Goal: Task Accomplishment & Management: Manage account settings

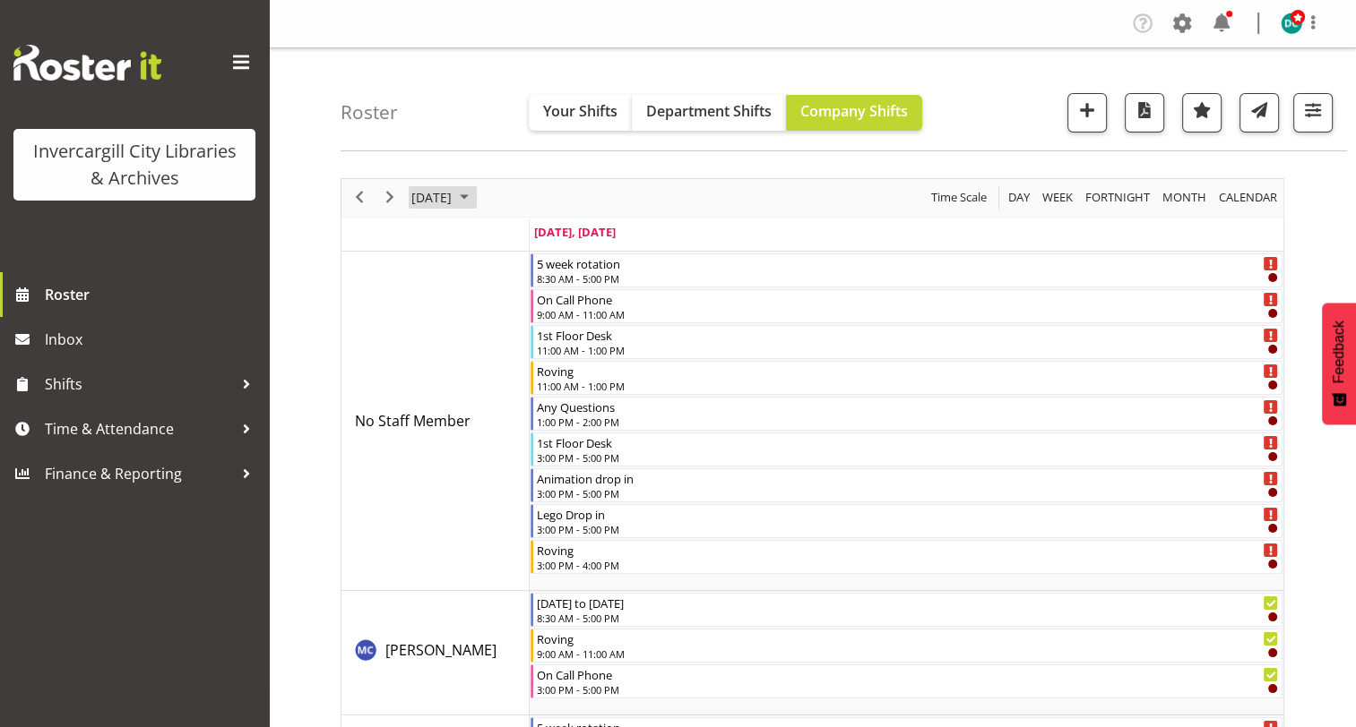
click at [426, 201] on span "August 20, 2025" at bounding box center [431, 197] width 44 height 22
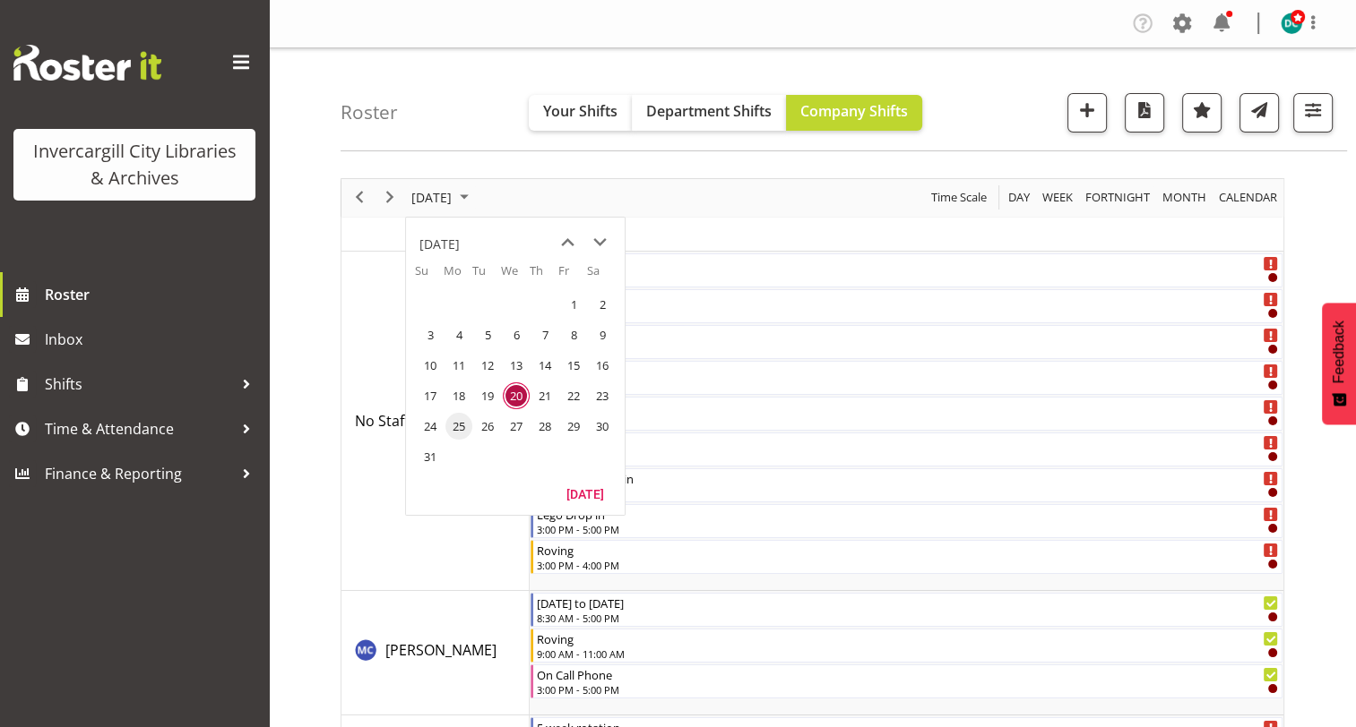
click at [459, 430] on span "25" at bounding box center [458, 426] width 27 height 27
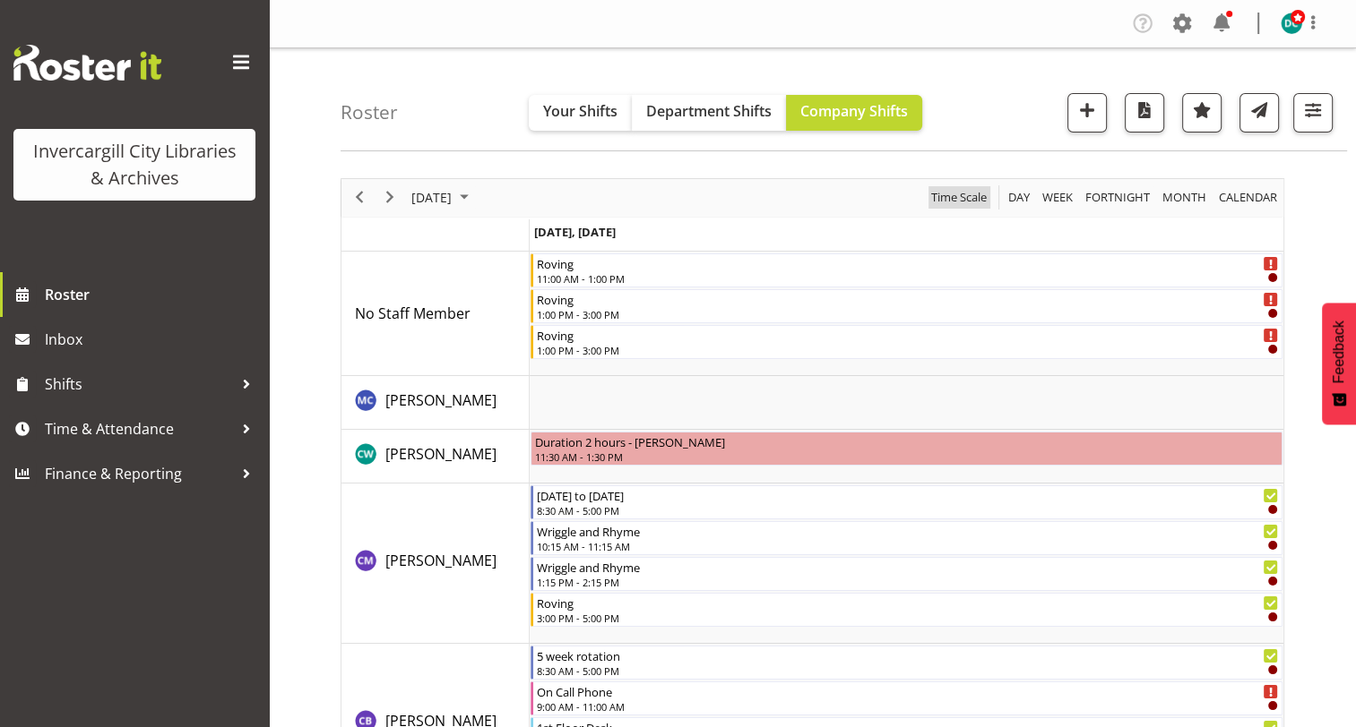
click at [958, 194] on span "Time Scale" at bounding box center [958, 197] width 59 height 22
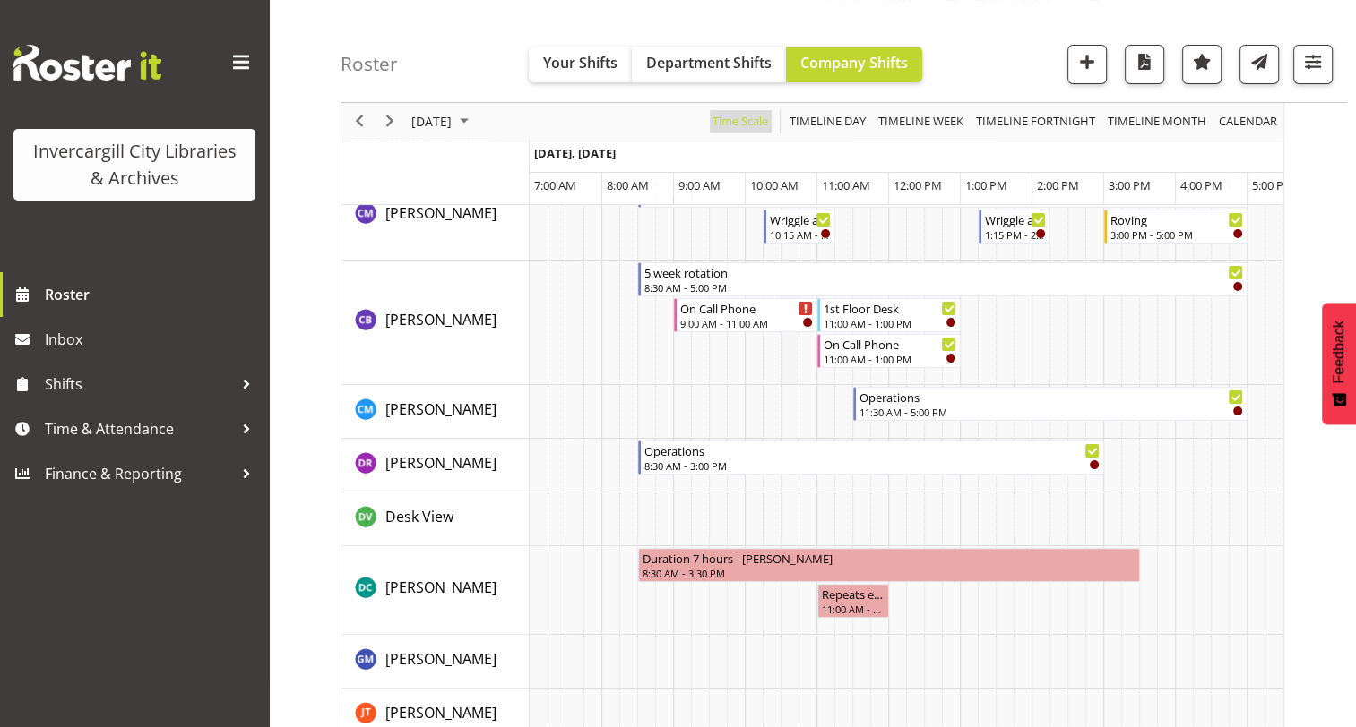
scroll to position [358, 0]
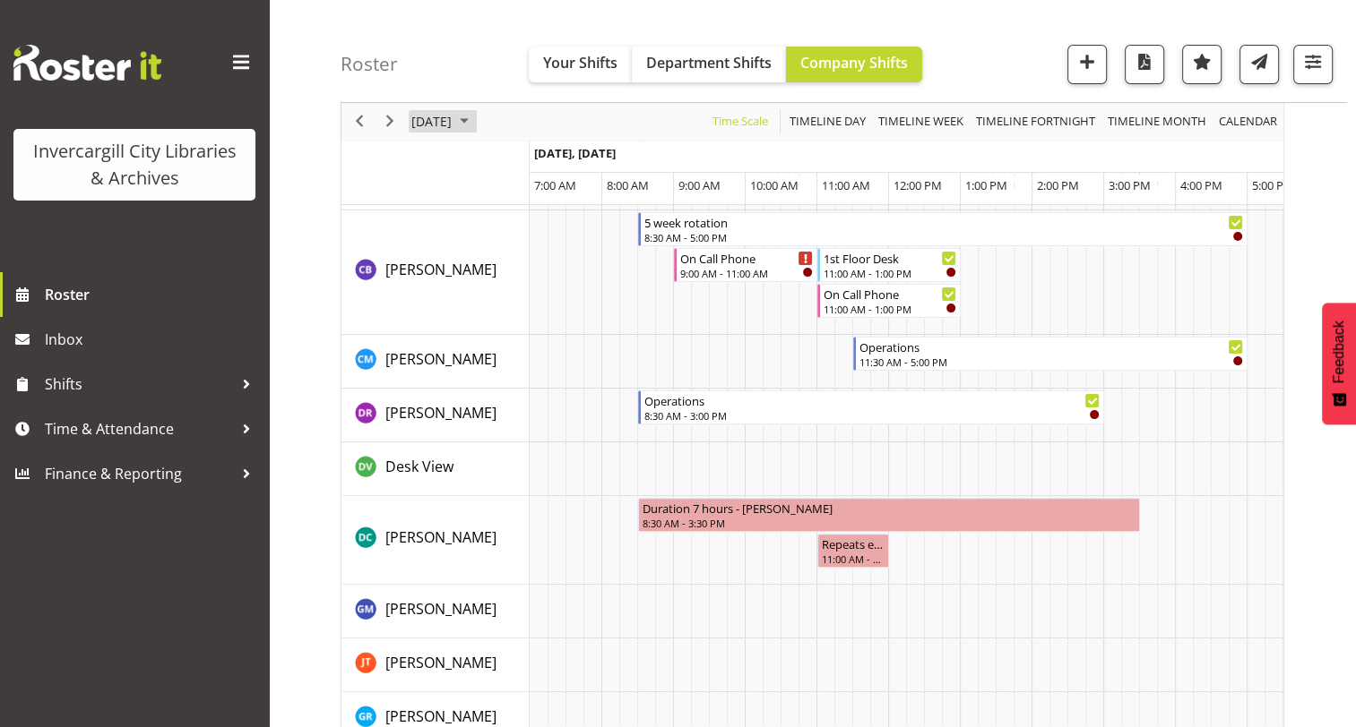
click at [453, 111] on span "August 25, 2025" at bounding box center [431, 122] width 44 height 22
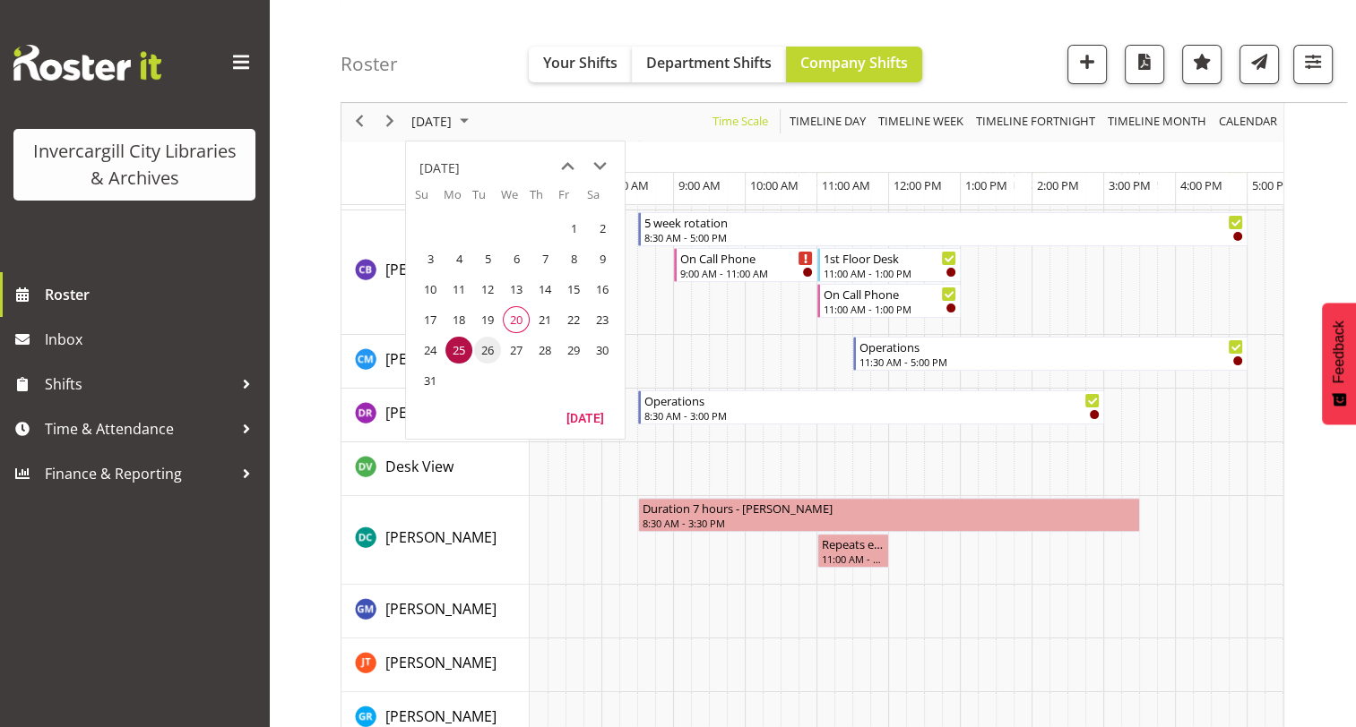
click at [488, 356] on span "26" at bounding box center [487, 350] width 27 height 27
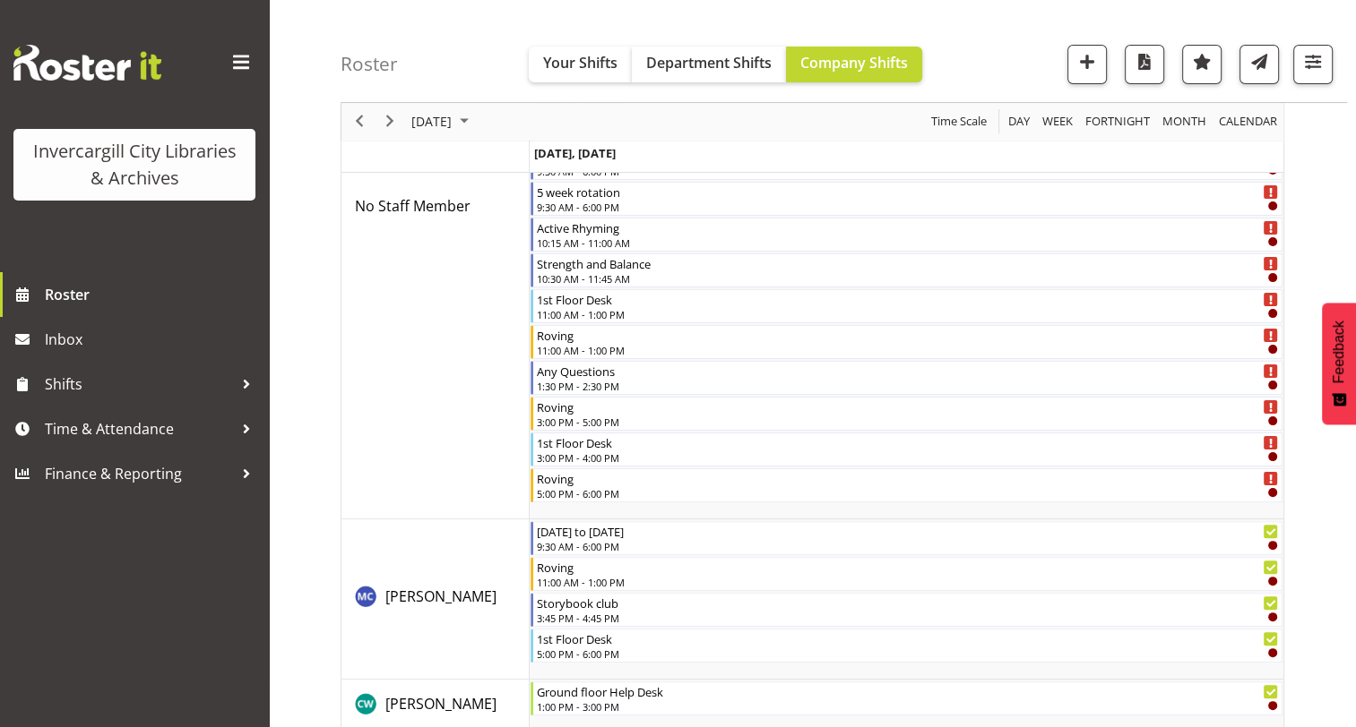
scroll to position [930, 0]
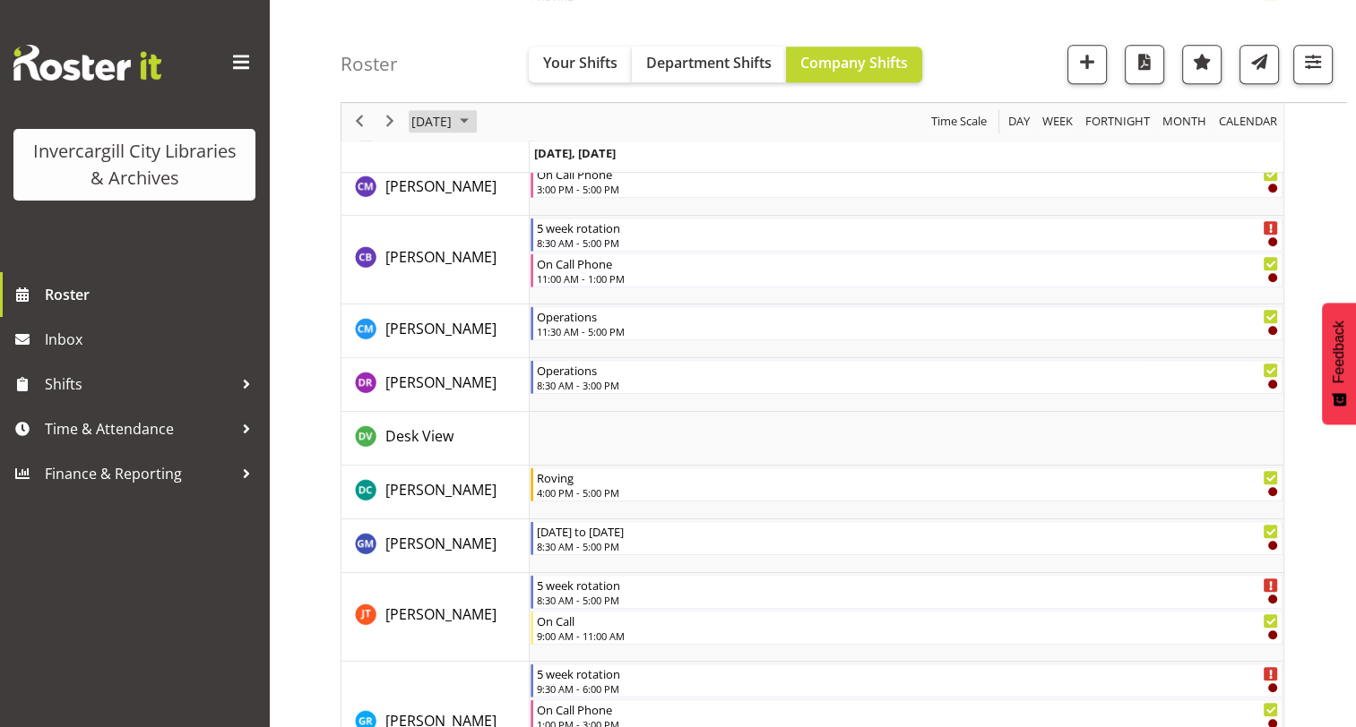
click at [442, 120] on span "August 26, 2025" at bounding box center [431, 122] width 44 height 22
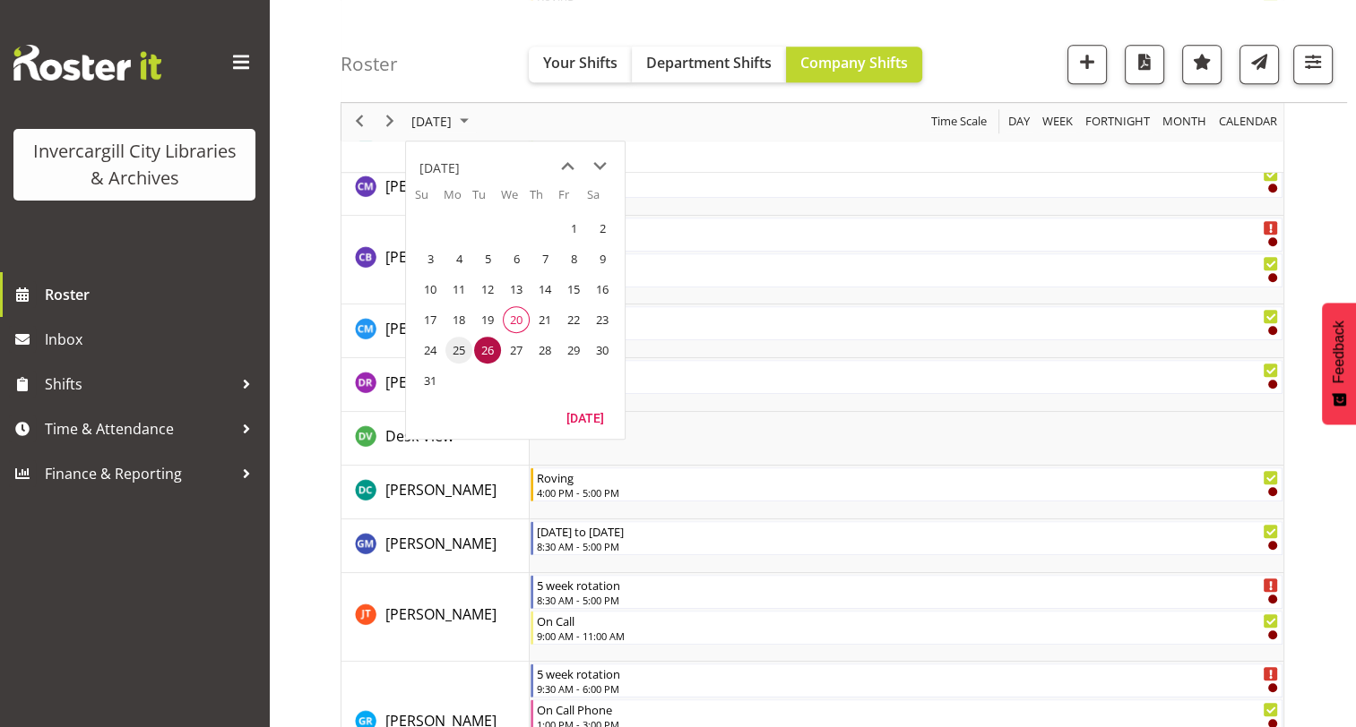
click at [453, 344] on span "25" at bounding box center [458, 350] width 27 height 27
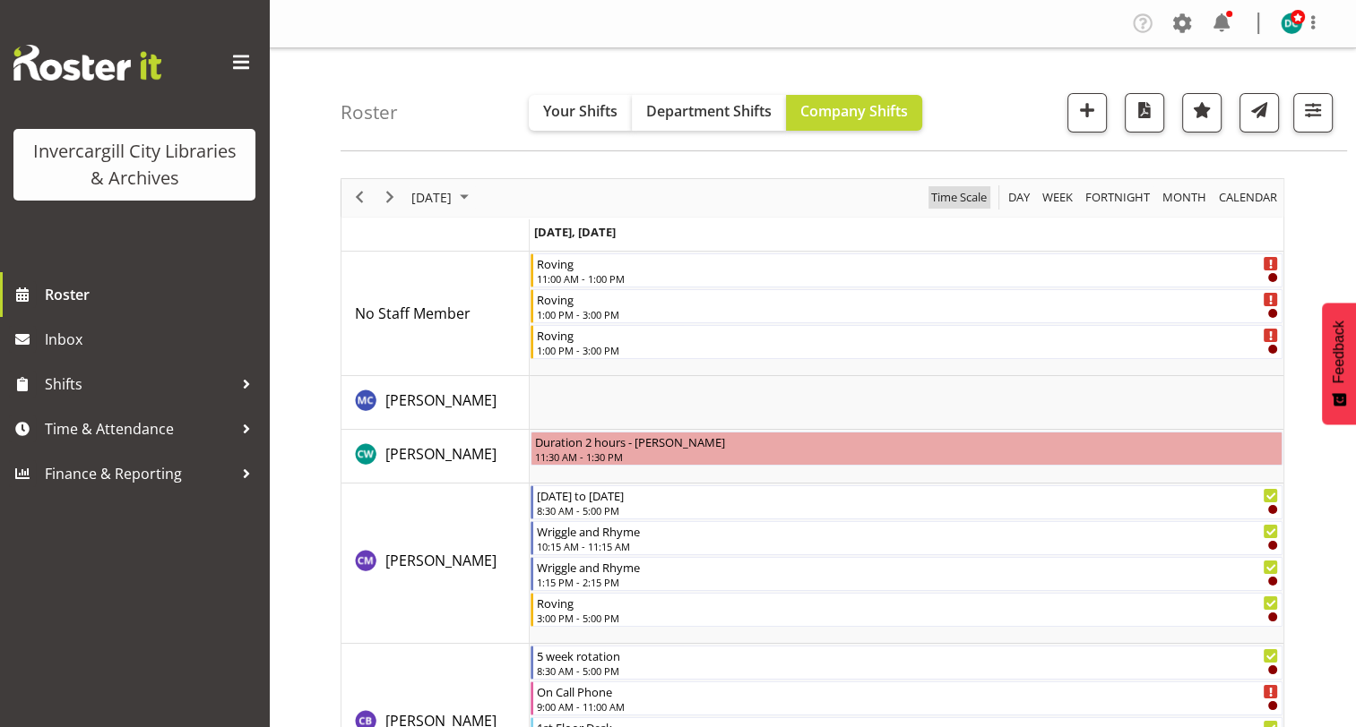
click at [946, 196] on span "Time Scale" at bounding box center [958, 197] width 59 height 22
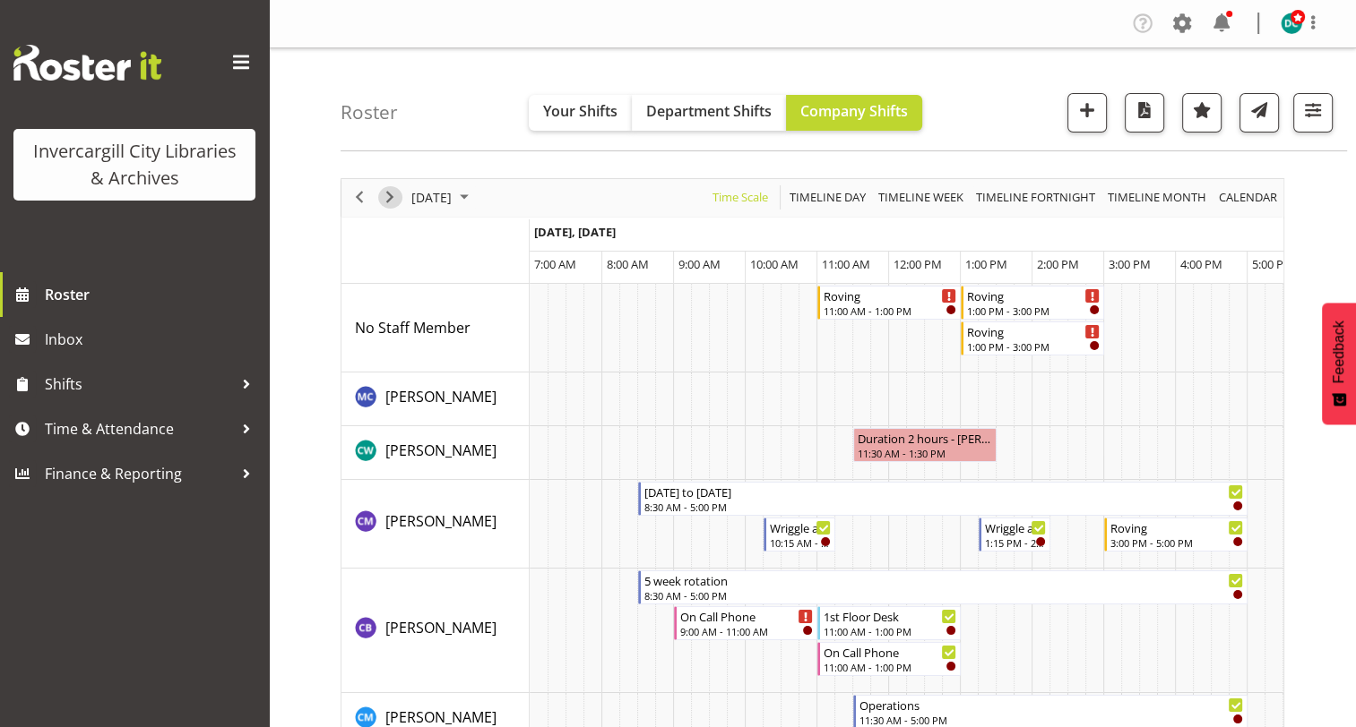
click at [394, 201] on span "Next" at bounding box center [390, 197] width 22 height 22
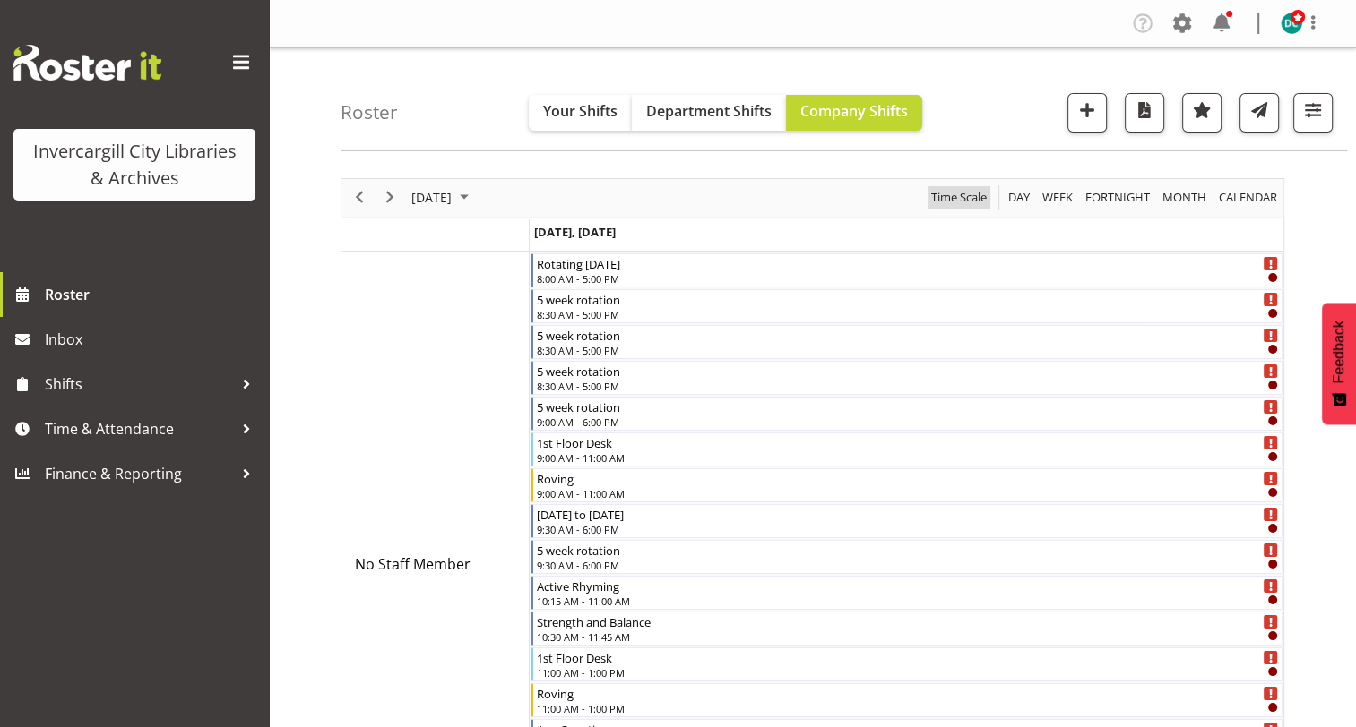
click at [940, 207] on span "Time Scale" at bounding box center [958, 197] width 59 height 22
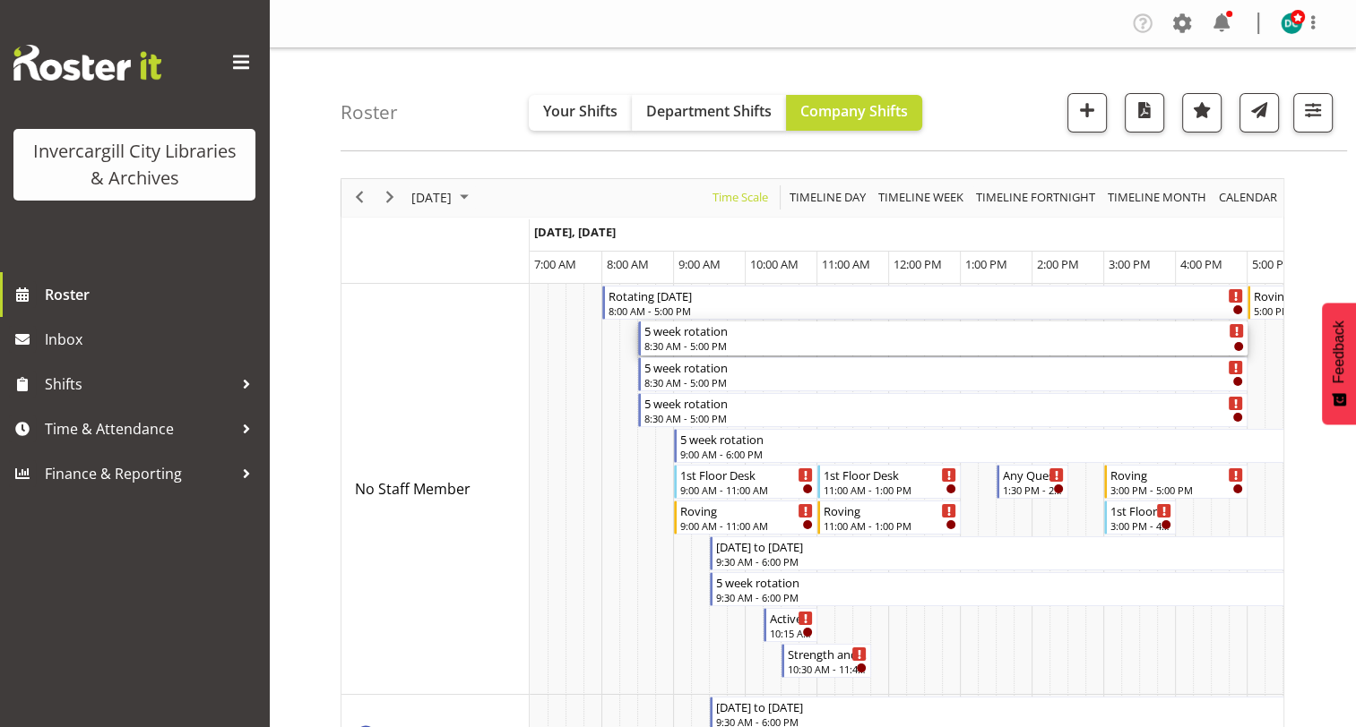
click at [864, 331] on div "5 week rotation" at bounding box center [943, 331] width 599 height 18
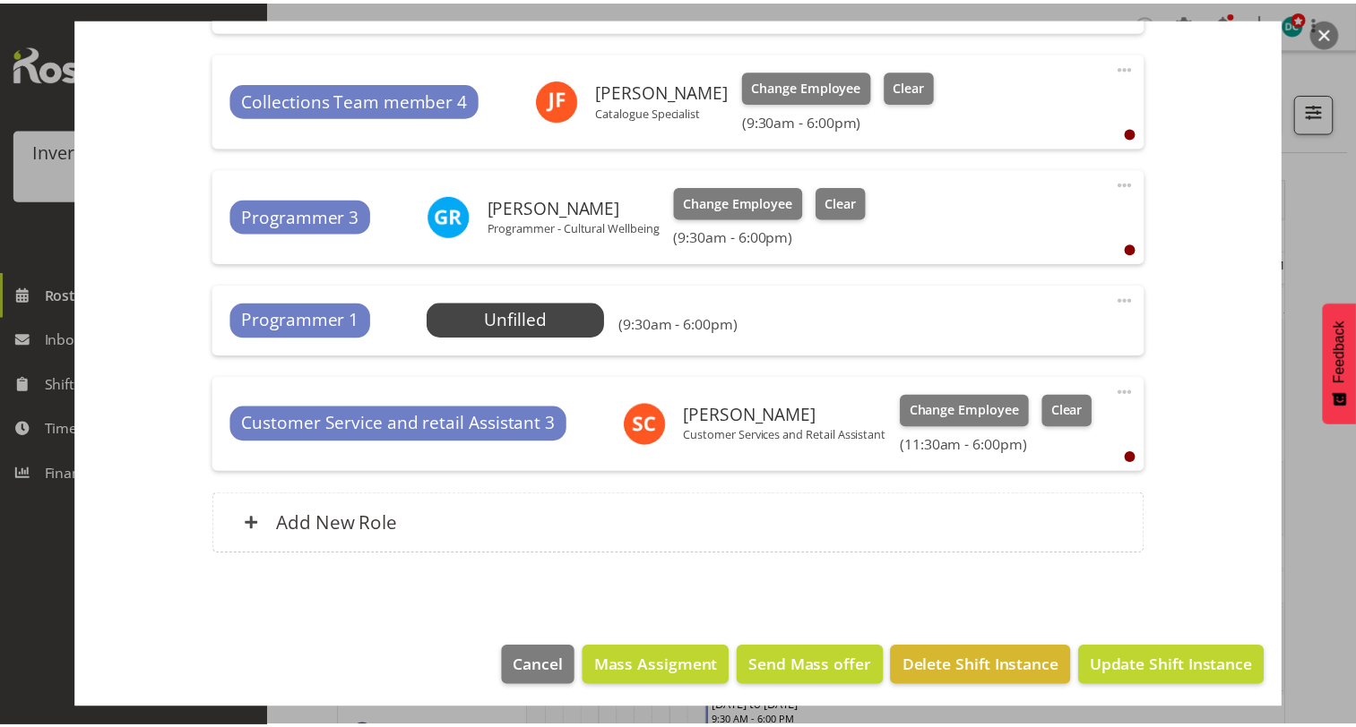
scroll to position [2153, 0]
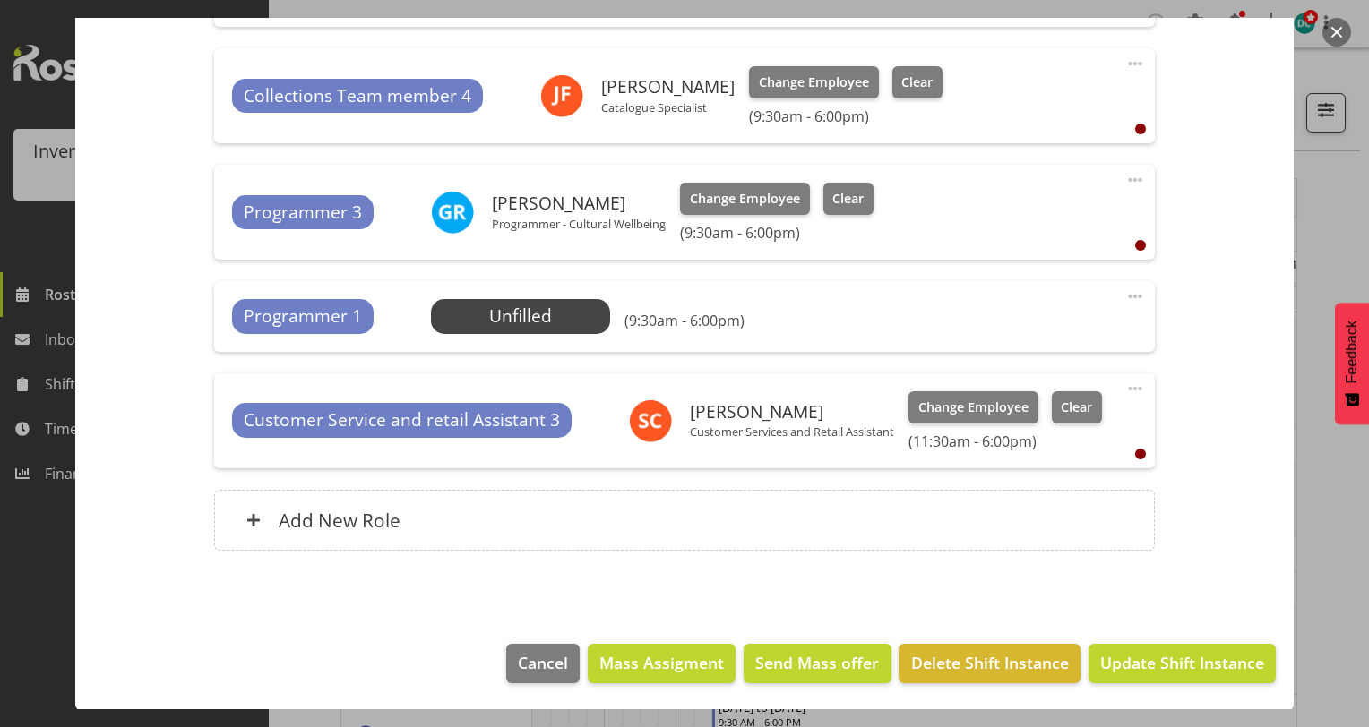
click at [1339, 23] on button "button" at bounding box center [1336, 32] width 29 height 29
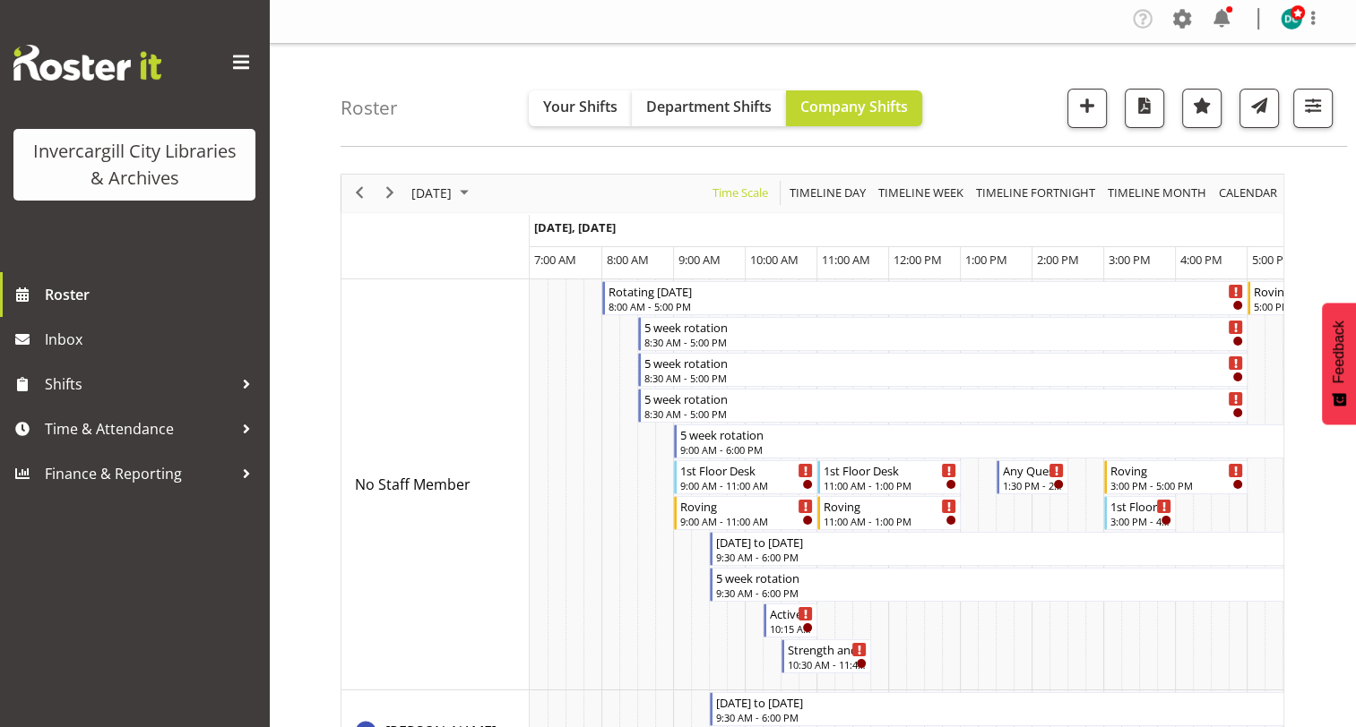
scroll to position [0, 0]
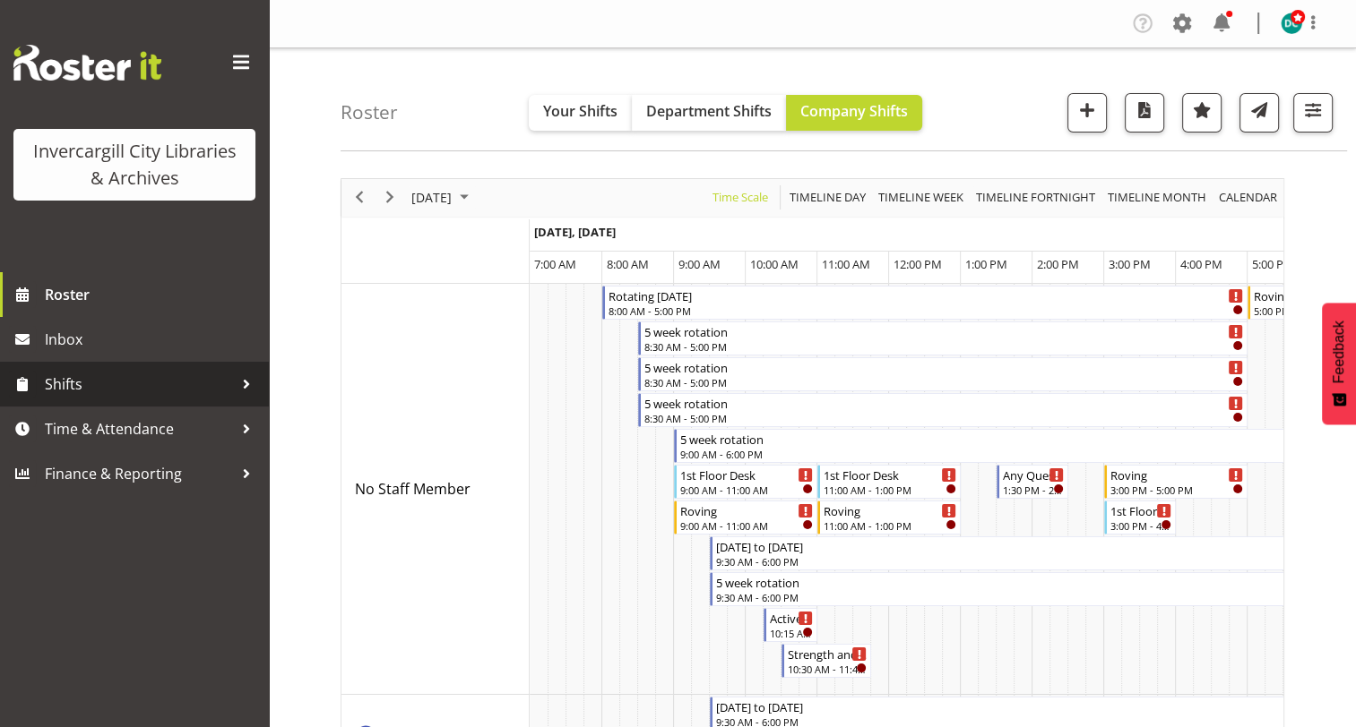
click at [93, 381] on span "Shifts" at bounding box center [139, 384] width 188 height 27
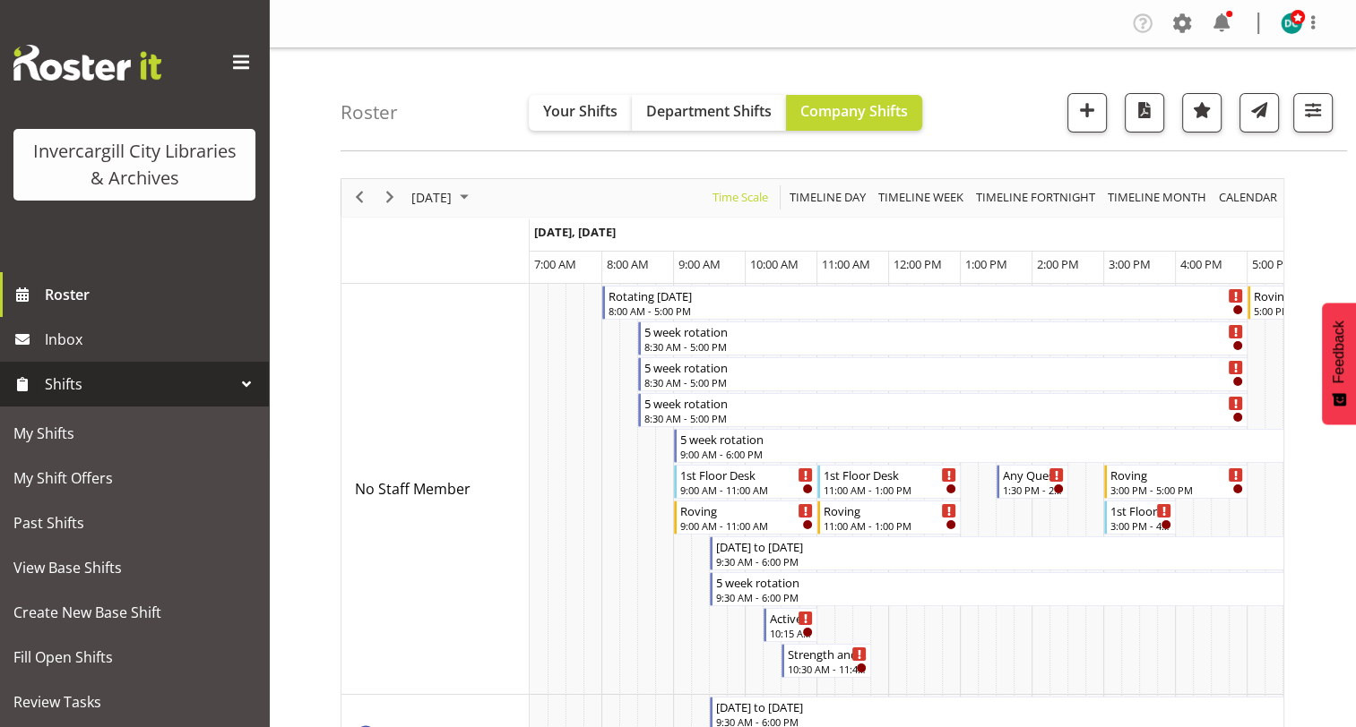
click at [96, 381] on span "Shifts" at bounding box center [139, 384] width 188 height 27
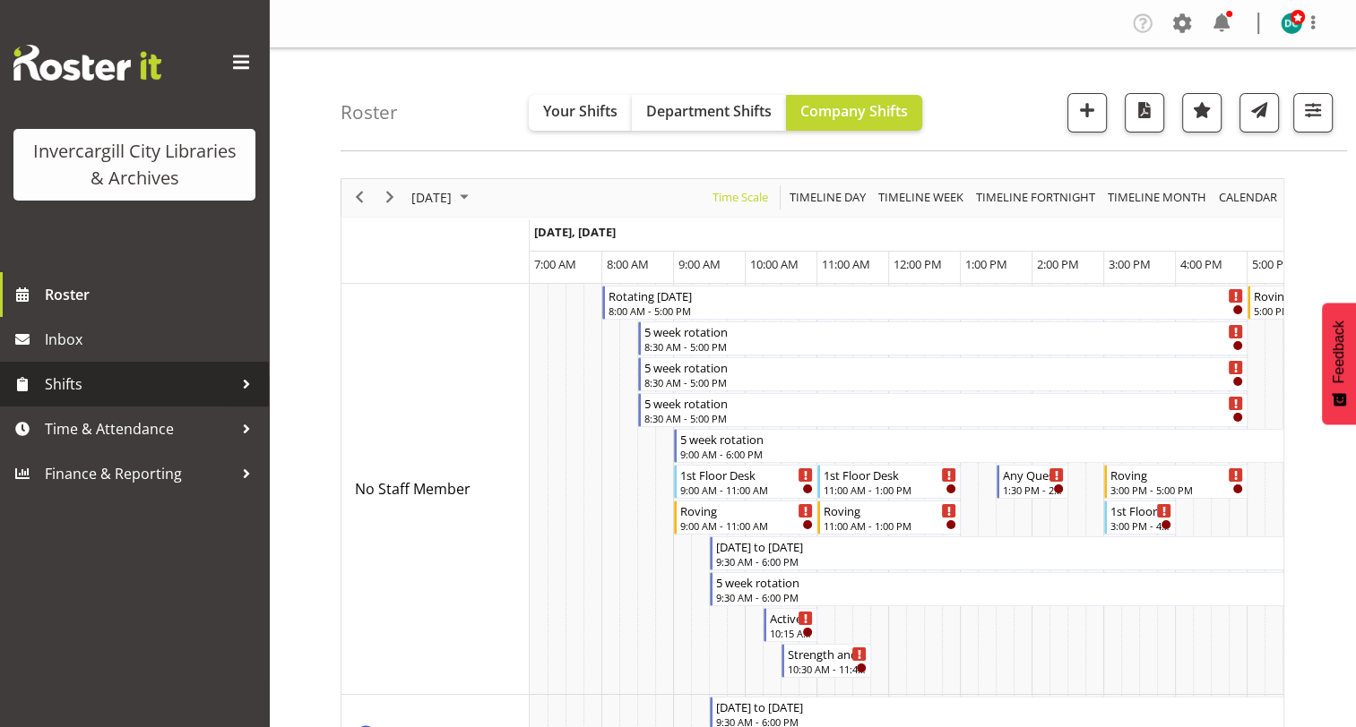
click at [98, 379] on span "Shifts" at bounding box center [139, 384] width 188 height 27
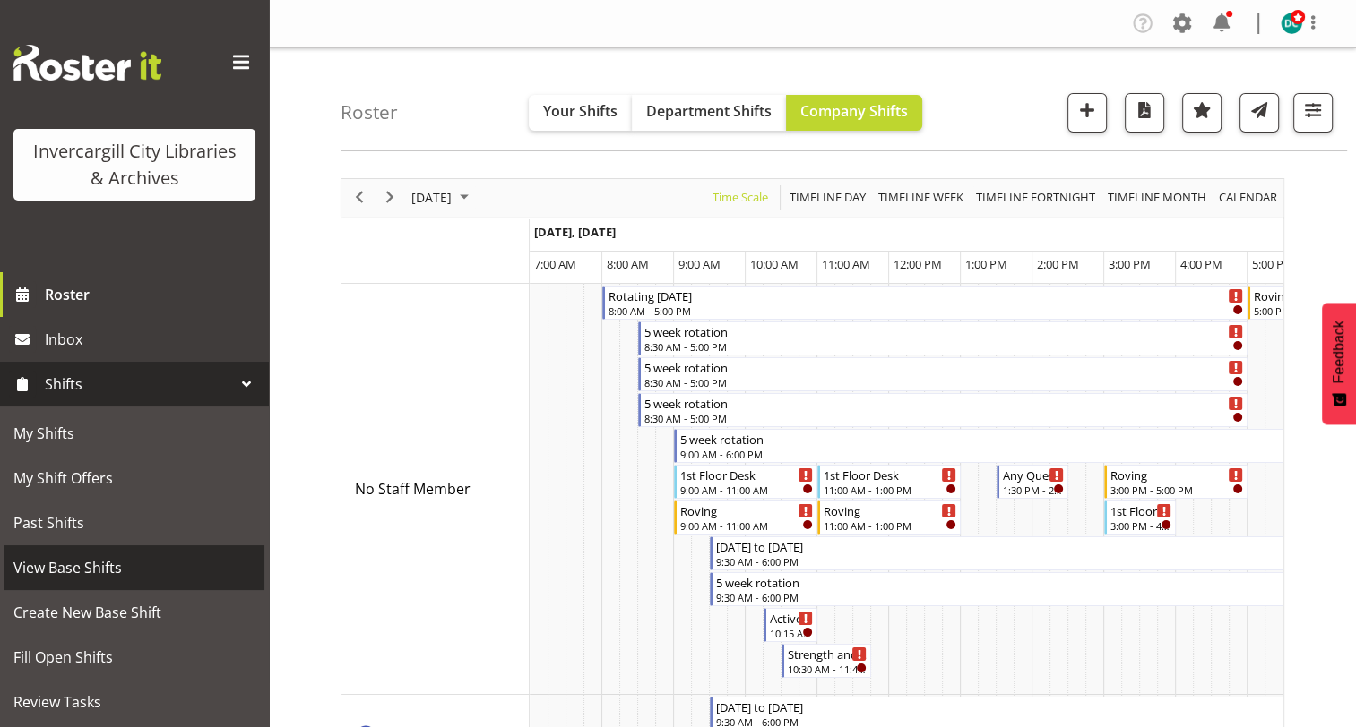
click at [89, 563] on span "View Base Shifts" at bounding box center [134, 568] width 242 height 27
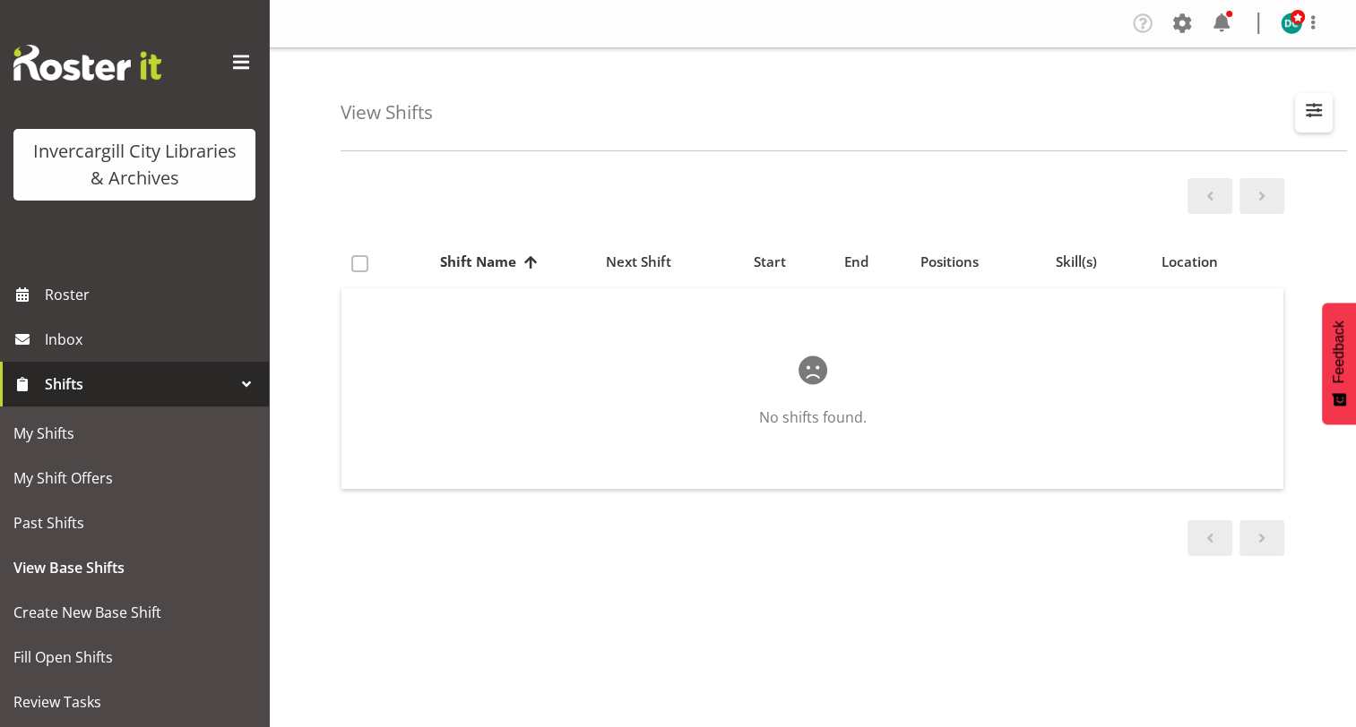
click at [1308, 110] on span "button" at bounding box center [1313, 110] width 23 height 23
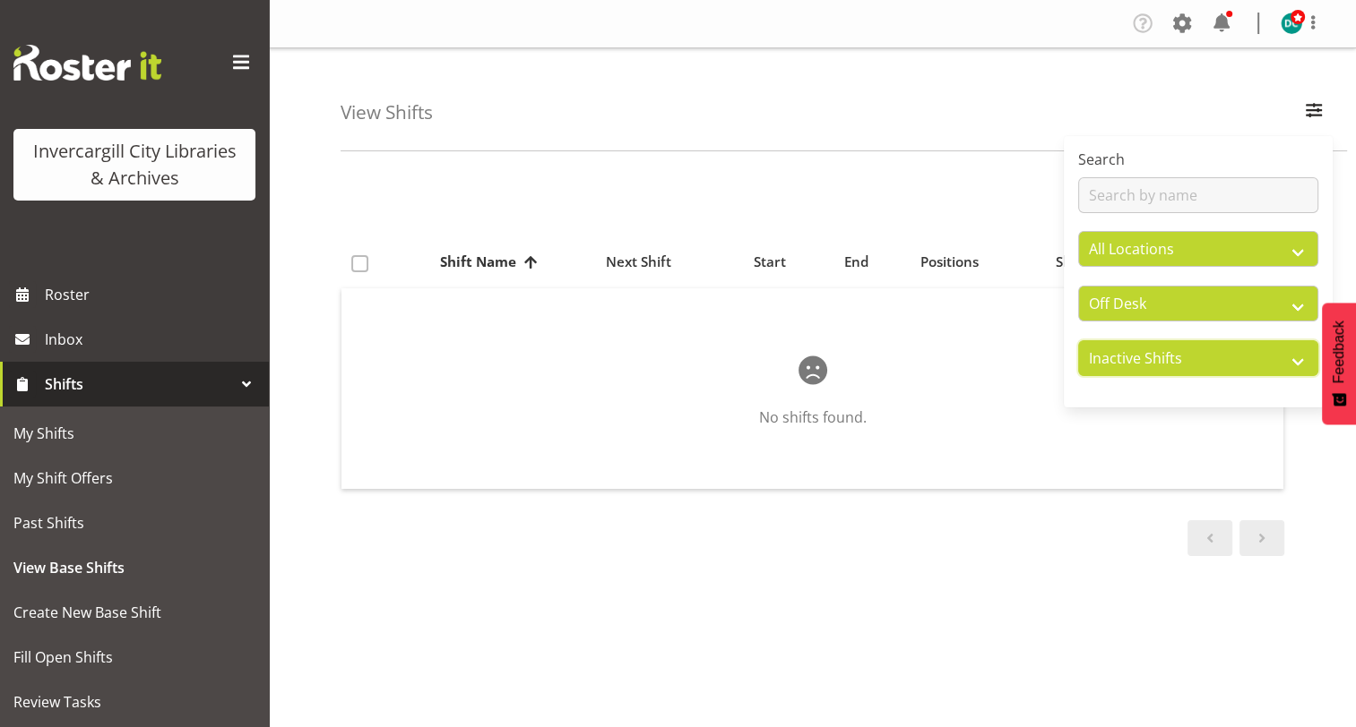
click at [1208, 355] on select "Active Shifts Inactive Shifts" at bounding box center [1198, 358] width 240 height 36
select select "active"
click at [1078, 340] on select "Active Shifts Inactive Shifts" at bounding box center [1198, 358] width 240 height 36
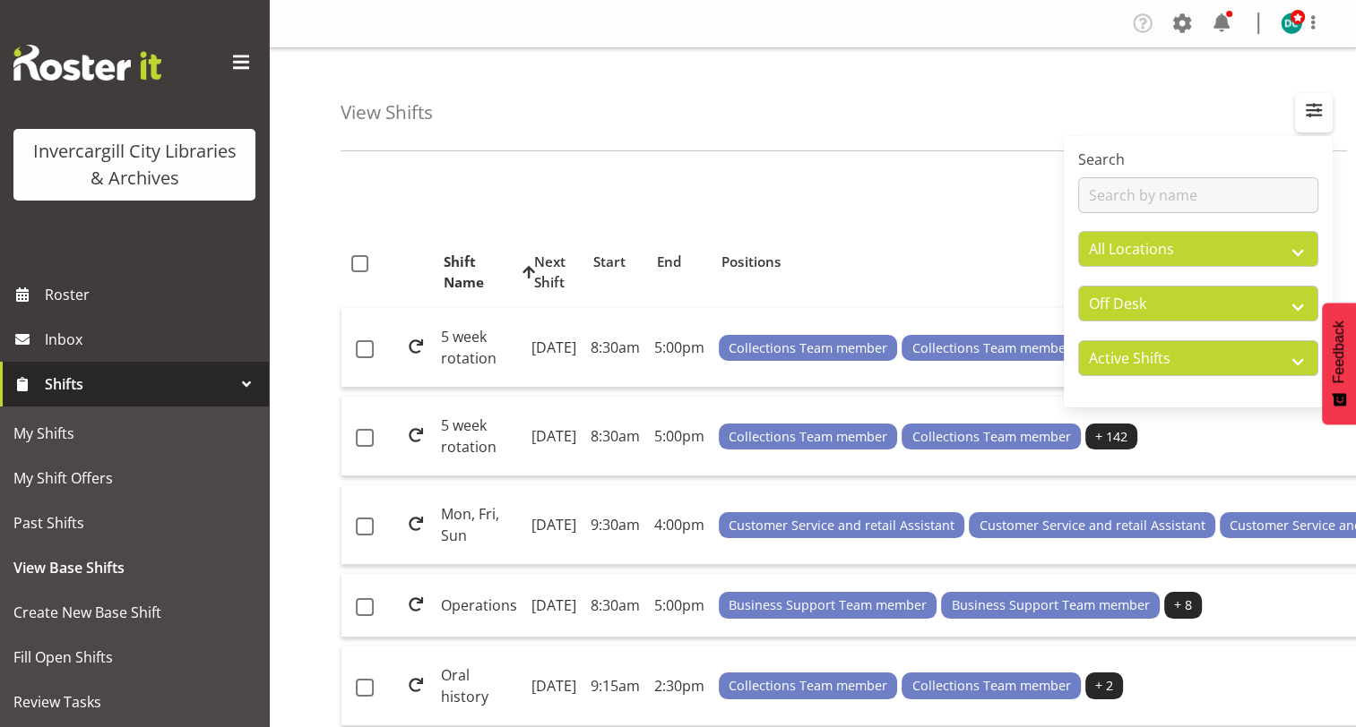
click at [1311, 111] on span "button" at bounding box center [1313, 110] width 23 height 23
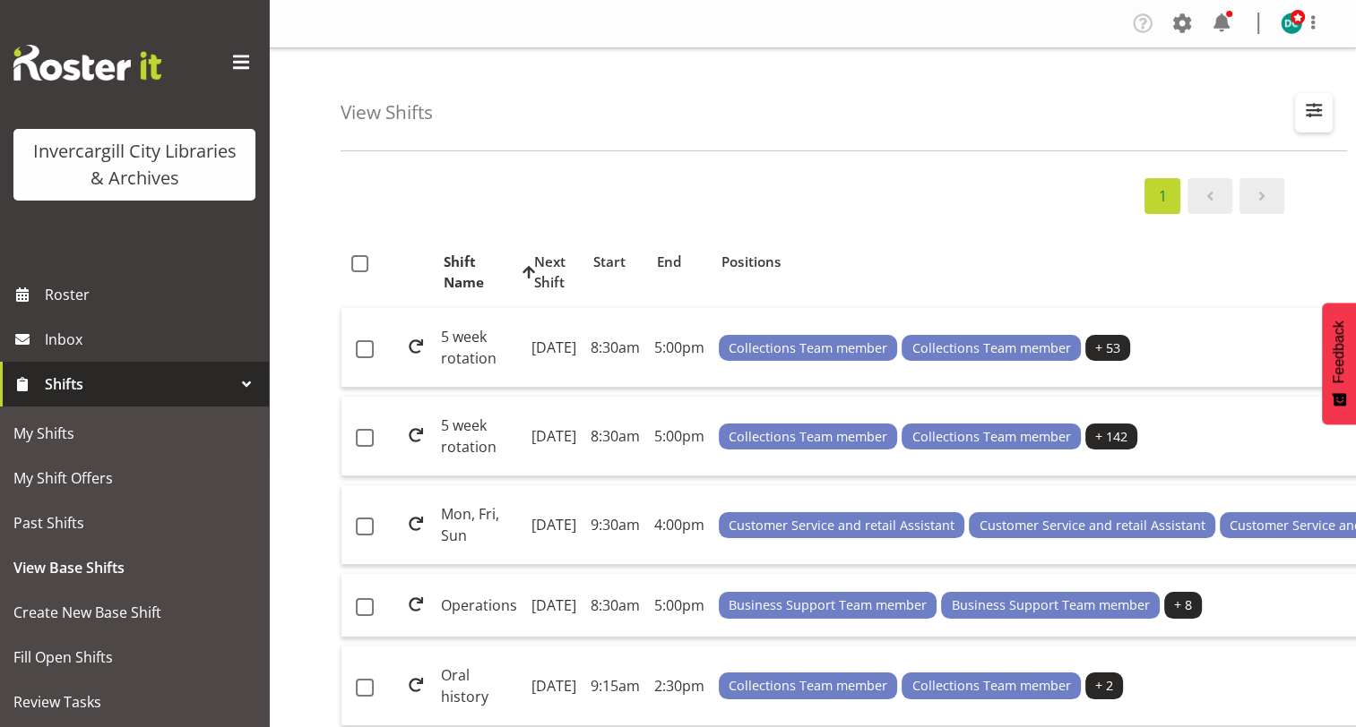
click at [1313, 108] on span "button" at bounding box center [1313, 110] width 23 height 23
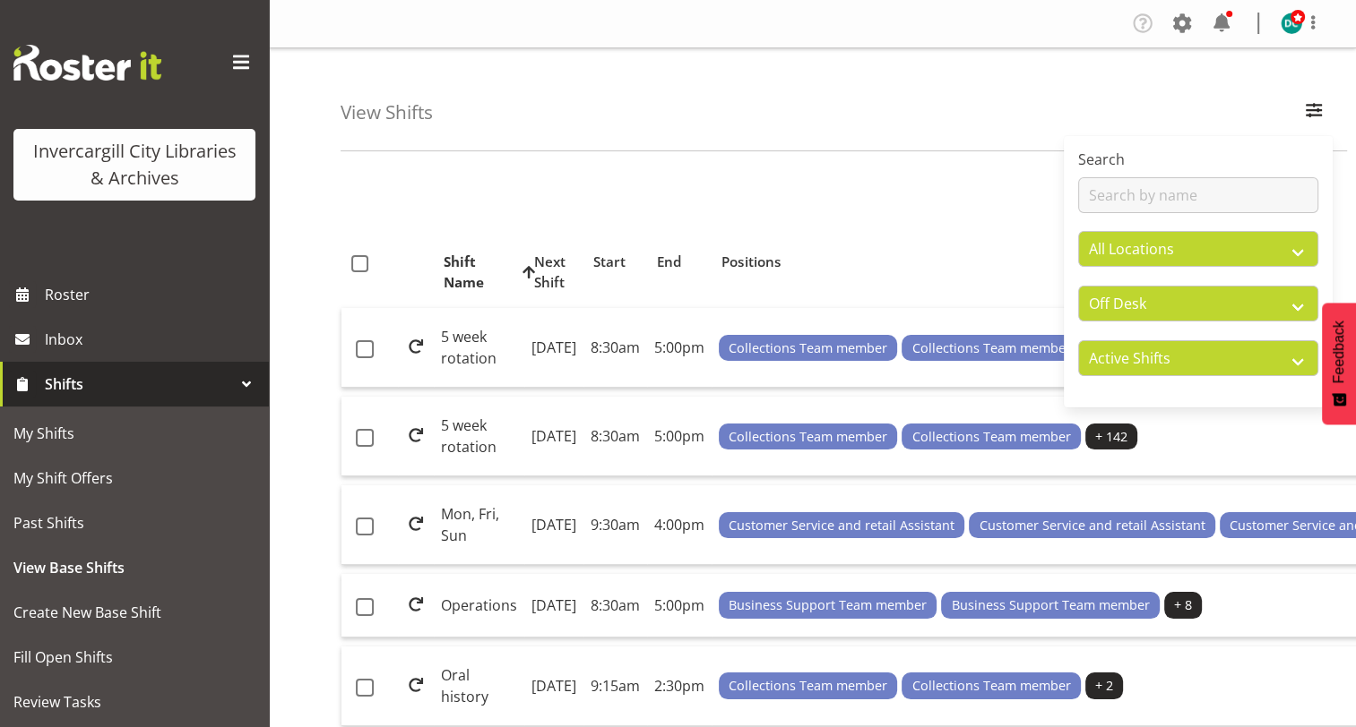
drag, startPoint x: 834, startPoint y: 85, endPoint x: 839, endPoint y: 95, distance: 11.2
click at [835, 85] on div "View Shifts Search All Locations Bluff Library Invercargill Library All Departm…" at bounding box center [843, 99] width 1006 height 103
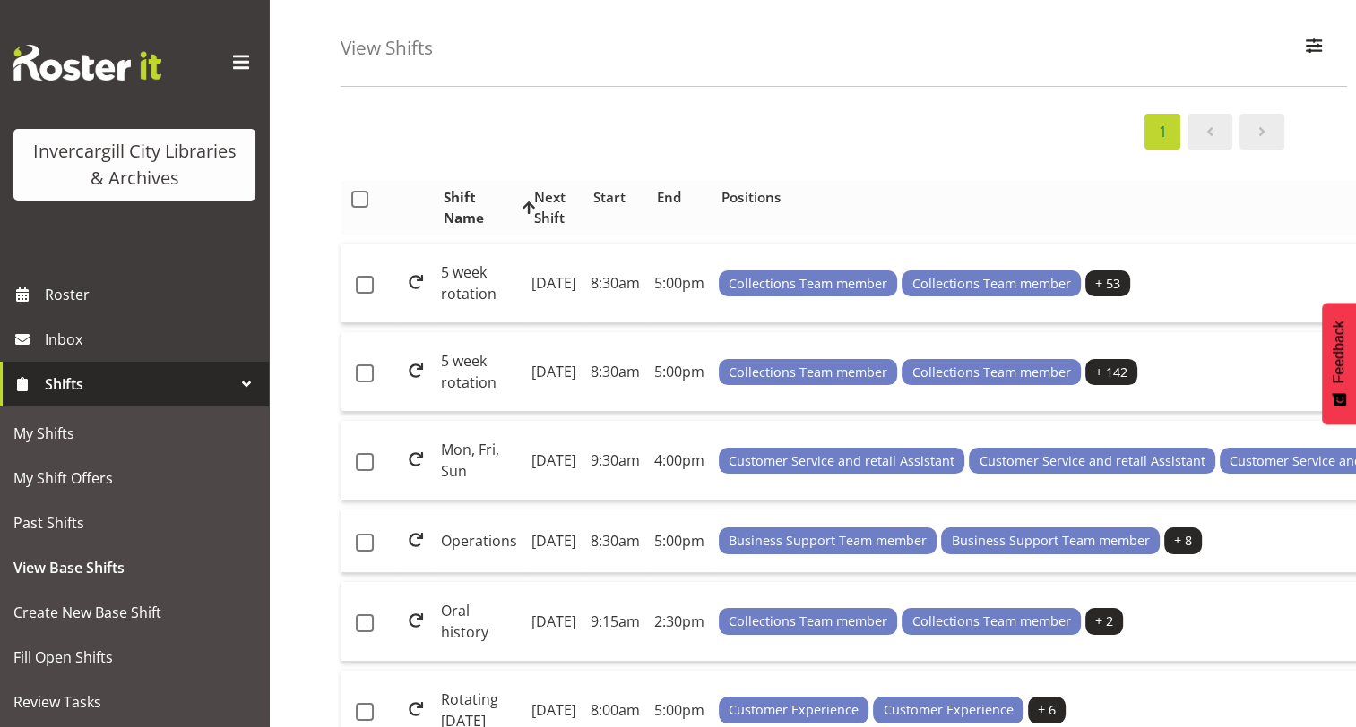
scroll to position [179, 0]
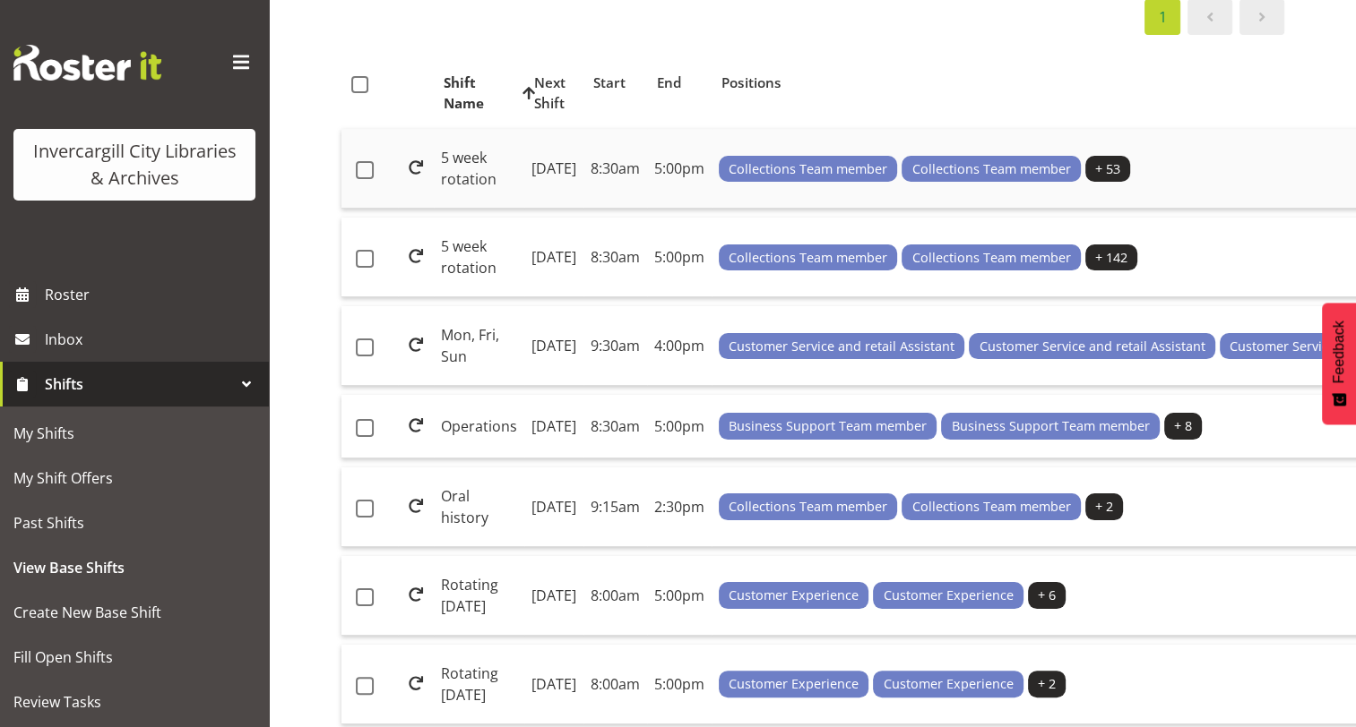
click at [480, 209] on td "5 week rotation" at bounding box center [479, 169] width 90 height 80
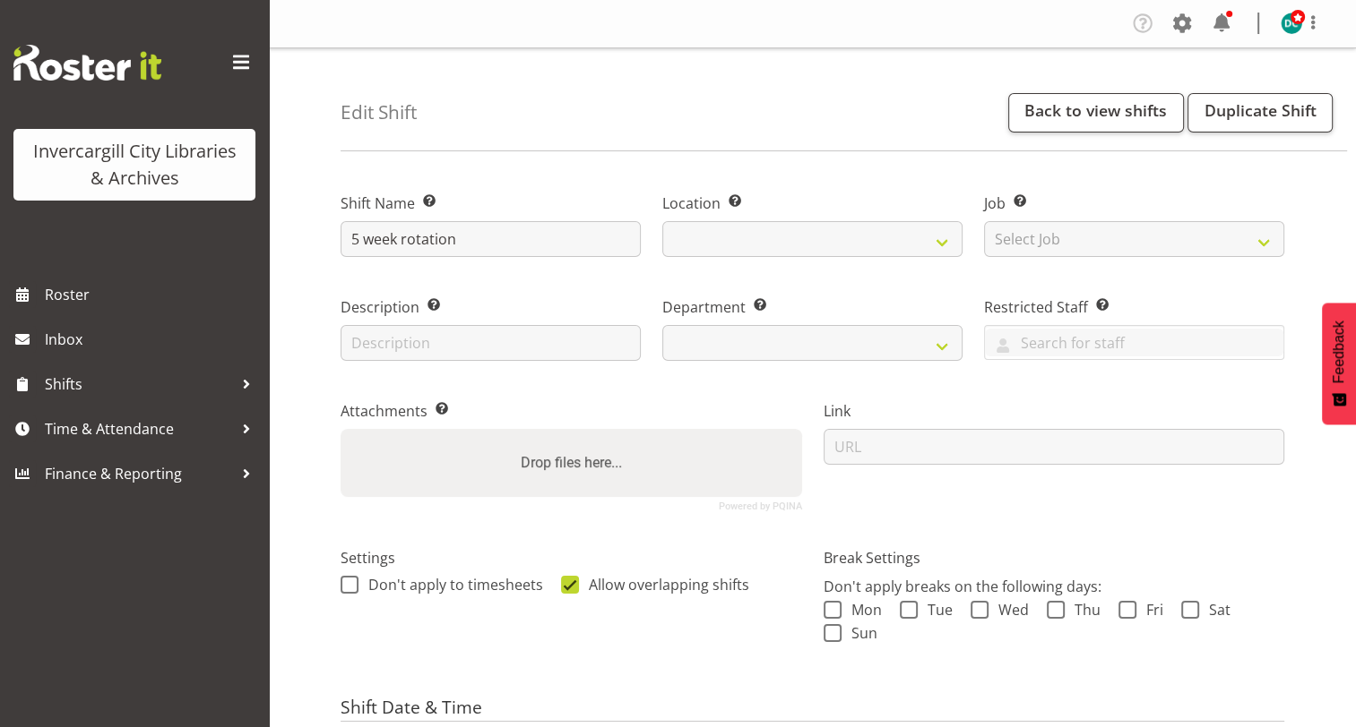
select select
select select "1276"
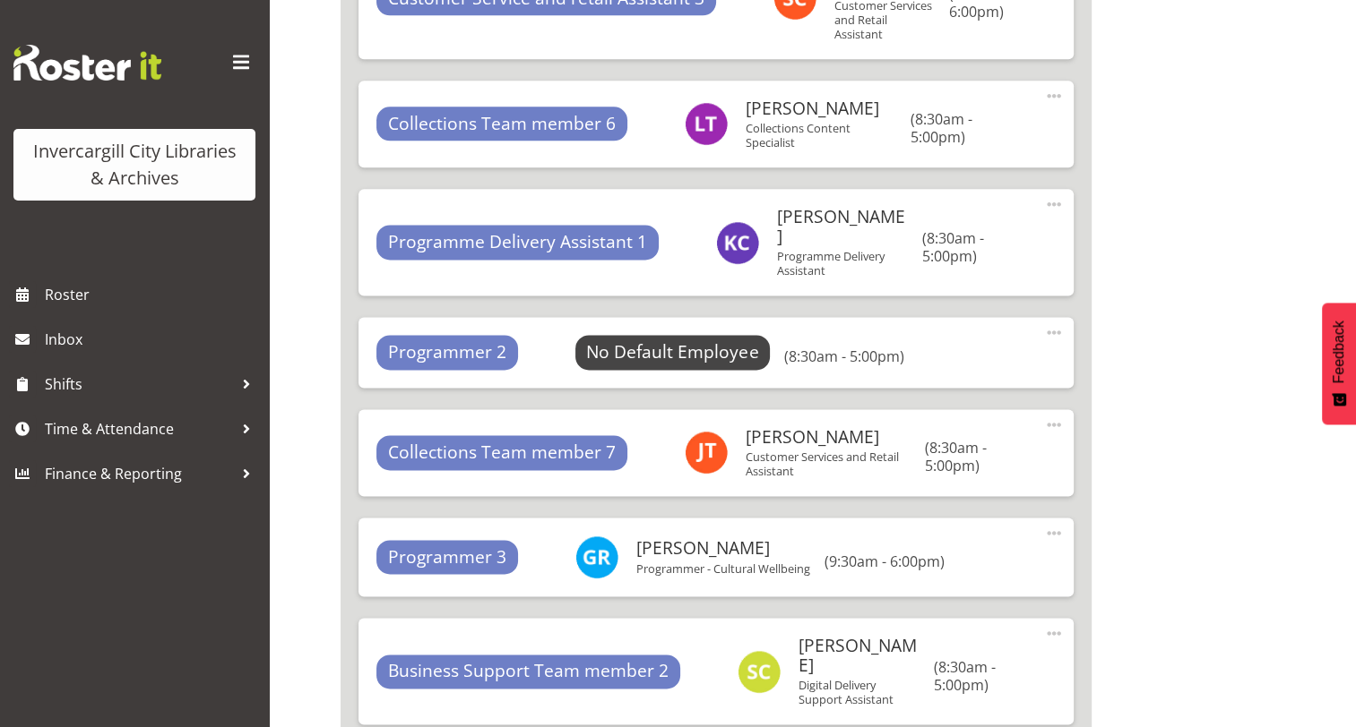
scroll to position [2487, 0]
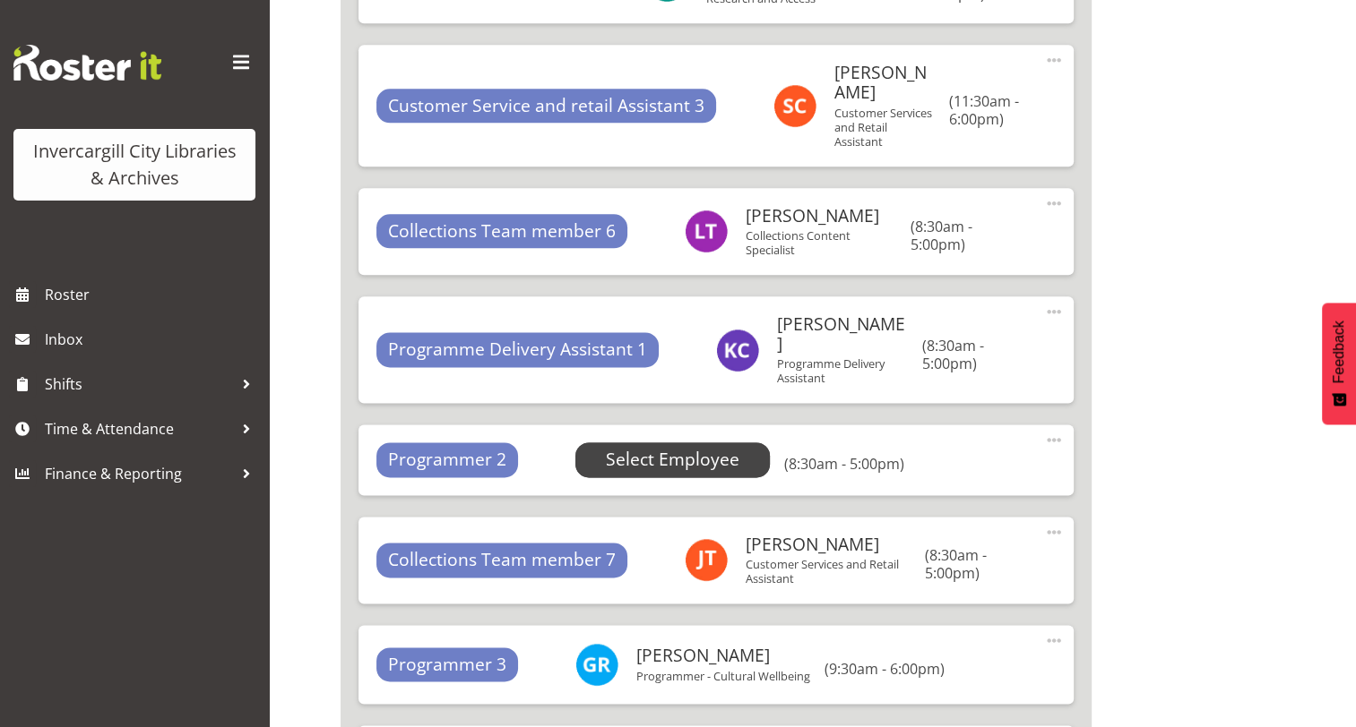
click at [654, 447] on span "Select Employee" at bounding box center [672, 460] width 133 height 26
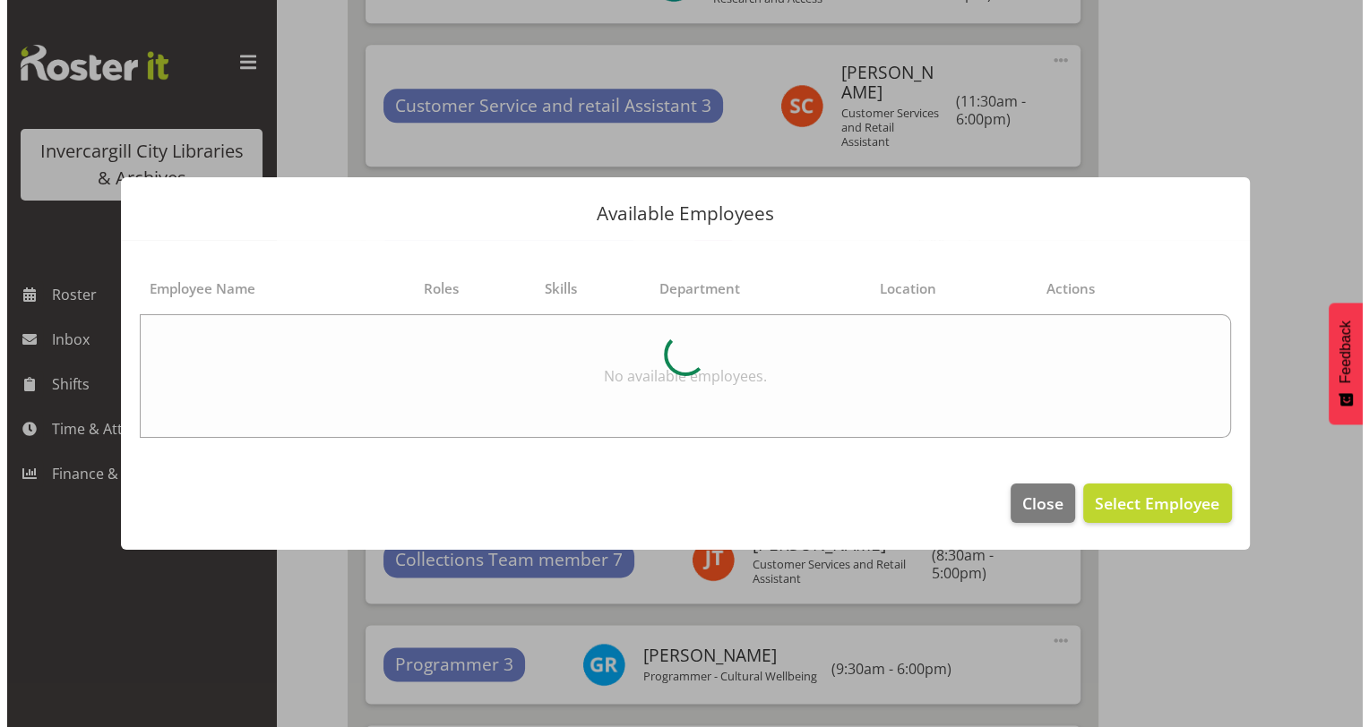
scroll to position [2201, 0]
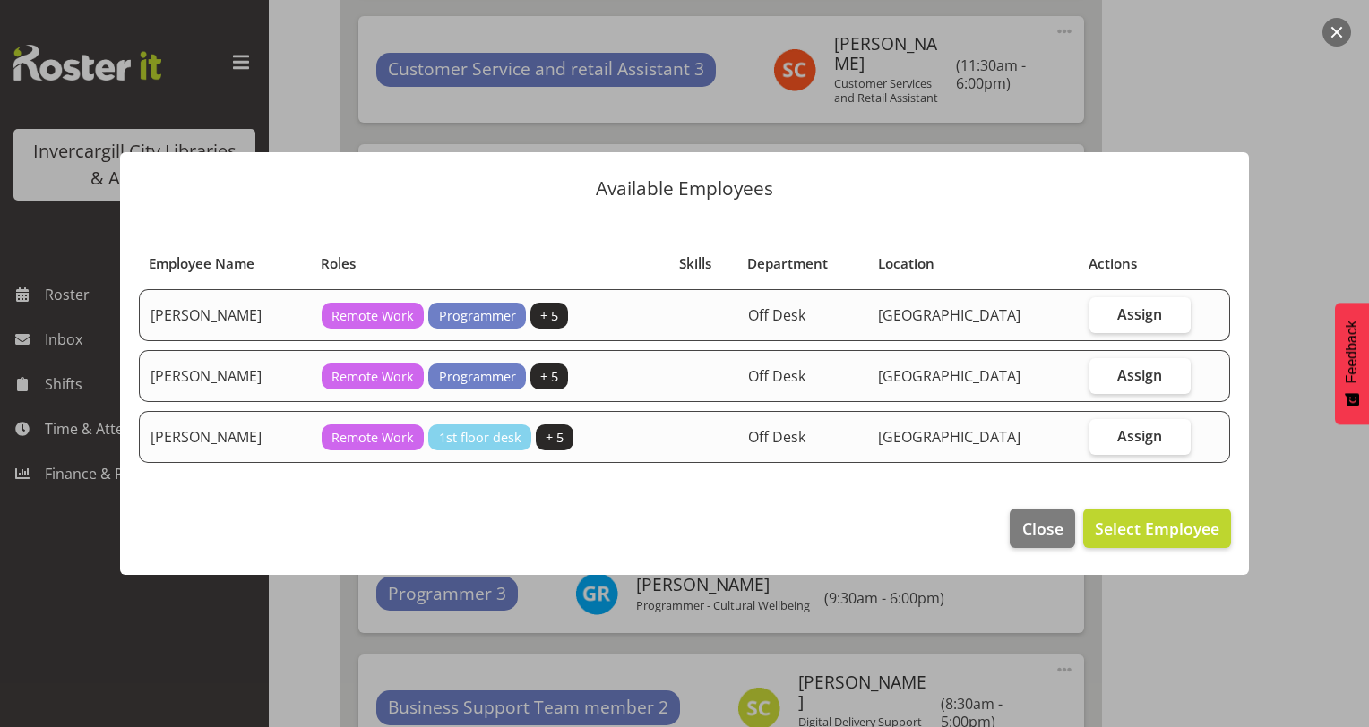
drag, startPoint x: 1115, startPoint y: 441, endPoint x: 1142, endPoint y: 459, distance: 32.3
click at [1114, 441] on label "Assign" at bounding box center [1139, 437] width 101 height 36
click at [1101, 441] on input "Assign" at bounding box center [1095, 436] width 12 height 12
checkbox input "true"
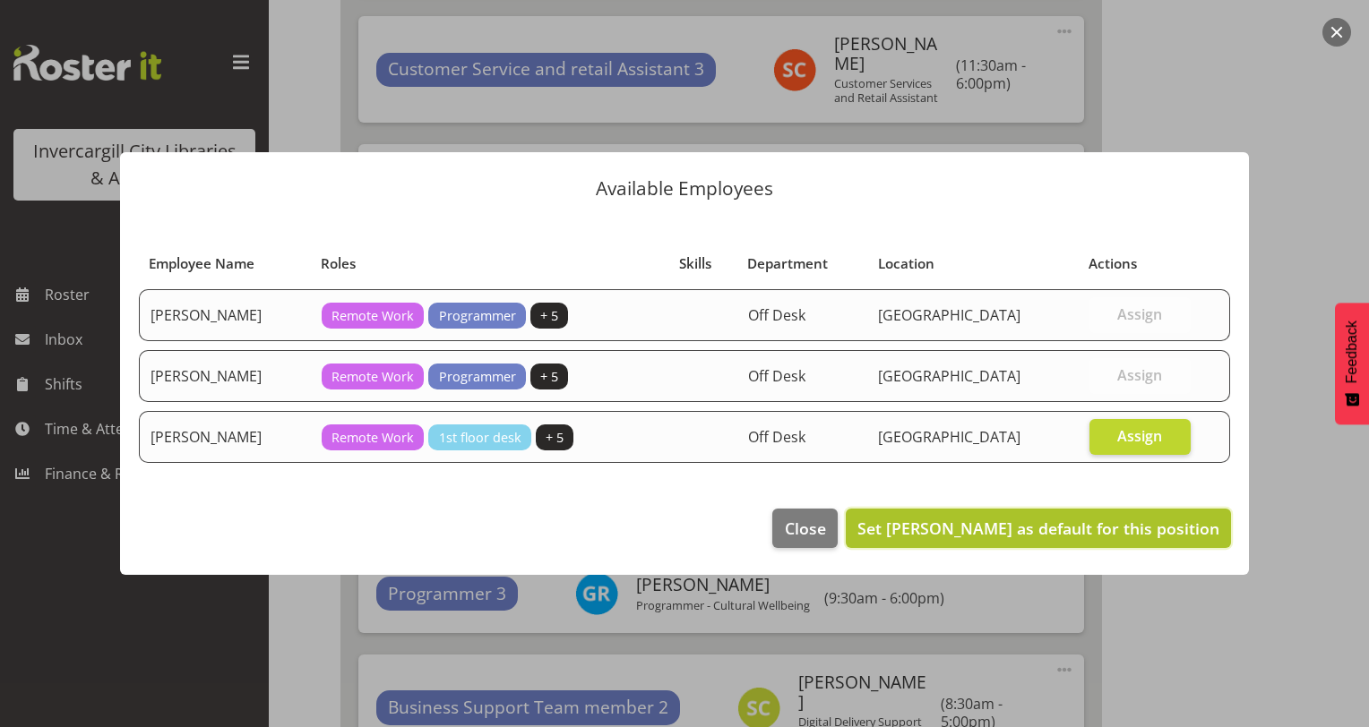
click at [1111, 527] on span "Set Saniya Thompson as default for this position" at bounding box center [1038, 529] width 362 height 22
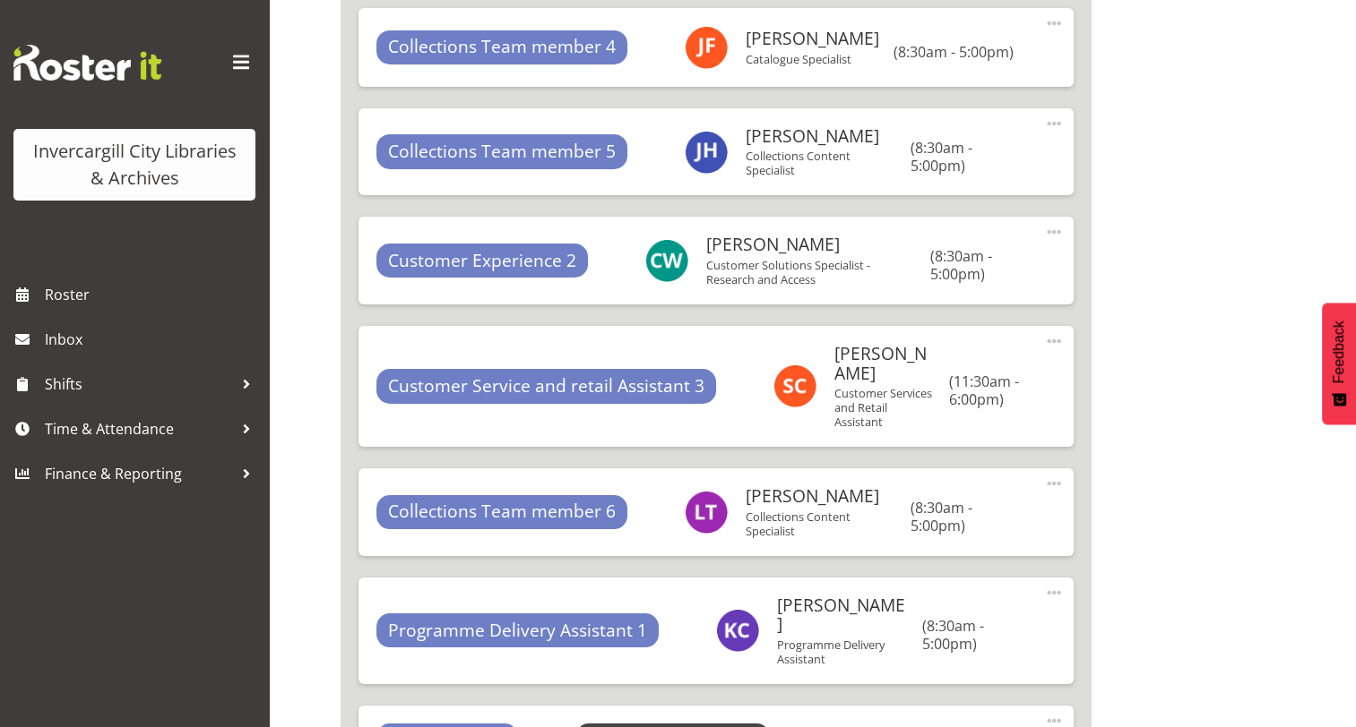
scroll to position [6707, 0]
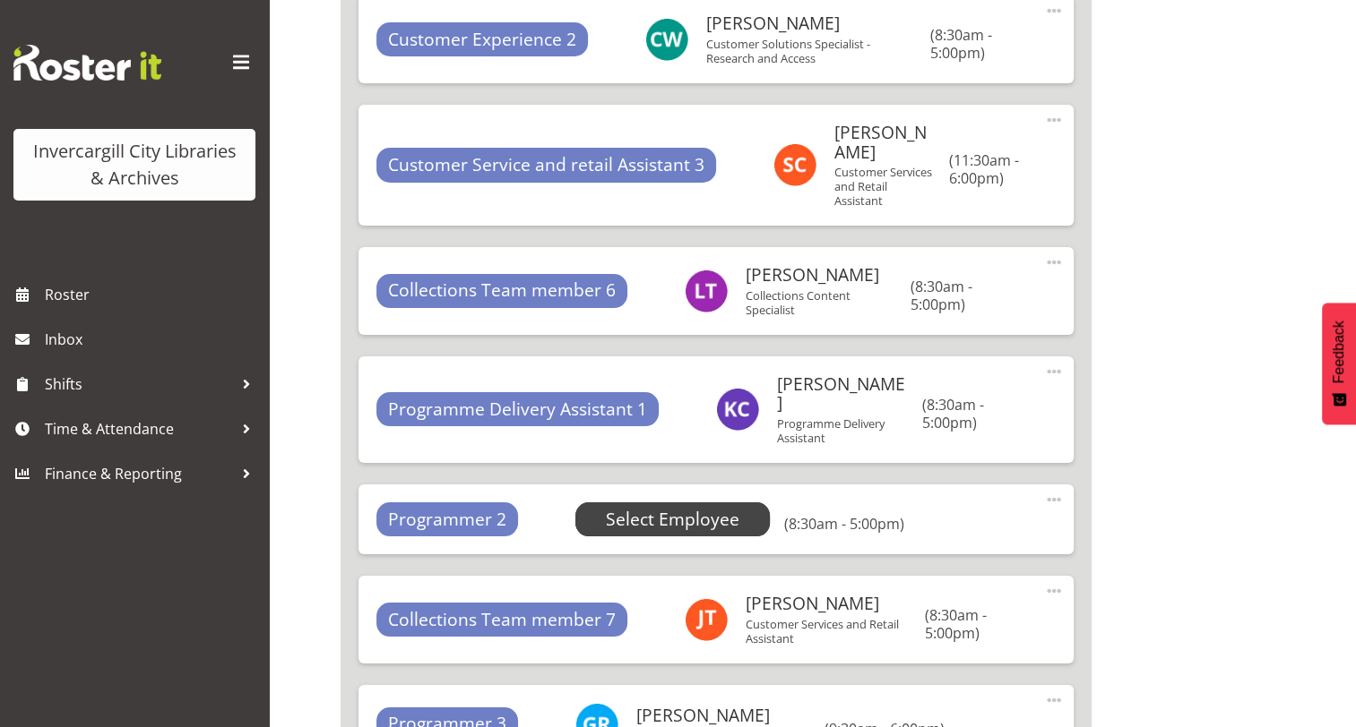
click at [710, 507] on span "Select Employee" at bounding box center [672, 520] width 133 height 26
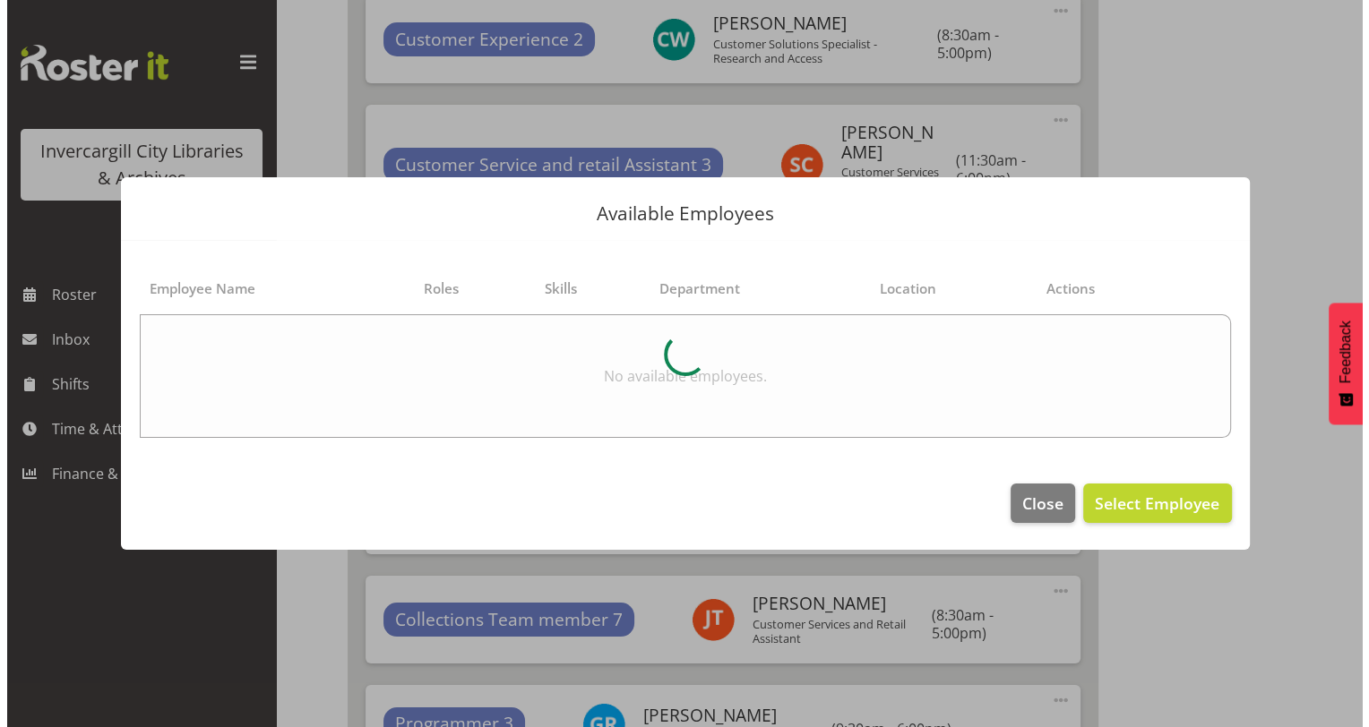
scroll to position [6515, 0]
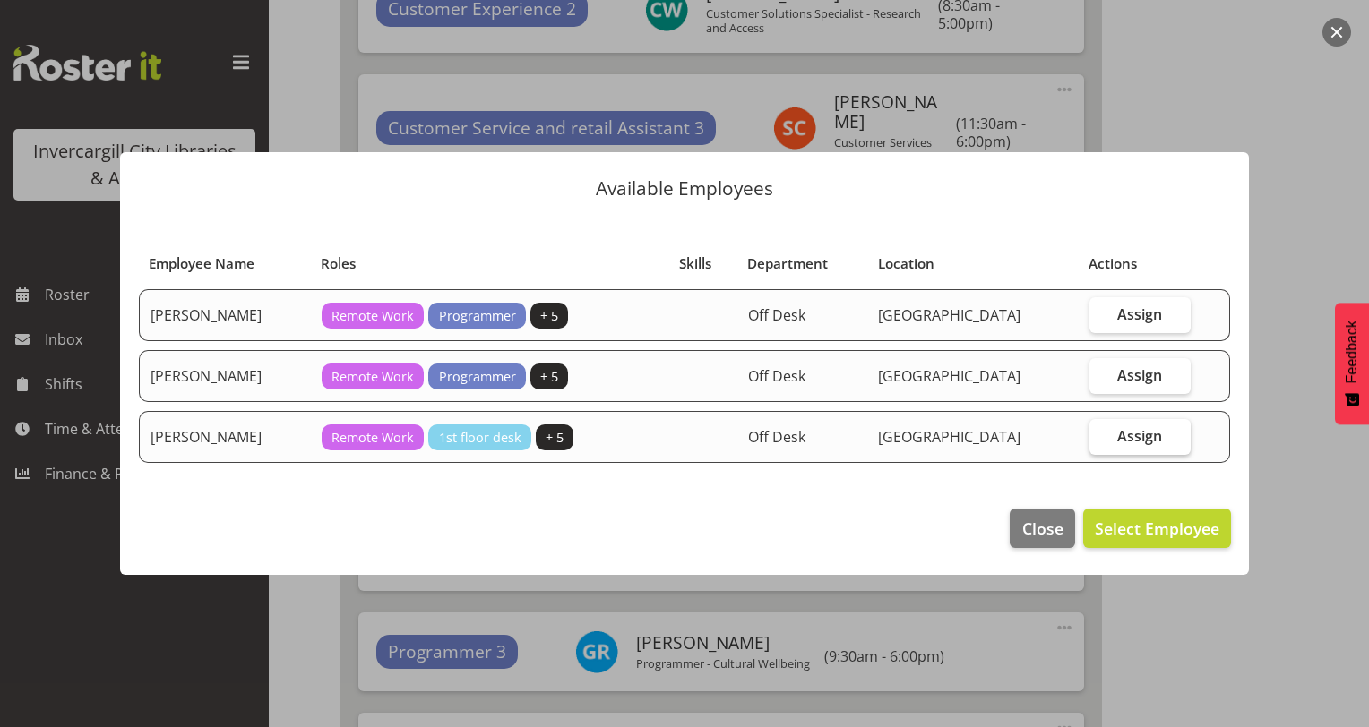
click at [1130, 436] on span "Assign" at bounding box center [1139, 436] width 45 height 18
click at [1101, 436] on input "Assign" at bounding box center [1095, 436] width 12 height 12
checkbox input "true"
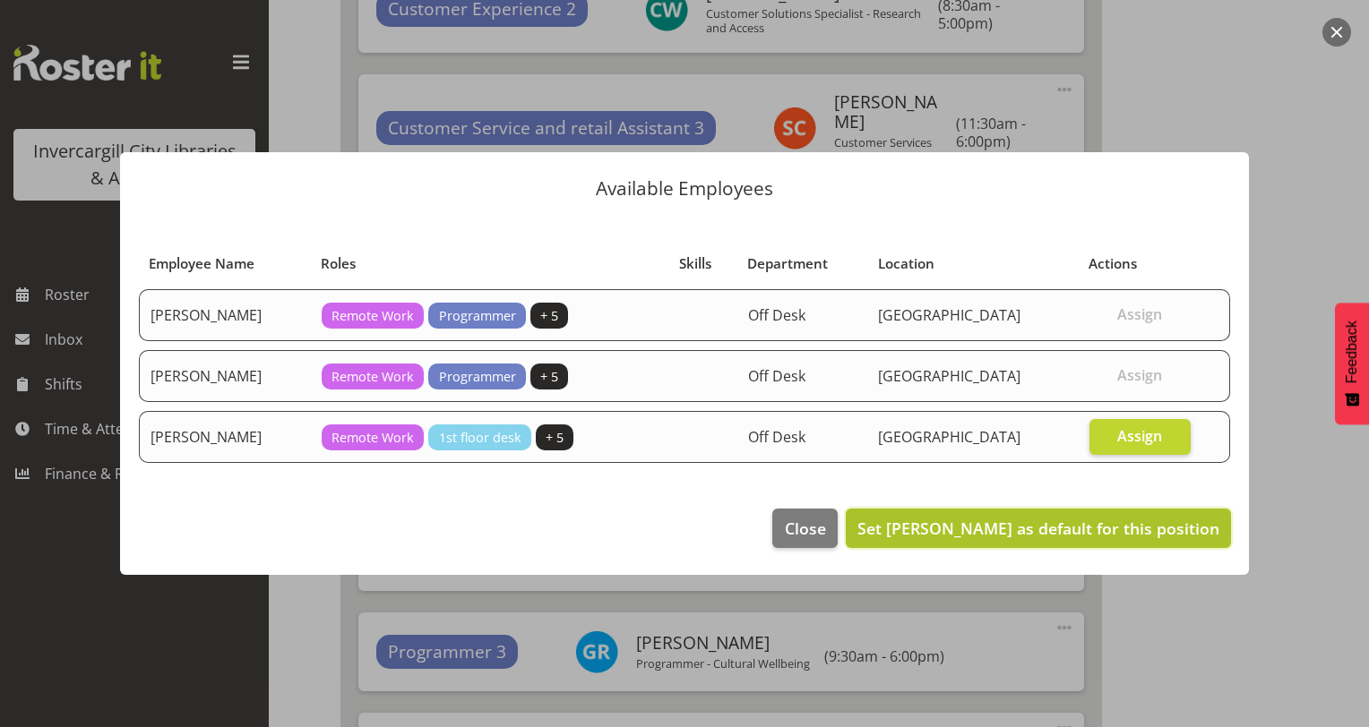
click at [1105, 519] on span "Set Saniya Thompson as default for this position" at bounding box center [1038, 529] width 362 height 22
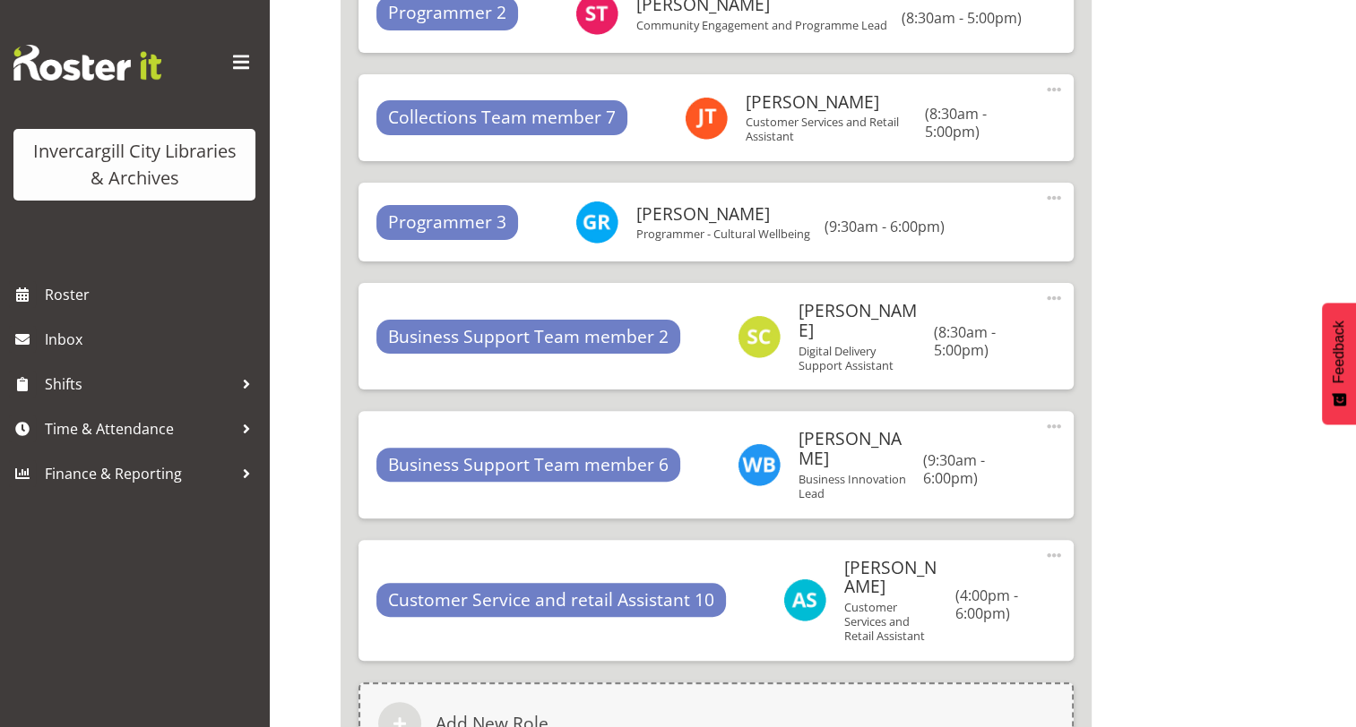
scroll to position [7343, 0]
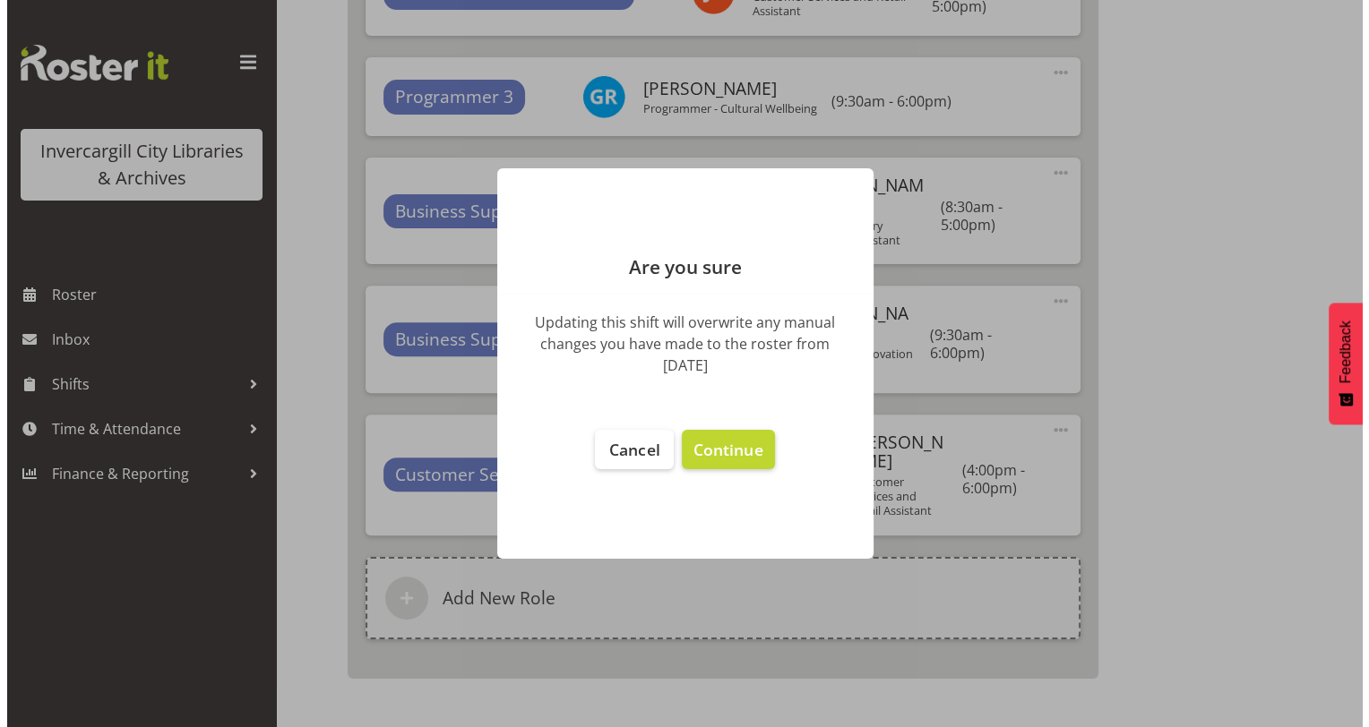
scroll to position [7092, 0]
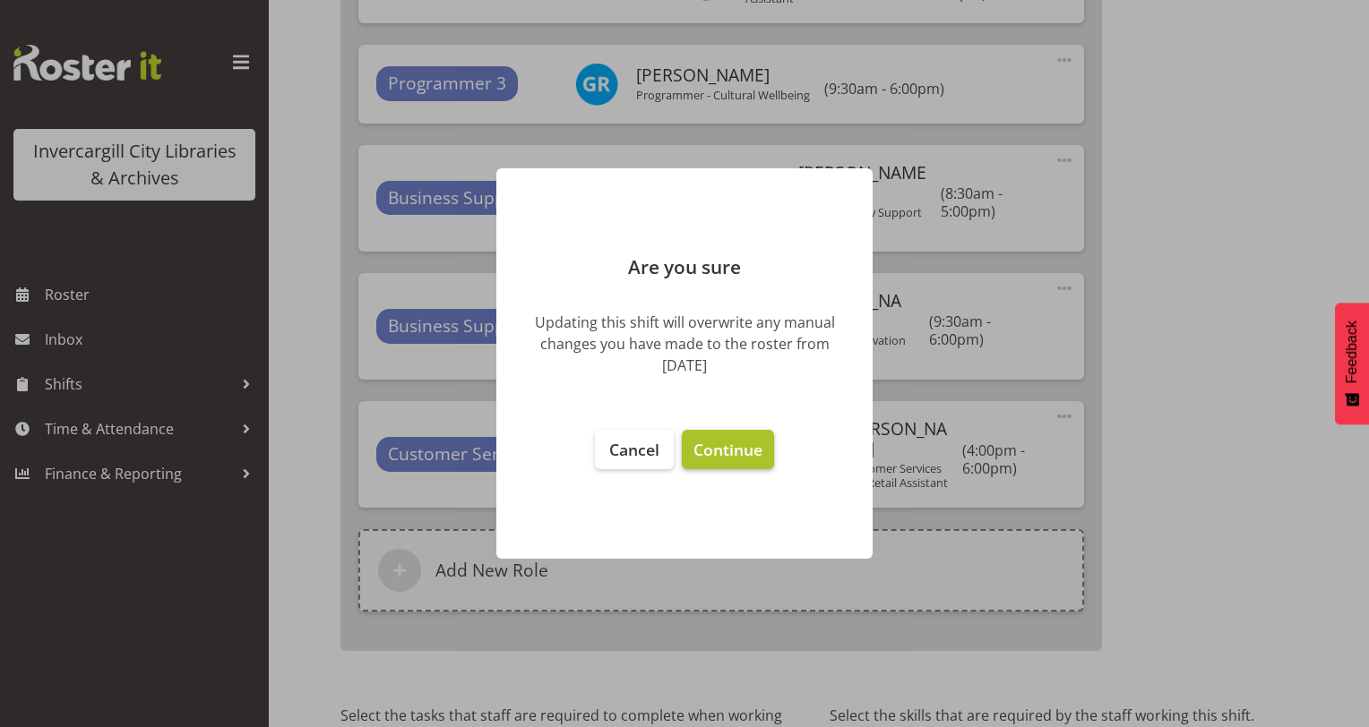
click at [731, 431] on button "Continue" at bounding box center [728, 449] width 92 height 39
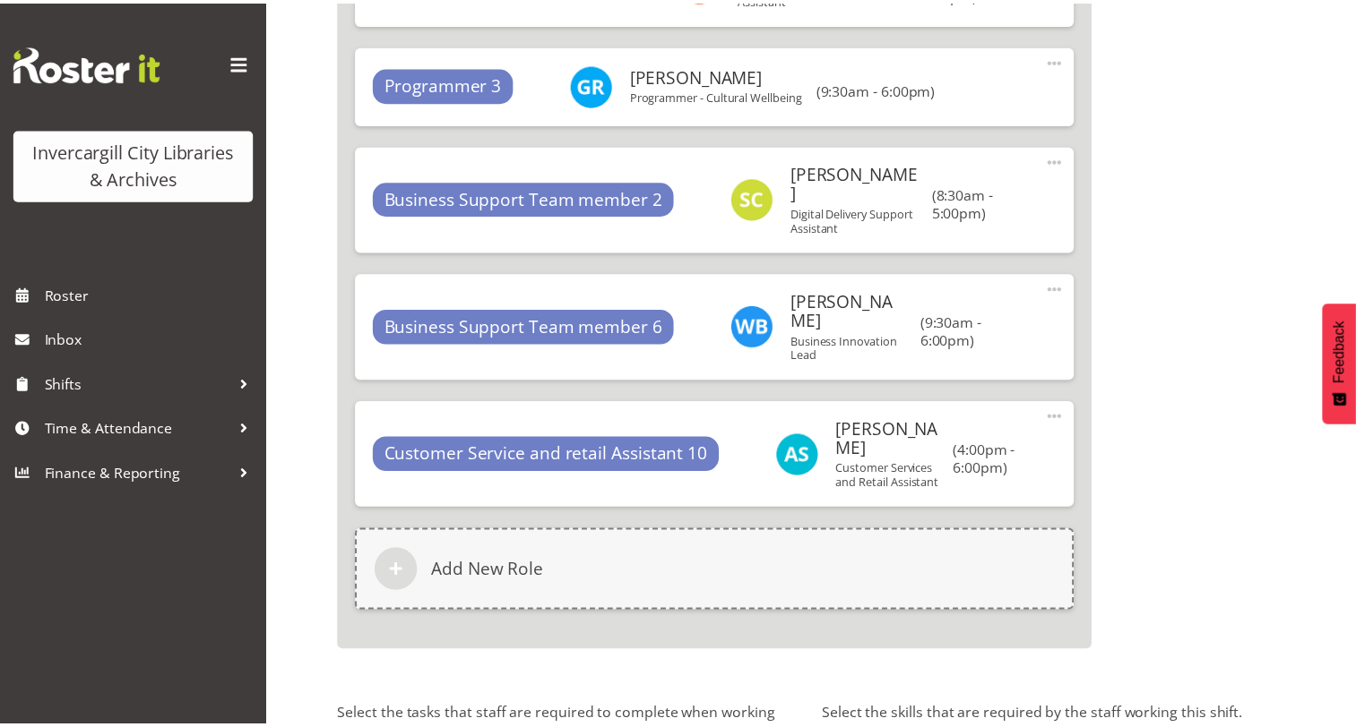
scroll to position [7309, 0]
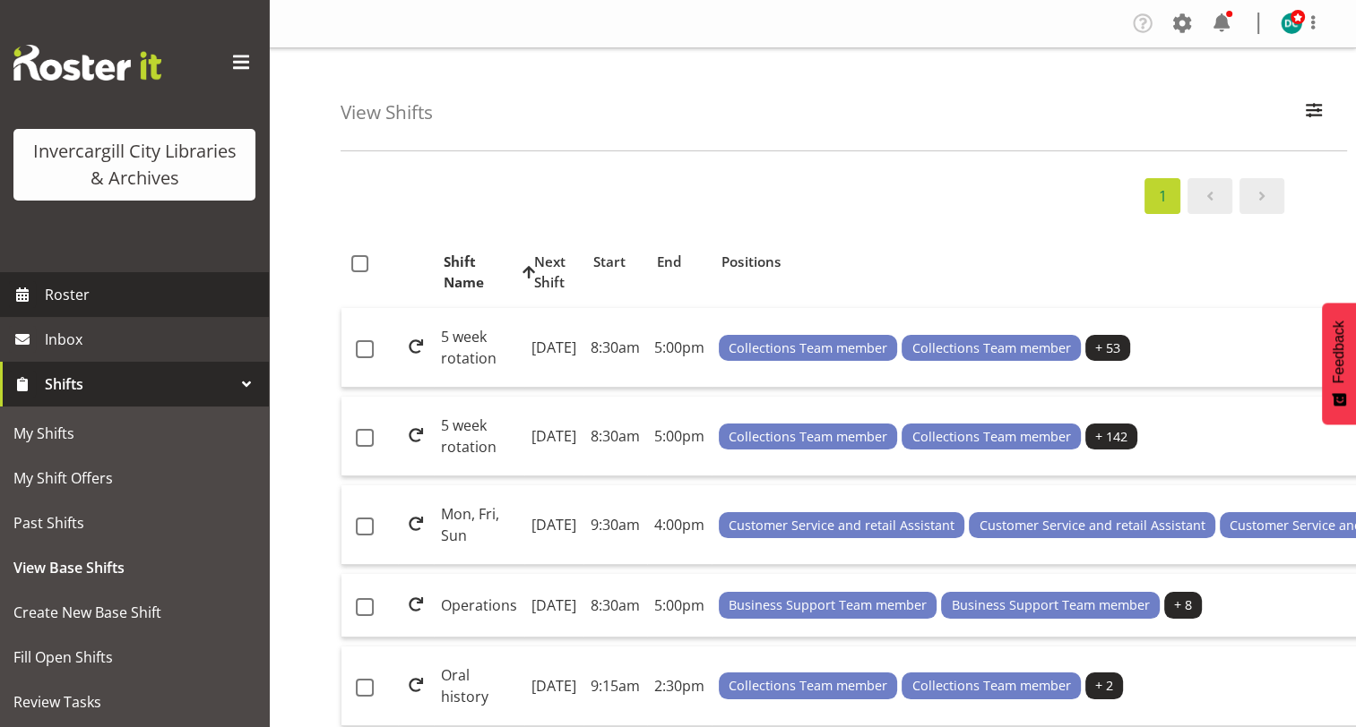
click at [75, 290] on span "Roster" at bounding box center [152, 294] width 215 height 27
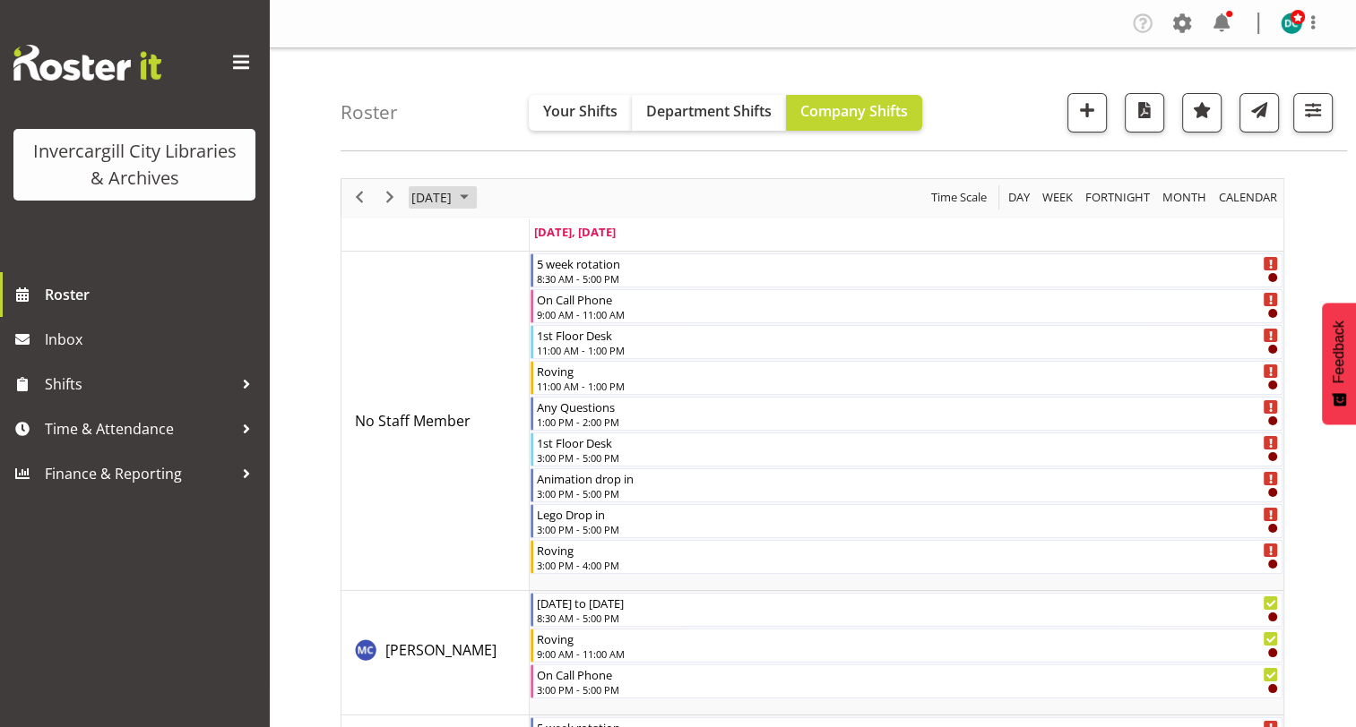
click at [453, 203] on span "[DATE]" at bounding box center [431, 197] width 44 height 22
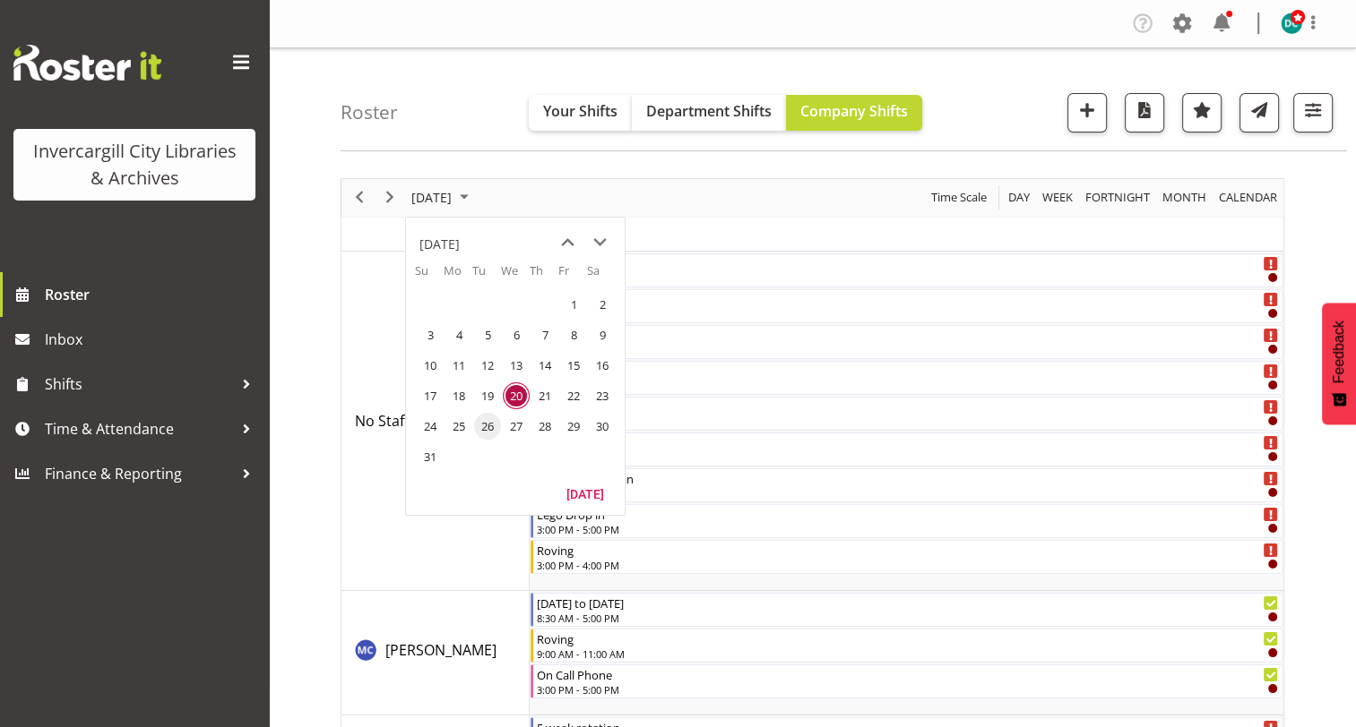
click at [492, 423] on span "26" at bounding box center [487, 426] width 27 height 27
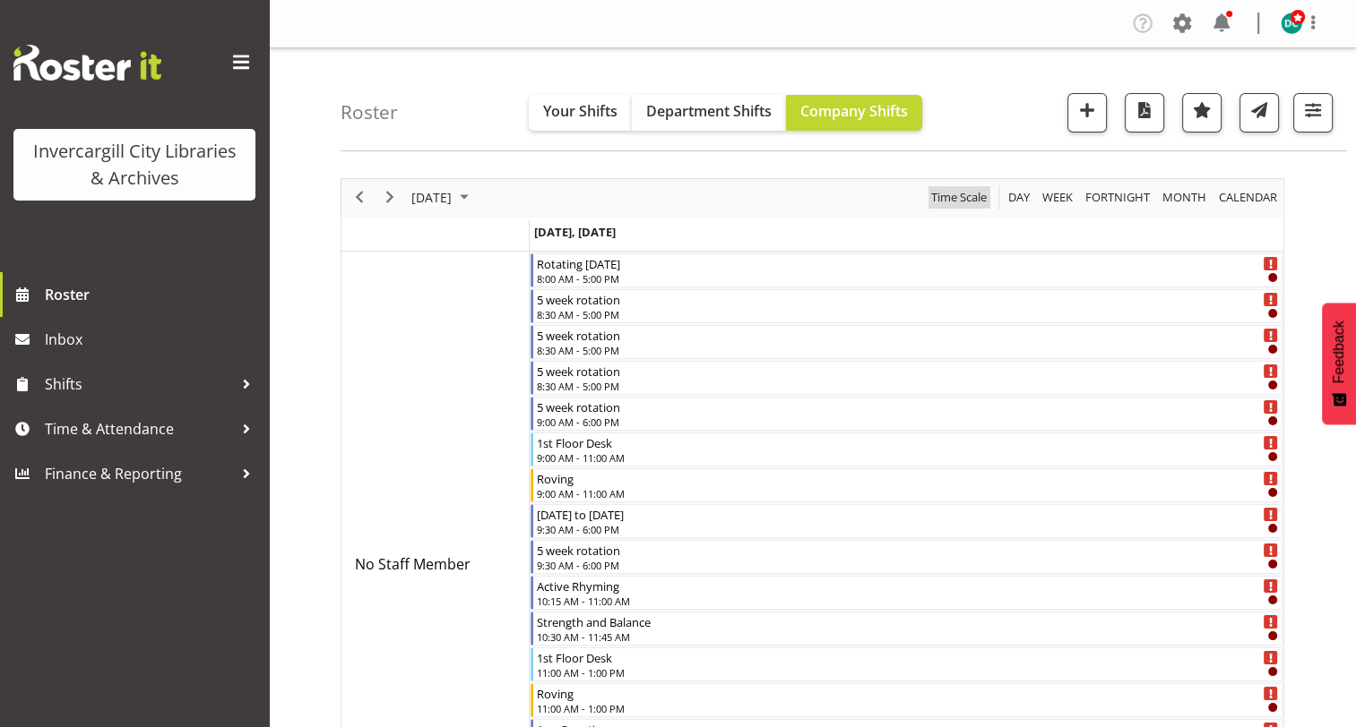
click at [939, 207] on span "Time Scale" at bounding box center [958, 197] width 59 height 22
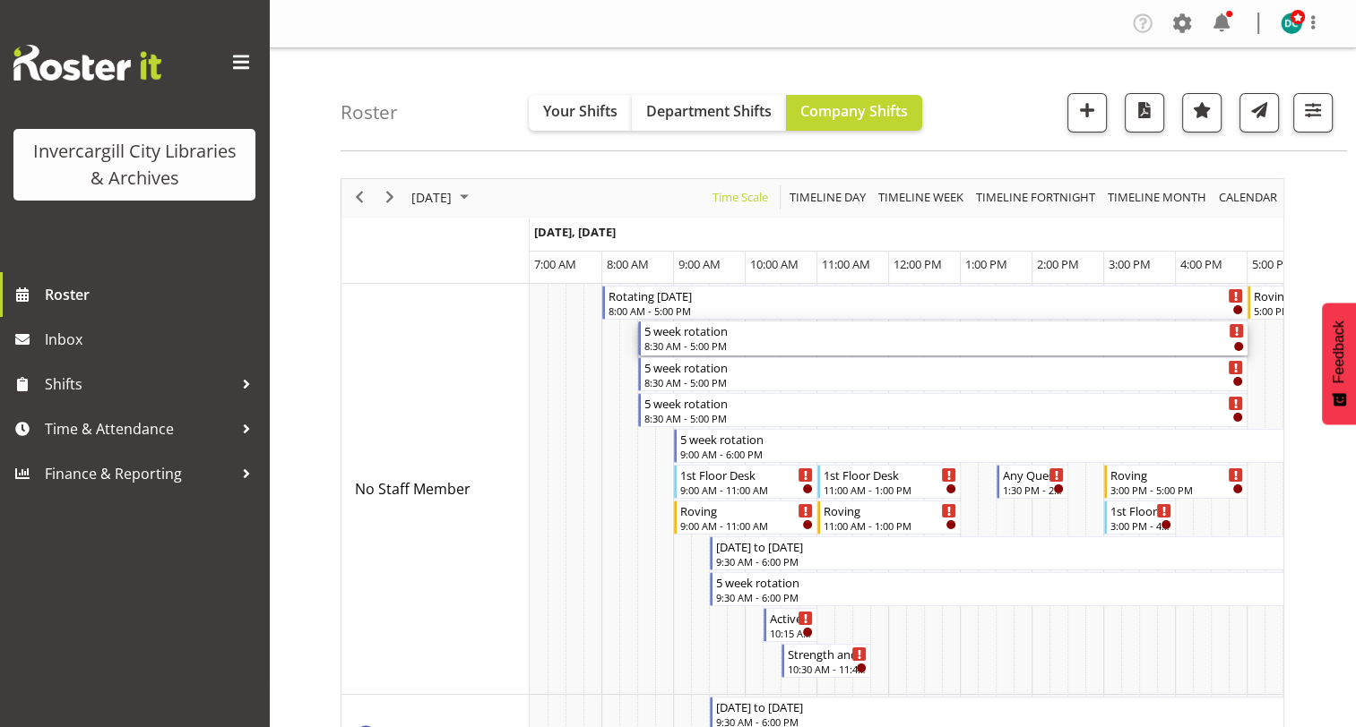
click at [778, 340] on div "8:30 AM - 5:00 PM" at bounding box center [943, 346] width 599 height 14
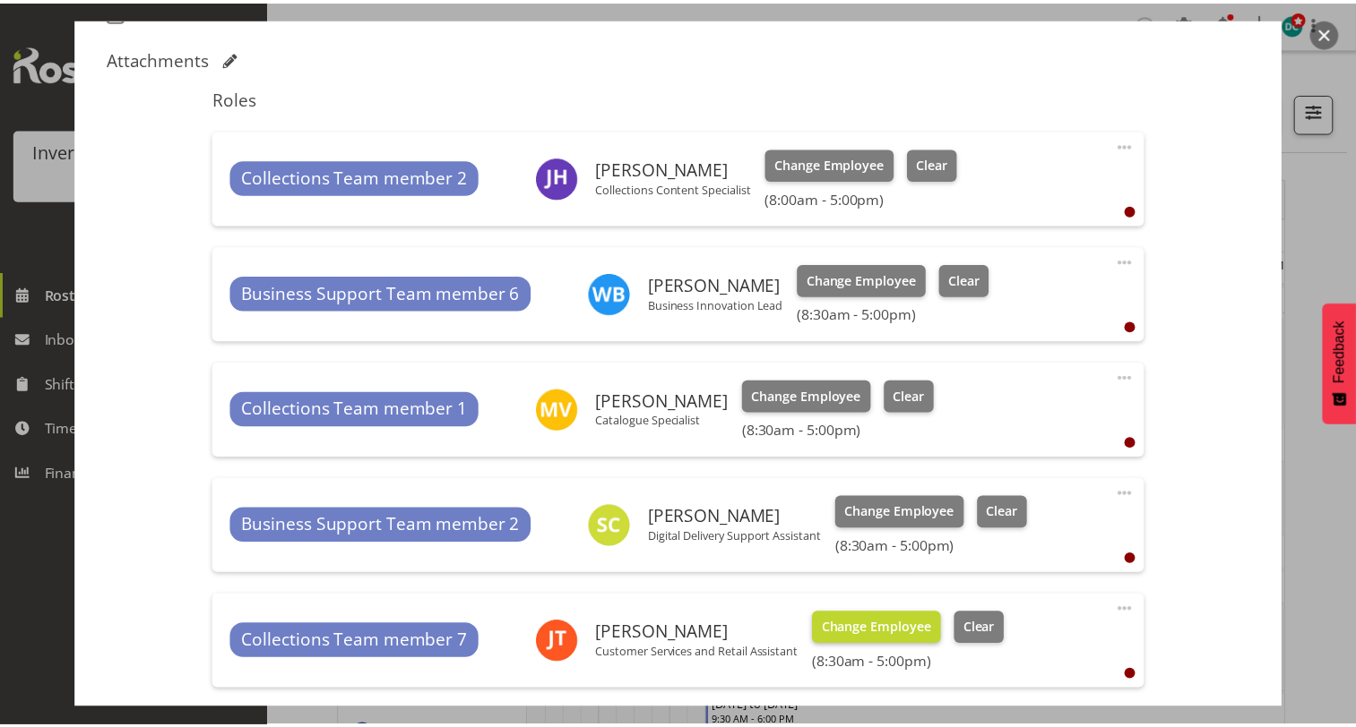
scroll to position [92, 0]
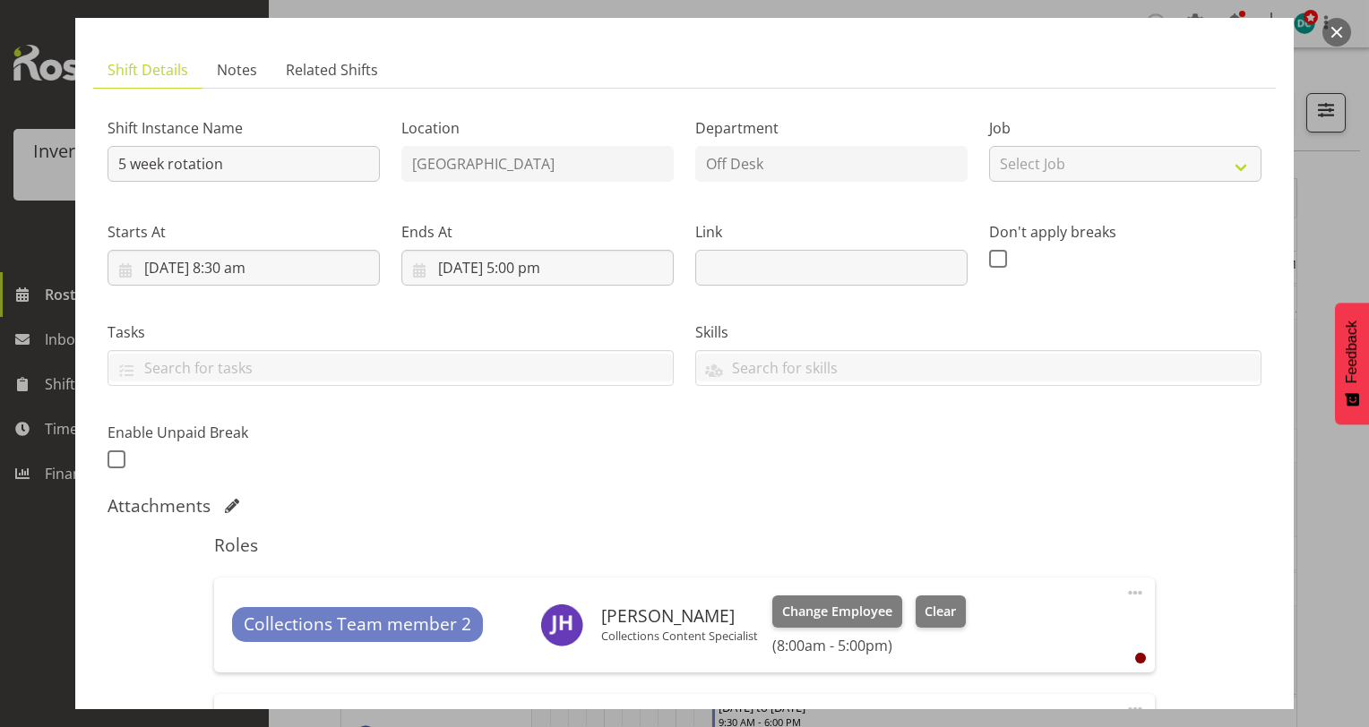
drag, startPoint x: 1329, startPoint y: 30, endPoint x: 1302, endPoint y: 62, distance: 41.3
click at [1323, 37] on button "button" at bounding box center [1336, 32] width 29 height 29
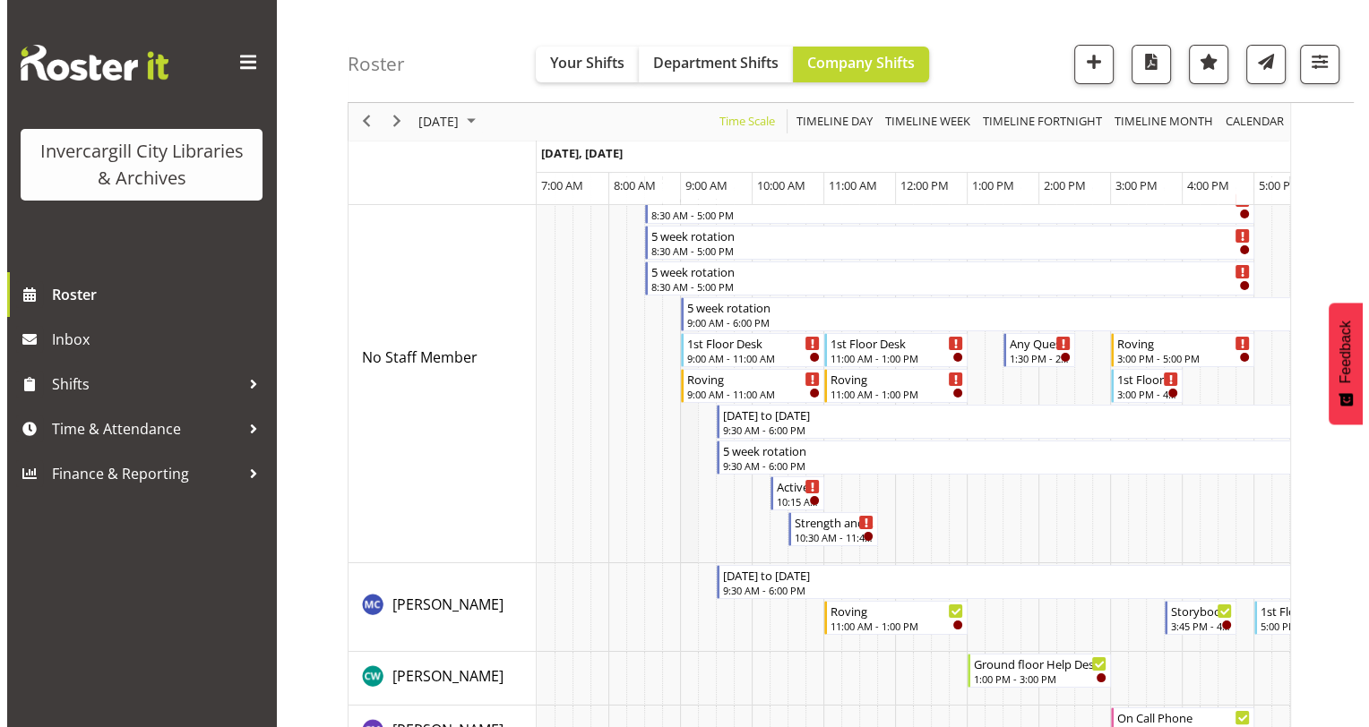
scroll to position [0, 0]
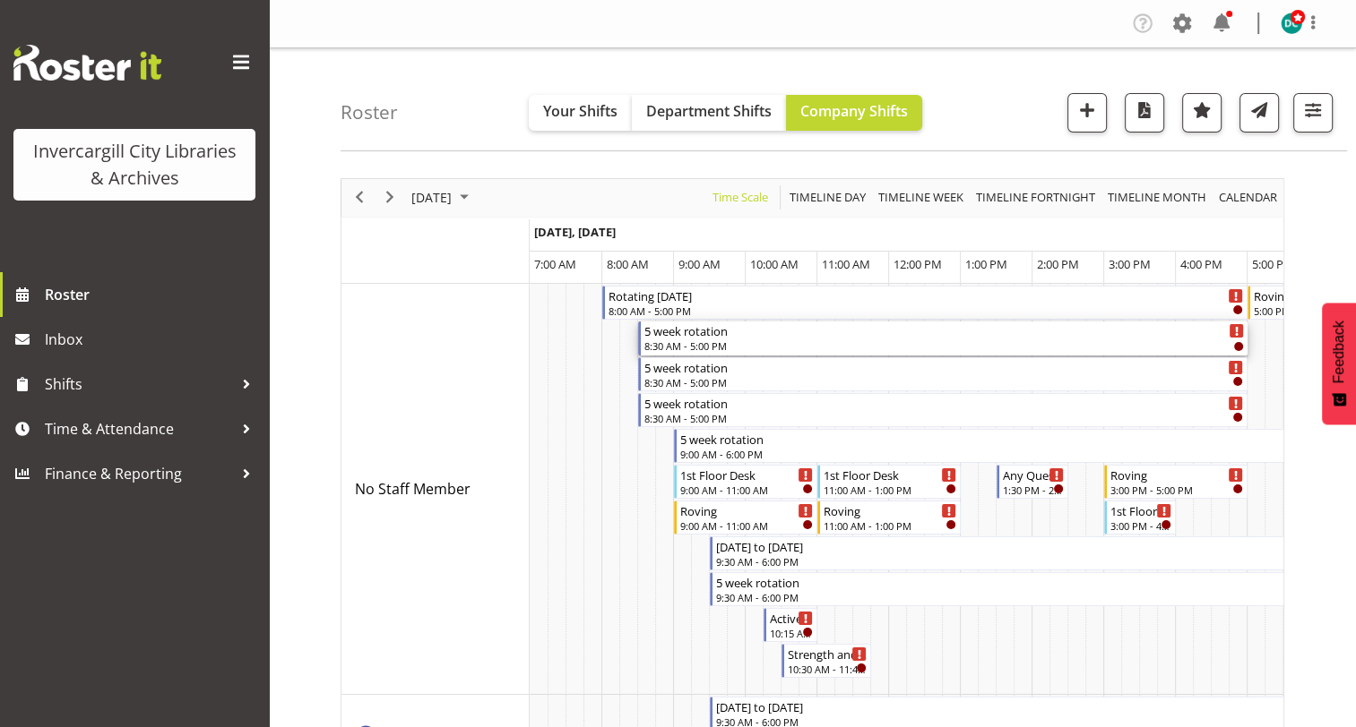
click at [766, 338] on div "5 week rotation 8:30 AM - 5:00 PM" at bounding box center [943, 339] width 599 height 34
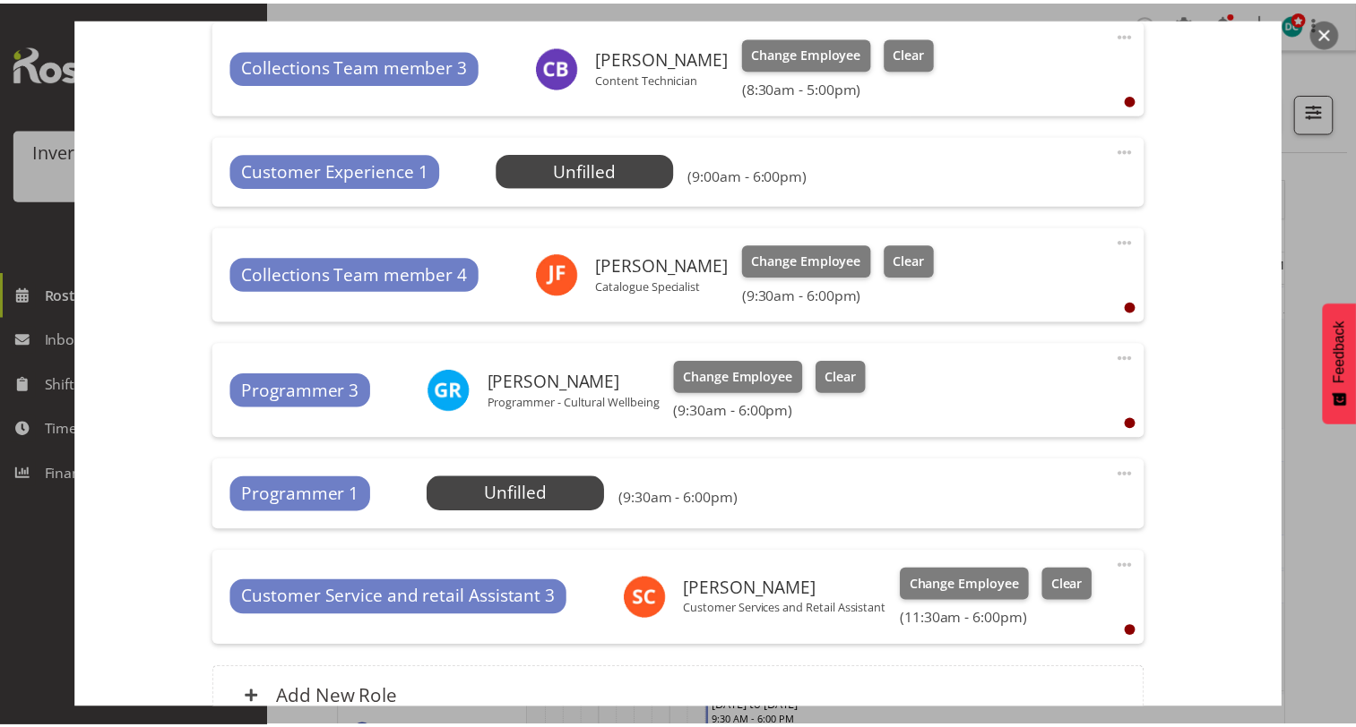
scroll to position [1881, 0]
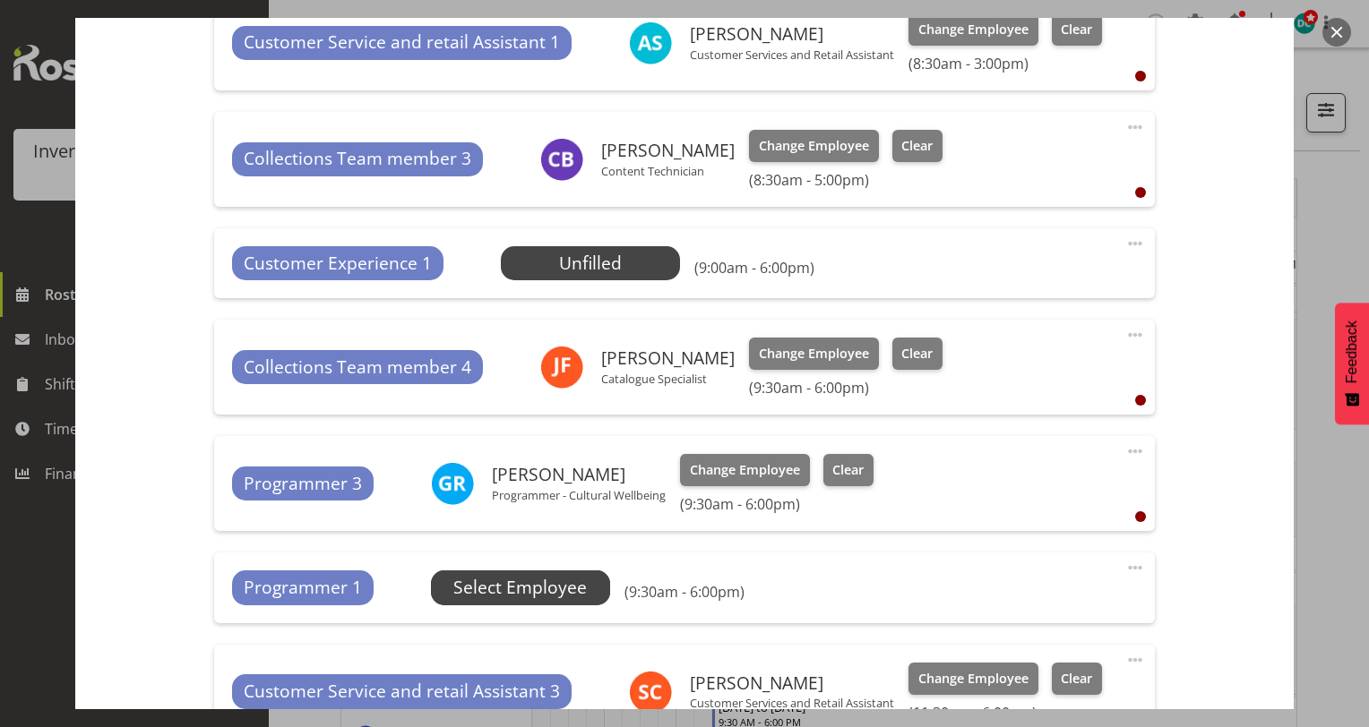
click at [0, 0] on span "Select Employee" at bounding box center [0, 0] width 0 height 0
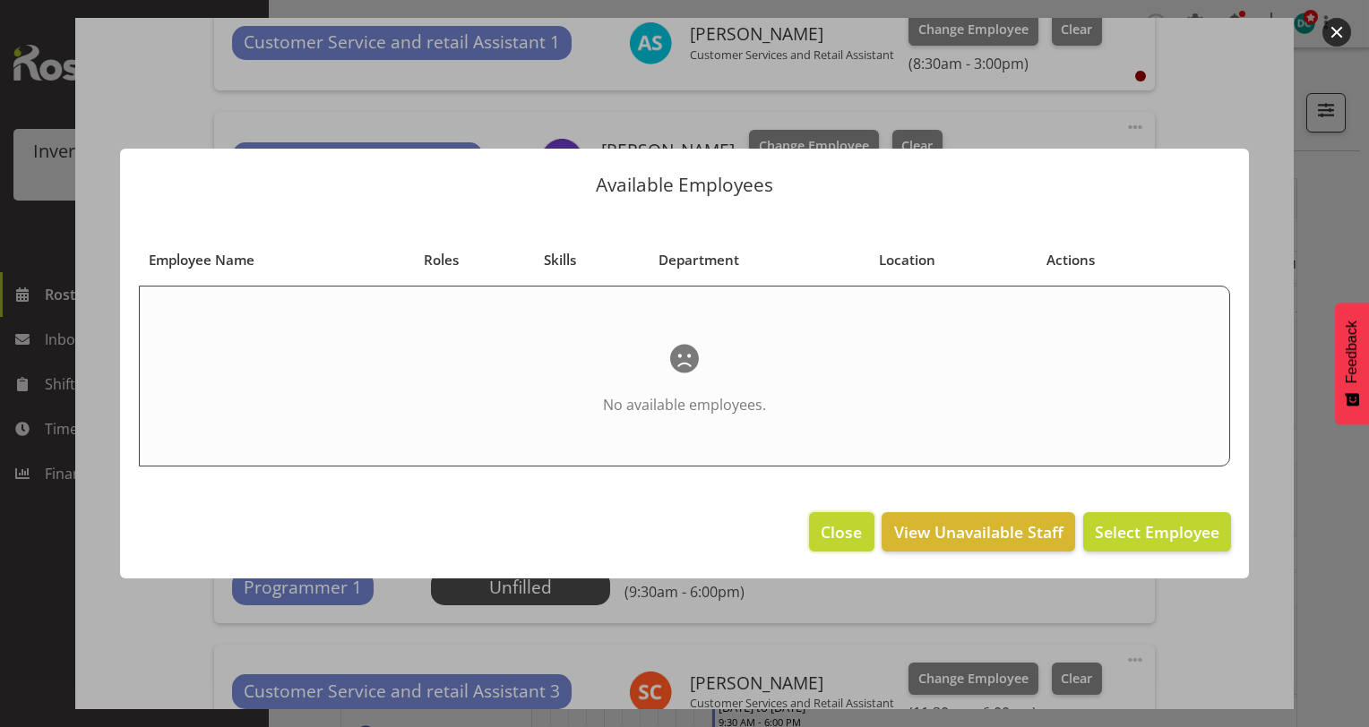
click at [834, 538] on span "Close" at bounding box center [841, 532] width 41 height 23
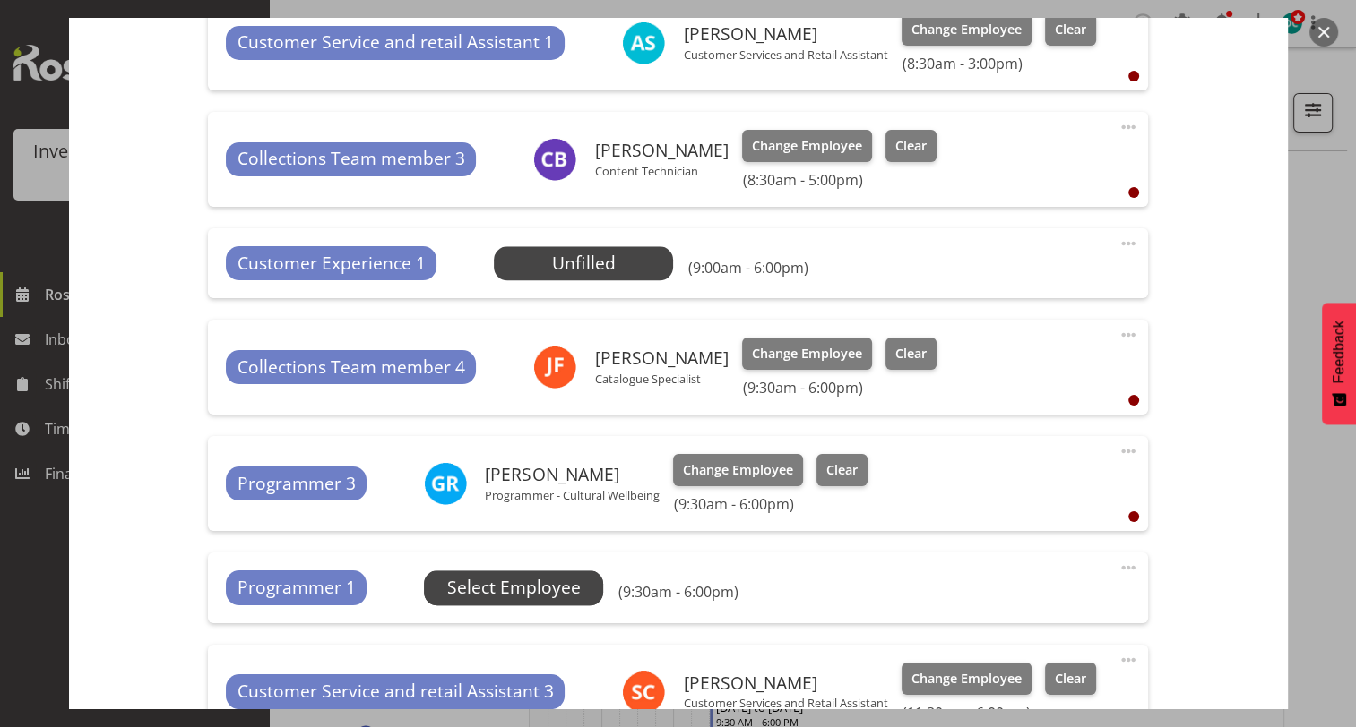
click at [0, 0] on span "Select Employee" at bounding box center [0, 0] width 0 height 0
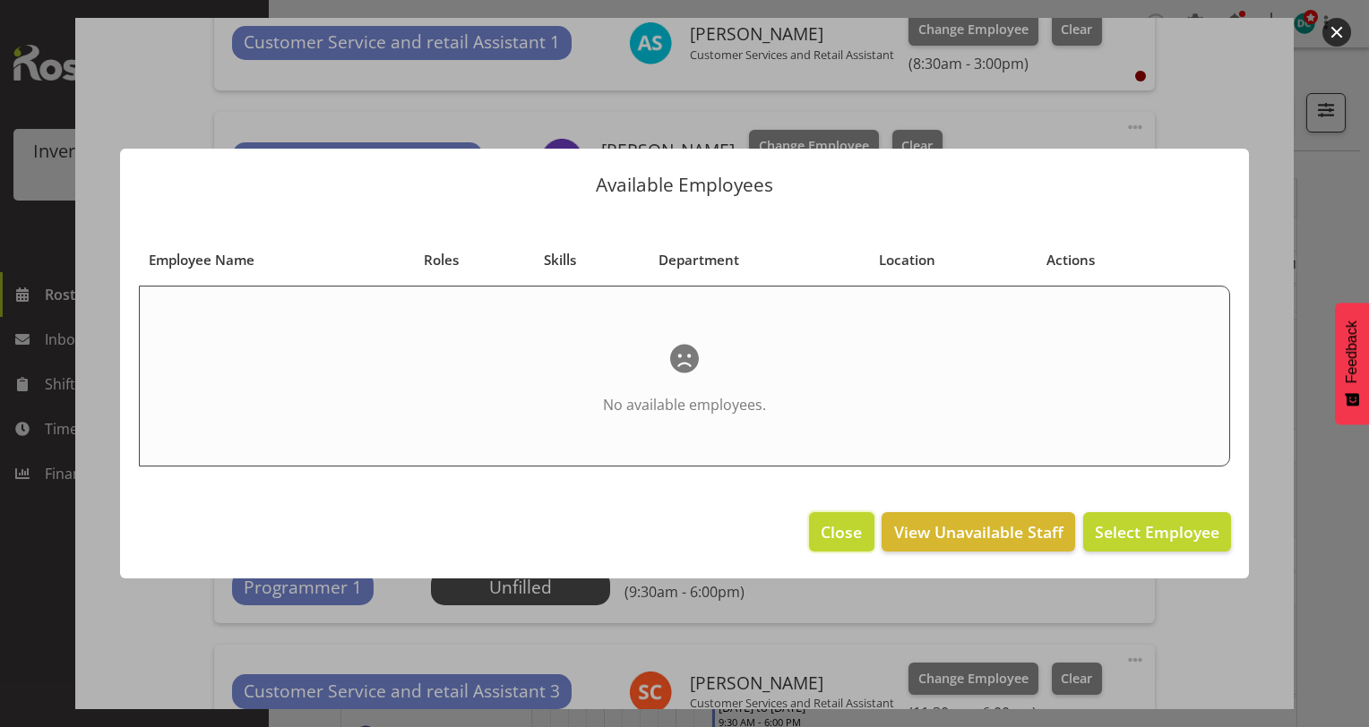
click at [848, 537] on span "Close" at bounding box center [841, 532] width 41 height 23
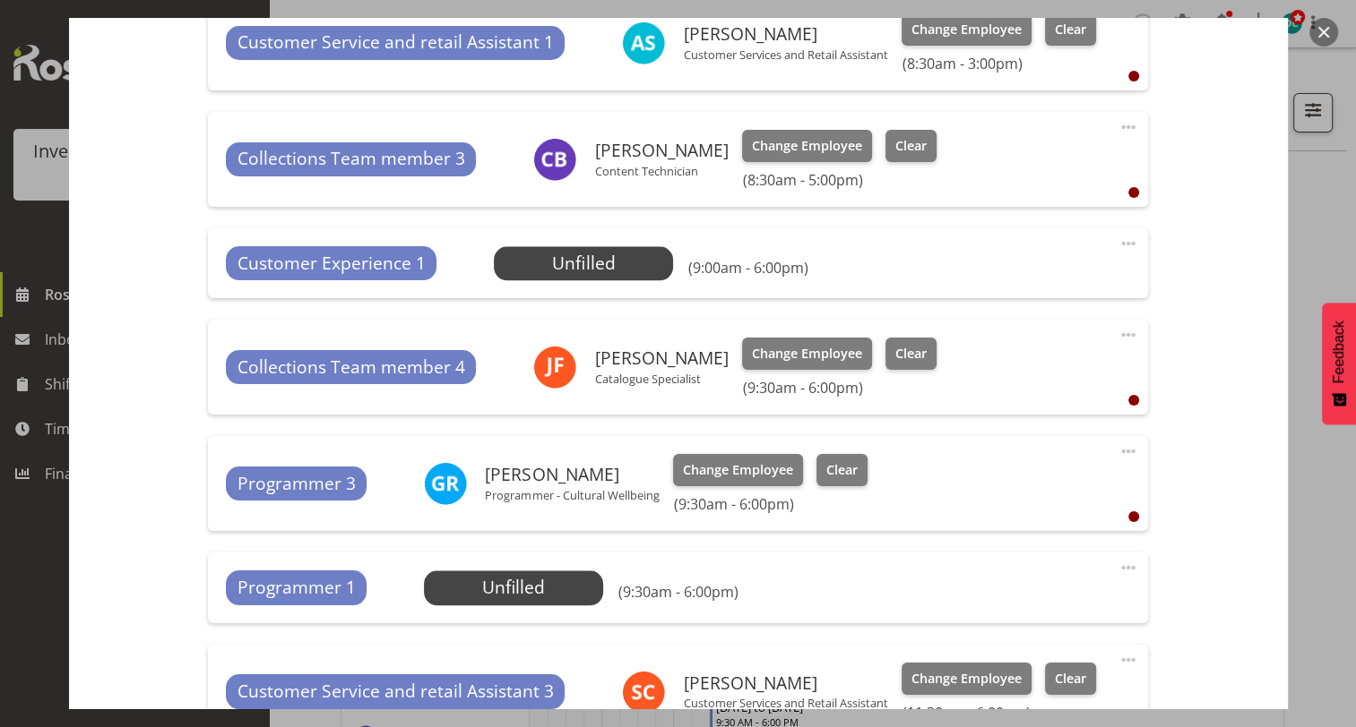
click at [1322, 22] on button "button" at bounding box center [1323, 32] width 29 height 29
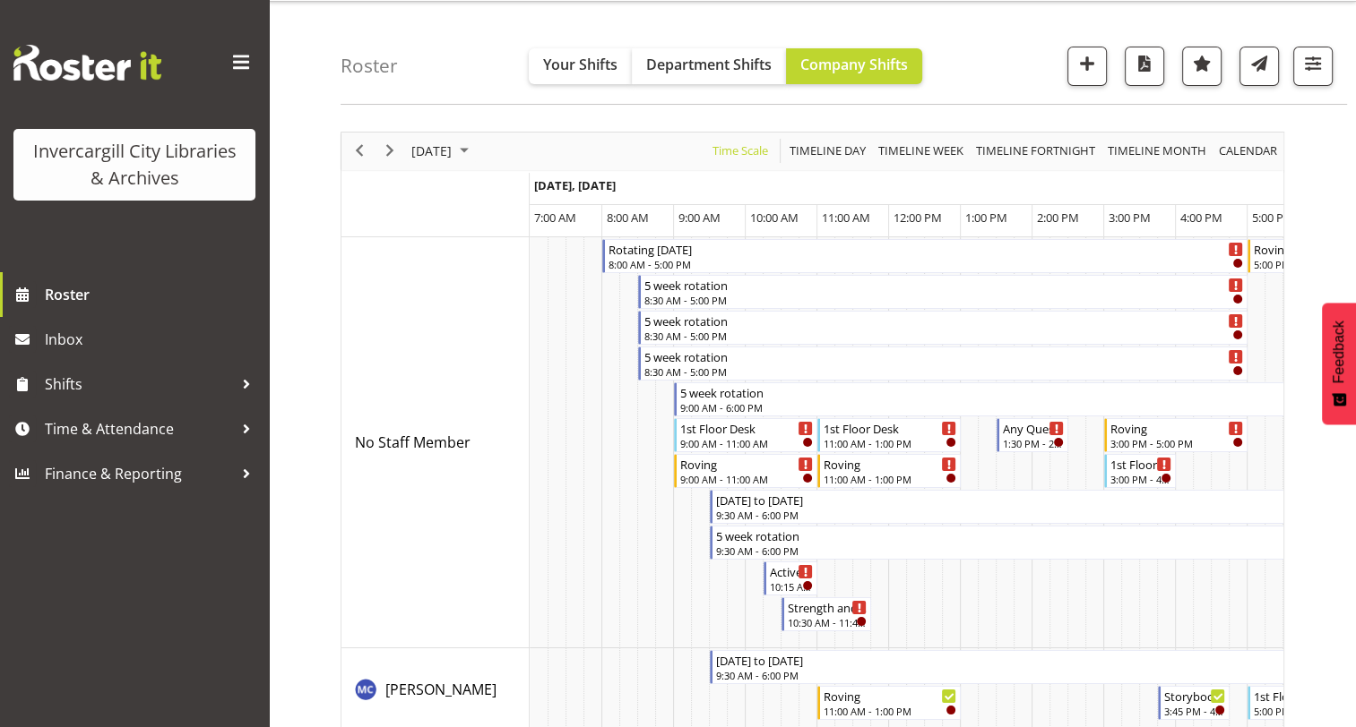
scroll to position [0, 0]
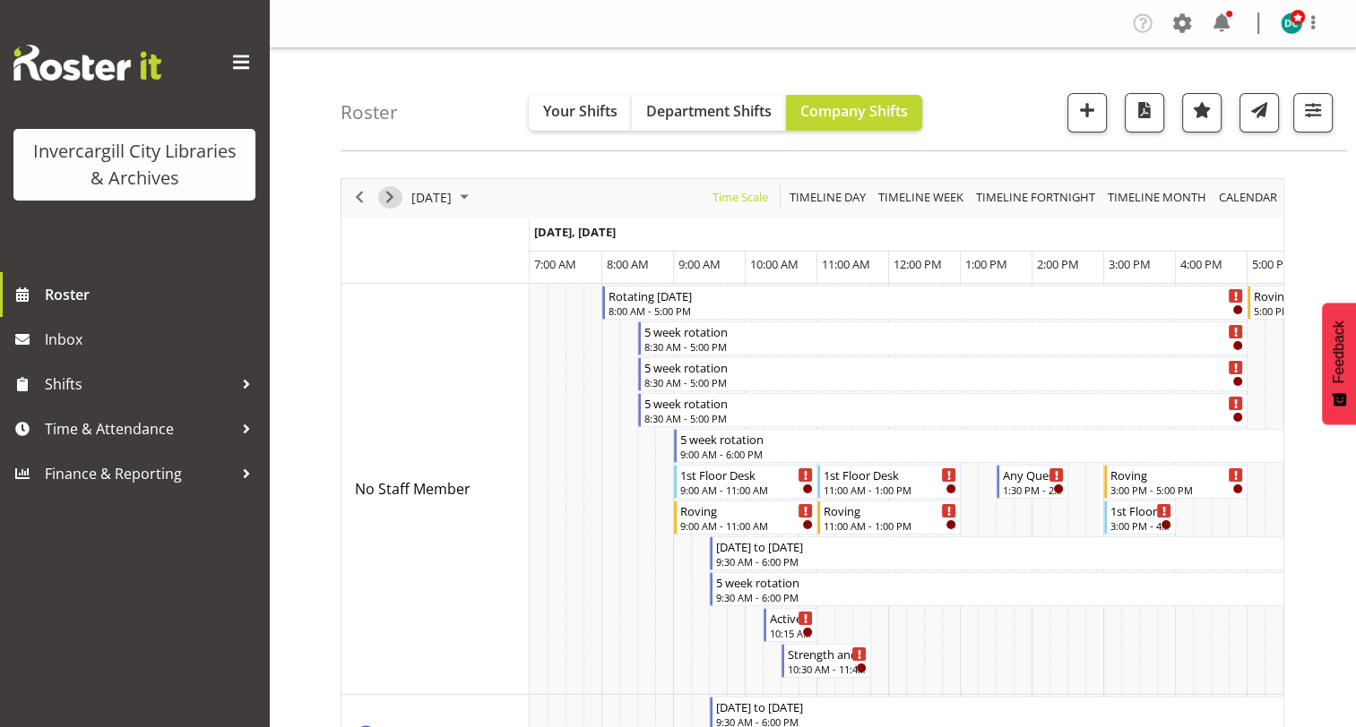
drag, startPoint x: 393, startPoint y: 192, endPoint x: 460, endPoint y: 341, distance: 163.6
click at [393, 192] on span "Next" at bounding box center [390, 197] width 22 height 22
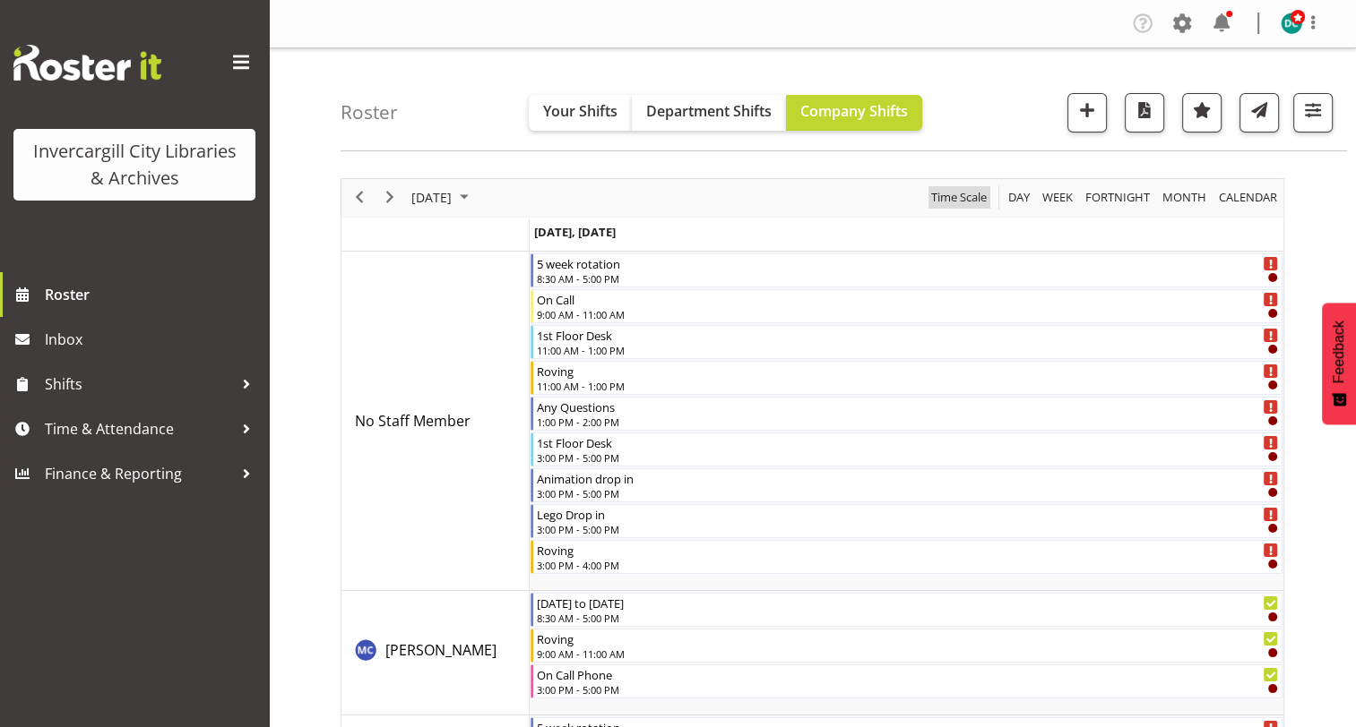
click at [952, 195] on span "Time Scale" at bounding box center [958, 197] width 59 height 22
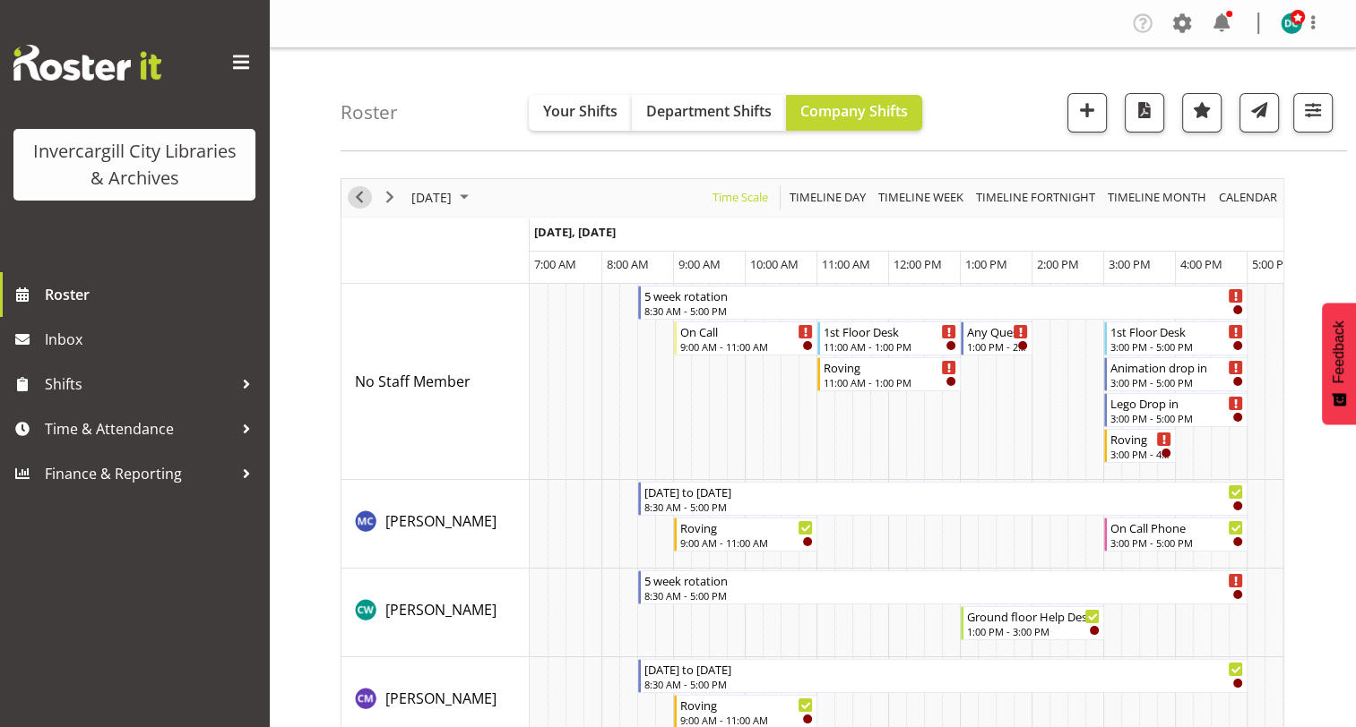
click at [356, 197] on span "Previous" at bounding box center [360, 197] width 22 height 22
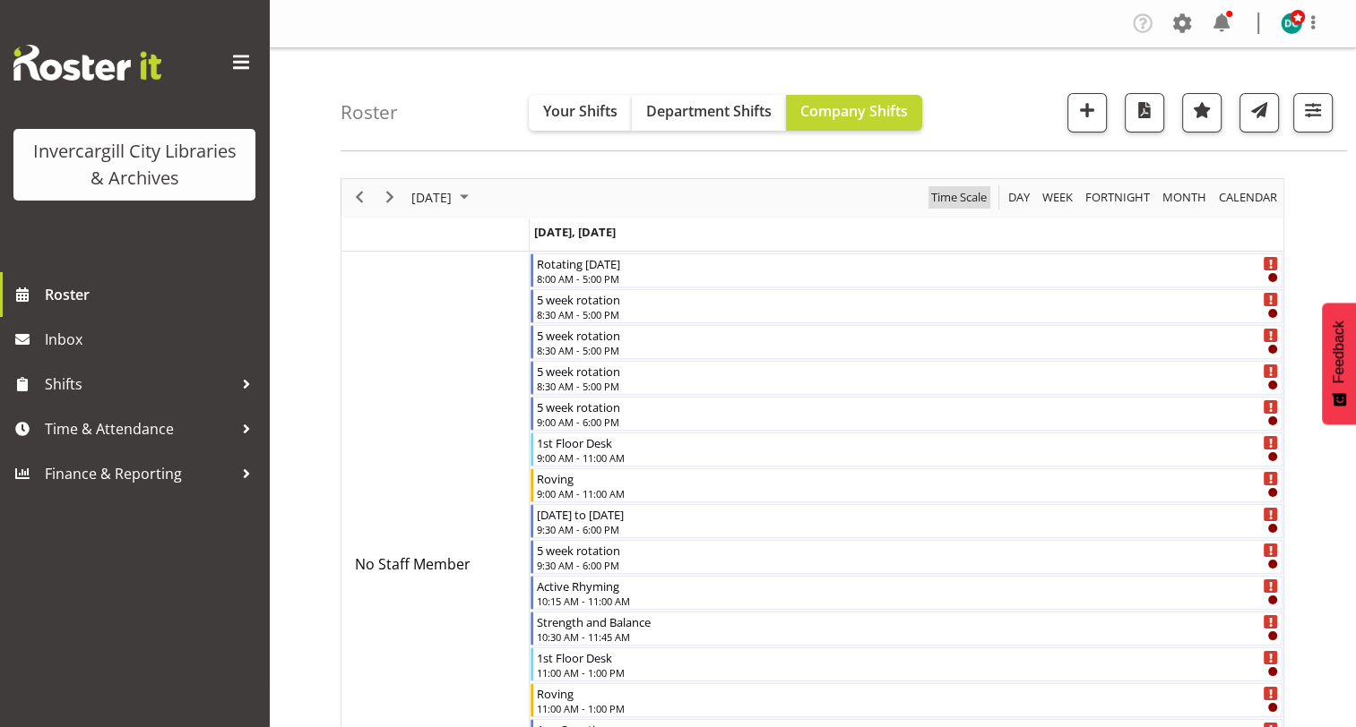
drag, startPoint x: 939, startPoint y: 194, endPoint x: 902, endPoint y: 288, distance: 100.2
click at [940, 195] on span "Time Scale" at bounding box center [958, 197] width 59 height 22
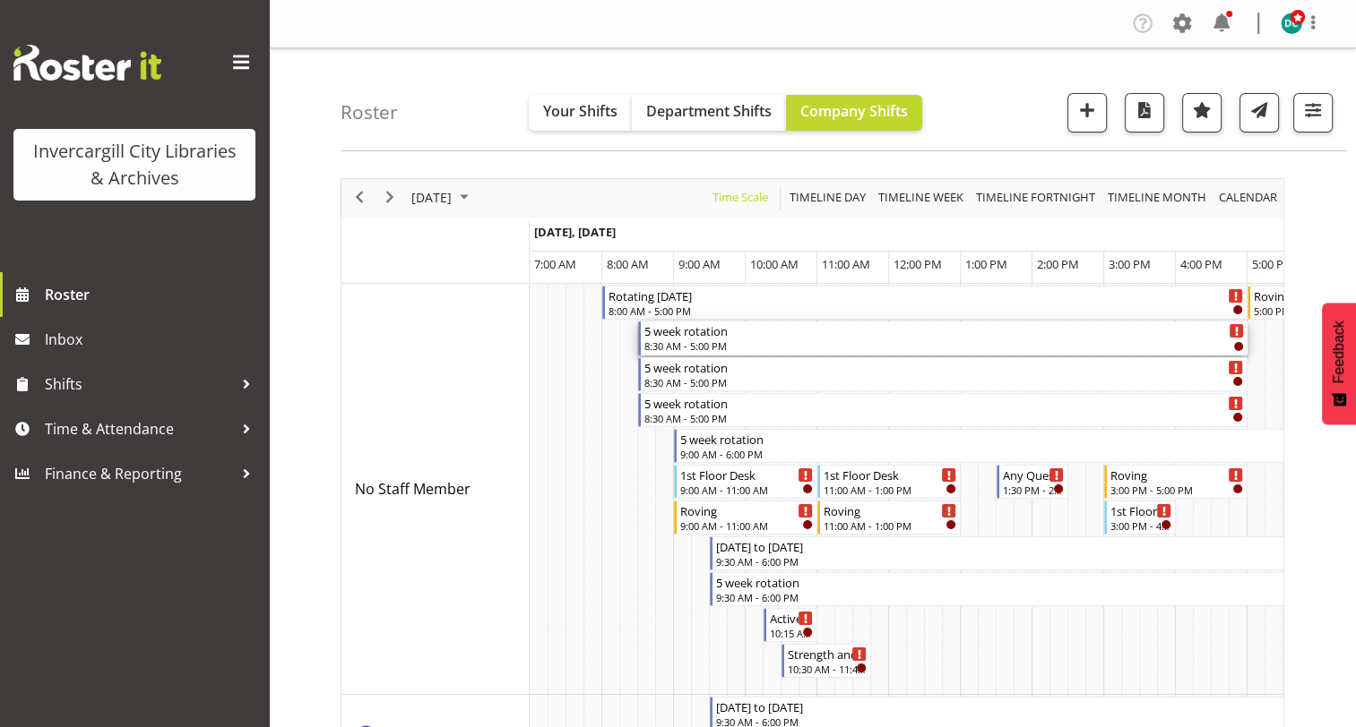
click at [701, 340] on div "8:30 AM - 5:00 PM" at bounding box center [943, 346] width 599 height 14
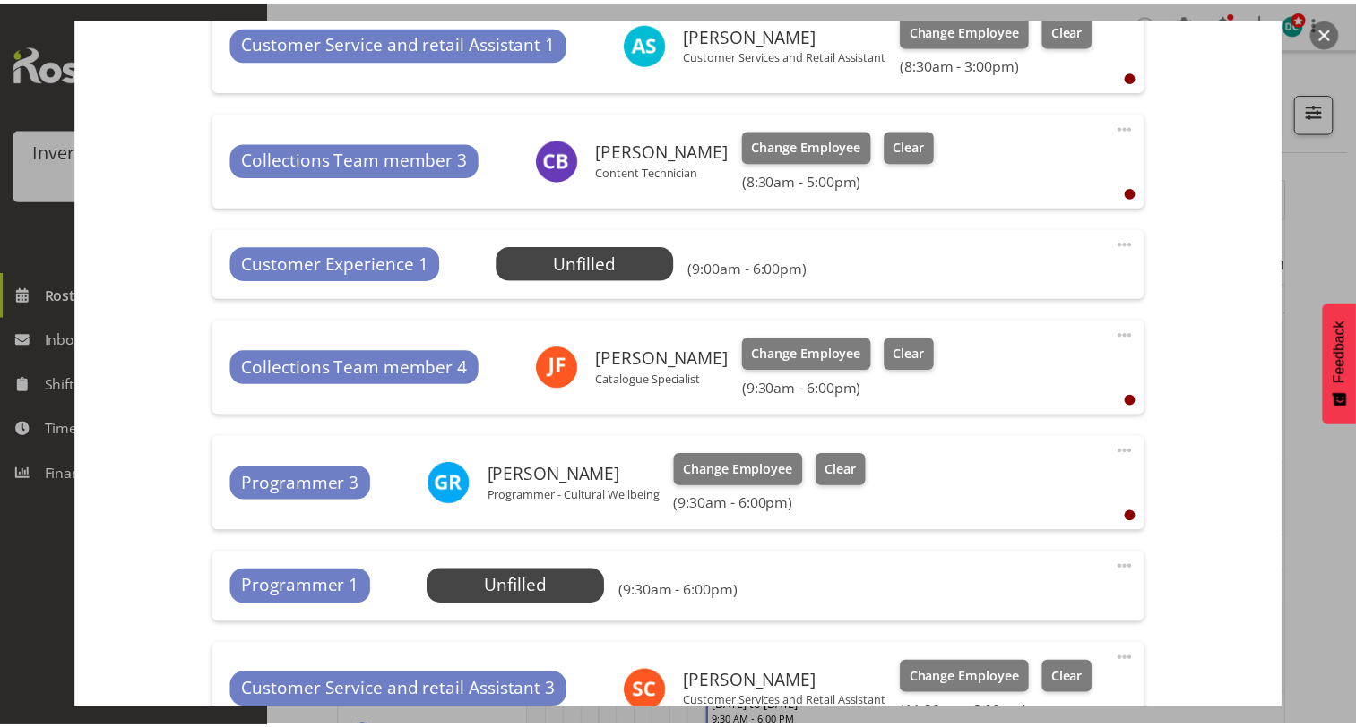
scroll to position [2061, 0]
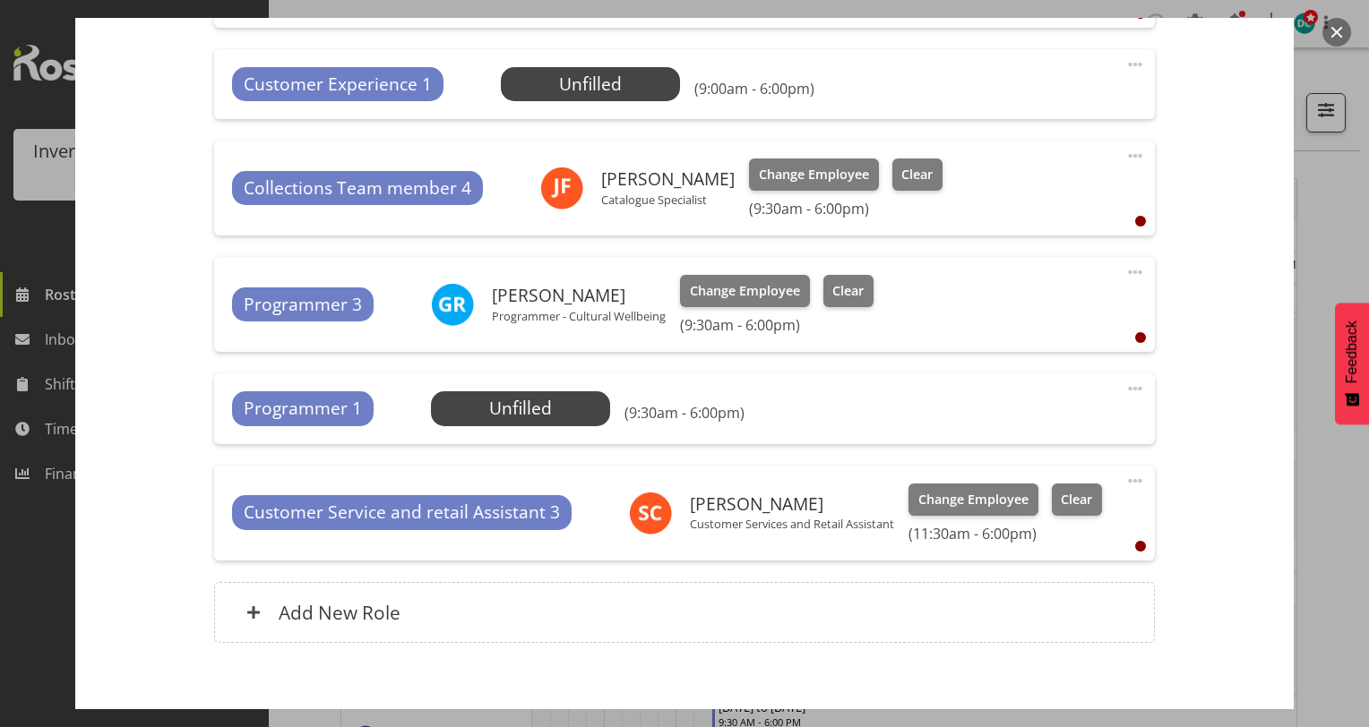
click at [1335, 23] on button "button" at bounding box center [1336, 32] width 29 height 29
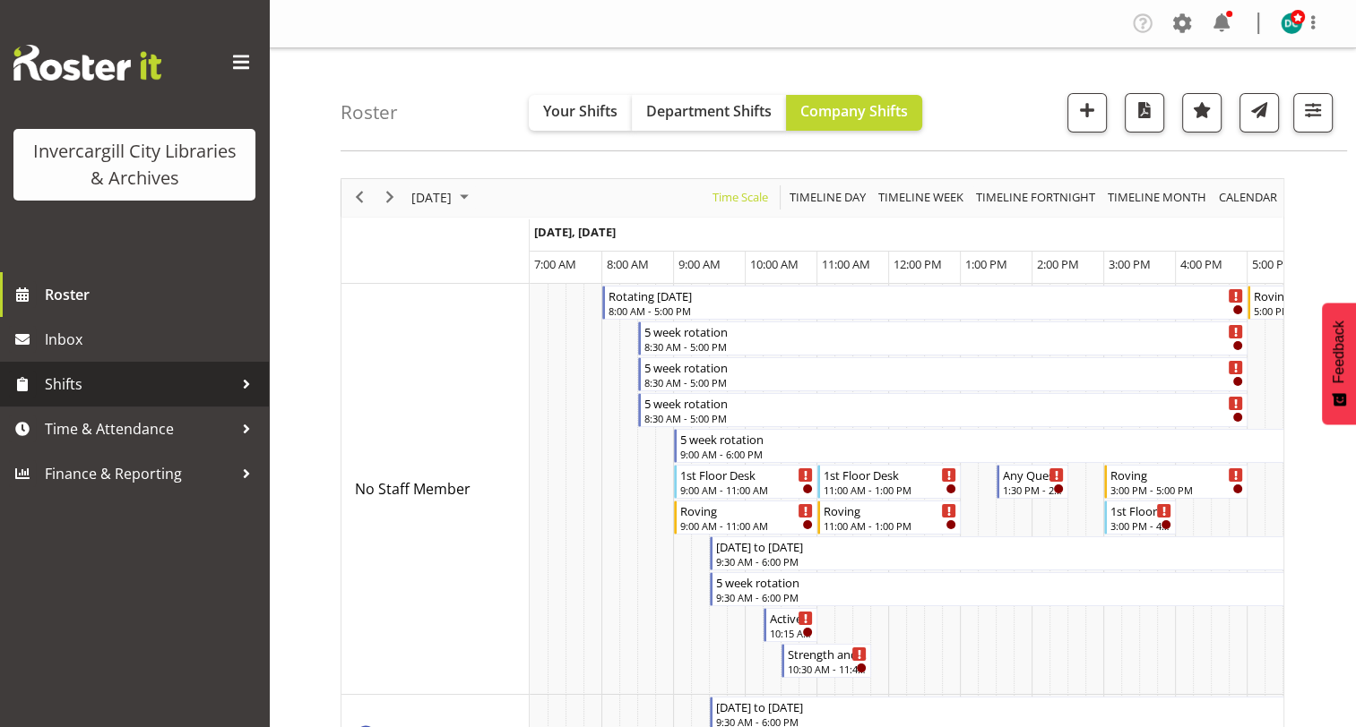
click at [57, 389] on span "Shifts" at bounding box center [139, 384] width 188 height 27
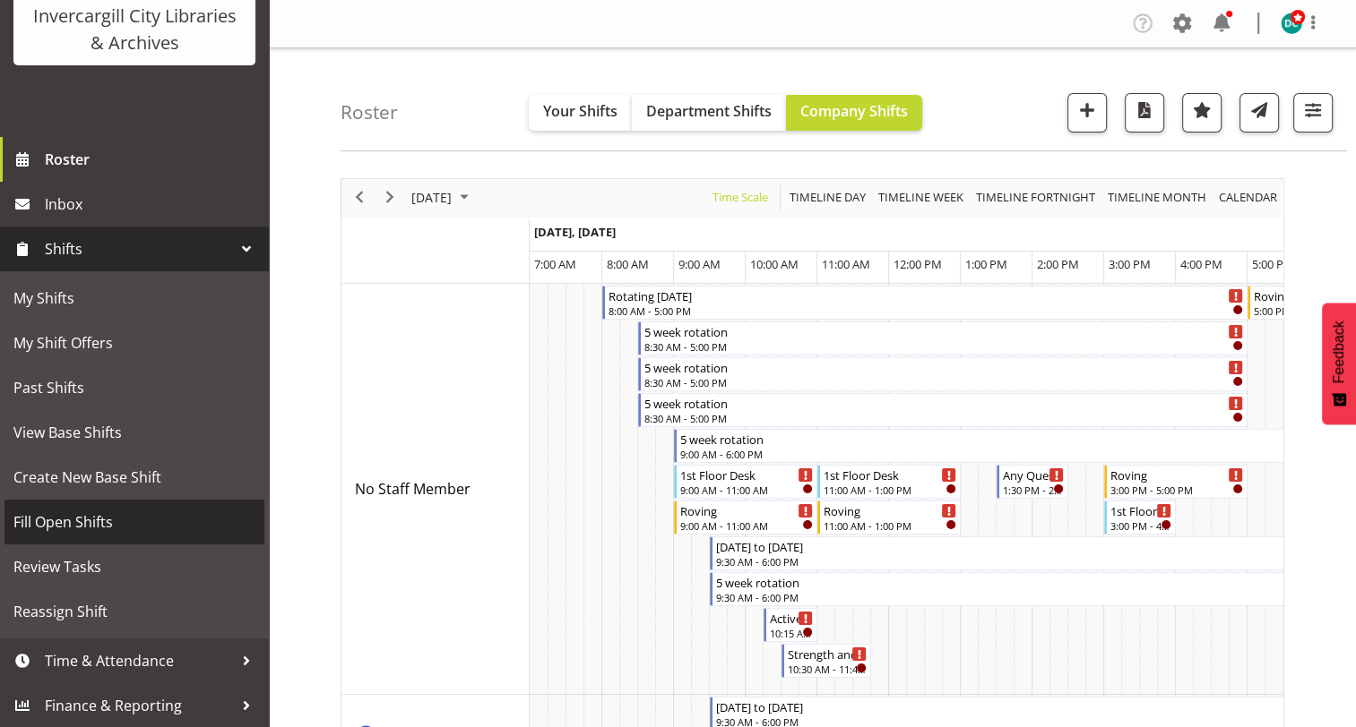
scroll to position [136, 0]
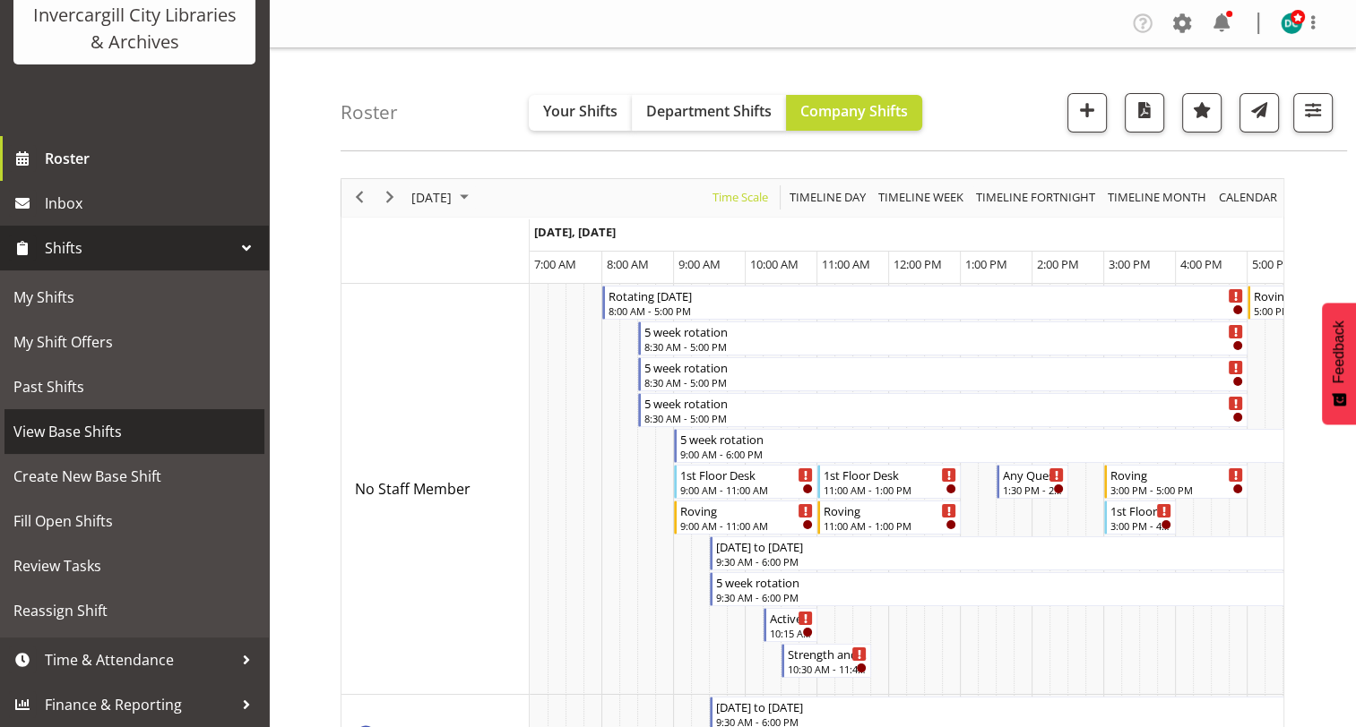
click at [91, 440] on span "View Base Shifts" at bounding box center [134, 431] width 242 height 27
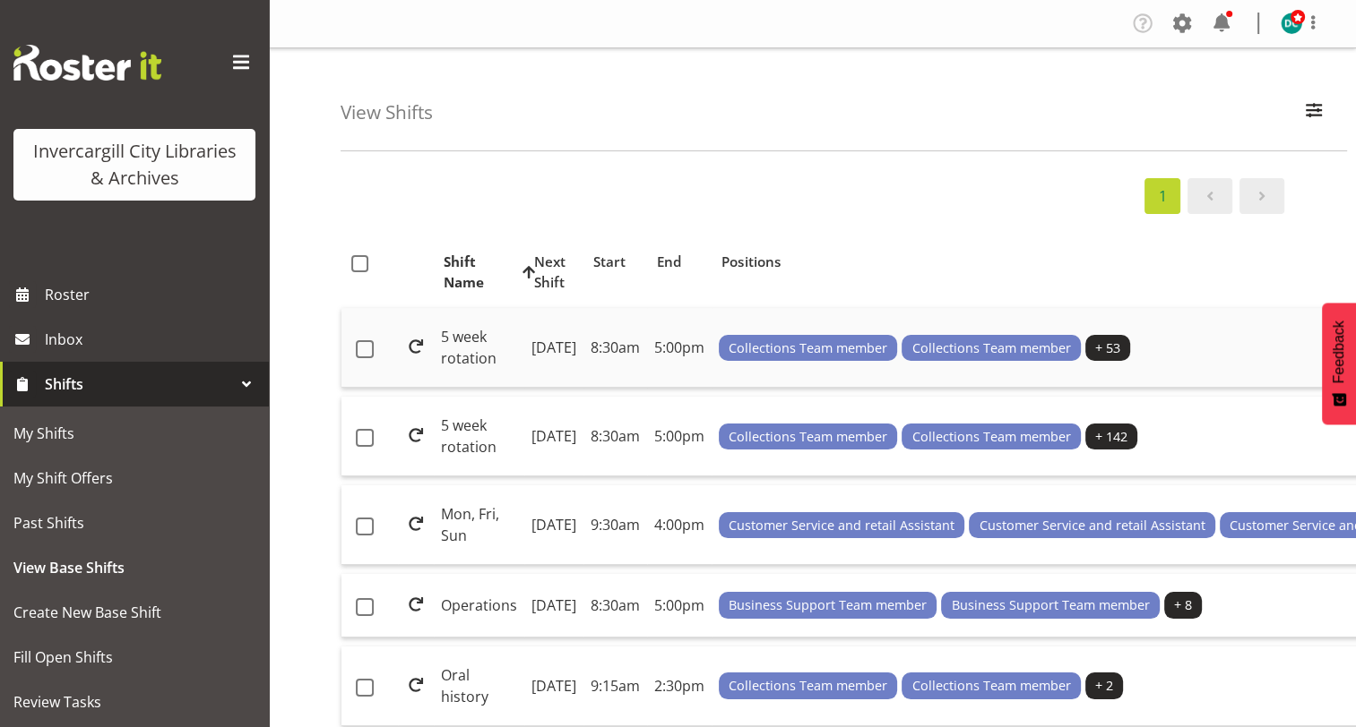
click at [542, 372] on td "[DATE]" at bounding box center [553, 348] width 59 height 80
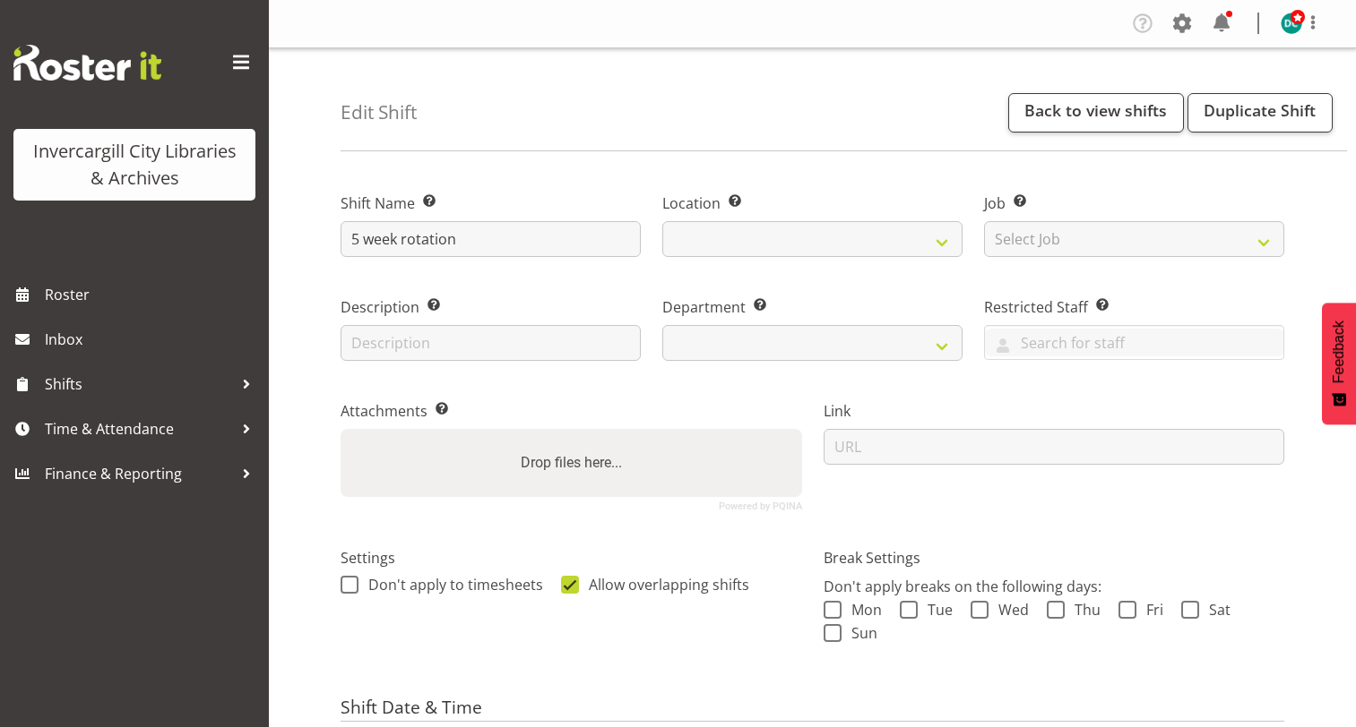
select select "7"
select select "2025"
select select
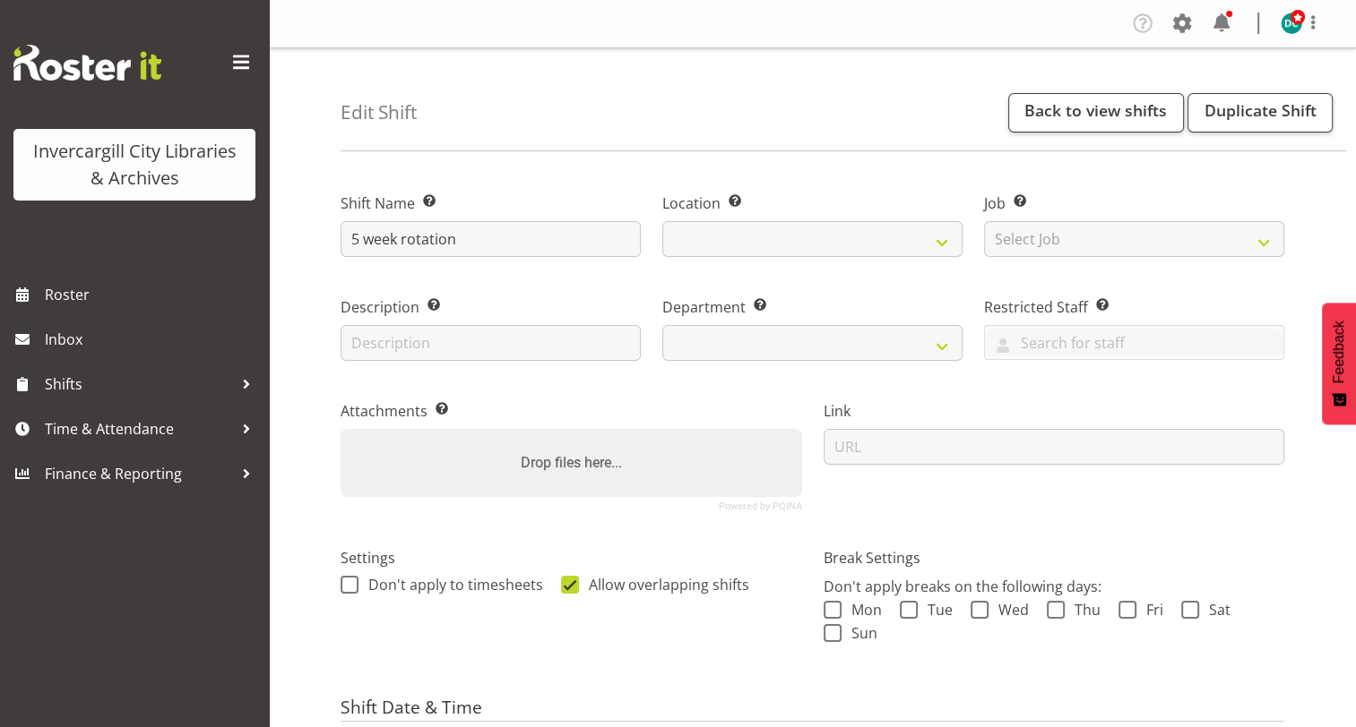
select select
select select "1276"
select select
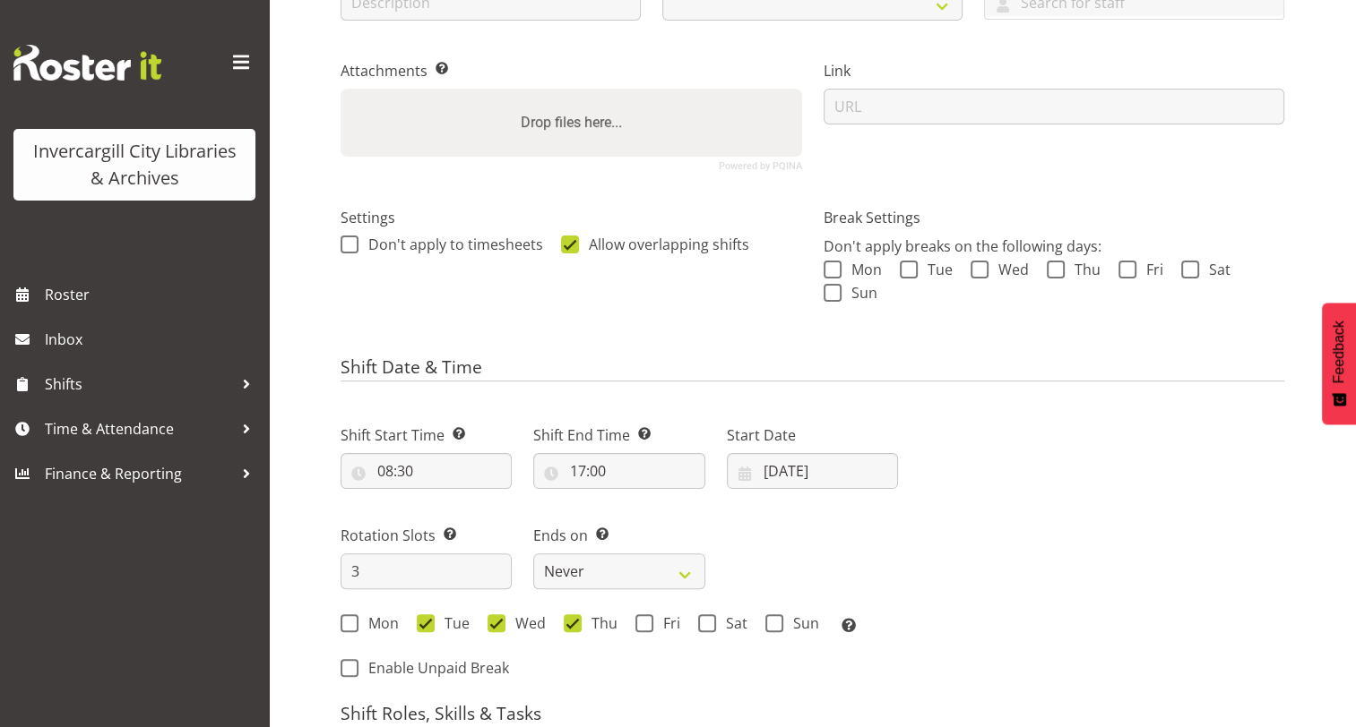
scroll to position [448, 0]
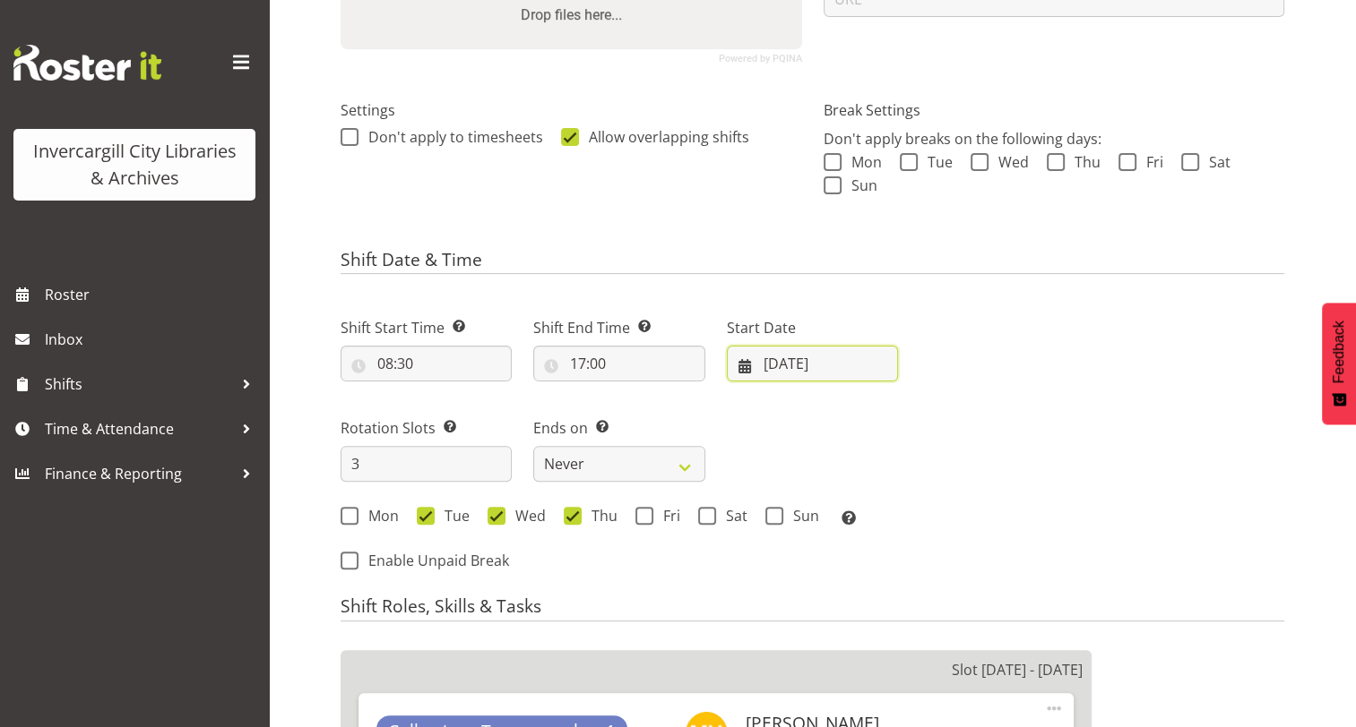
click at [781, 357] on input "19/08/2025" at bounding box center [812, 364] width 171 height 36
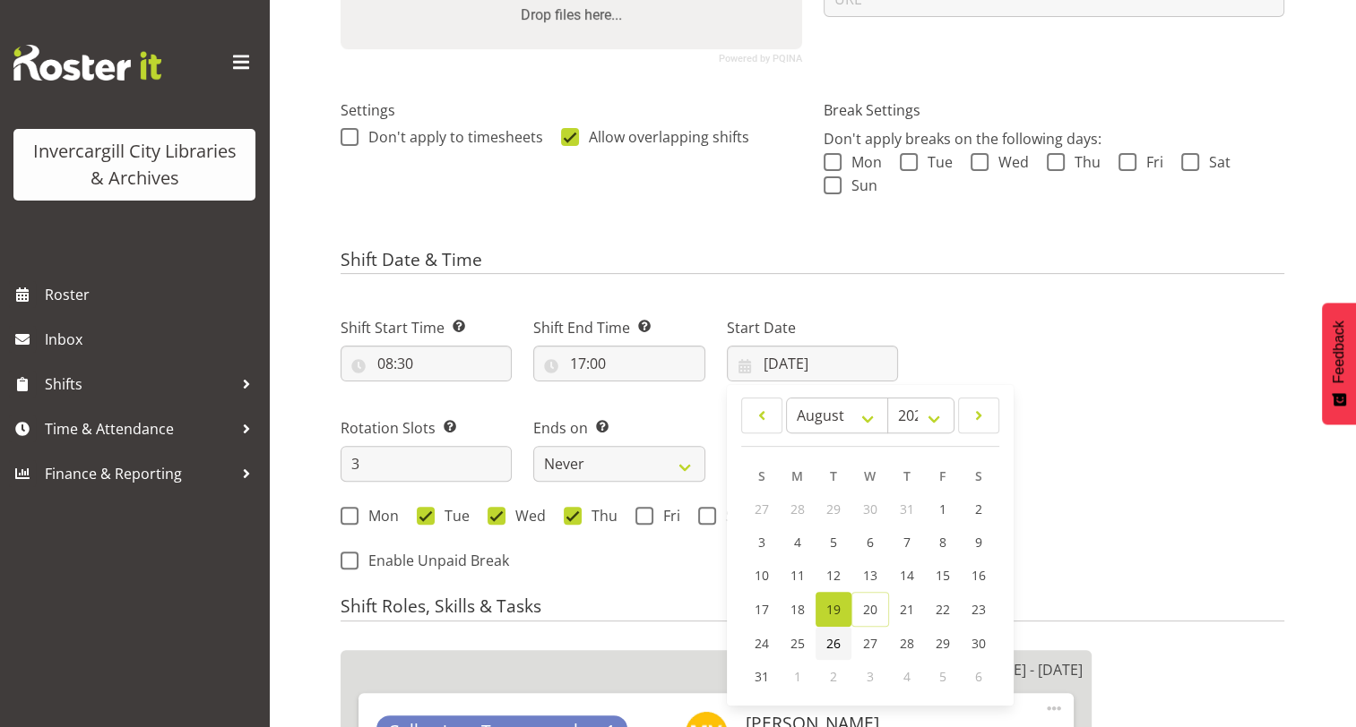
click at [833, 644] on span "26" at bounding box center [833, 643] width 14 height 17
type input "26/08/2025"
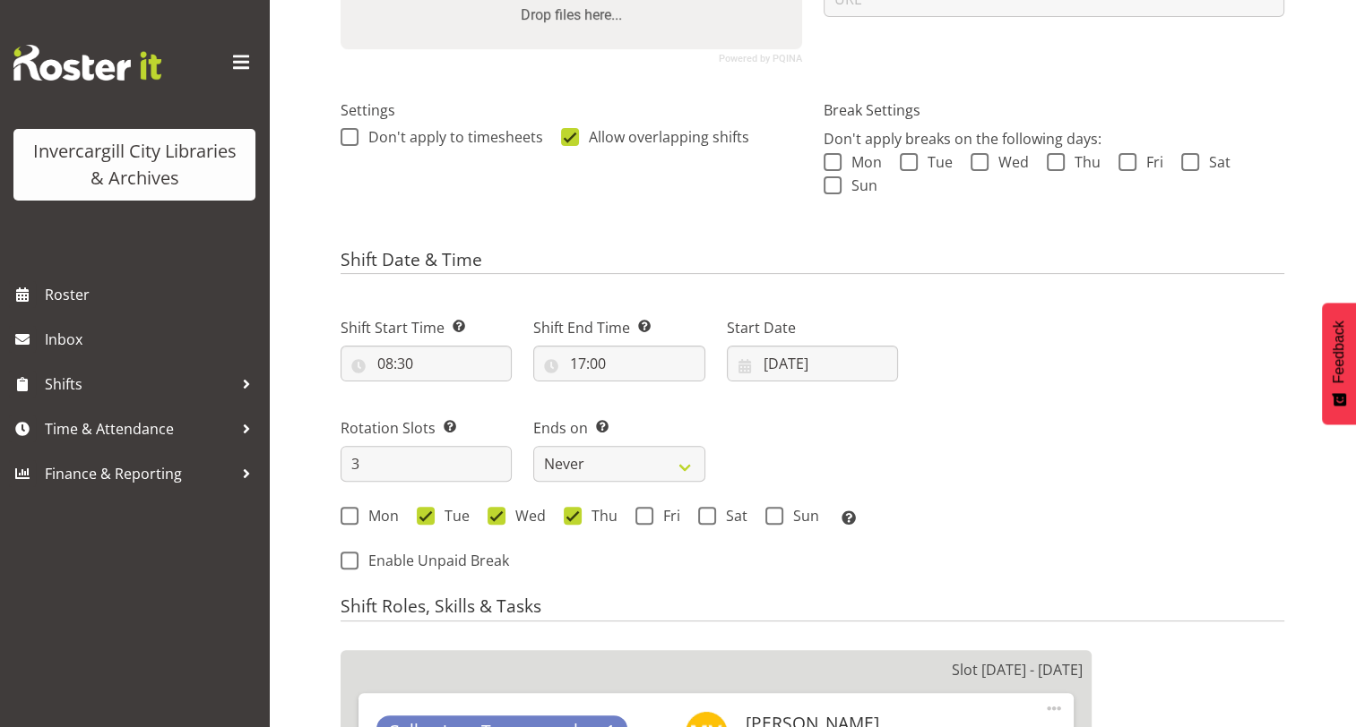
click at [1000, 468] on div "Next Shifts" at bounding box center [1101, 439] width 386 height 294
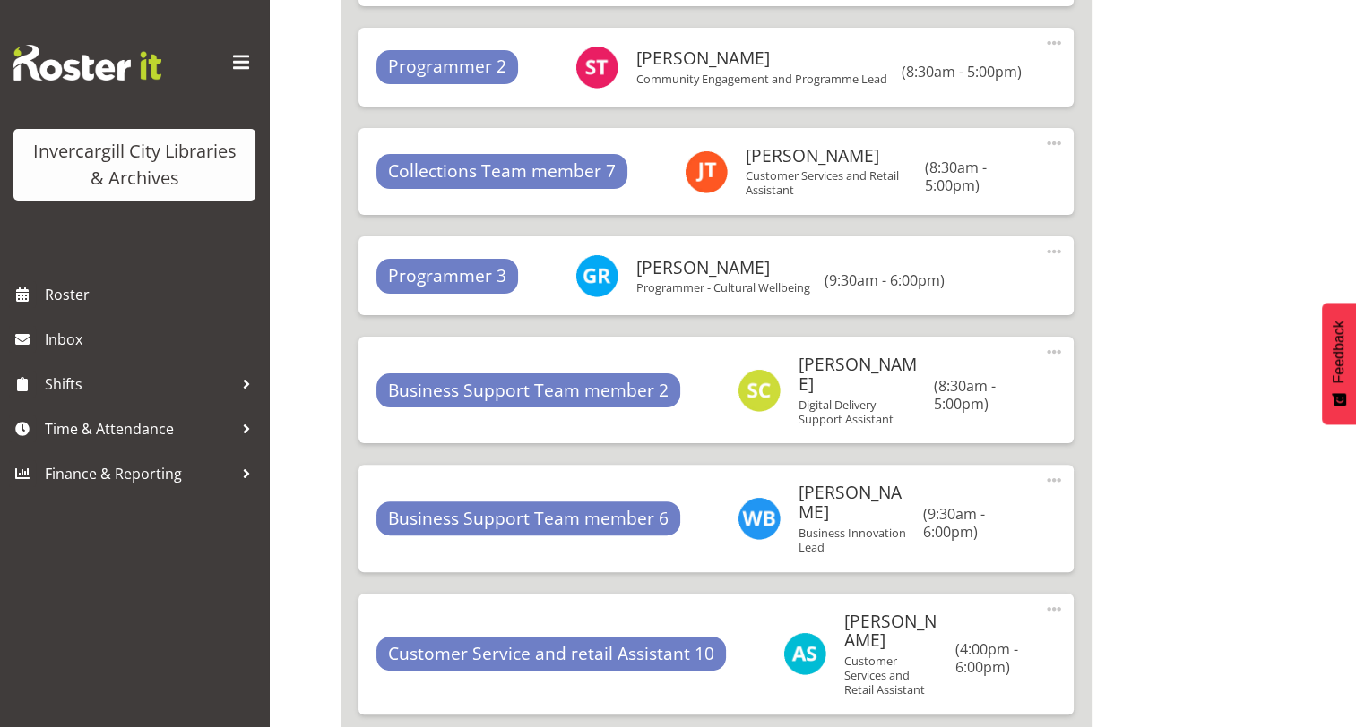
scroll to position [7343, 0]
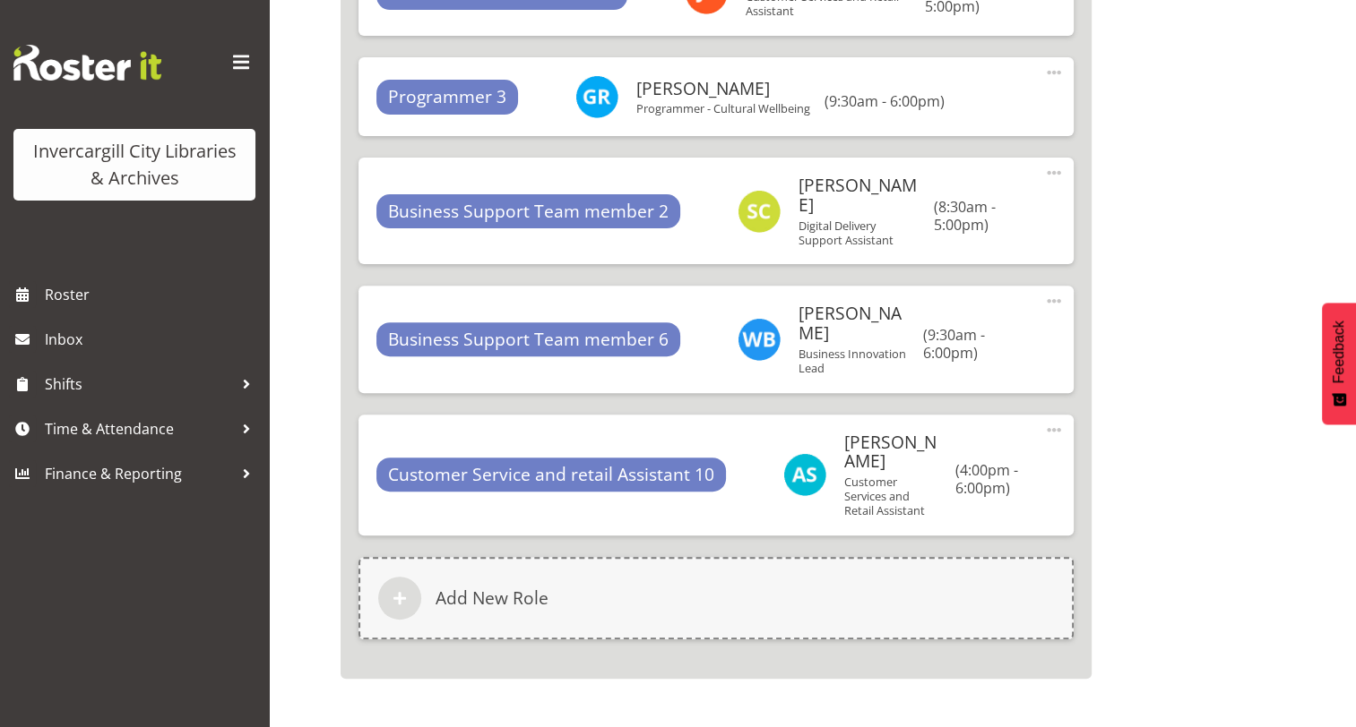
drag, startPoint x: 1092, startPoint y: 699, endPoint x: 1092, endPoint y: 686, distance: 12.5
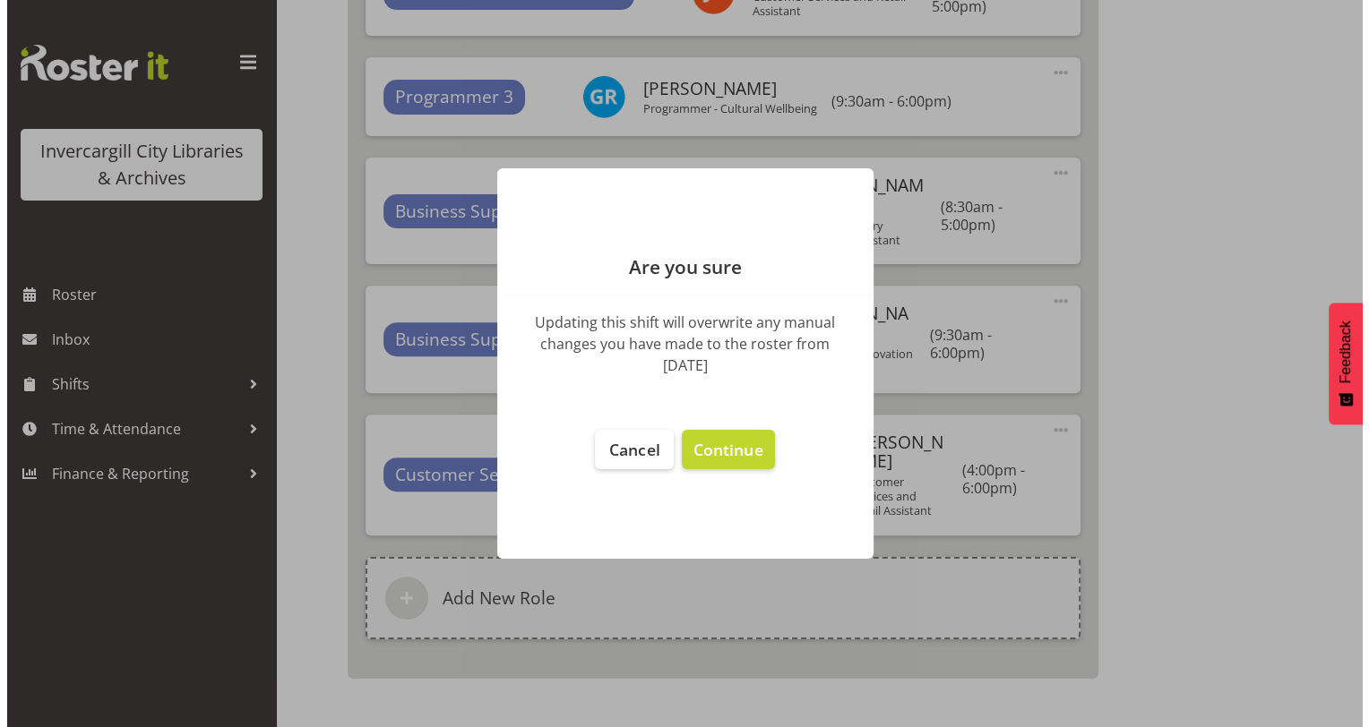
scroll to position [7092, 0]
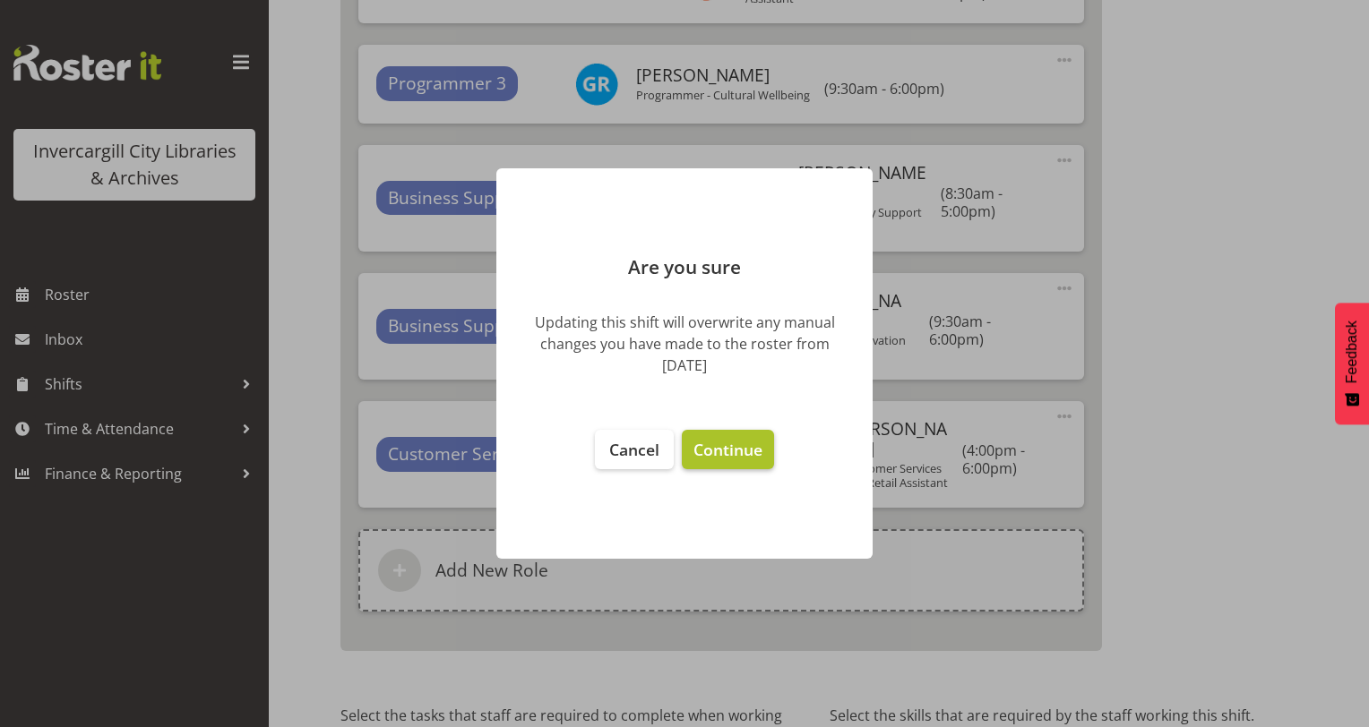
click at [717, 443] on span "Continue" at bounding box center [727, 450] width 69 height 22
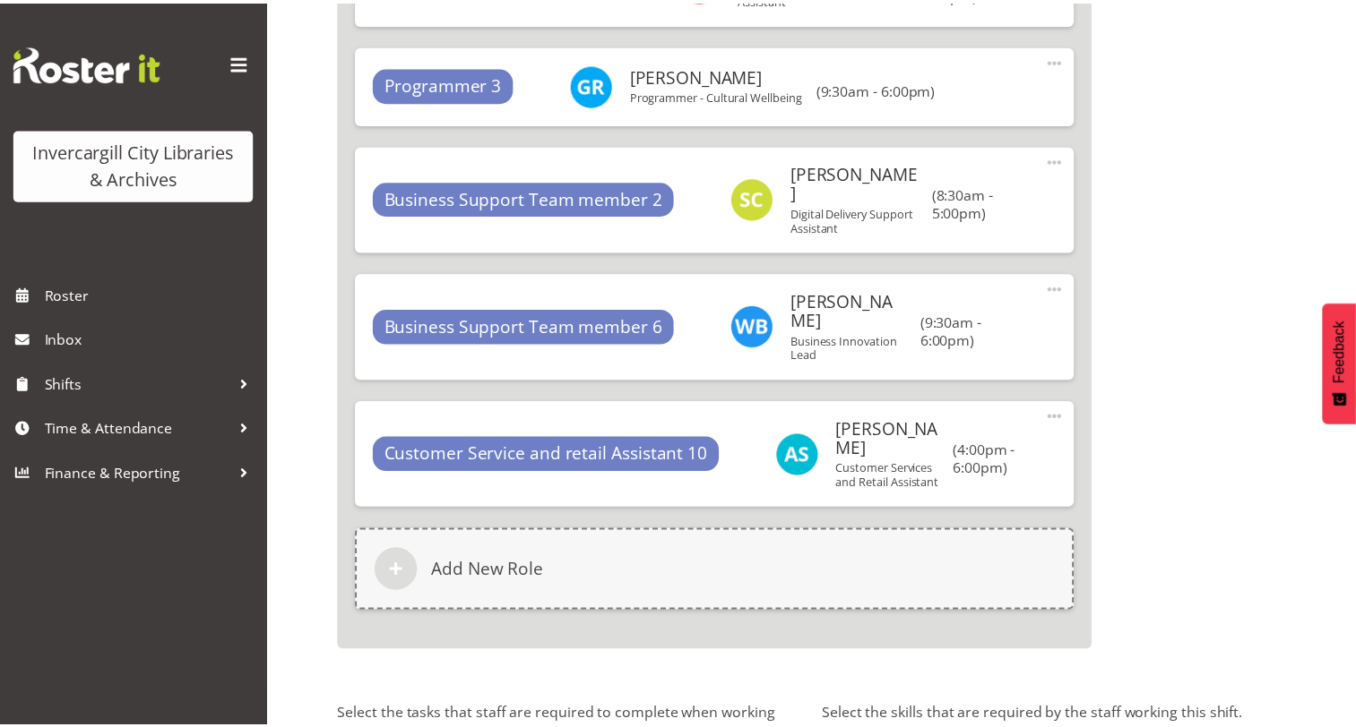
scroll to position [7309, 0]
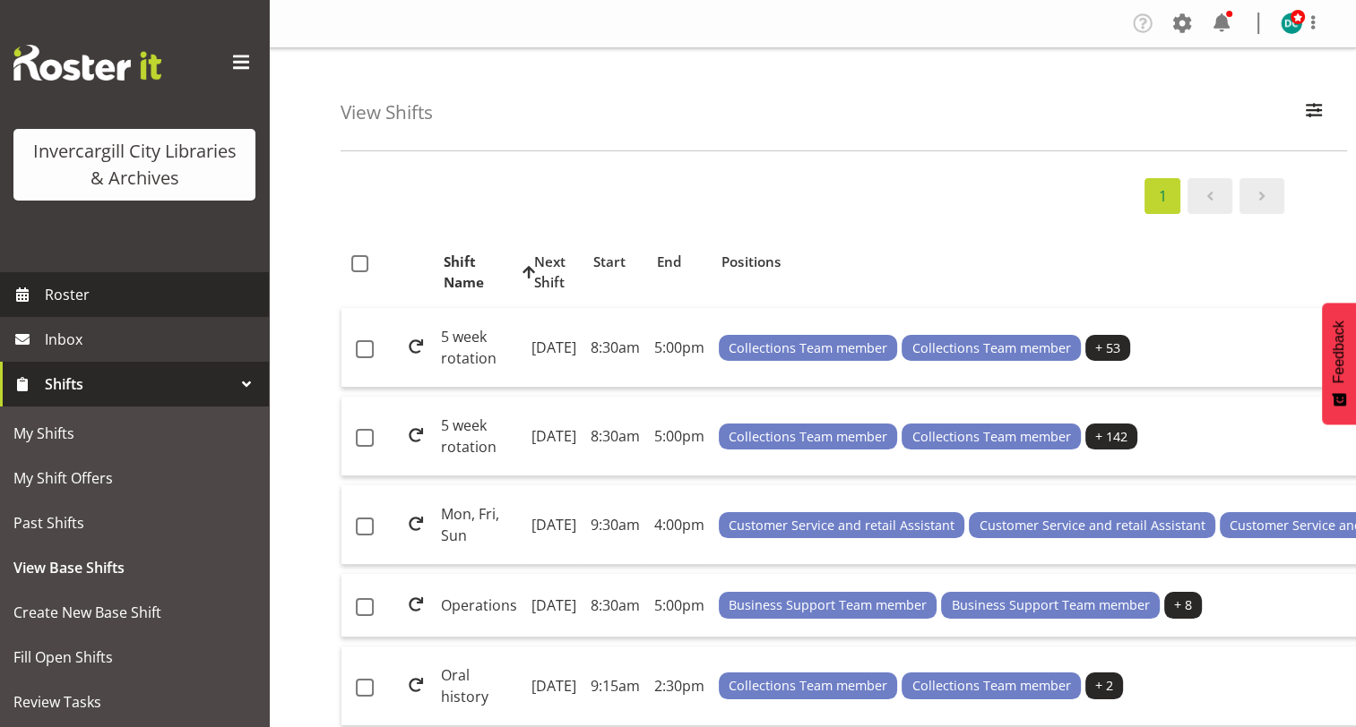
click at [68, 299] on span "Roster" at bounding box center [152, 294] width 215 height 27
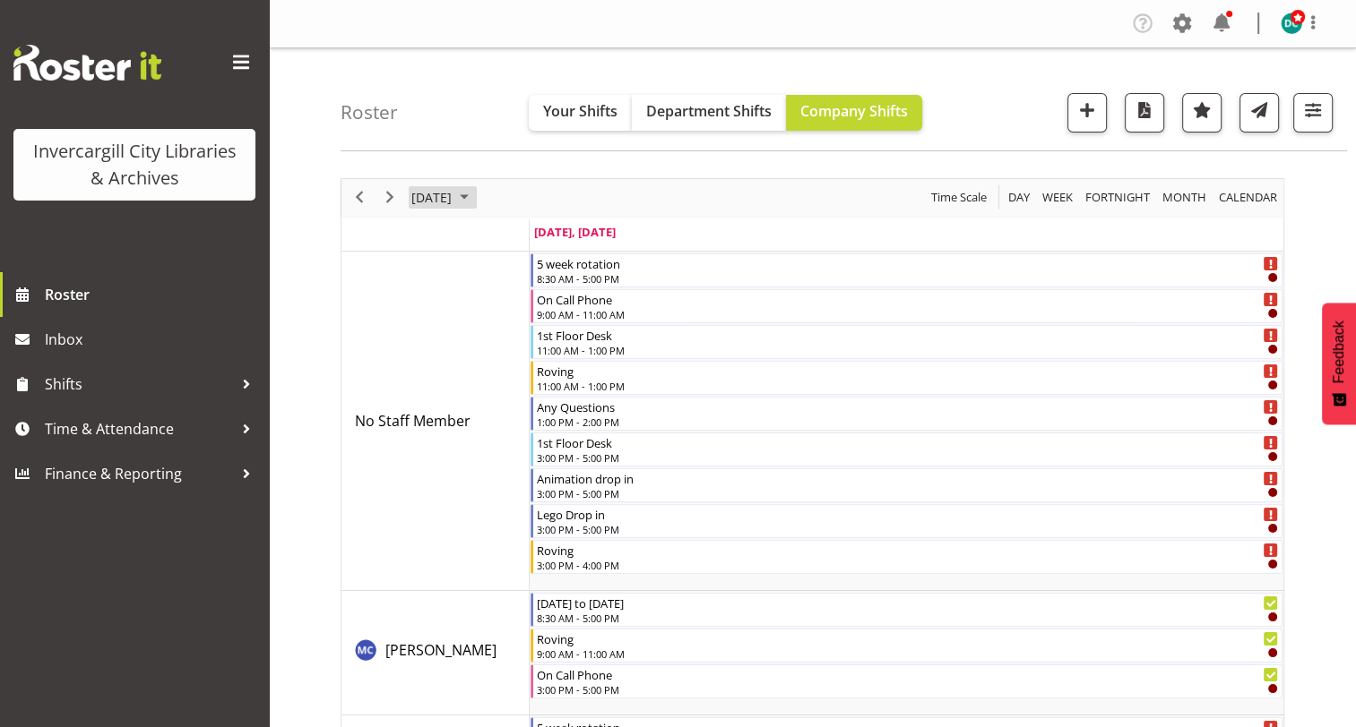
click at [439, 194] on span "[DATE]" at bounding box center [431, 197] width 44 height 22
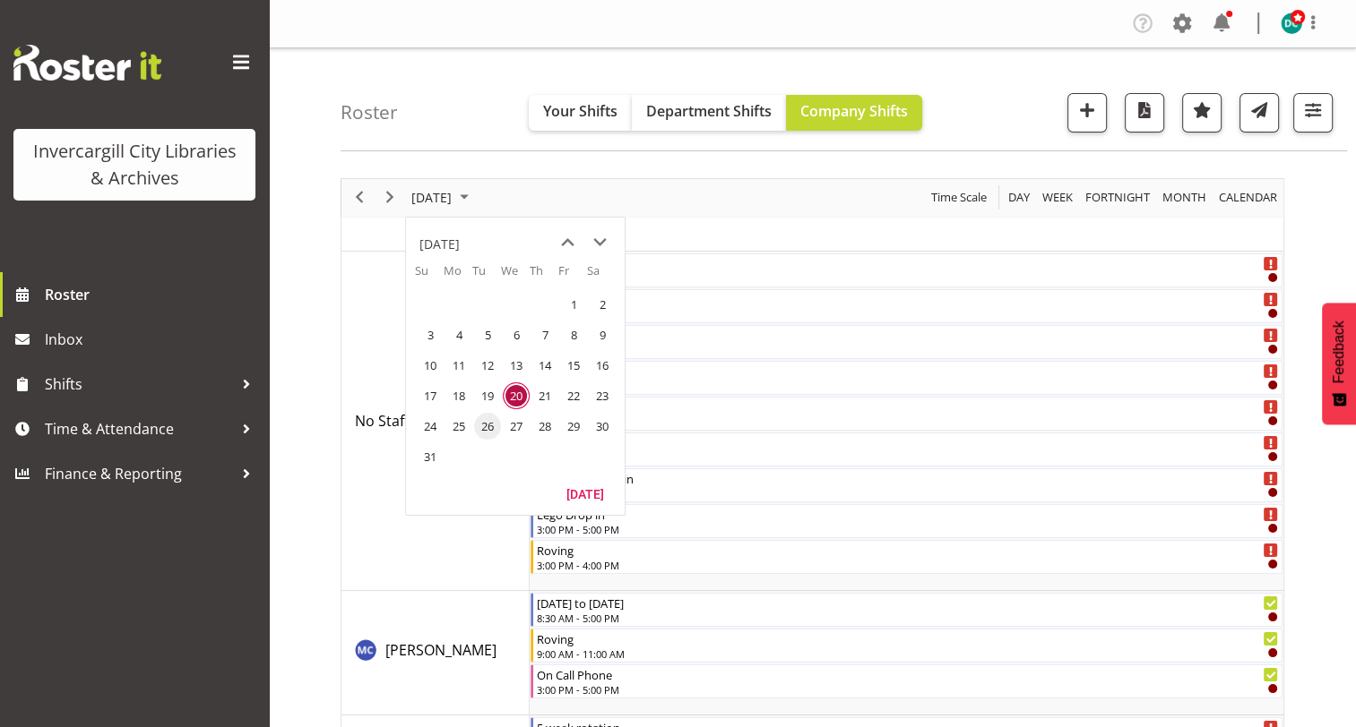
click at [477, 423] on span "26" at bounding box center [487, 426] width 27 height 27
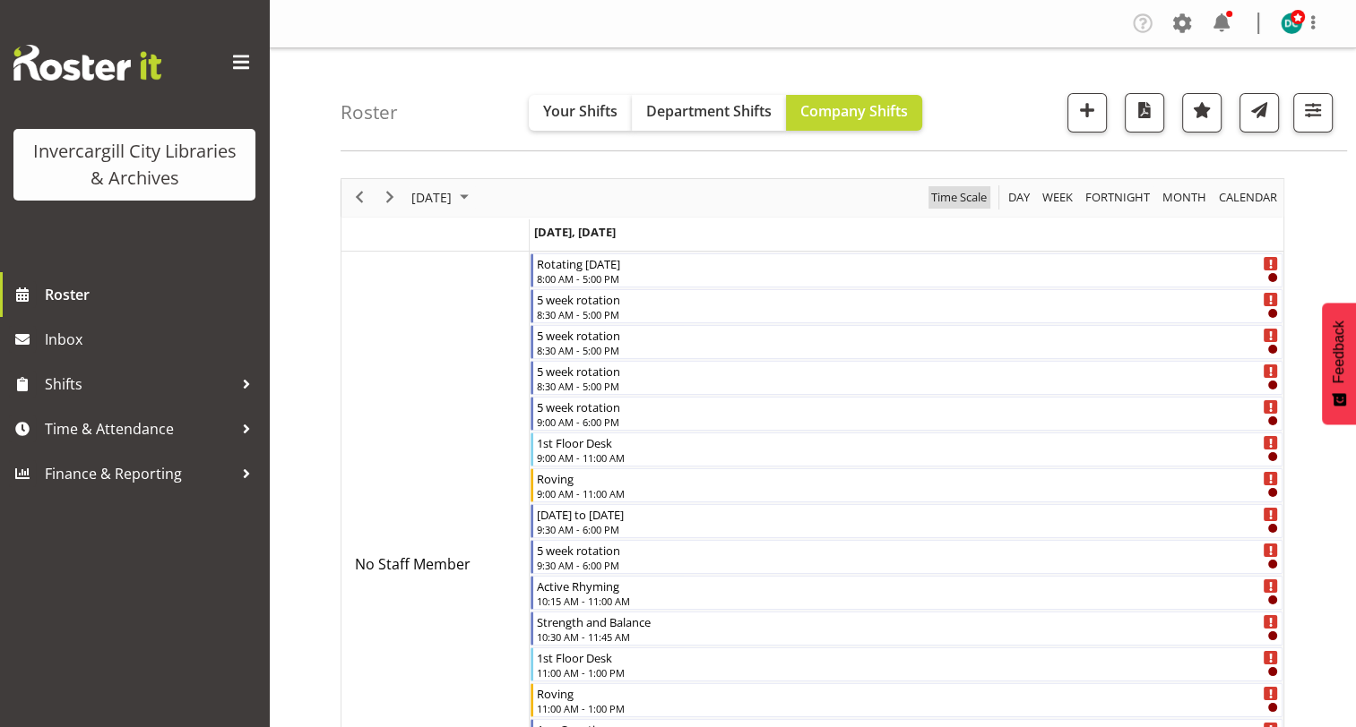
click at [960, 200] on span "Time Scale" at bounding box center [958, 197] width 59 height 22
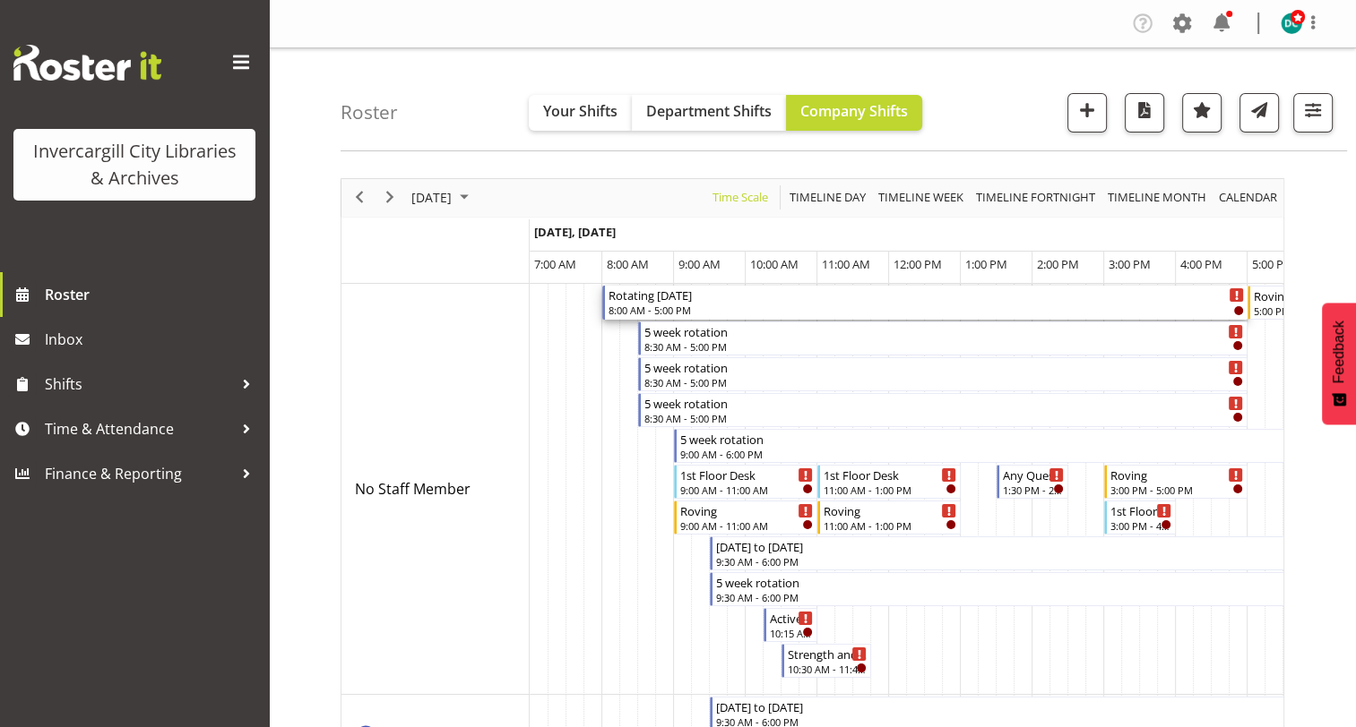
click at [712, 301] on div "Rotating [DATE]" at bounding box center [925, 295] width 635 height 18
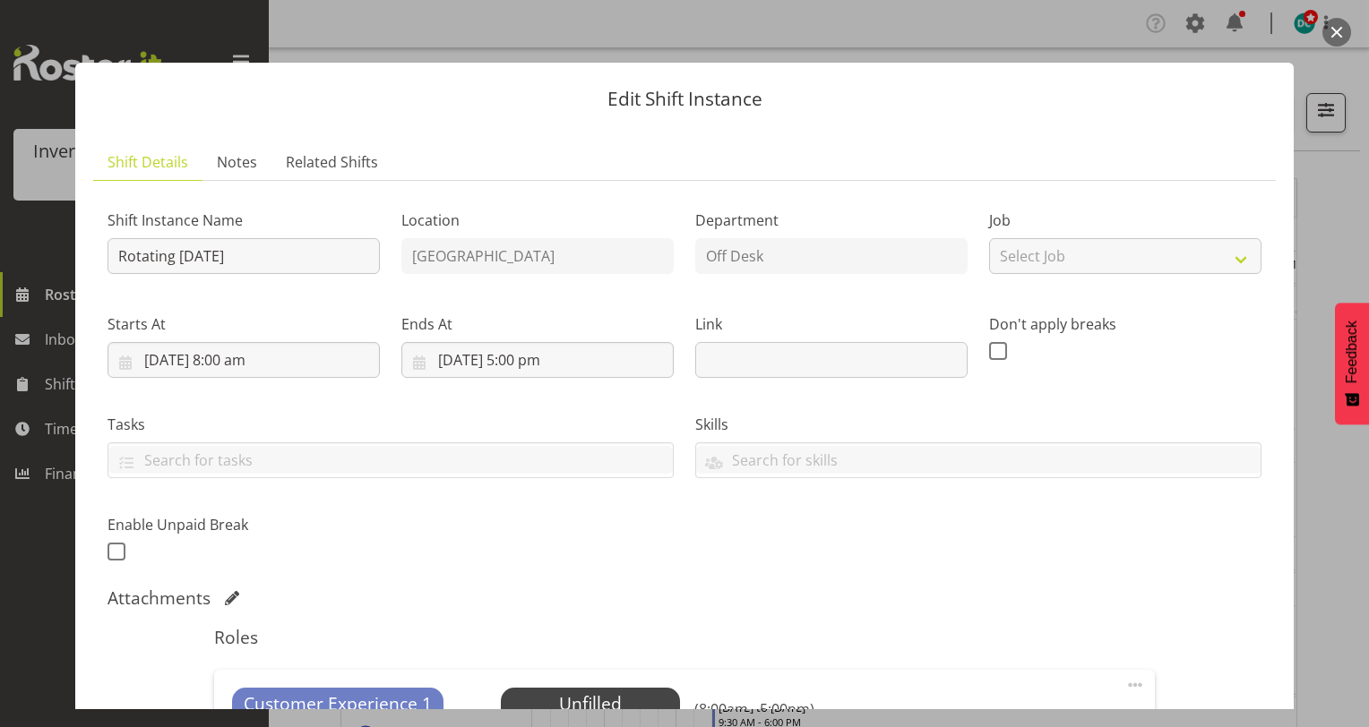
click at [1335, 29] on button "button" at bounding box center [1336, 32] width 29 height 29
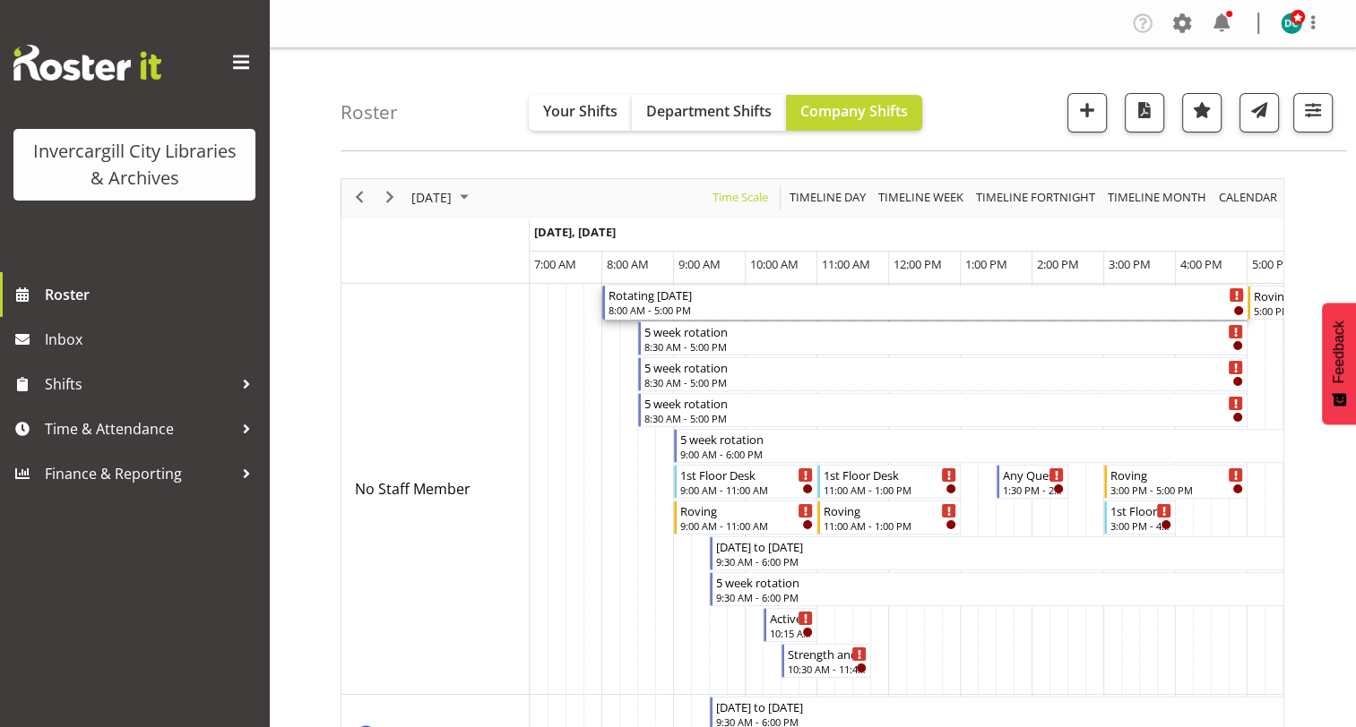
click at [798, 302] on div "Rotating [DATE] 8:00 AM - 5:00 PM" at bounding box center [925, 303] width 635 height 34
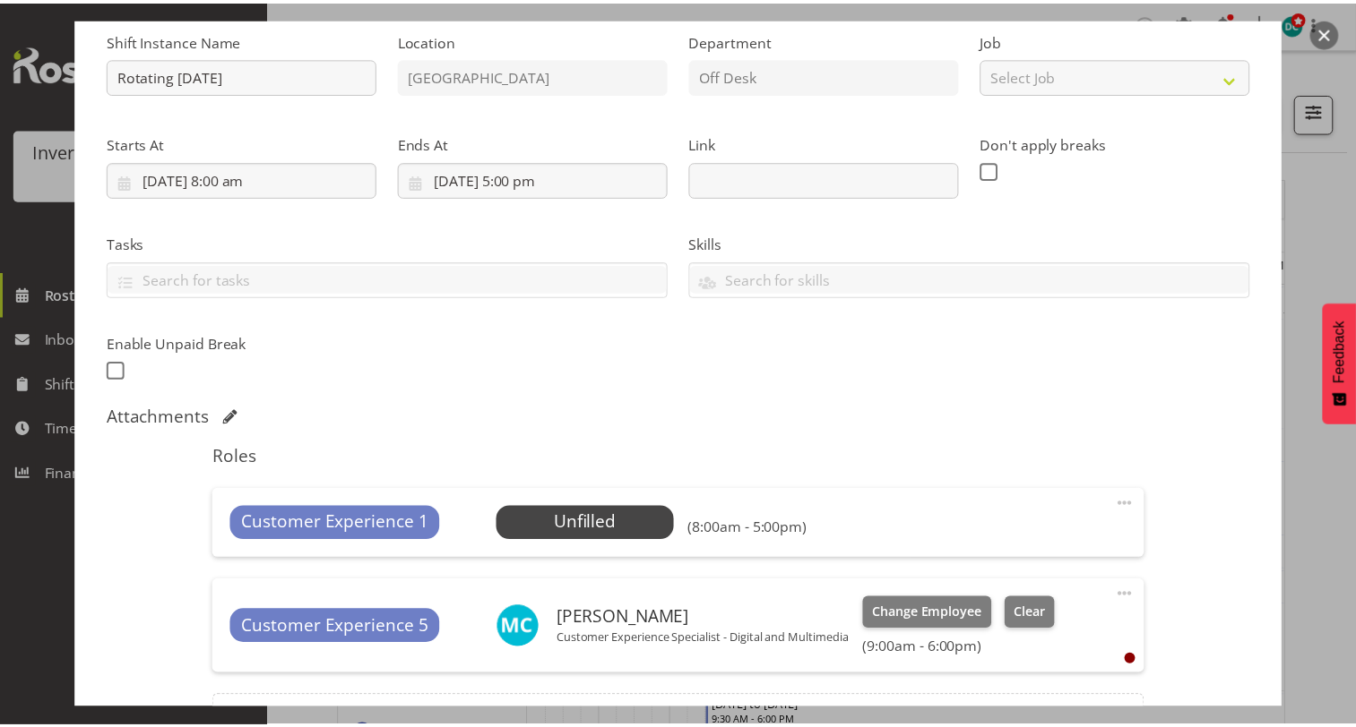
scroll to position [358, 0]
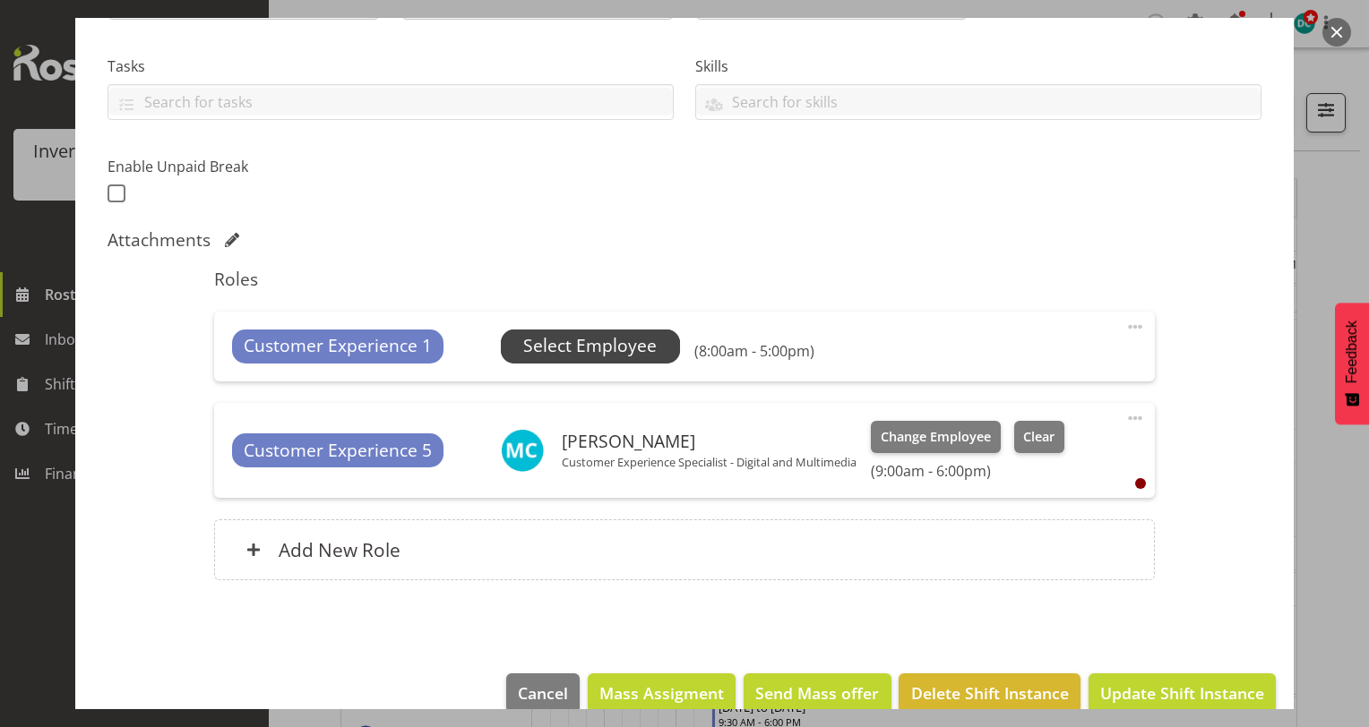
click at [641, 348] on span "Select Employee" at bounding box center [589, 346] width 133 height 26
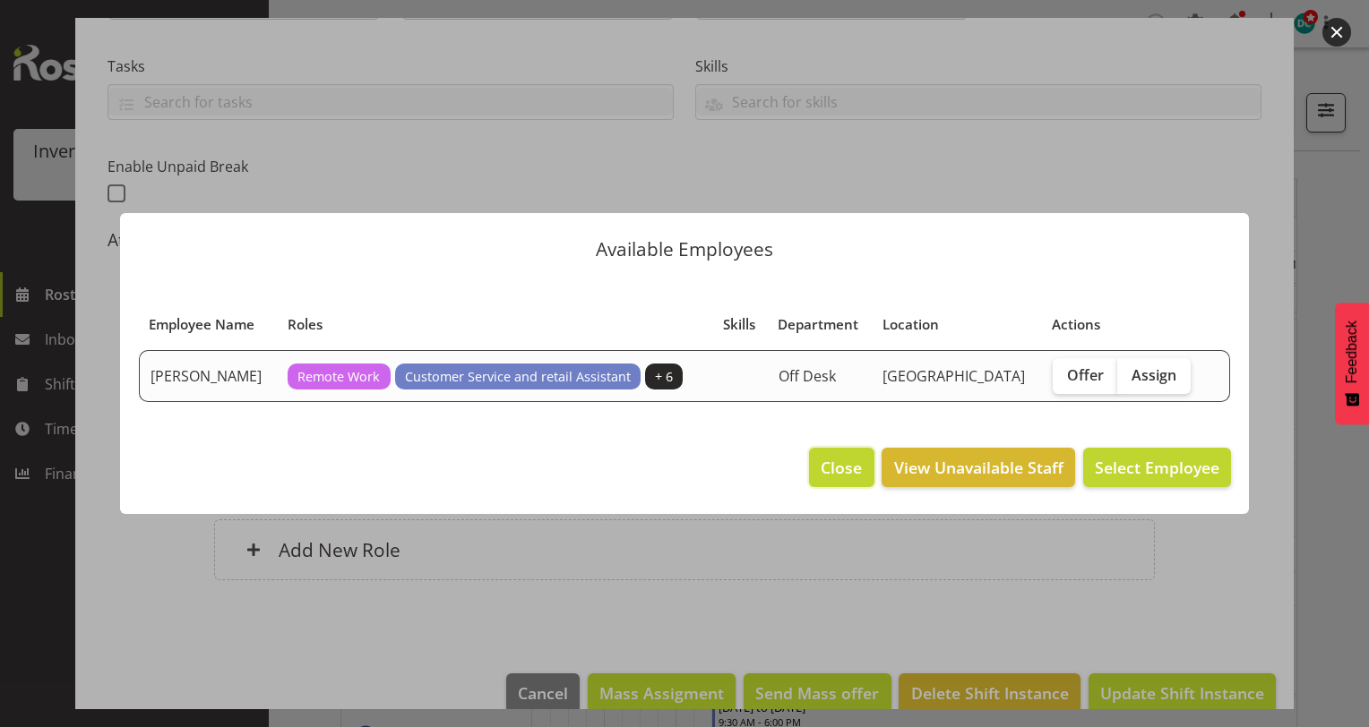
click at [849, 452] on button "Close" at bounding box center [841, 467] width 65 height 39
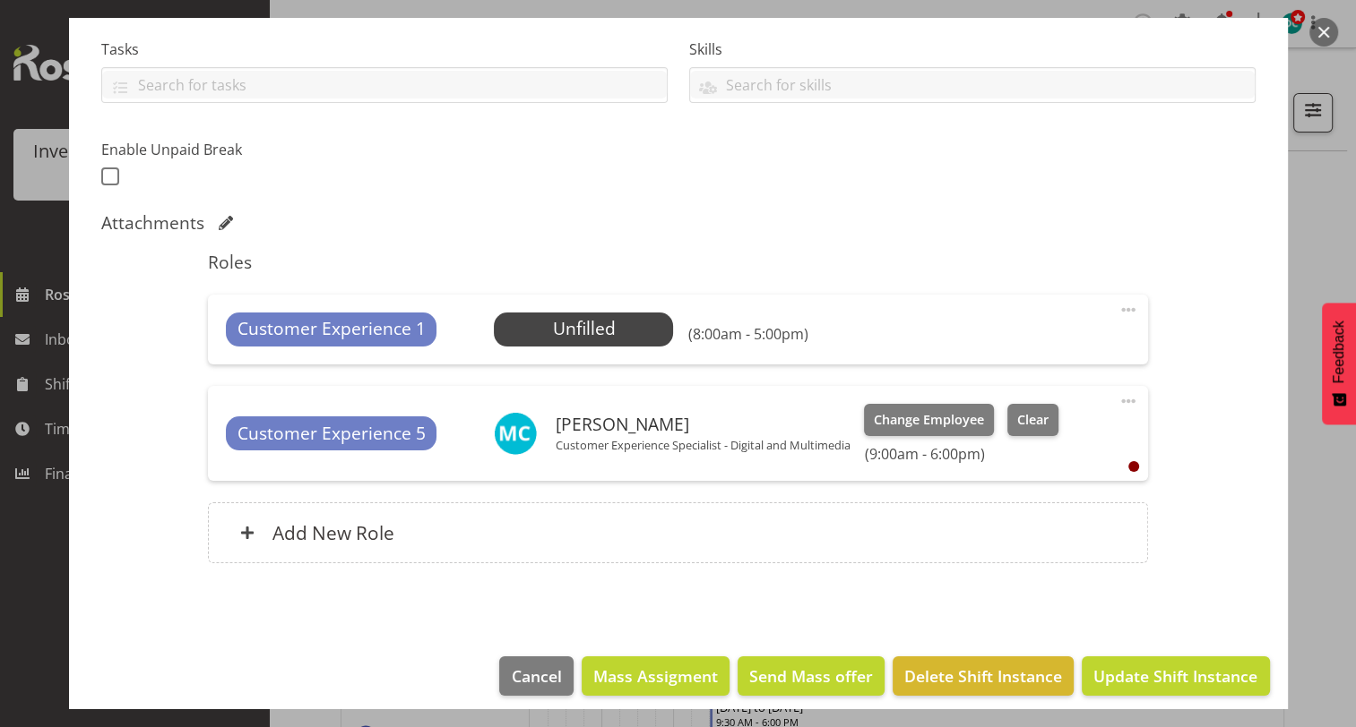
scroll to position [388, 0]
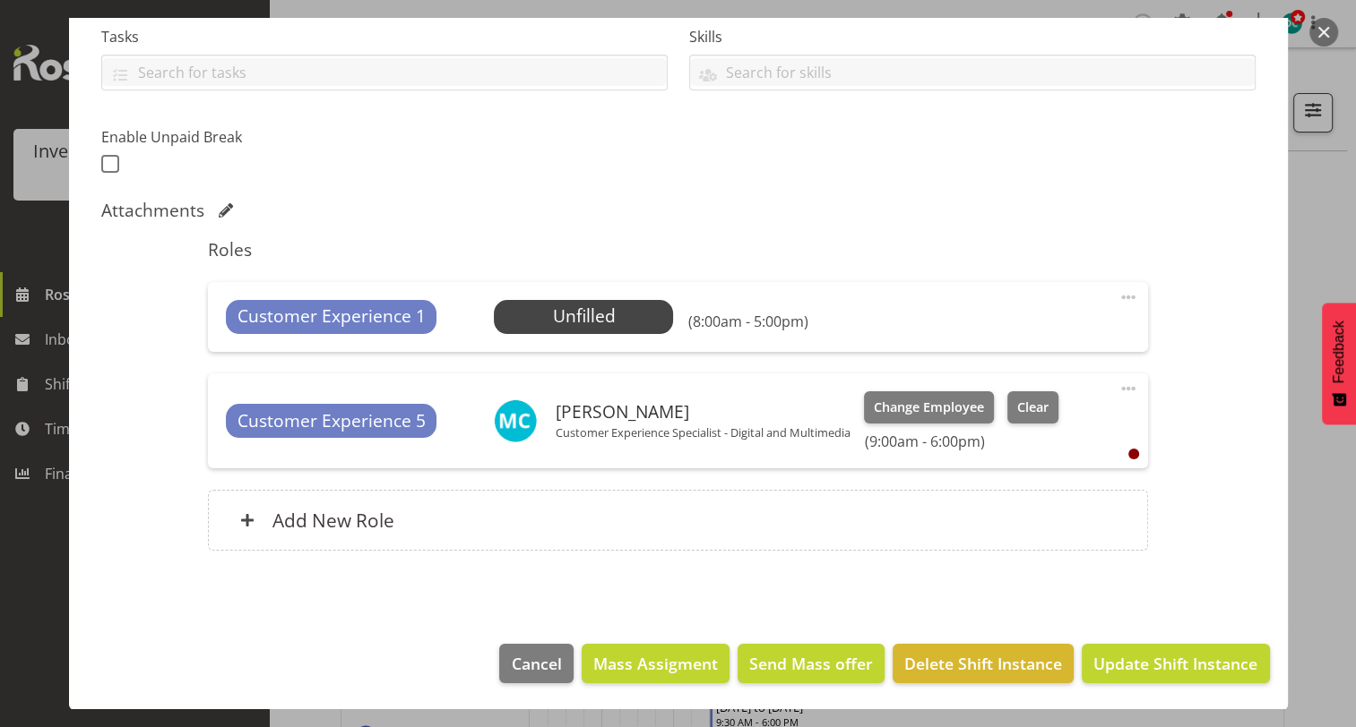
click at [1320, 30] on button "button" at bounding box center [1323, 32] width 29 height 29
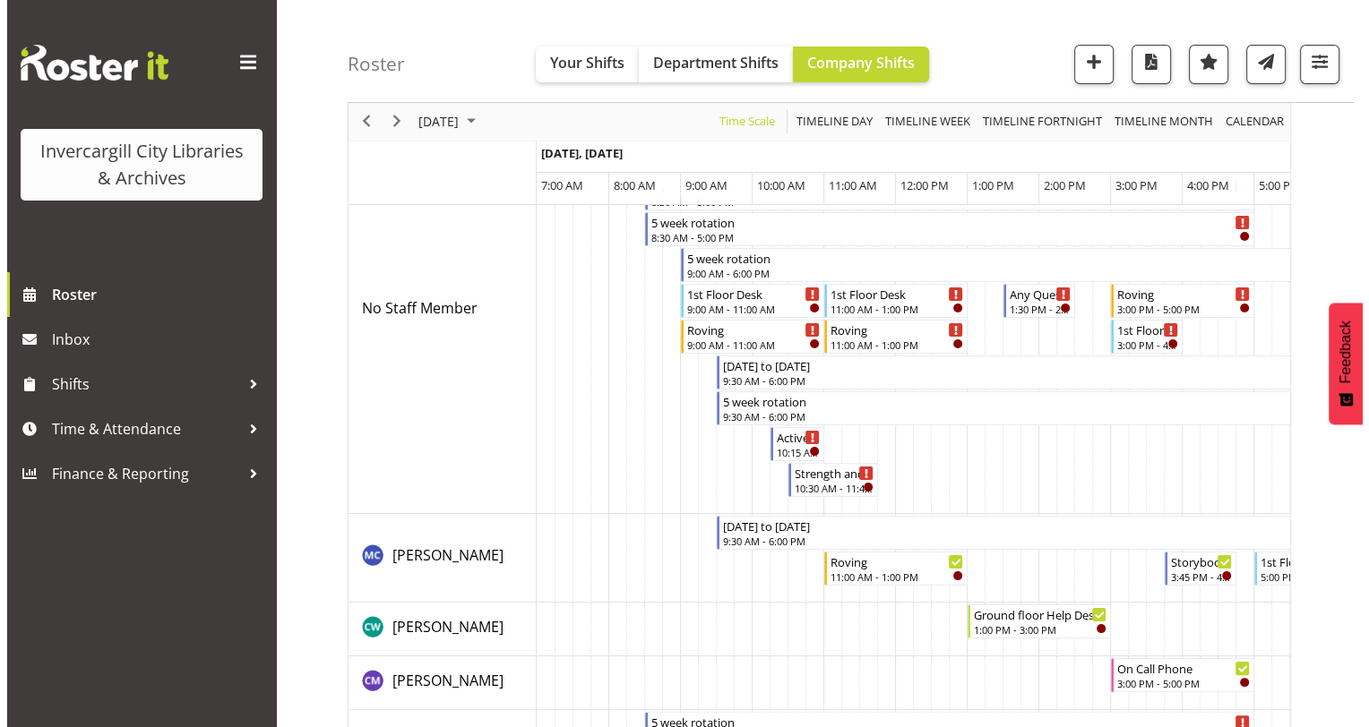
scroll to position [0, 0]
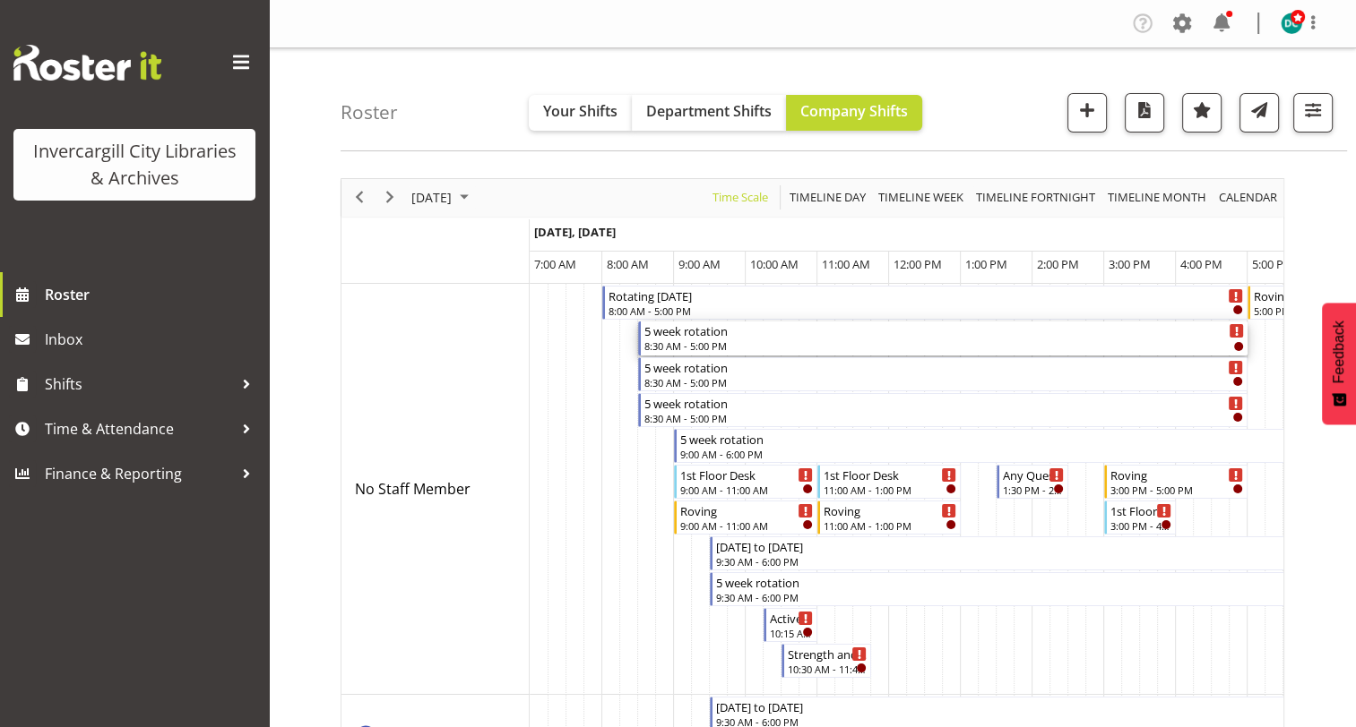
click at [807, 333] on div "5 week rotation" at bounding box center [943, 331] width 599 height 18
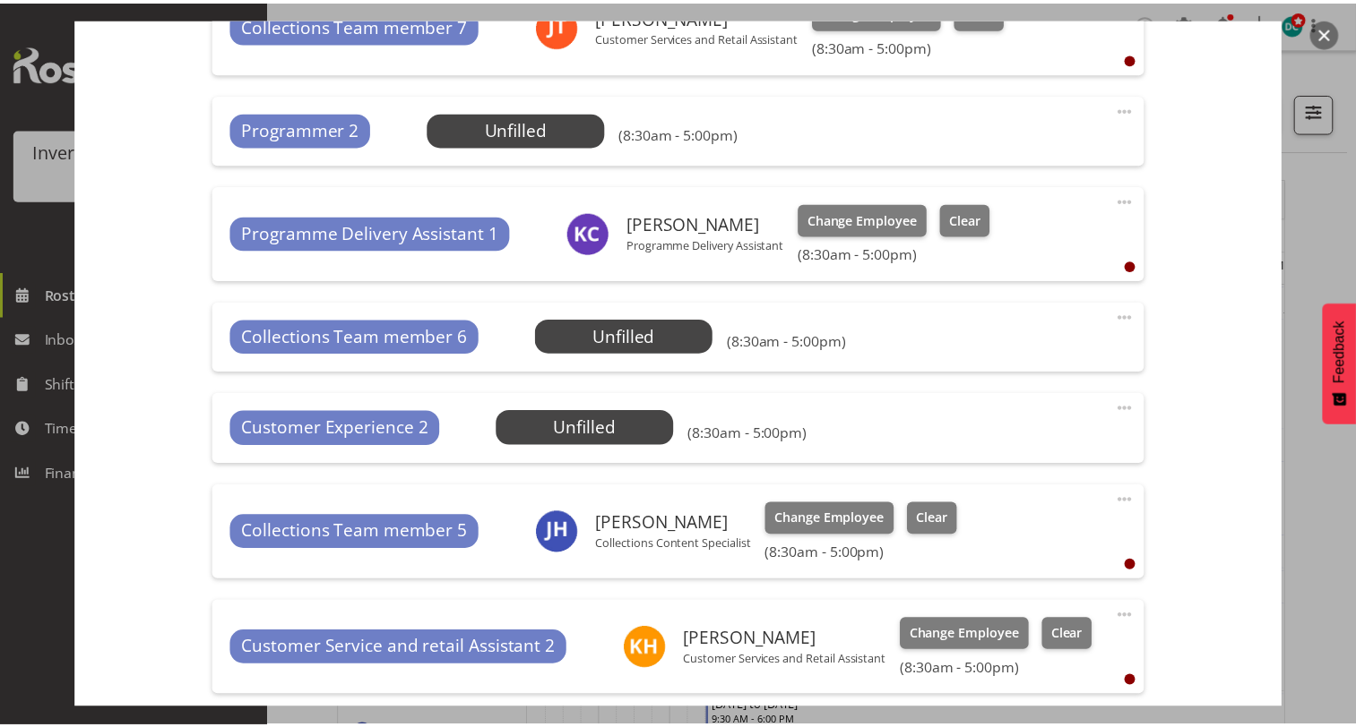
scroll to position [1165, 0]
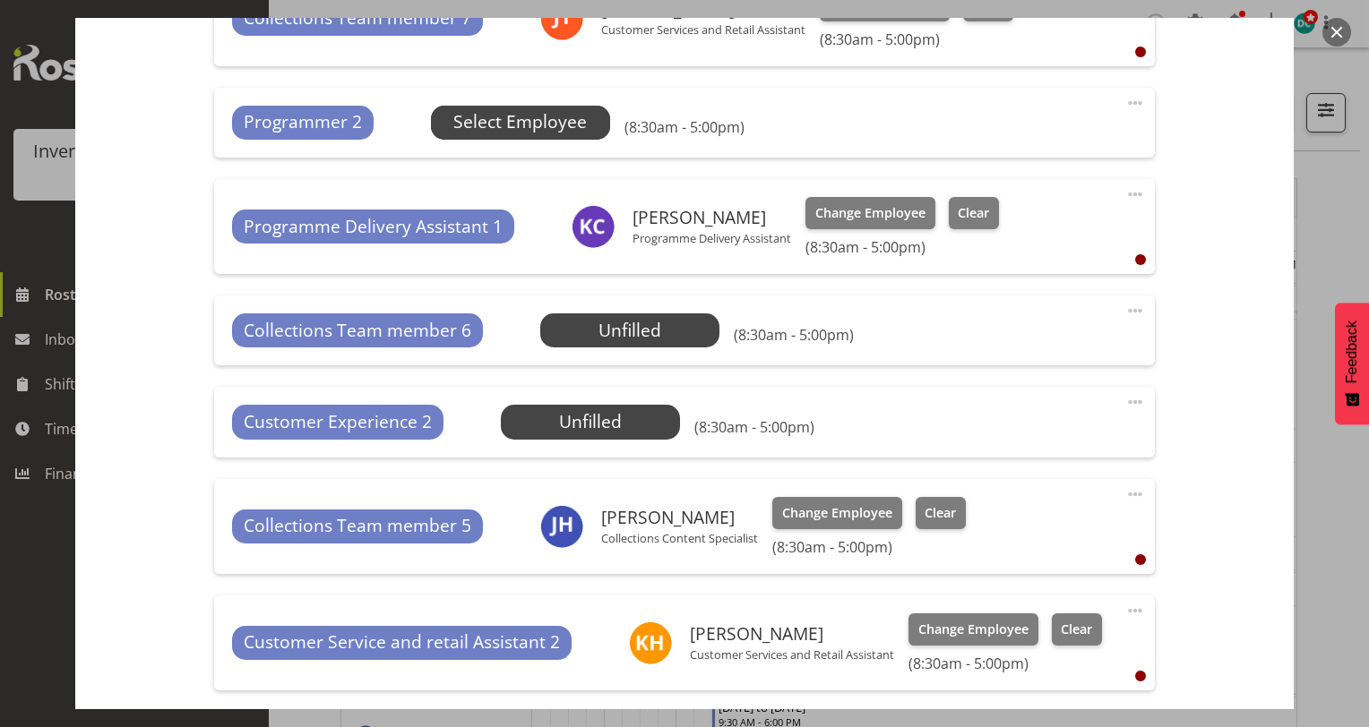
click at [541, 121] on span "Select Employee" at bounding box center [519, 122] width 133 height 26
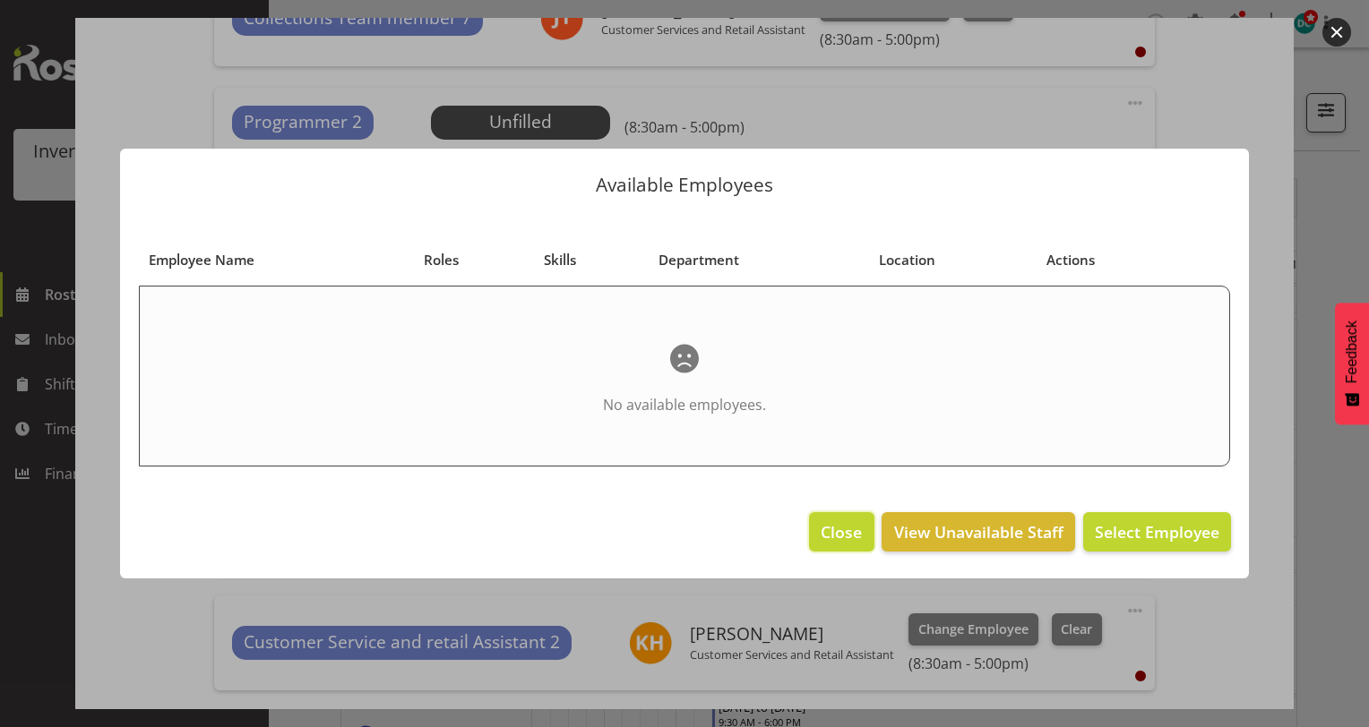
click at [841, 535] on span "Close" at bounding box center [841, 532] width 41 height 23
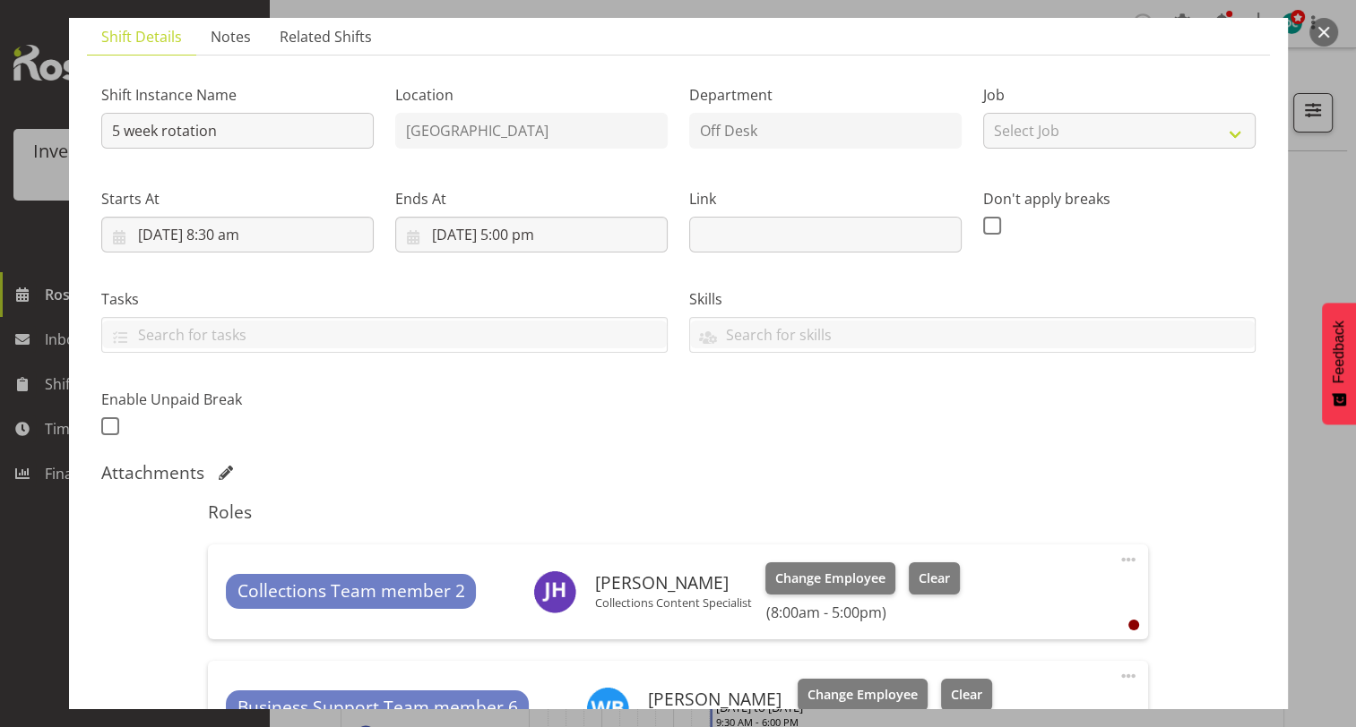
scroll to position [0, 0]
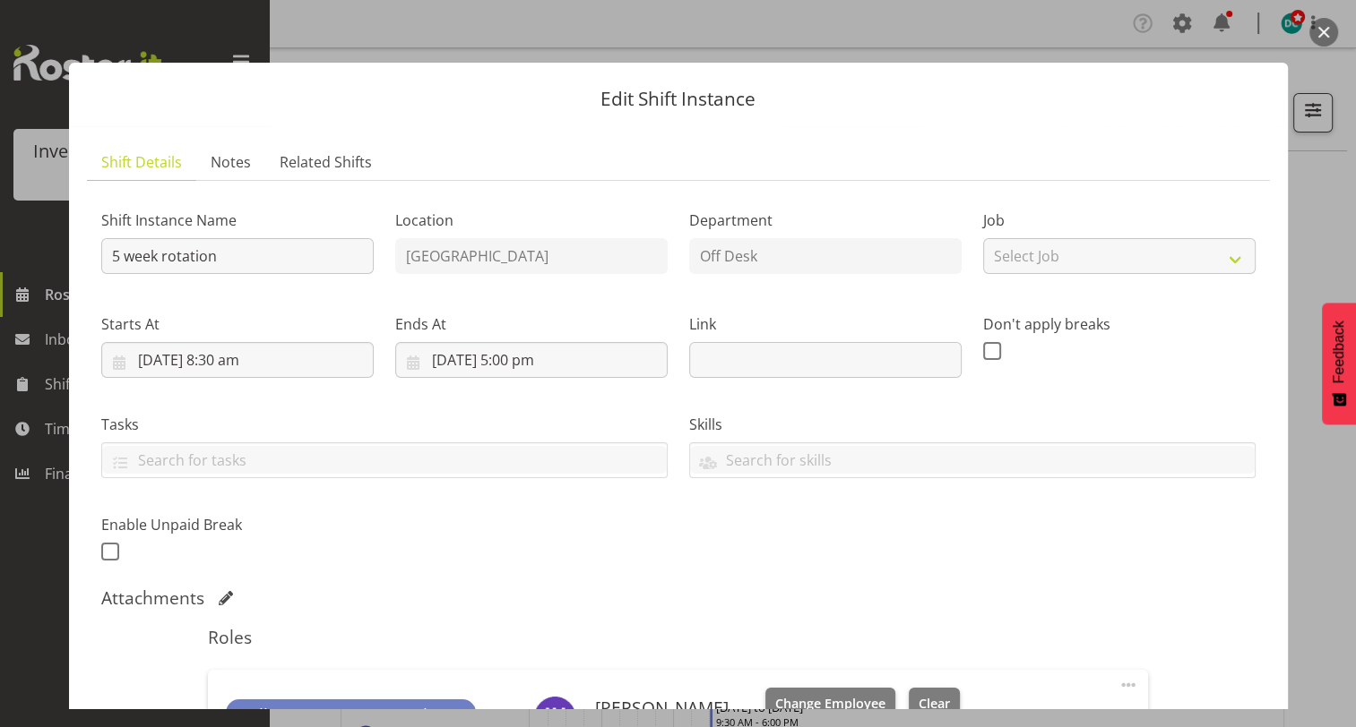
click at [1321, 26] on button "button" at bounding box center [1323, 32] width 29 height 29
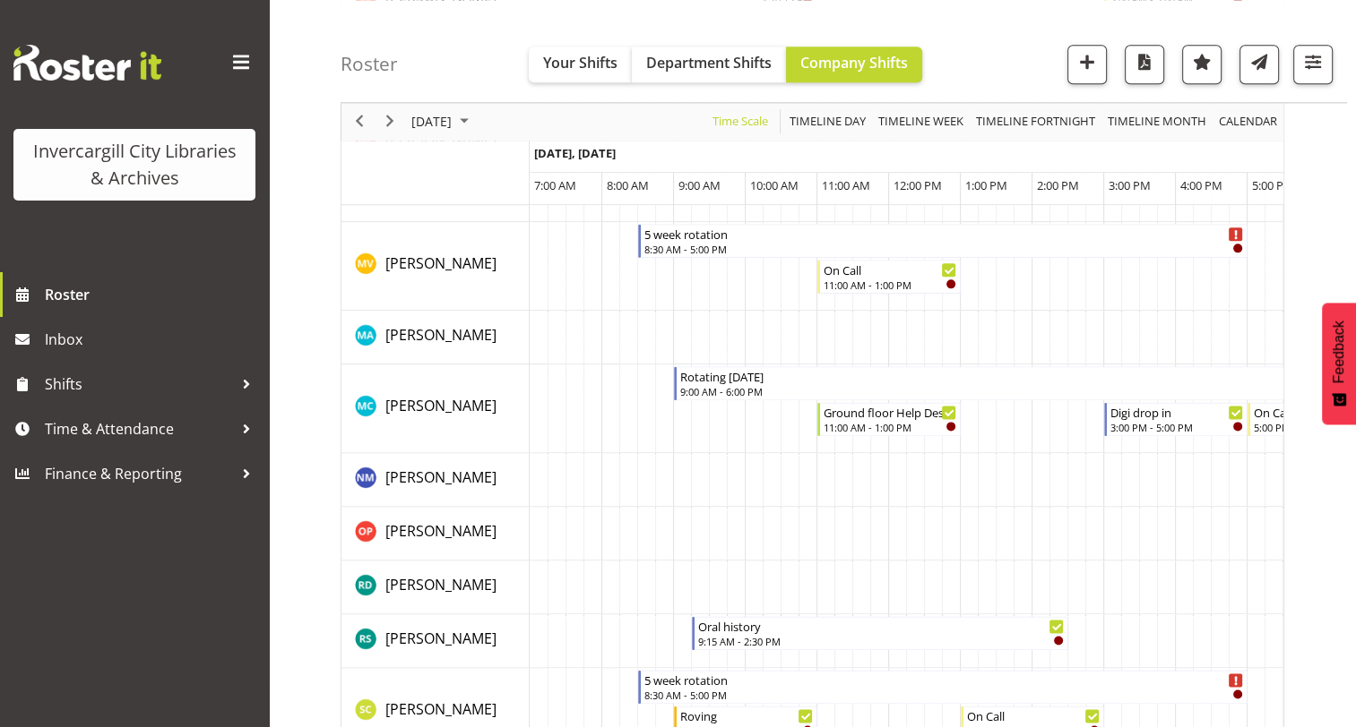
scroll to position [2457, 0]
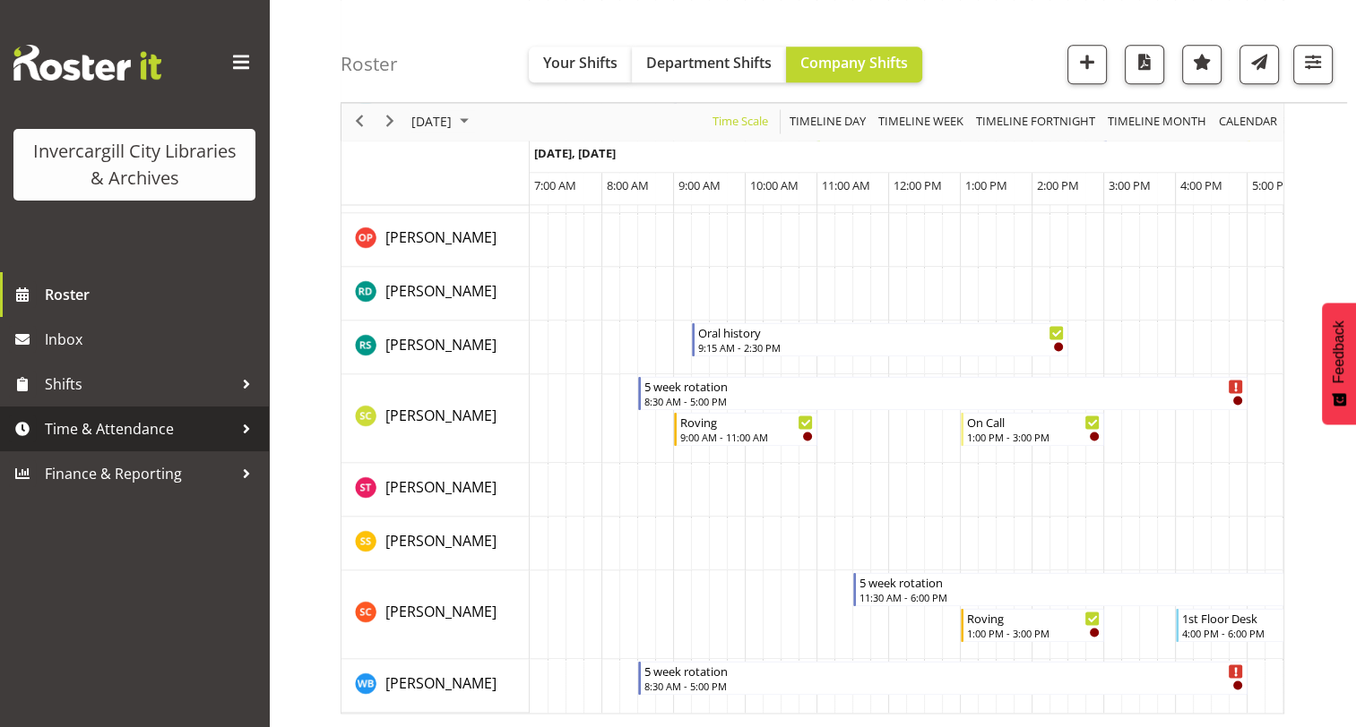
click at [105, 434] on span "Time & Attendance" at bounding box center [139, 429] width 188 height 27
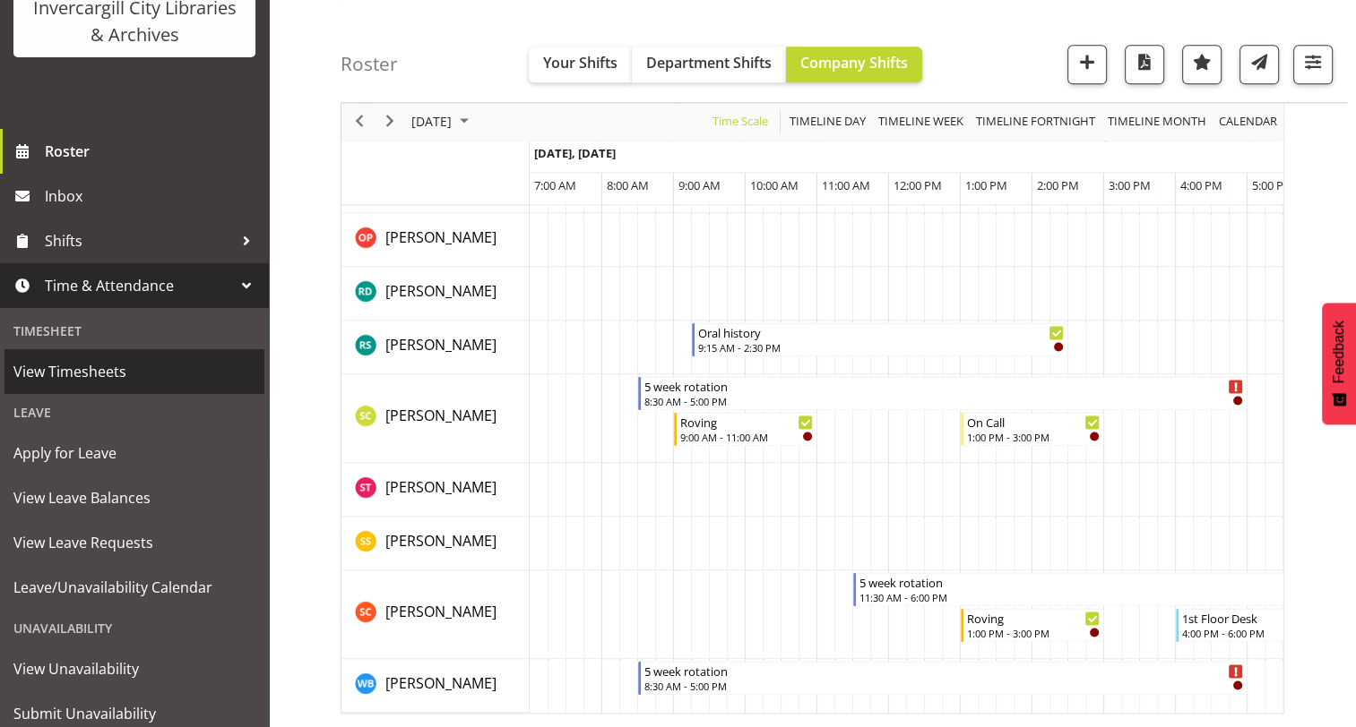
scroll to position [201, 0]
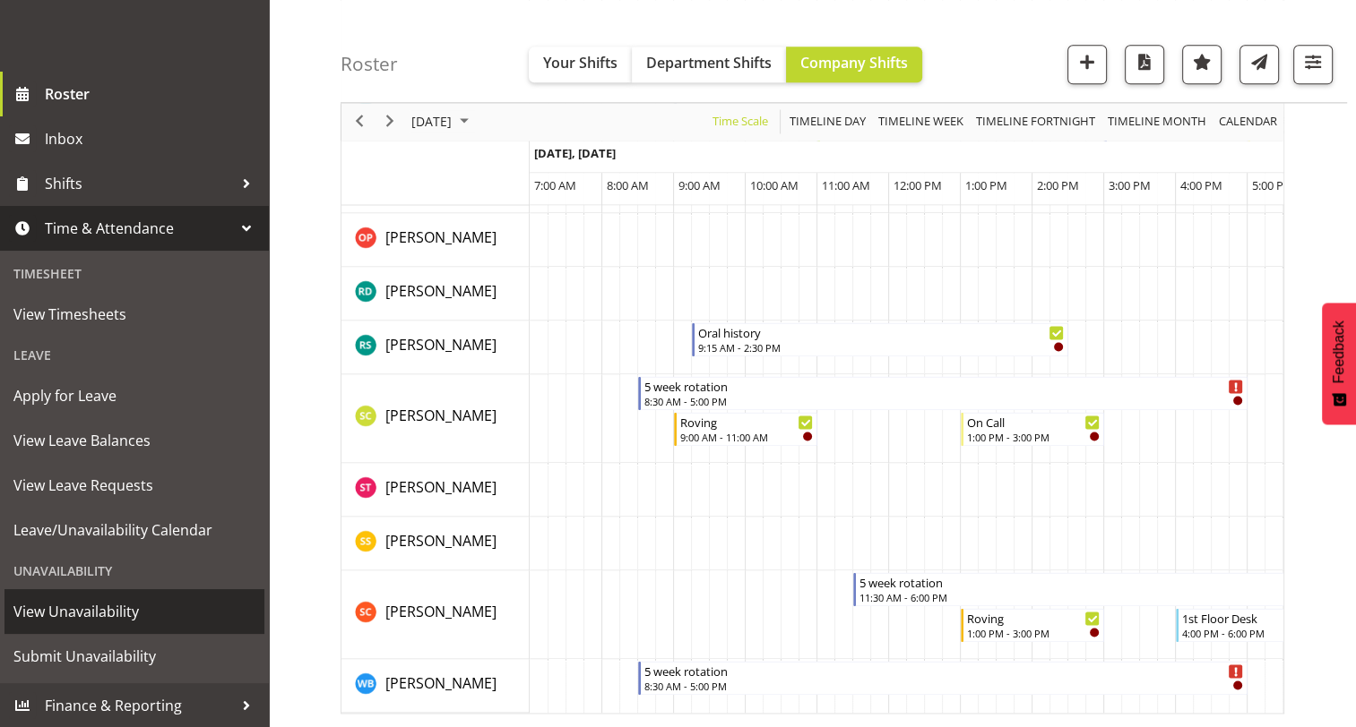
click at [73, 607] on span "View Unavailability" at bounding box center [134, 611] width 242 height 27
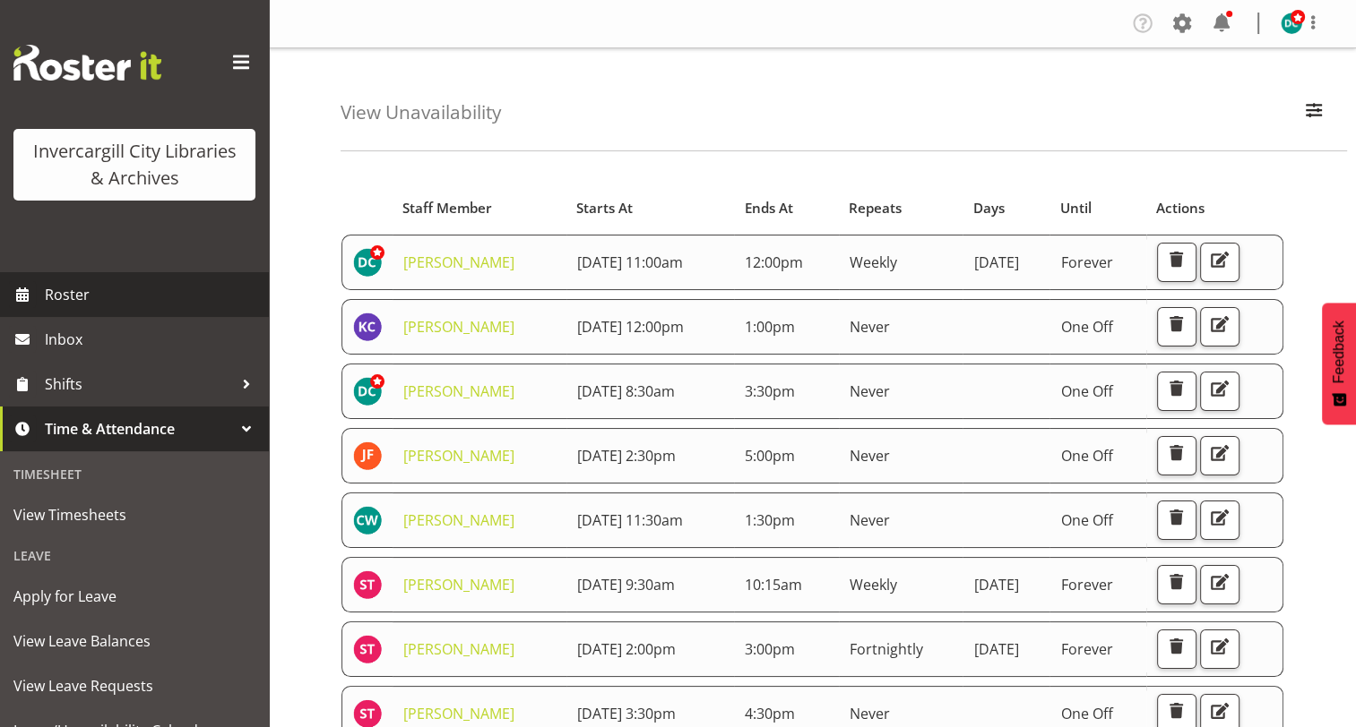
click at [96, 304] on span "Roster" at bounding box center [152, 294] width 215 height 27
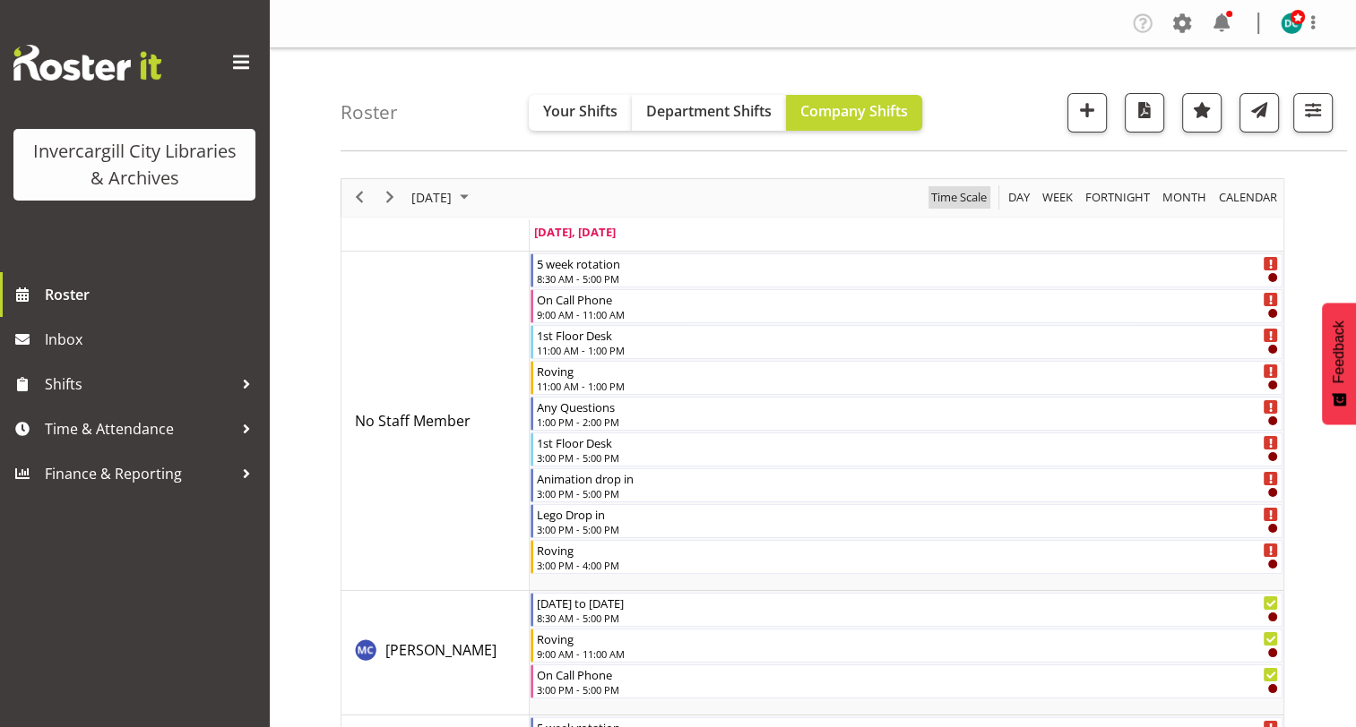
click at [954, 197] on span "Time Scale" at bounding box center [958, 197] width 59 height 22
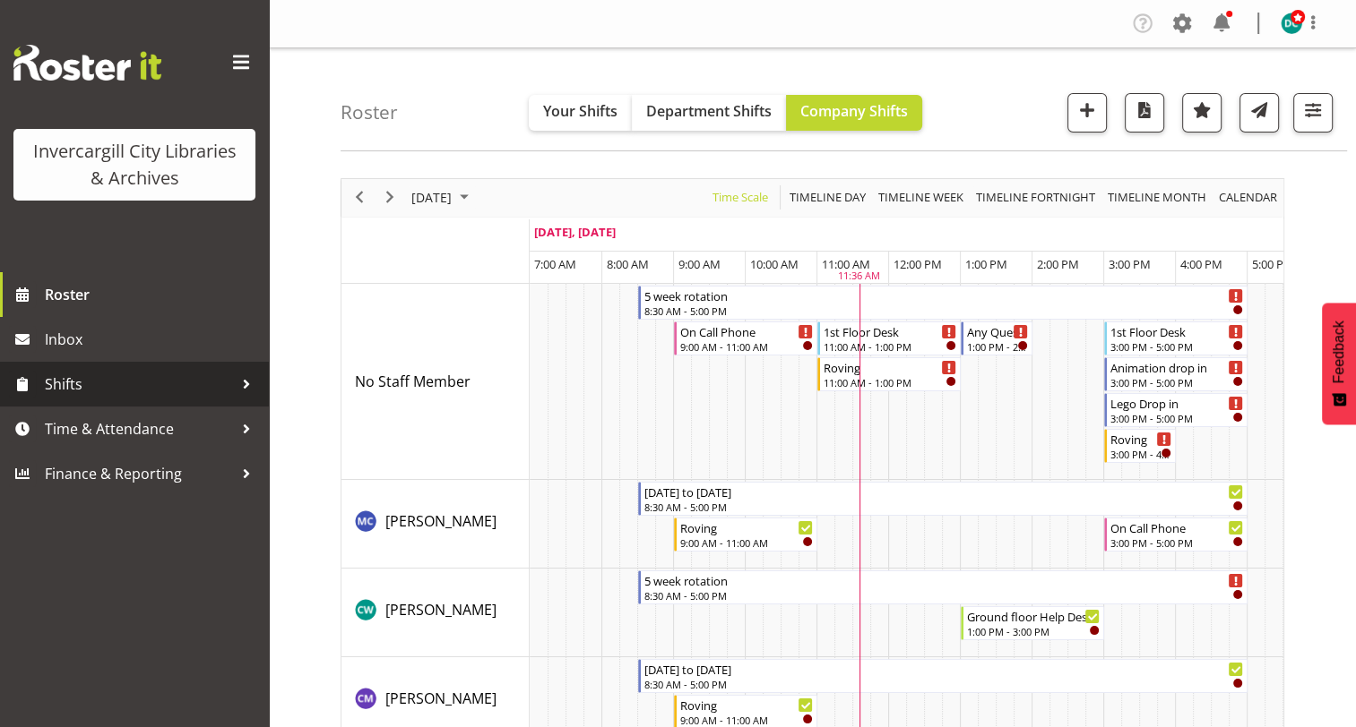
click at [73, 380] on span "Shifts" at bounding box center [139, 384] width 188 height 27
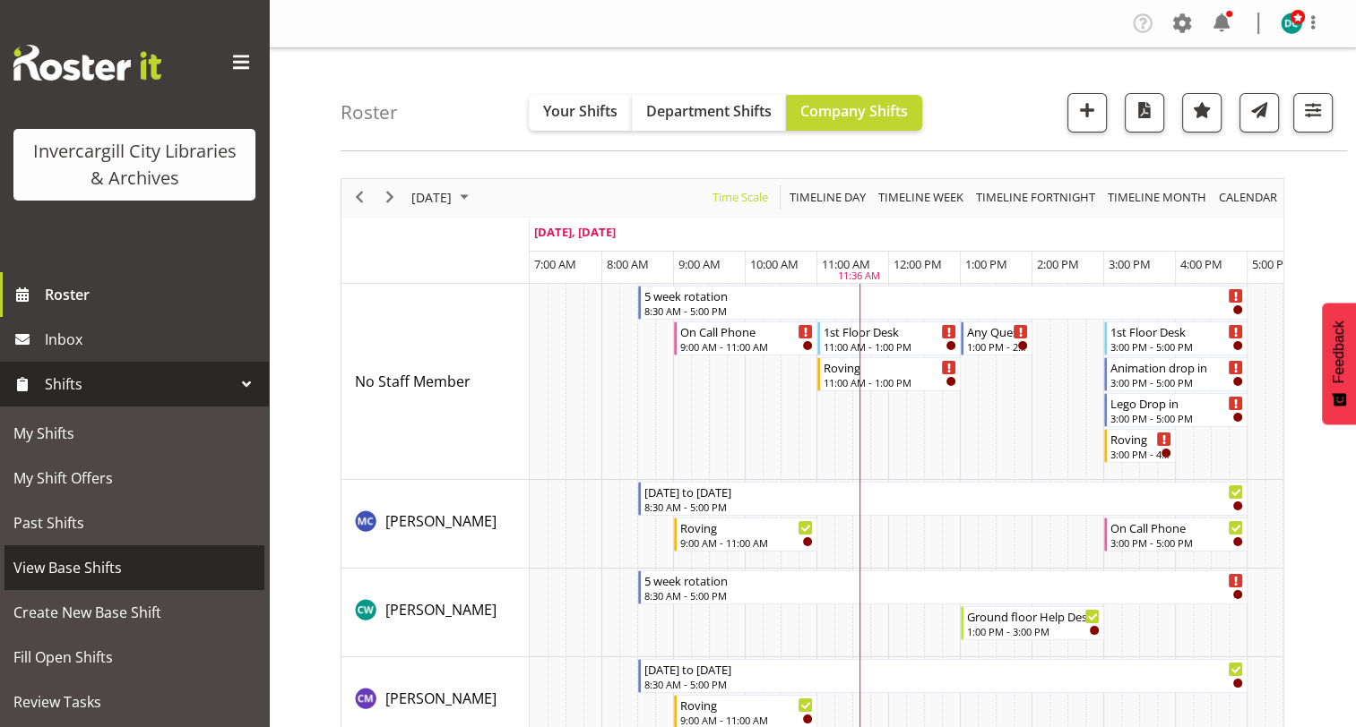
click at [82, 565] on span "View Base Shifts" at bounding box center [134, 568] width 242 height 27
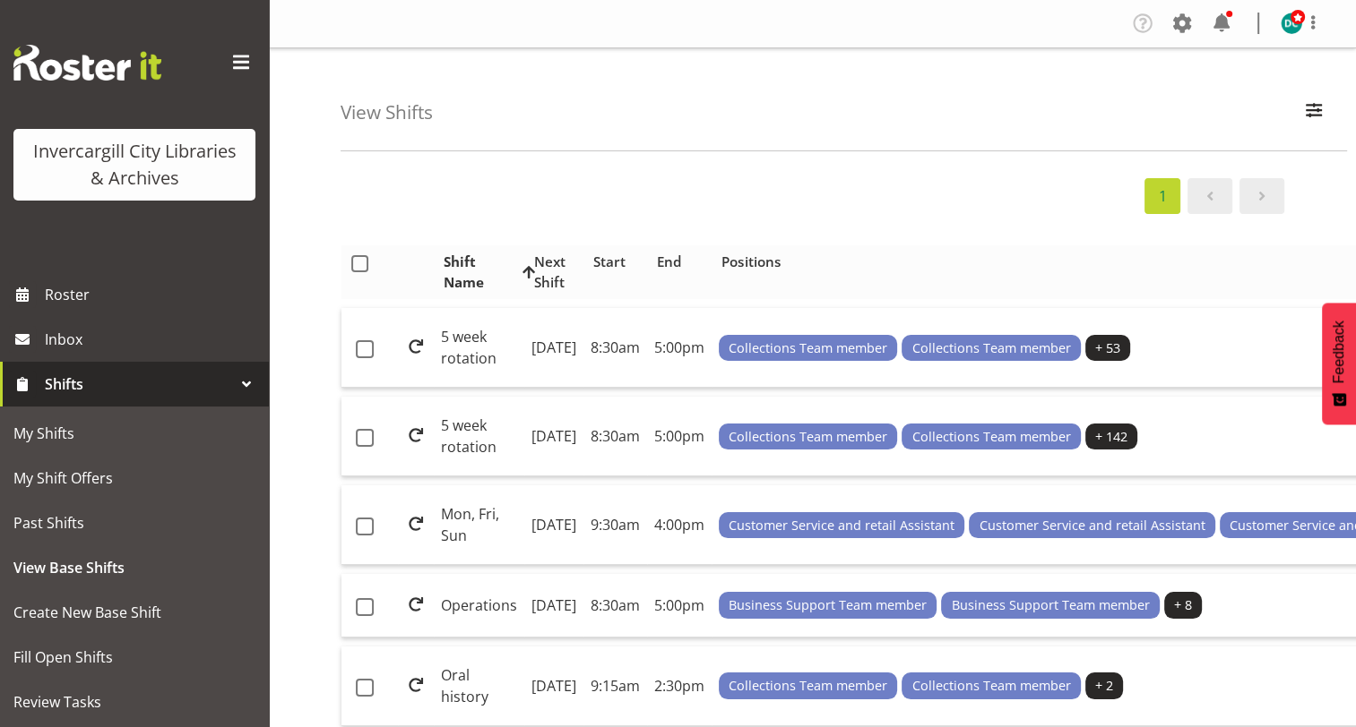
drag, startPoint x: 366, startPoint y: 263, endPoint x: 695, endPoint y: 297, distance: 331.4
click at [368, 263] on label at bounding box center [364, 263] width 26 height 17
click at [363, 263] on input "checkbox" at bounding box center [357, 264] width 12 height 12
checkbox input "true"
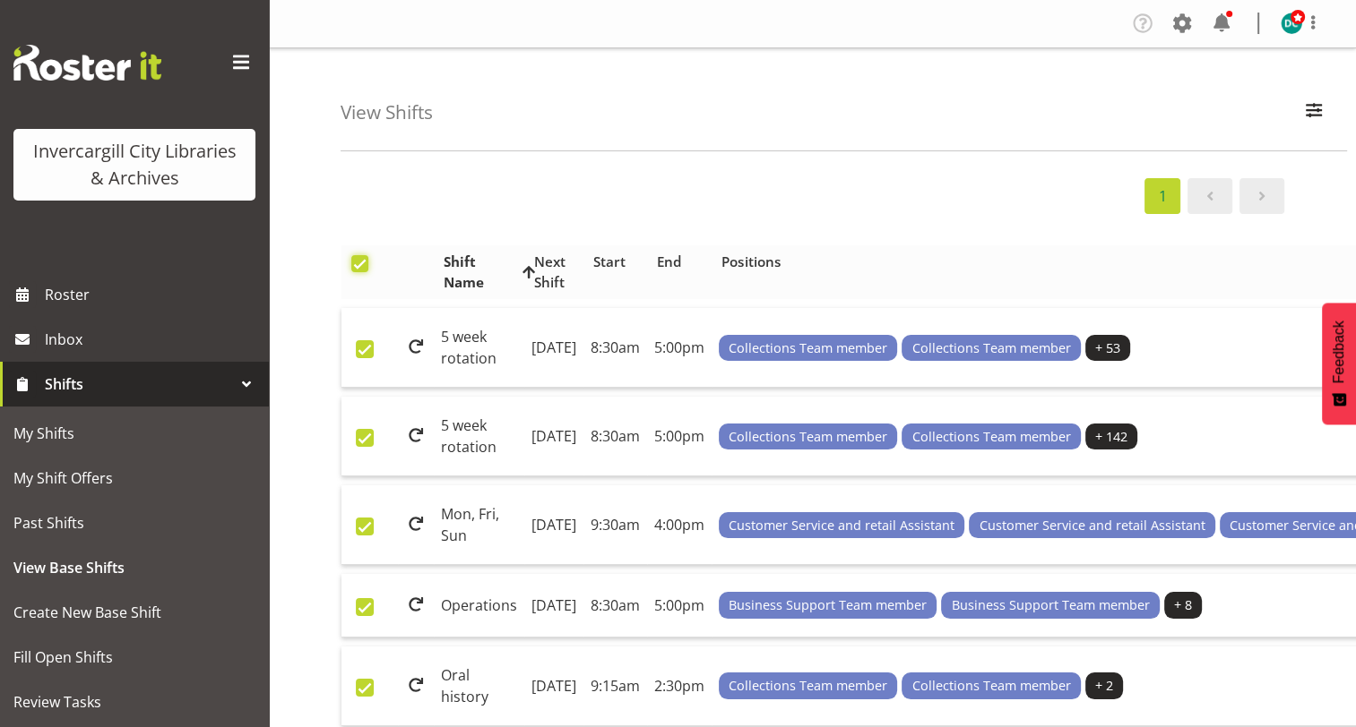
checkbox input "true"
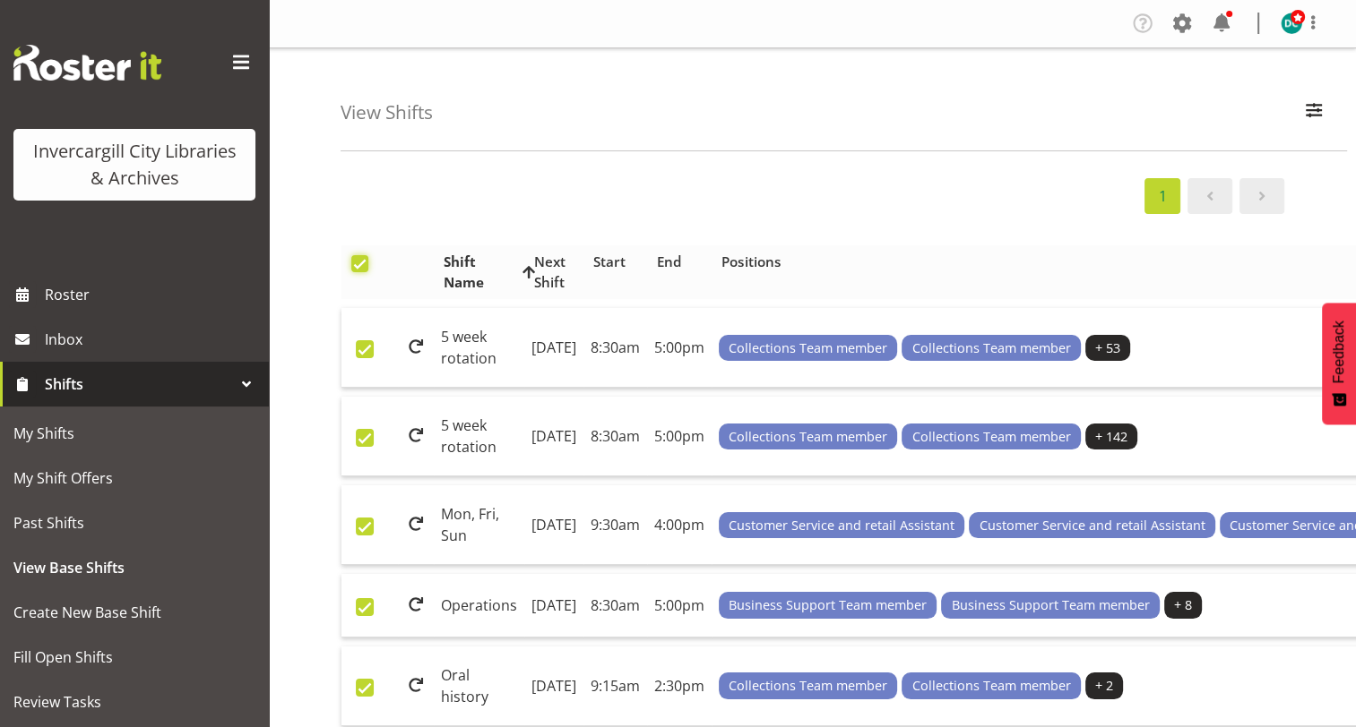
checkbox input "true"
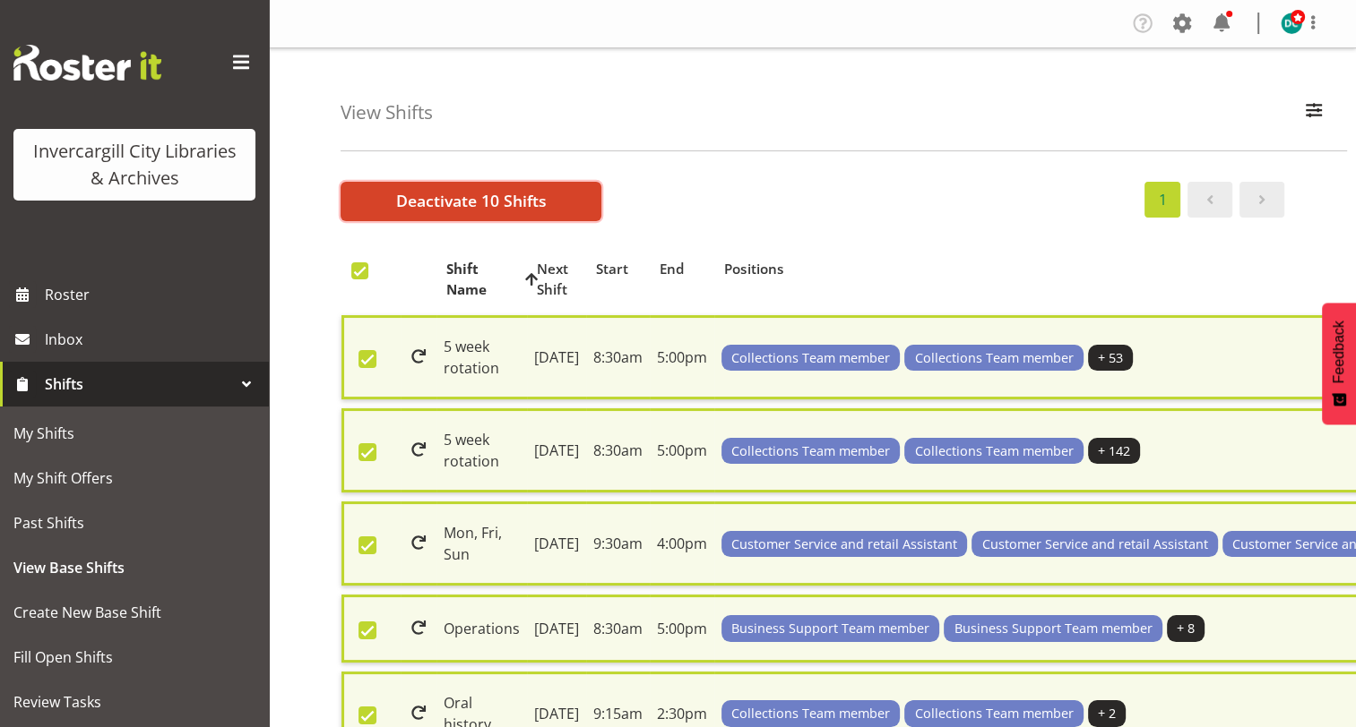
click at [460, 201] on span "Deactivate 10 Shifts" at bounding box center [471, 200] width 151 height 23
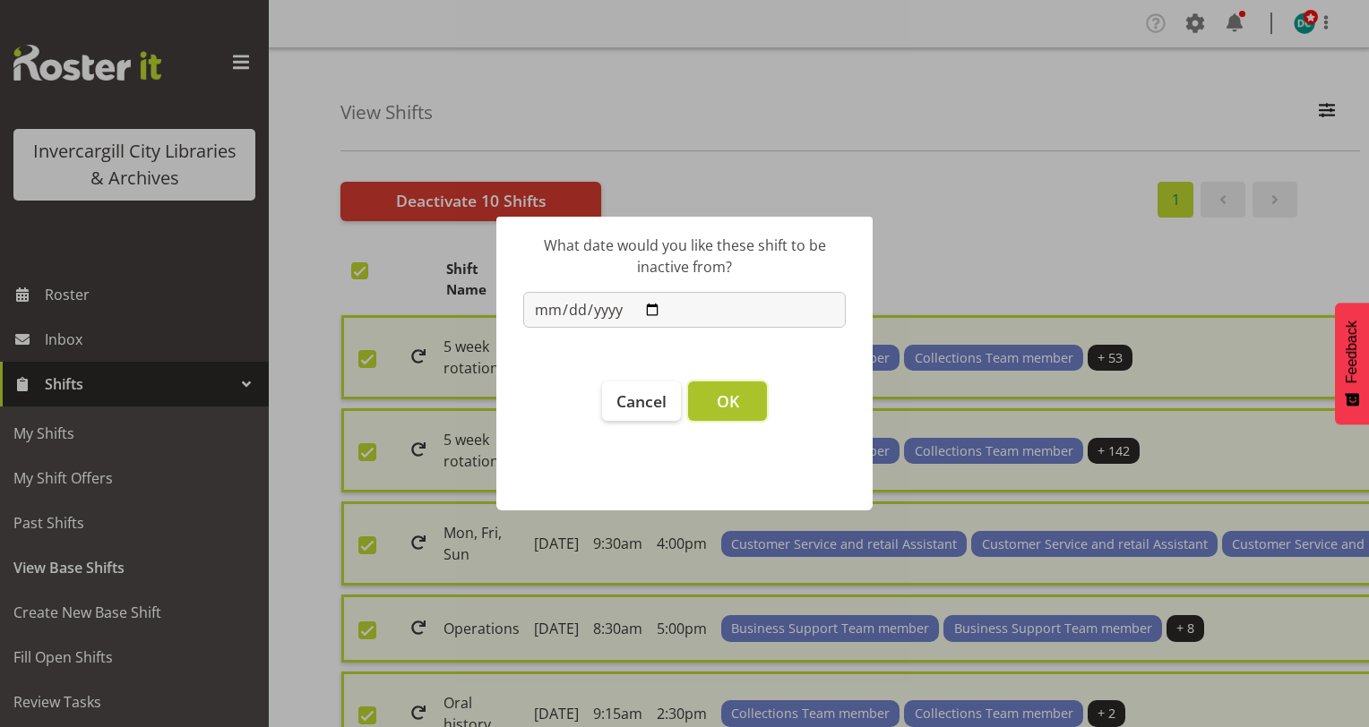
click at [717, 397] on span "OK" at bounding box center [728, 402] width 22 height 22
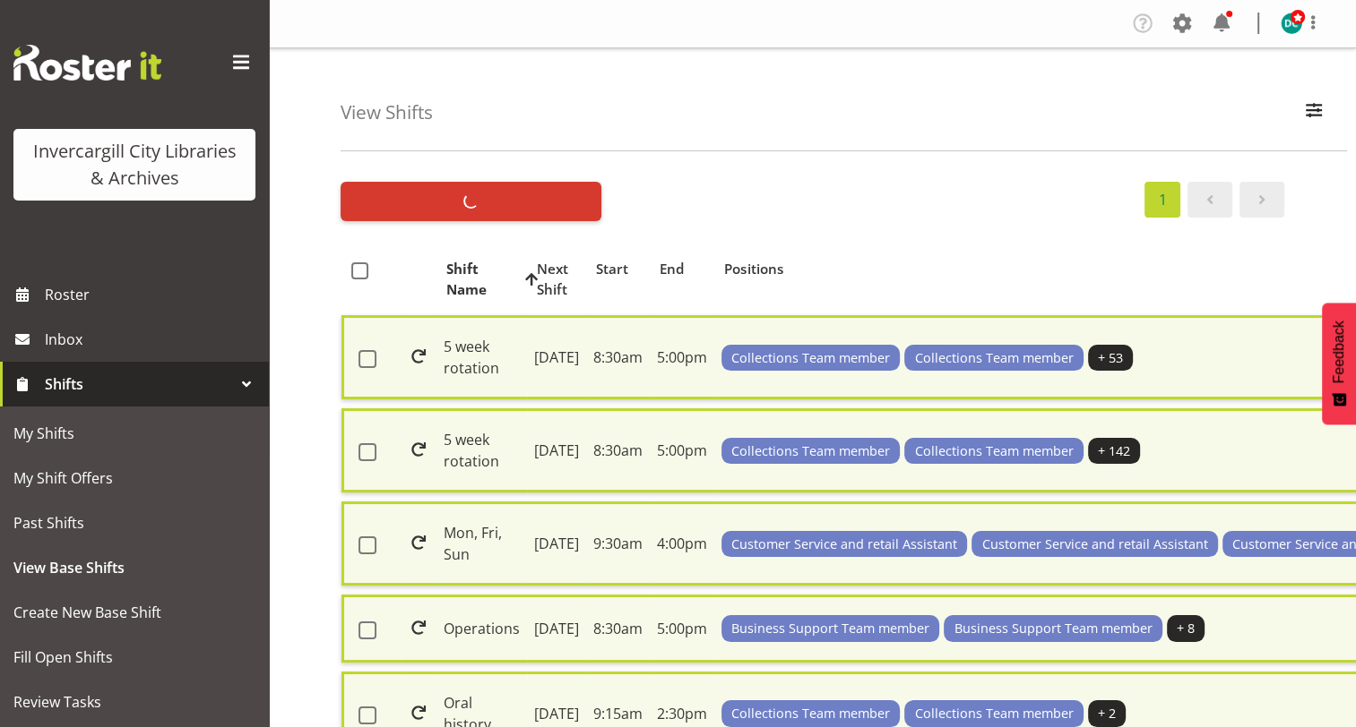
checkbox input "false"
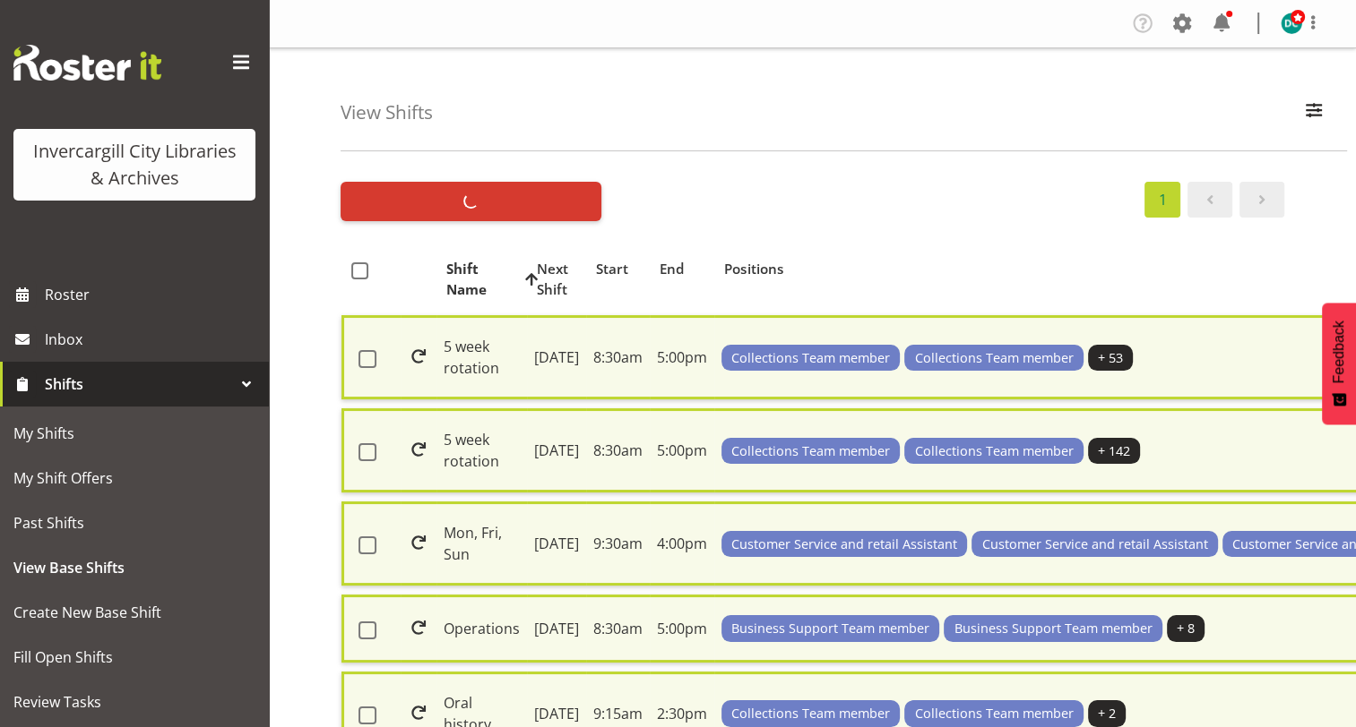
checkbox input "false"
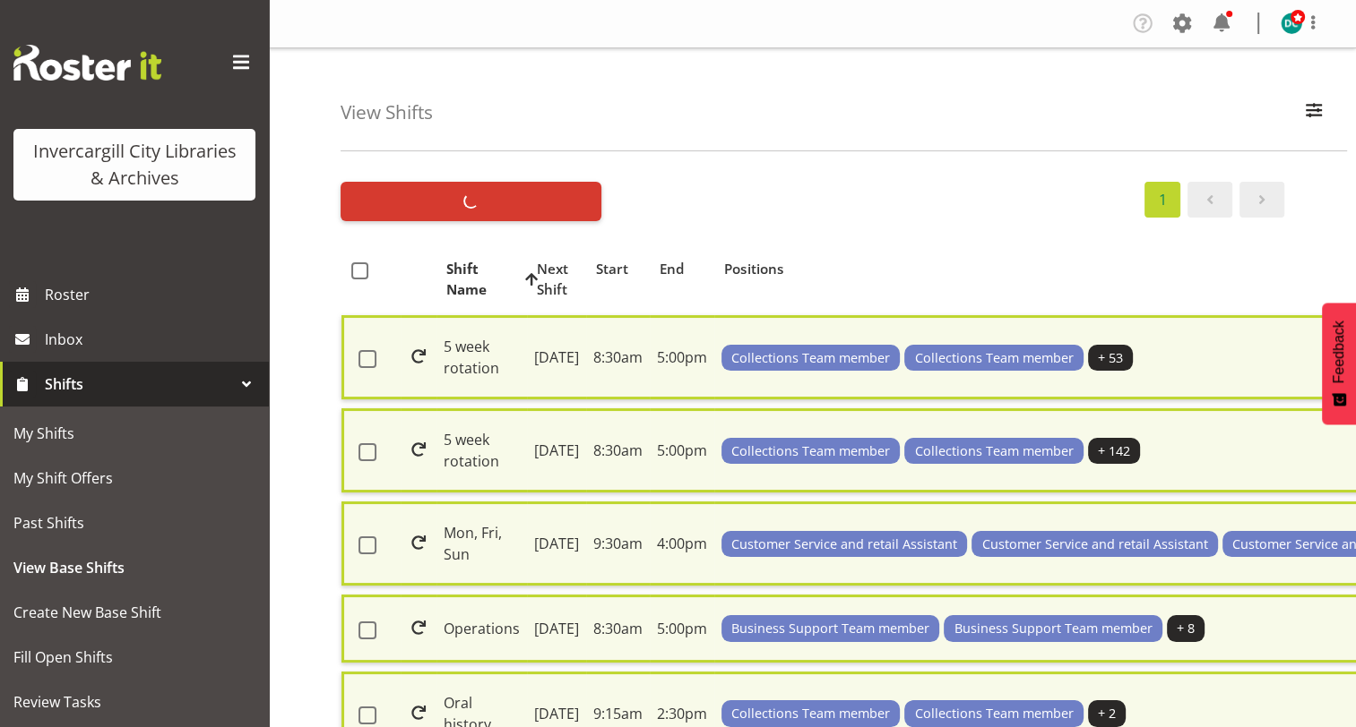
checkbox input "false"
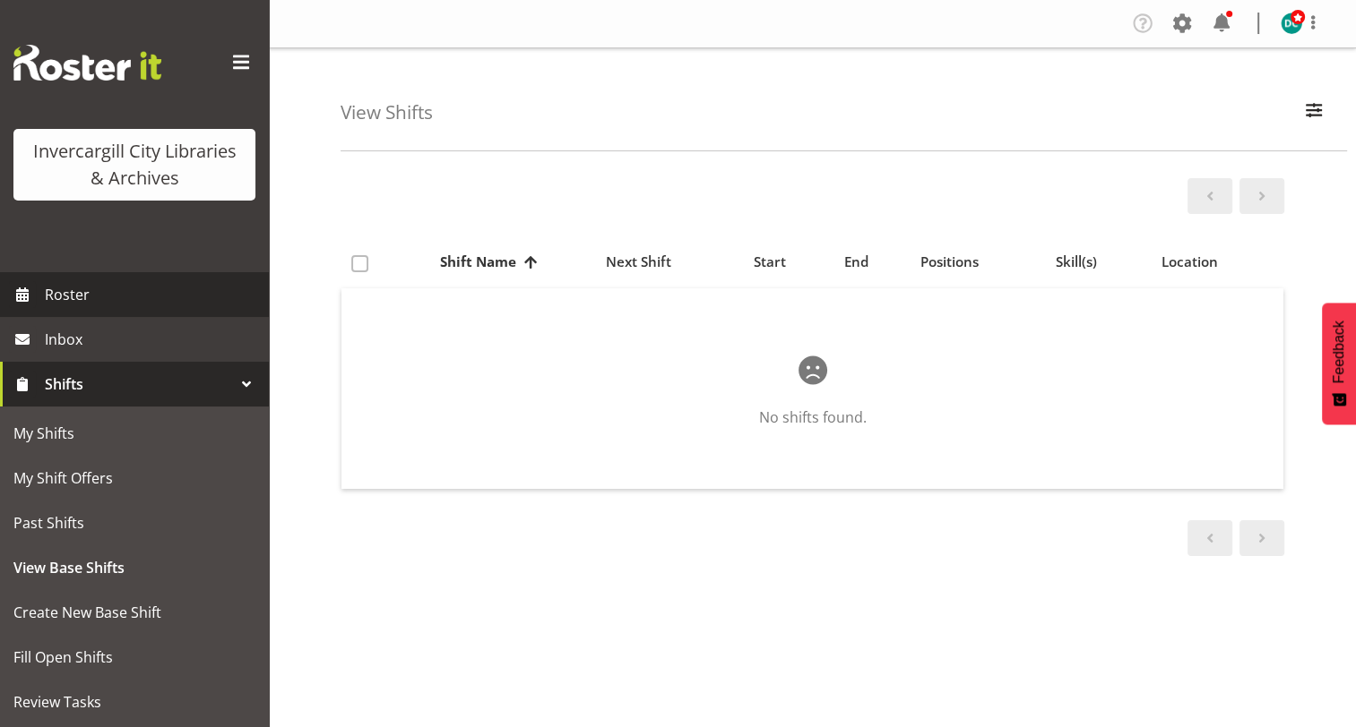
click at [90, 288] on span "Roster" at bounding box center [152, 294] width 215 height 27
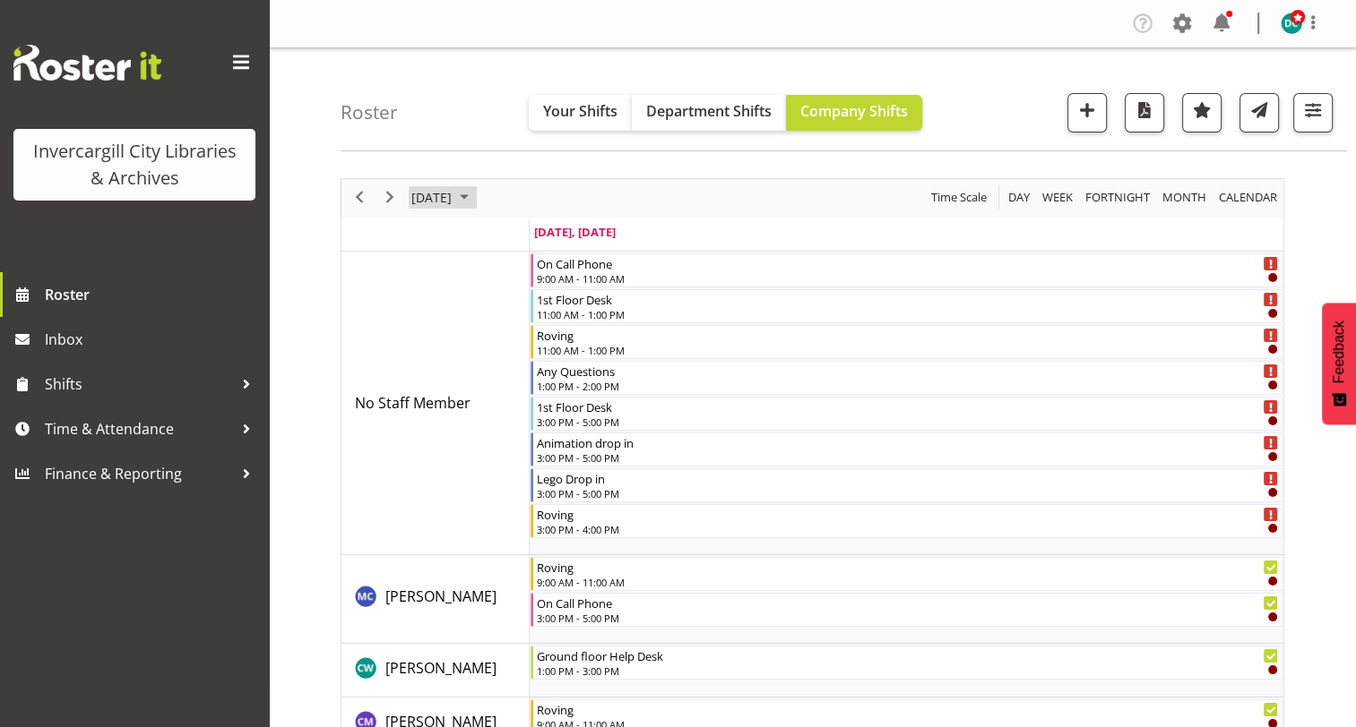
click at [424, 201] on span "[DATE]" at bounding box center [431, 197] width 44 height 22
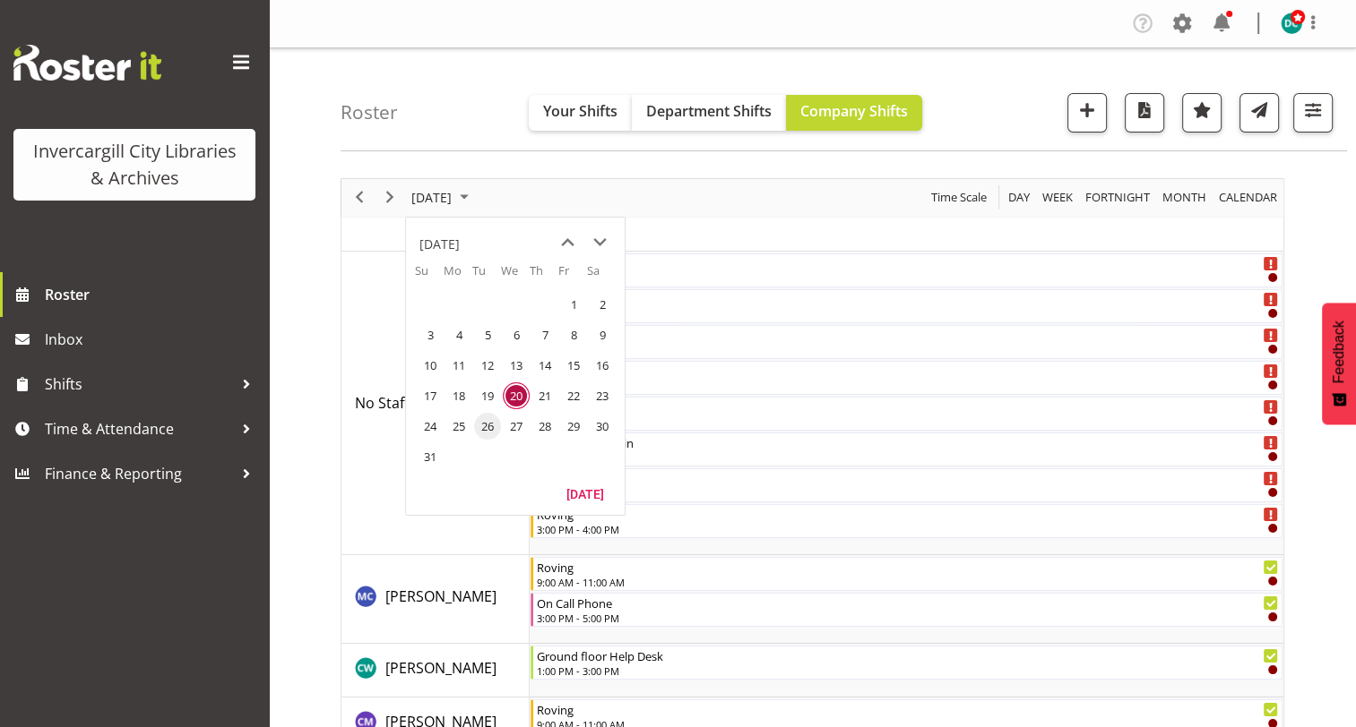
click at [496, 429] on span "26" at bounding box center [487, 426] width 27 height 27
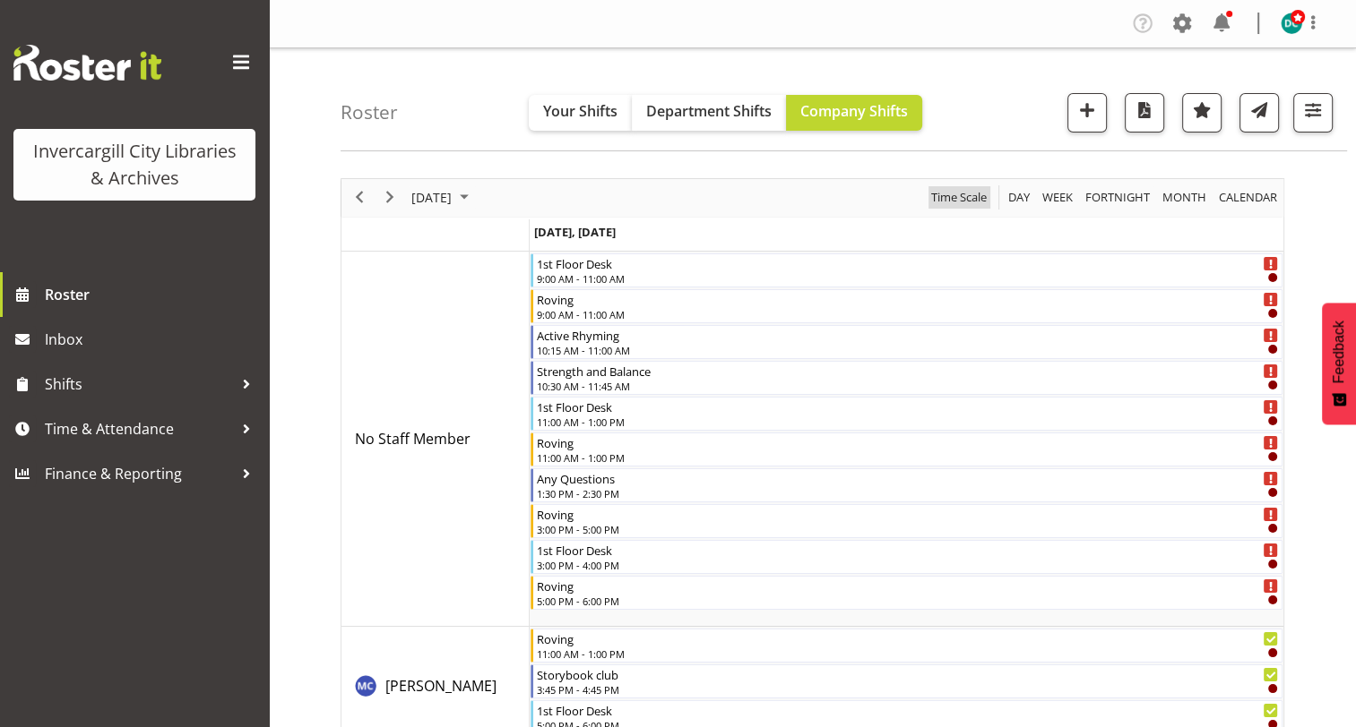
click at [976, 187] on span "Time Scale" at bounding box center [958, 197] width 59 height 22
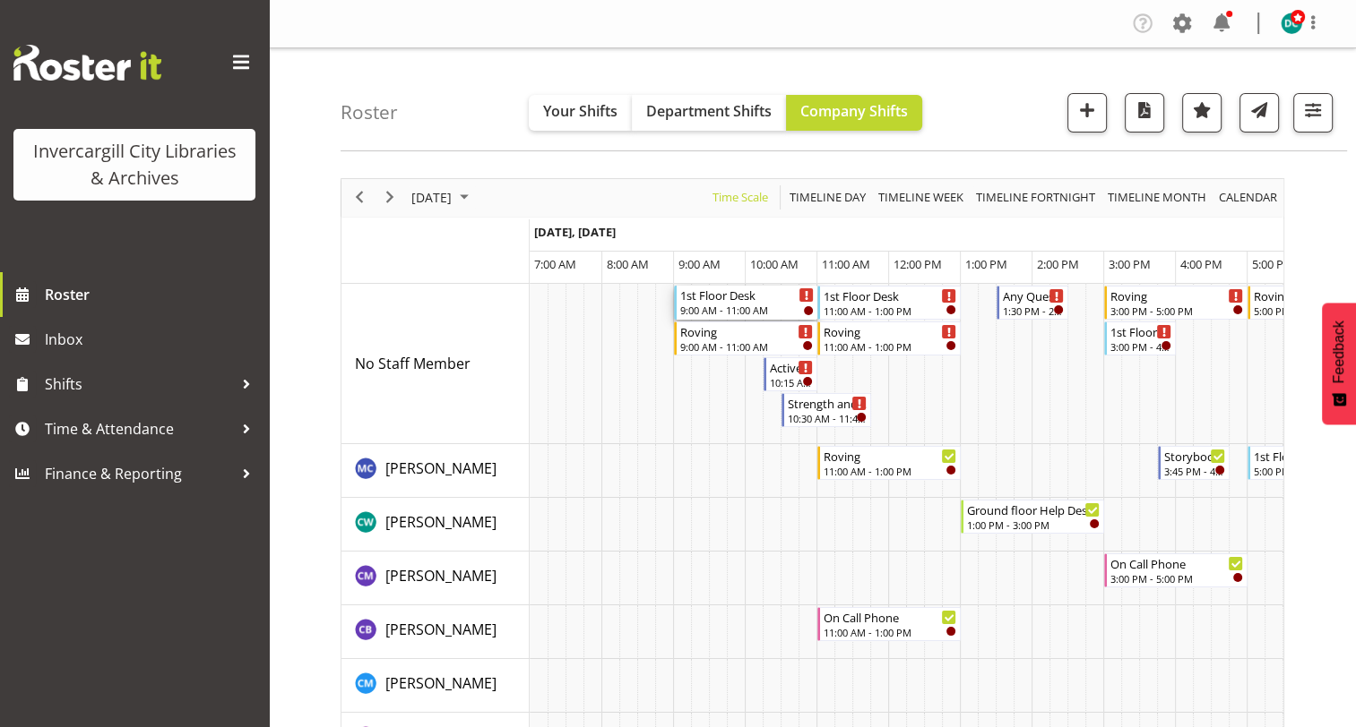
click at [722, 298] on div "1st Floor Desk" at bounding box center [746, 295] width 133 height 18
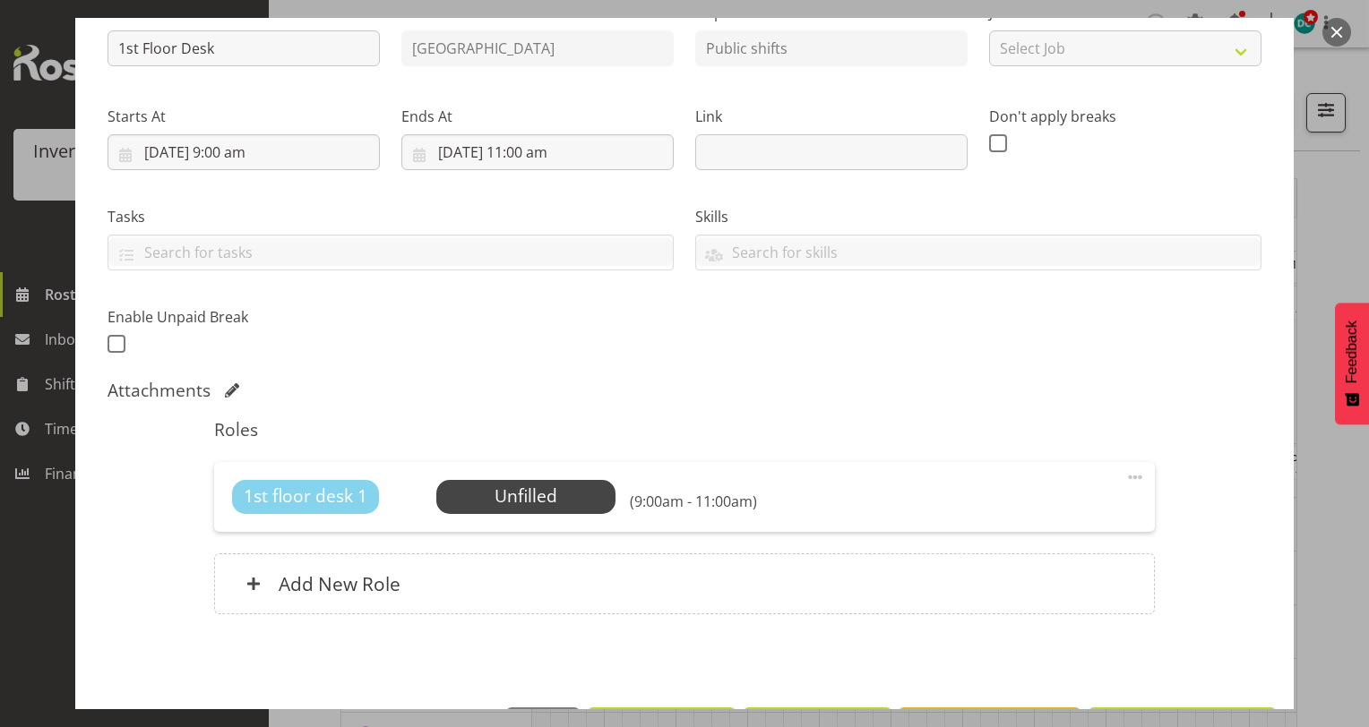
scroll to position [271, 0]
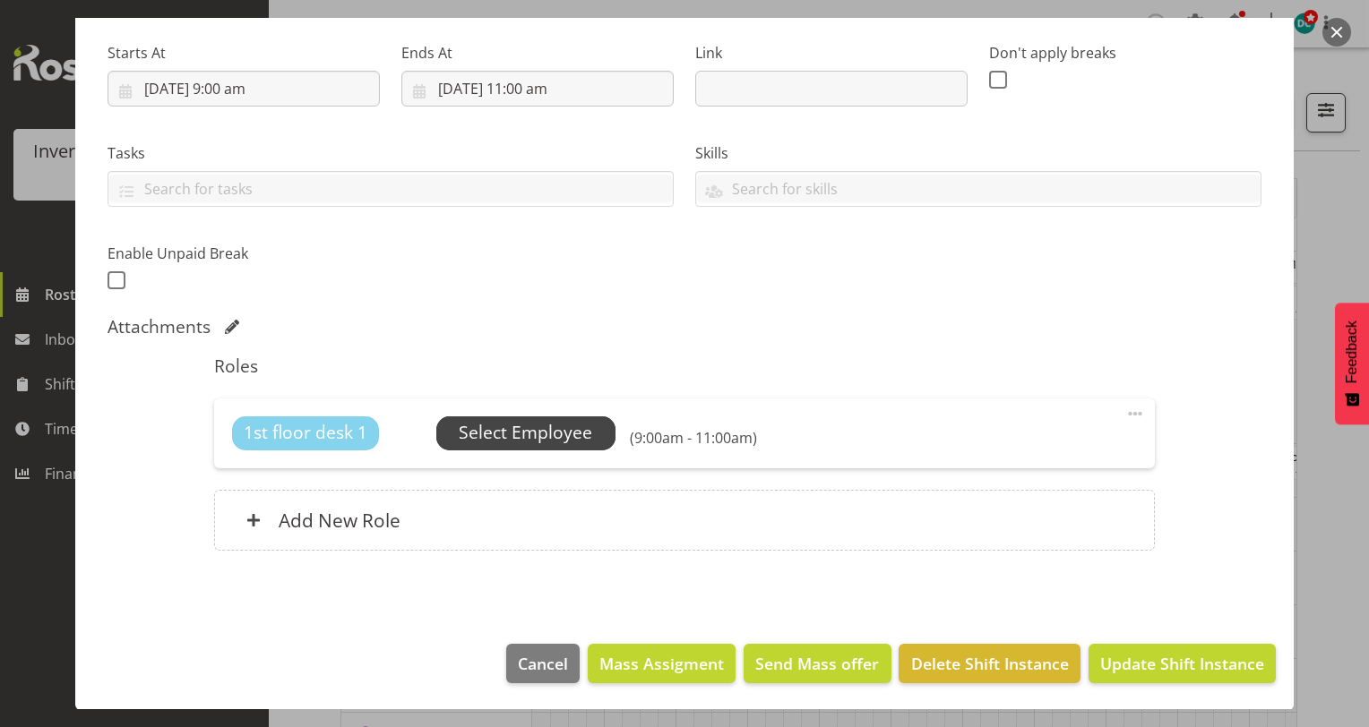
click at [504, 430] on span "Select Employee" at bounding box center [525, 433] width 133 height 26
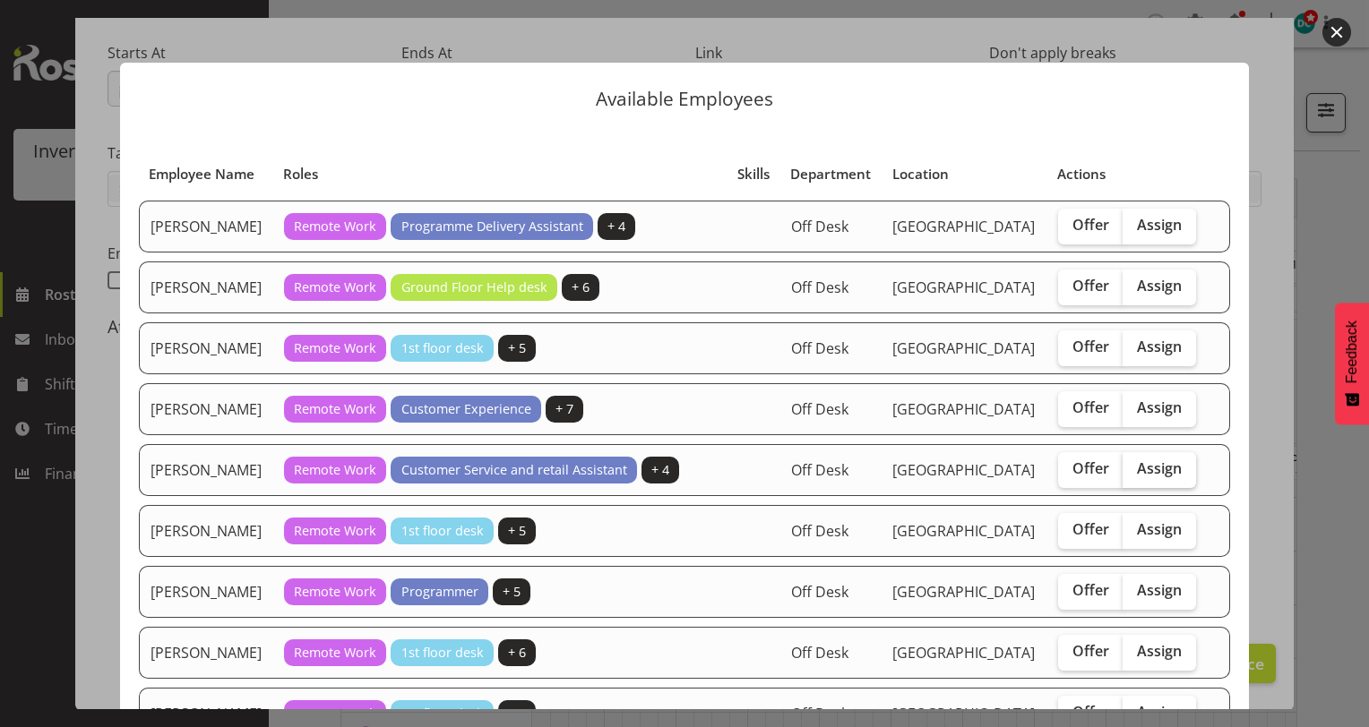
click at [1137, 478] on span "Assign" at bounding box center [1159, 469] width 45 height 18
click at [1132, 475] on input "Assign" at bounding box center [1129, 469] width 12 height 12
checkbox input "true"
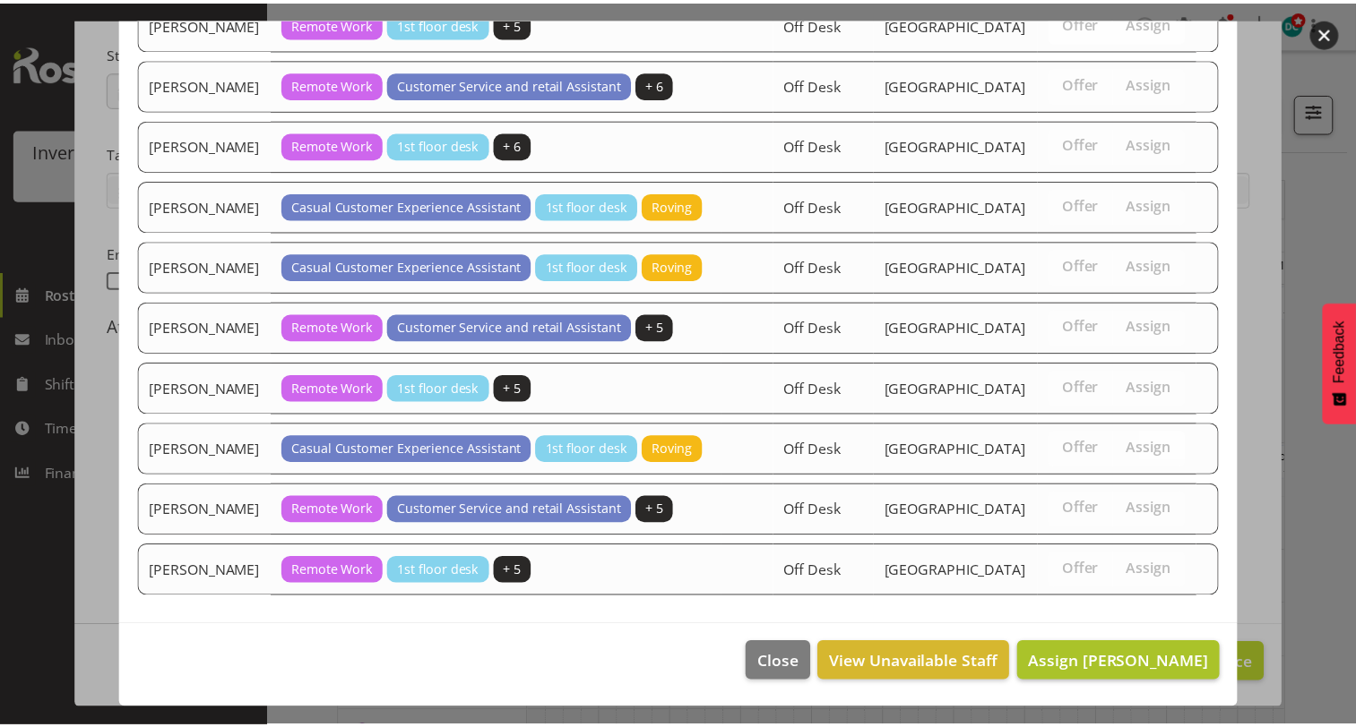
scroll to position [1614, 0]
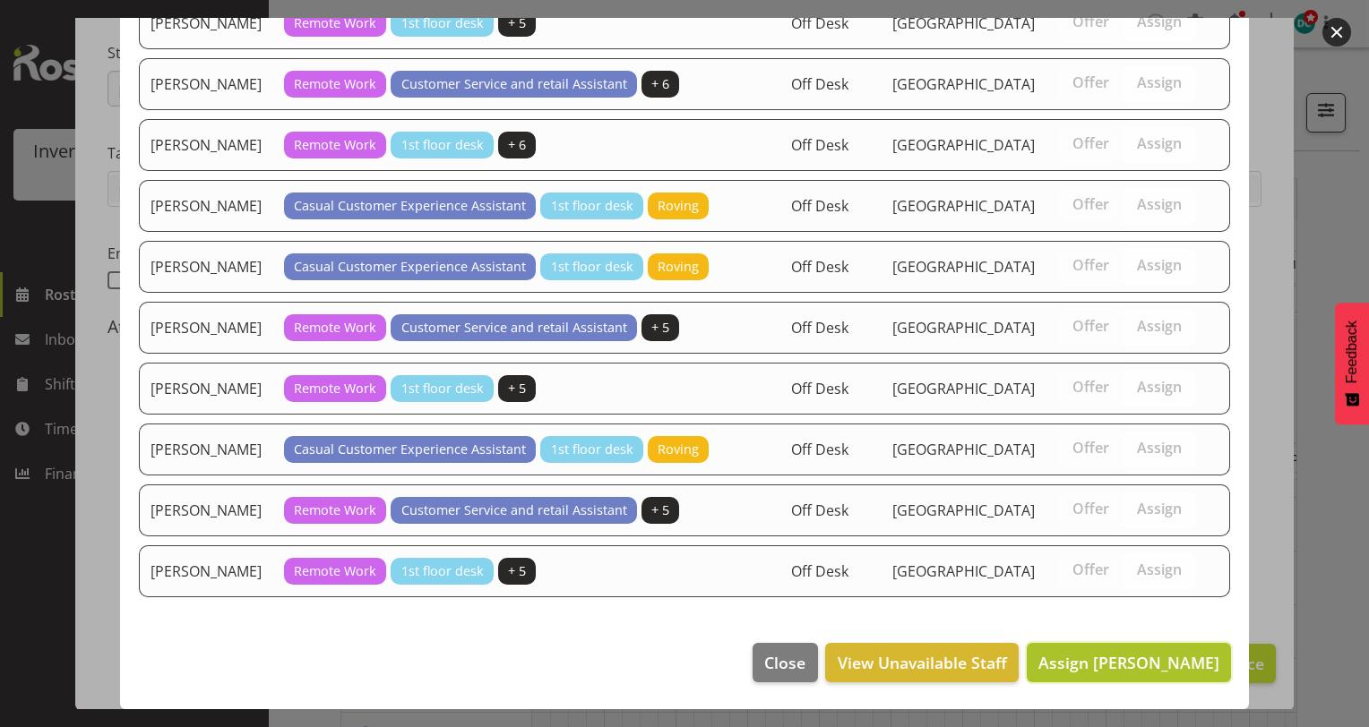
click at [1063, 659] on span "Assign Gabriel McKay Smith" at bounding box center [1128, 663] width 181 height 22
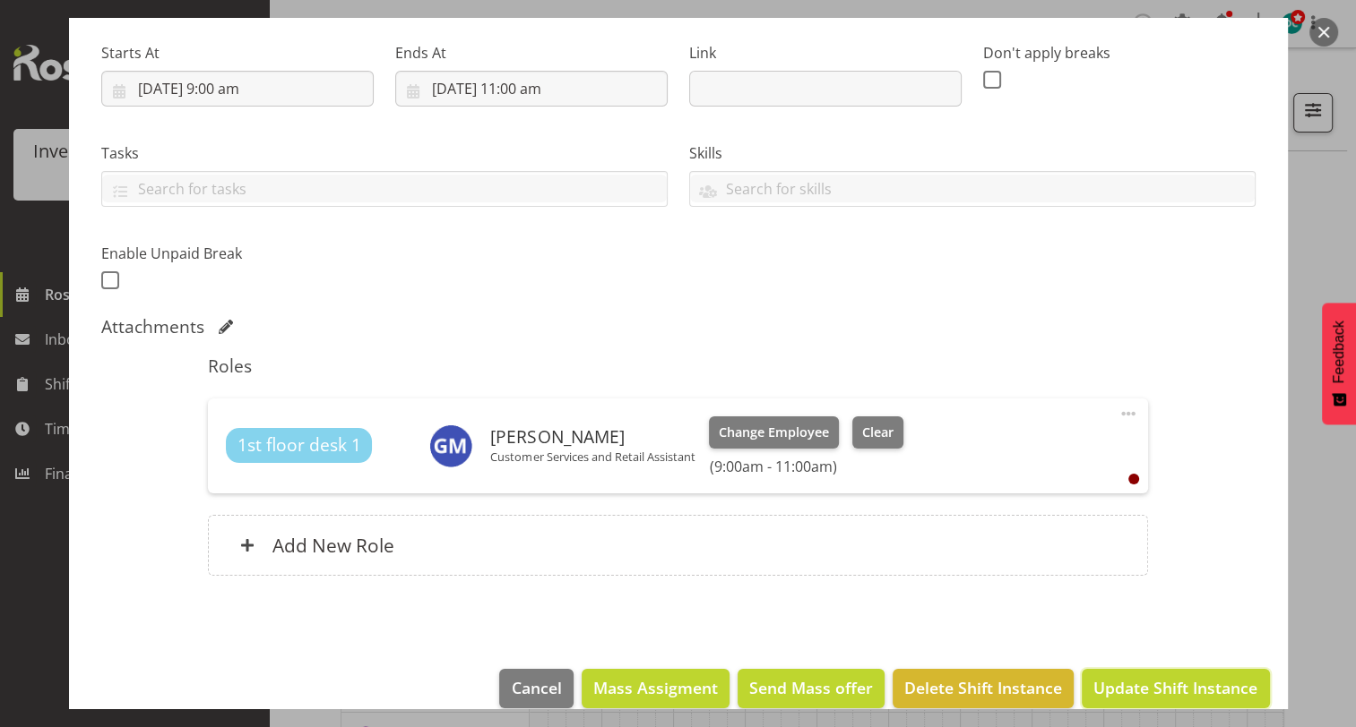
drag, startPoint x: 1144, startPoint y: 694, endPoint x: 1133, endPoint y: 685, distance: 14.0
click at [1143, 693] on span "Update Shift Instance" at bounding box center [1175, 687] width 164 height 23
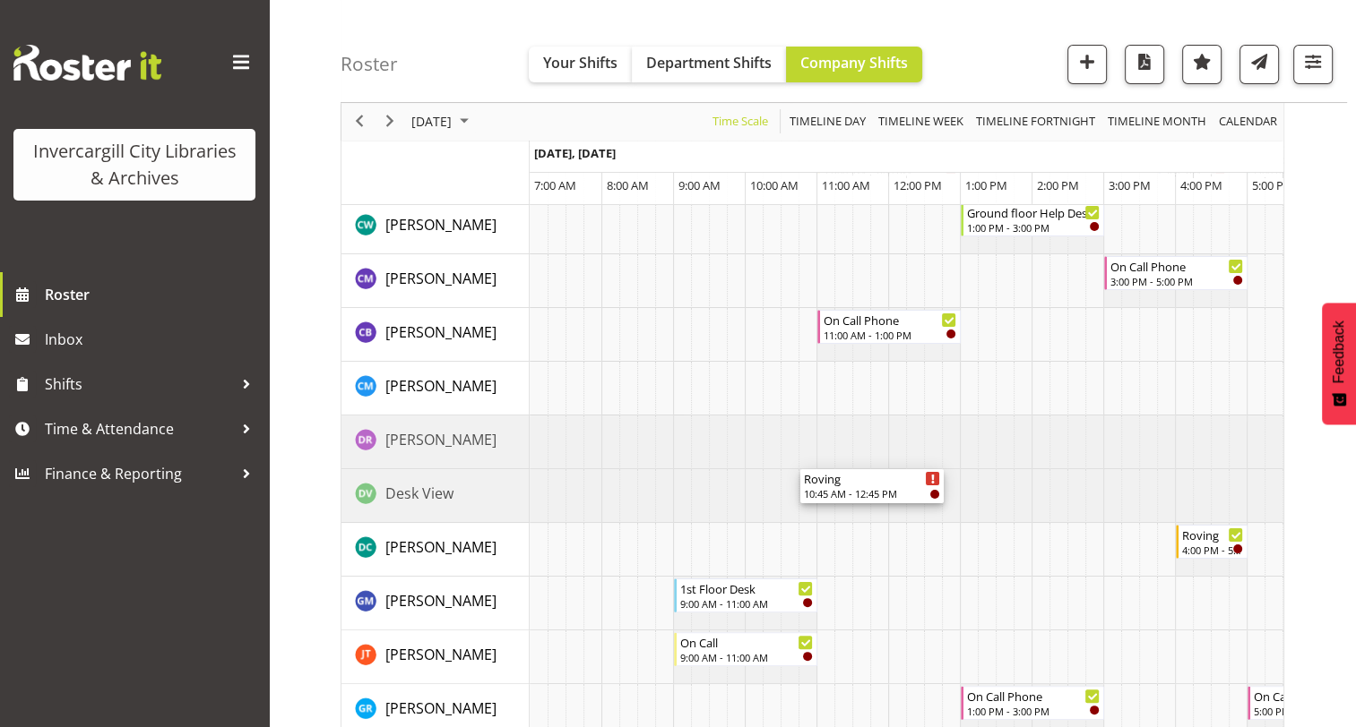
scroll to position [358, 0]
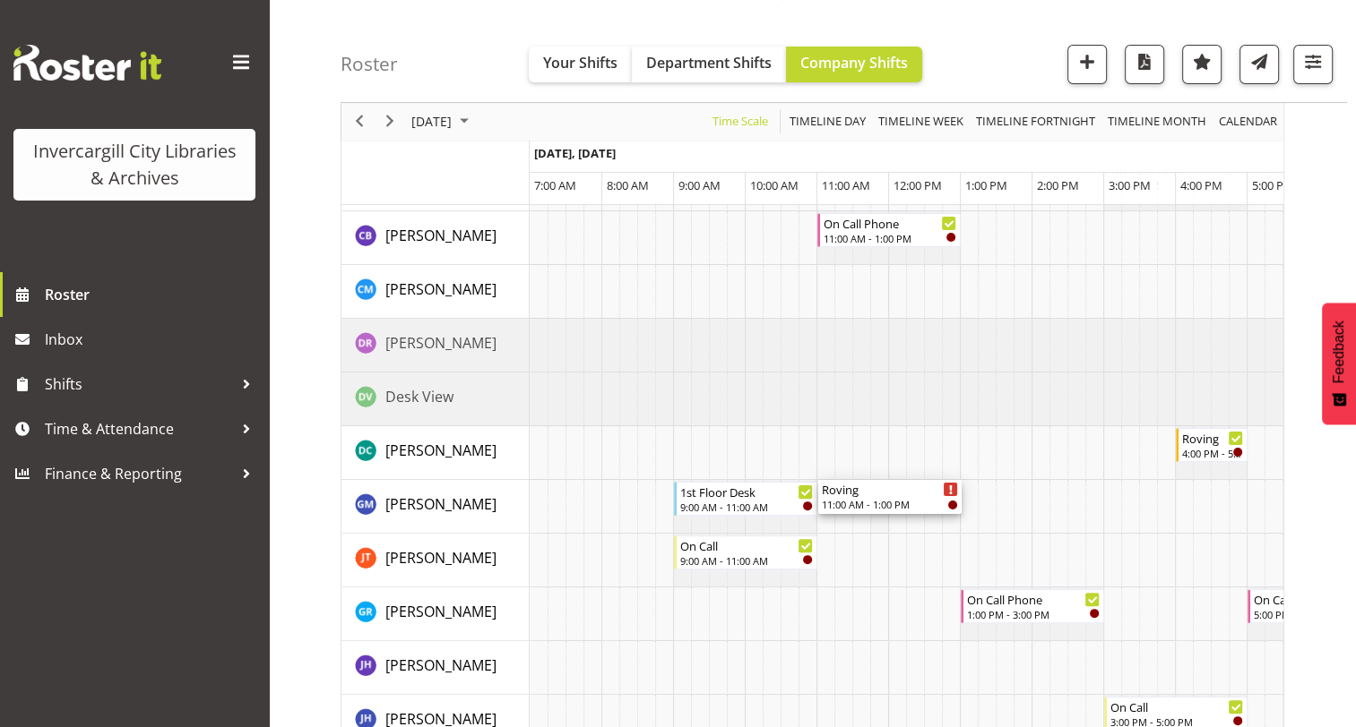
drag, startPoint x: 878, startPoint y: 338, endPoint x: 877, endPoint y: 520, distance: 181.9
drag, startPoint x: 1134, startPoint y: 299, endPoint x: 1135, endPoint y: 516, distance: 216.8
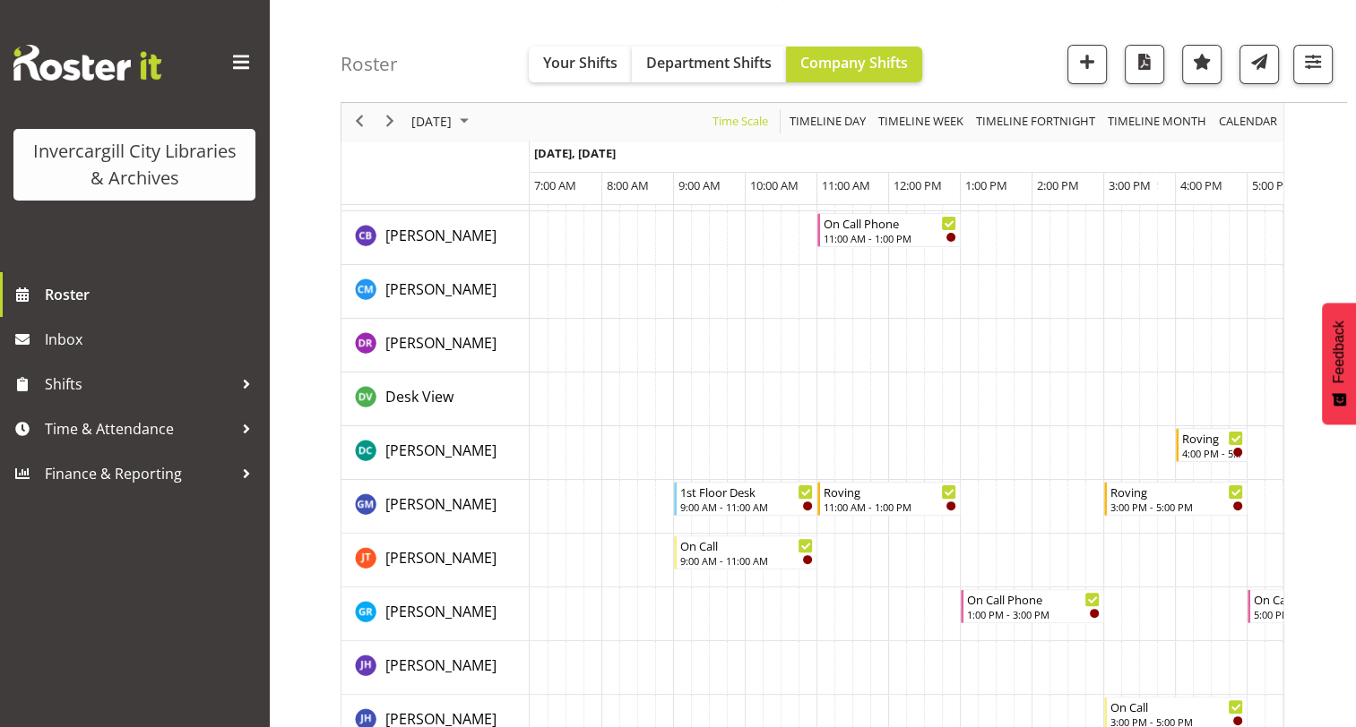
drag, startPoint x: 893, startPoint y: 647, endPoint x: 776, endPoint y: 633, distance: 118.2
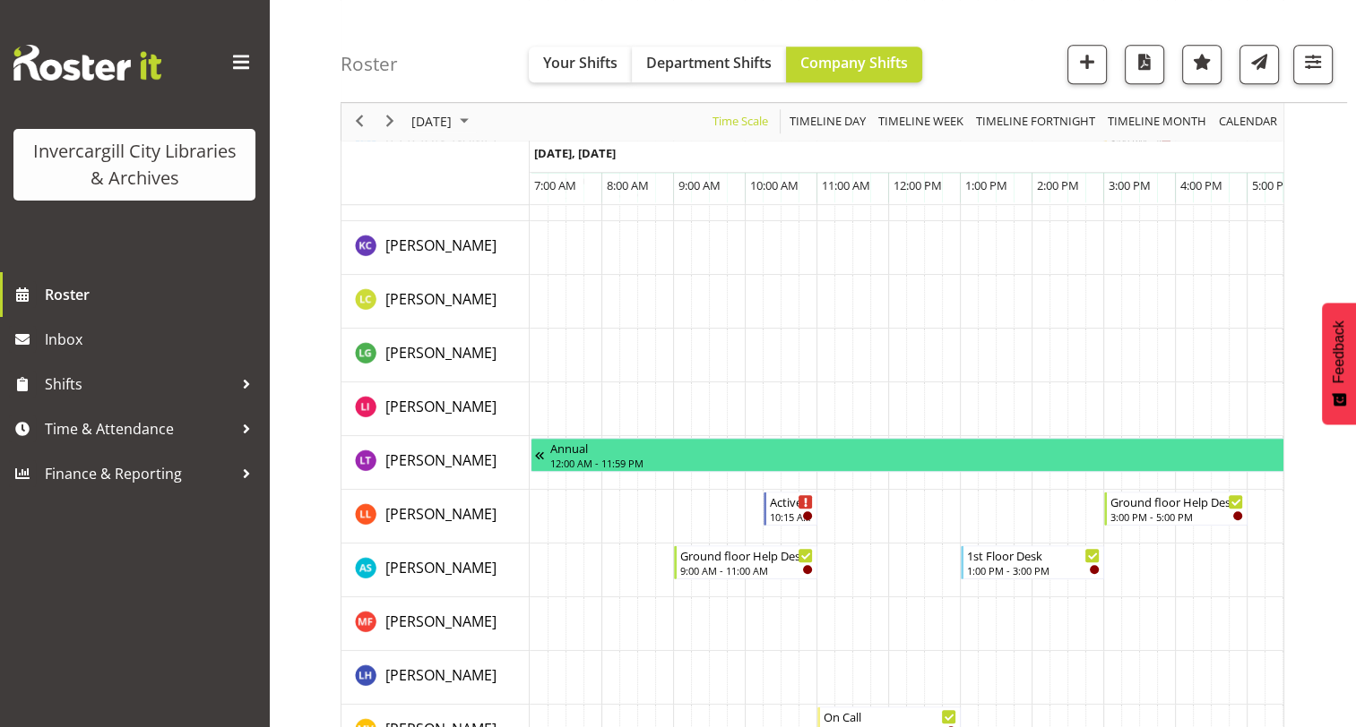
scroll to position [1075, 0]
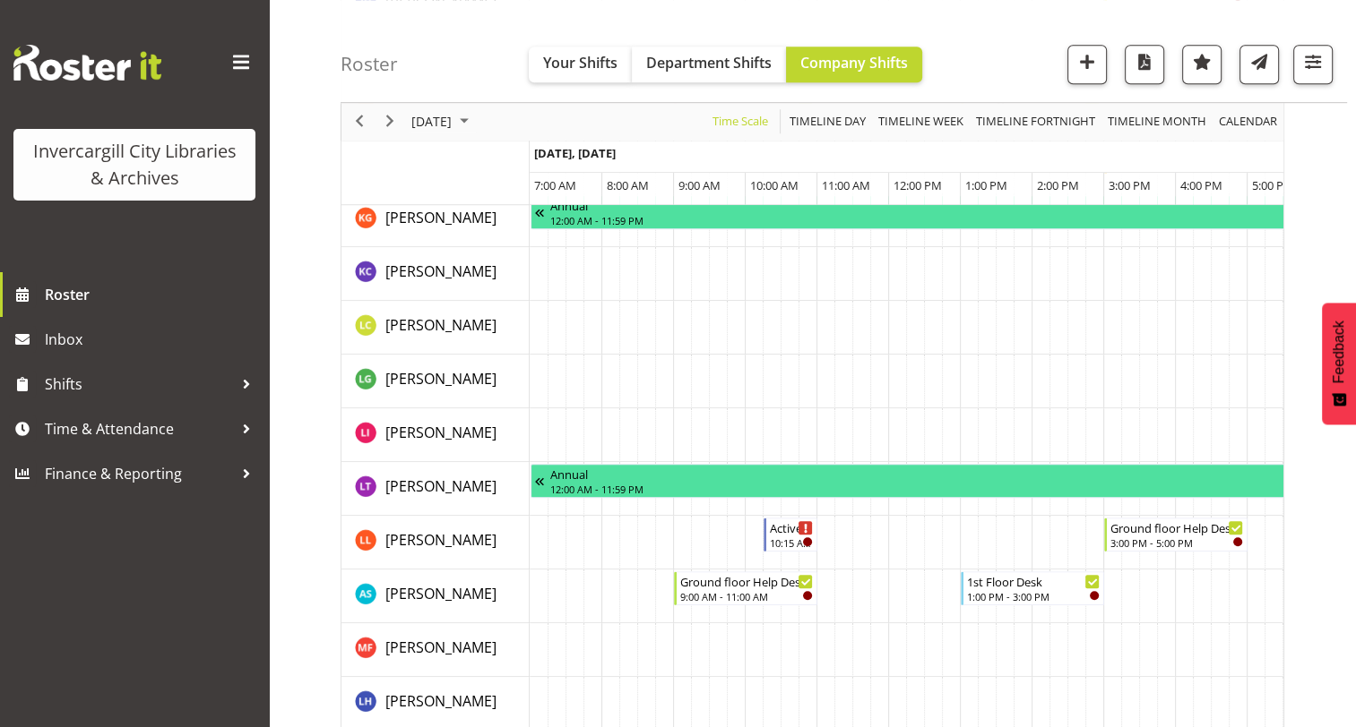
click at [244, 65] on span at bounding box center [241, 62] width 29 height 29
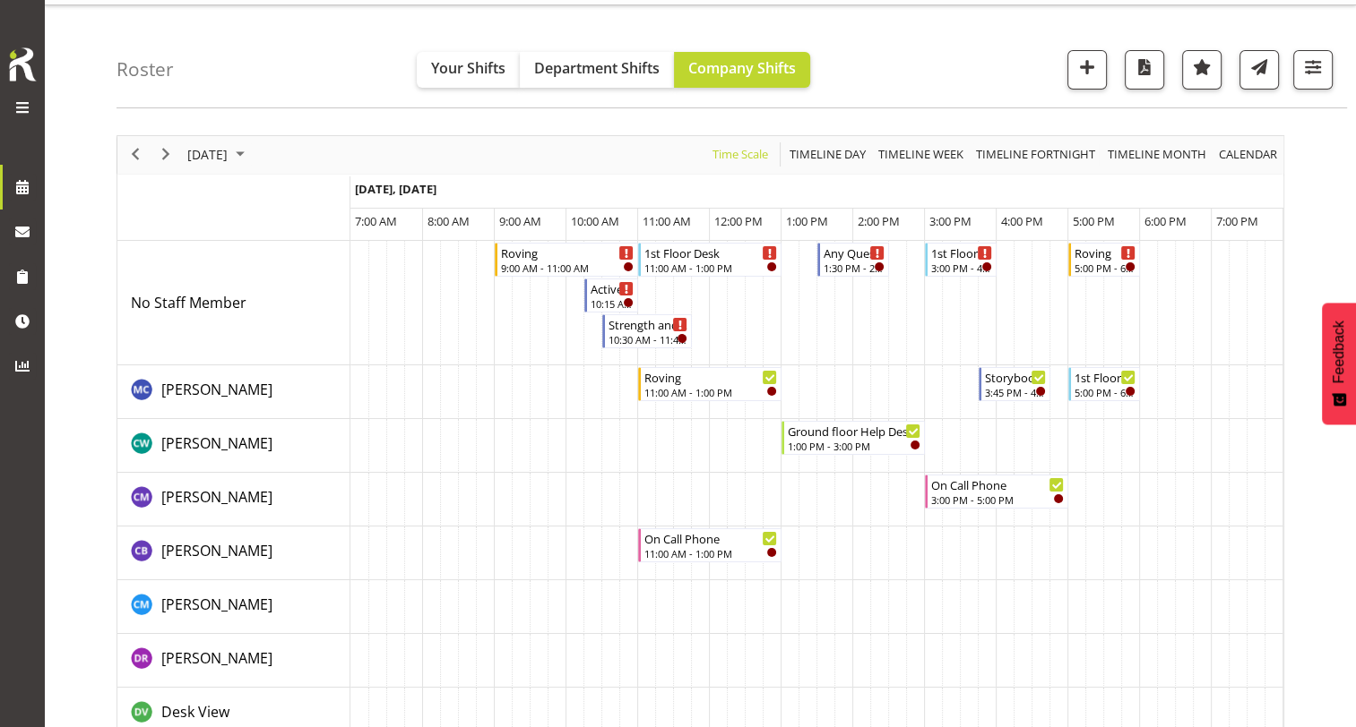
scroll to position [0, 0]
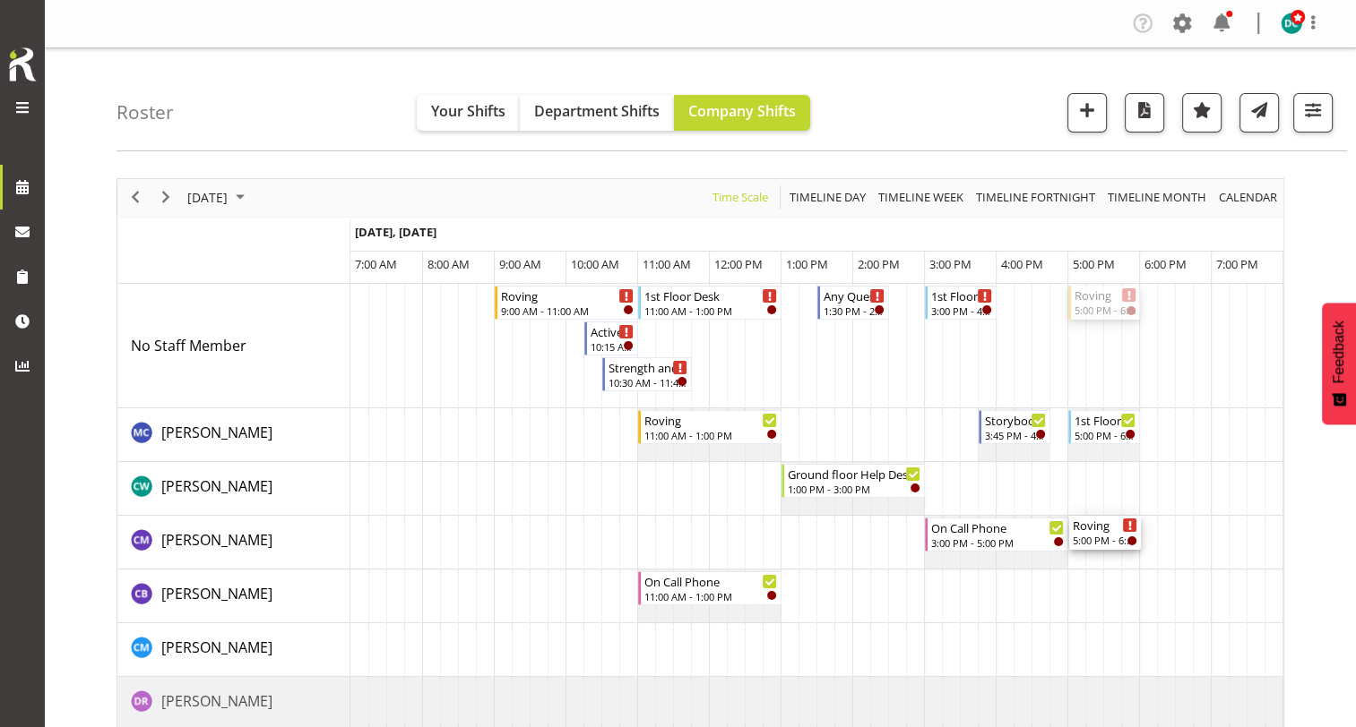
drag, startPoint x: 1092, startPoint y: 304, endPoint x: 1112, endPoint y: 547, distance: 244.5
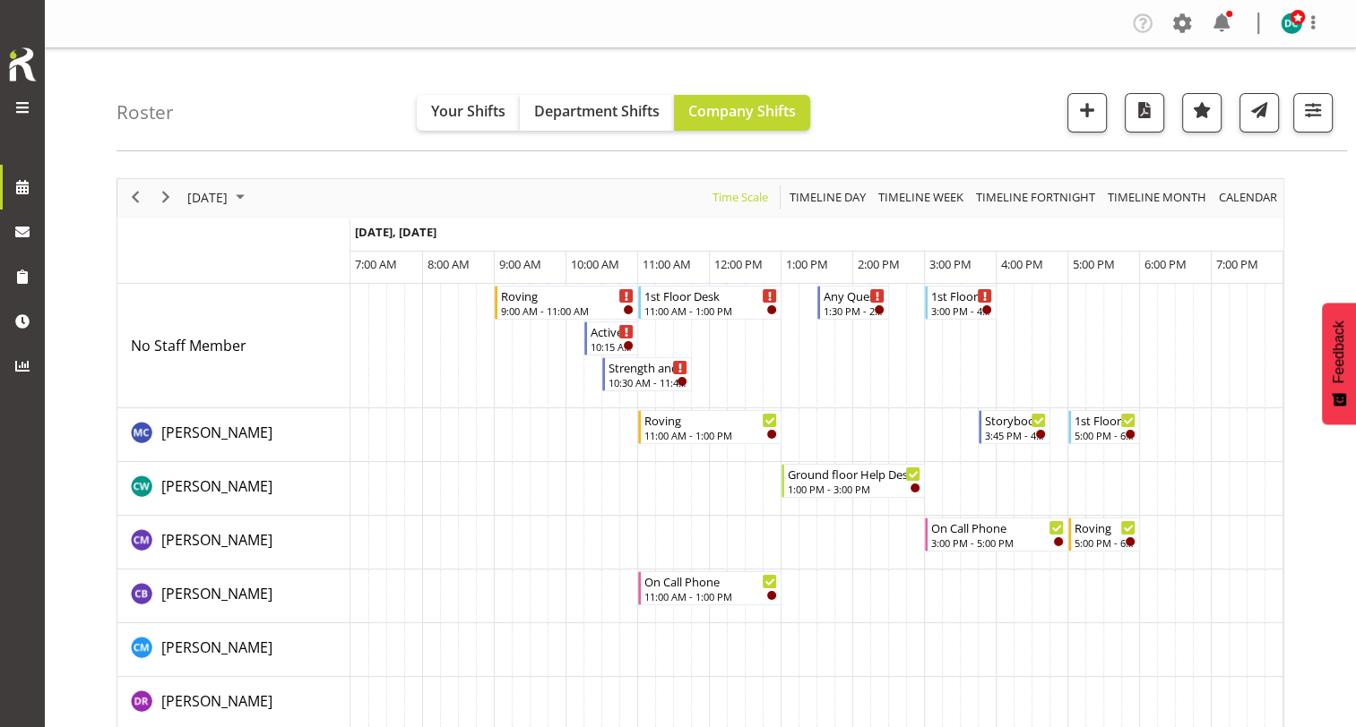
click at [1177, 473] on td "Timeline Day of August 26, 2025" at bounding box center [1184, 489] width 18 height 54
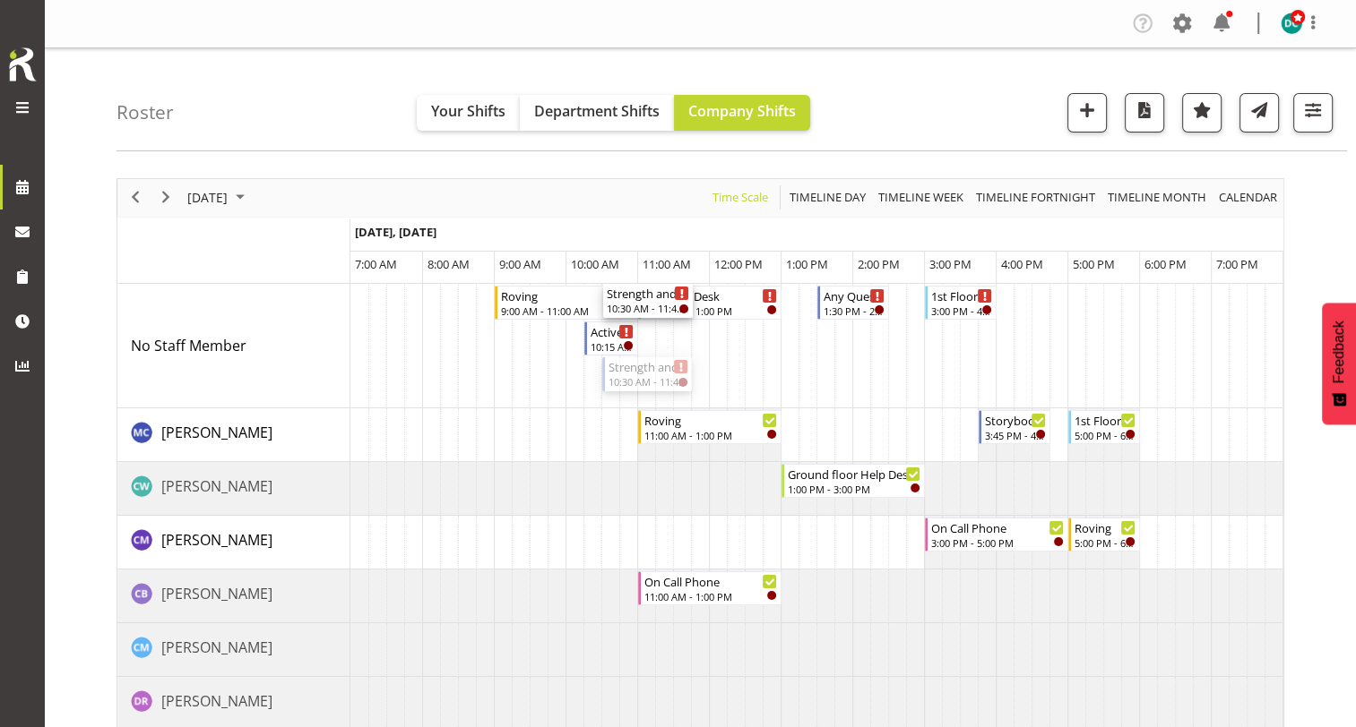
drag, startPoint x: 616, startPoint y: 449, endPoint x: 624, endPoint y: 400, distance: 49.8
drag, startPoint x: 658, startPoint y: 377, endPoint x: 653, endPoint y: 386, distance: 10.4
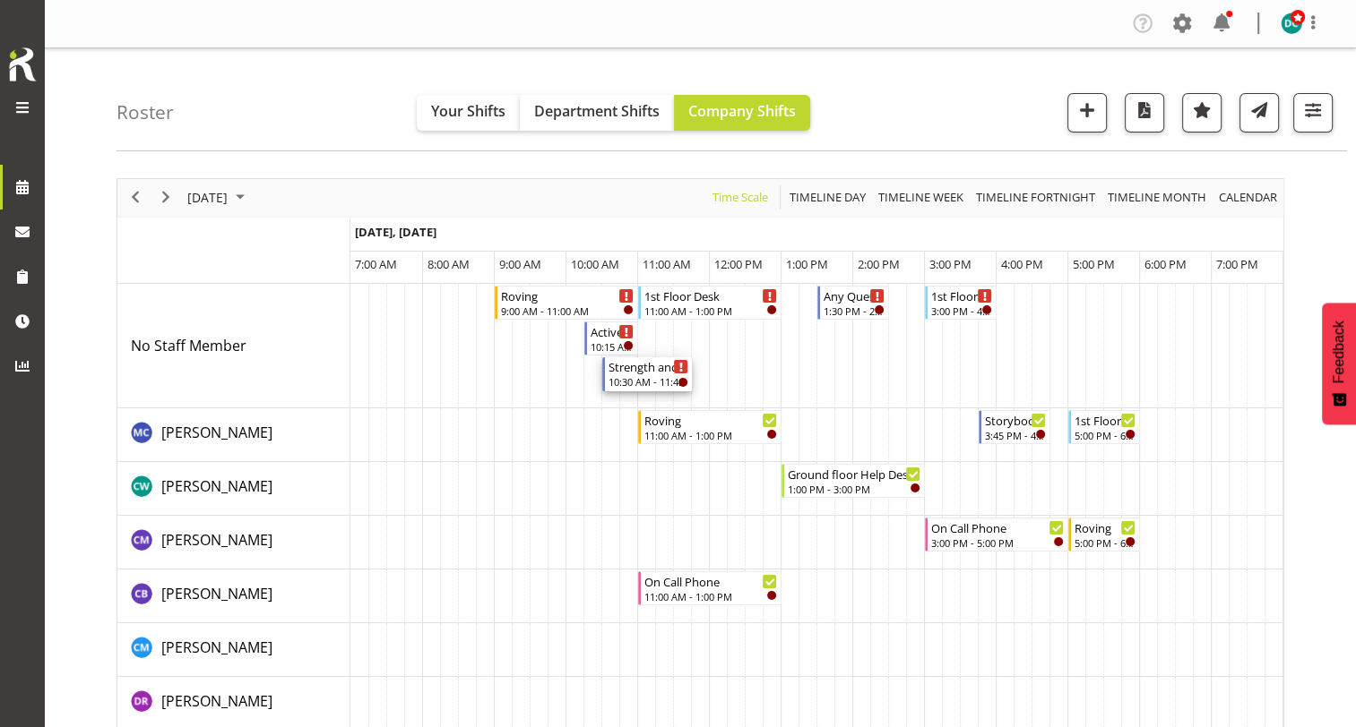
click at [641, 383] on div "10:30 AM - 11:45 AM" at bounding box center [648, 381] width 80 height 14
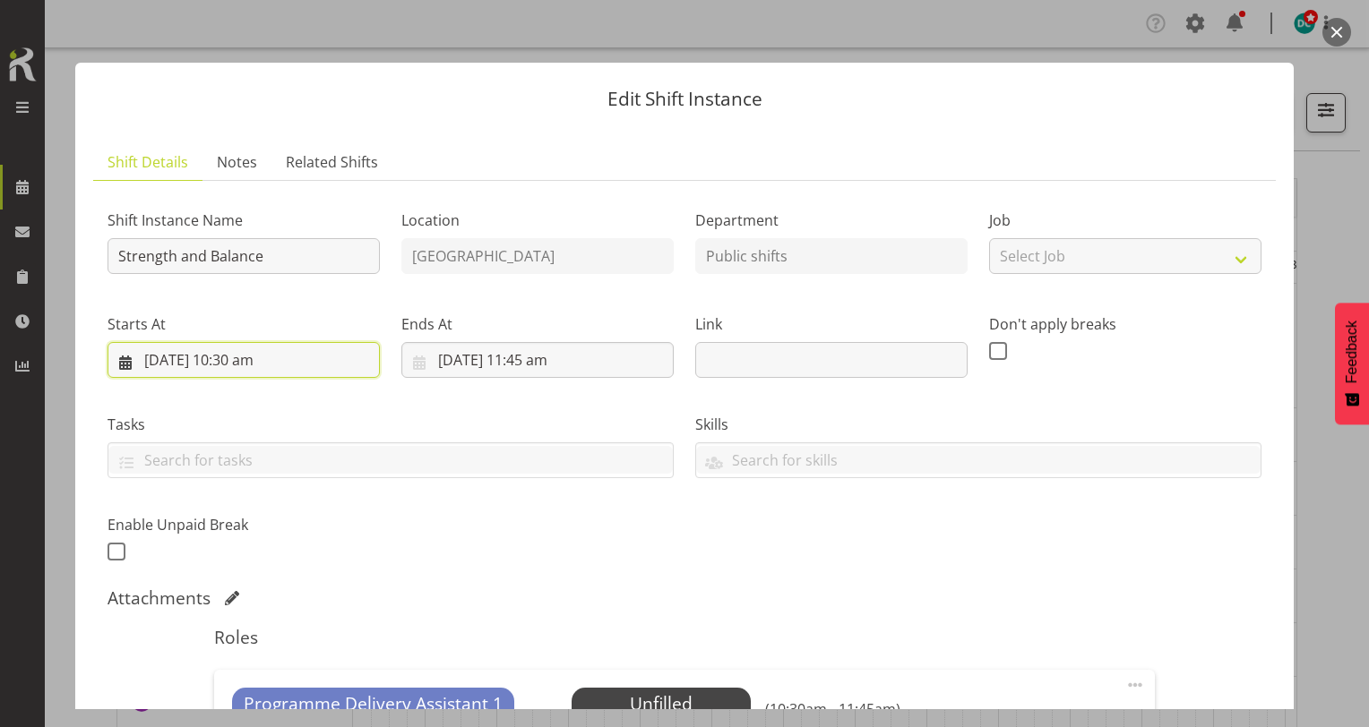
click at [248, 357] on input "26/08/2025, 10:30 am" at bounding box center [244, 360] width 272 height 36
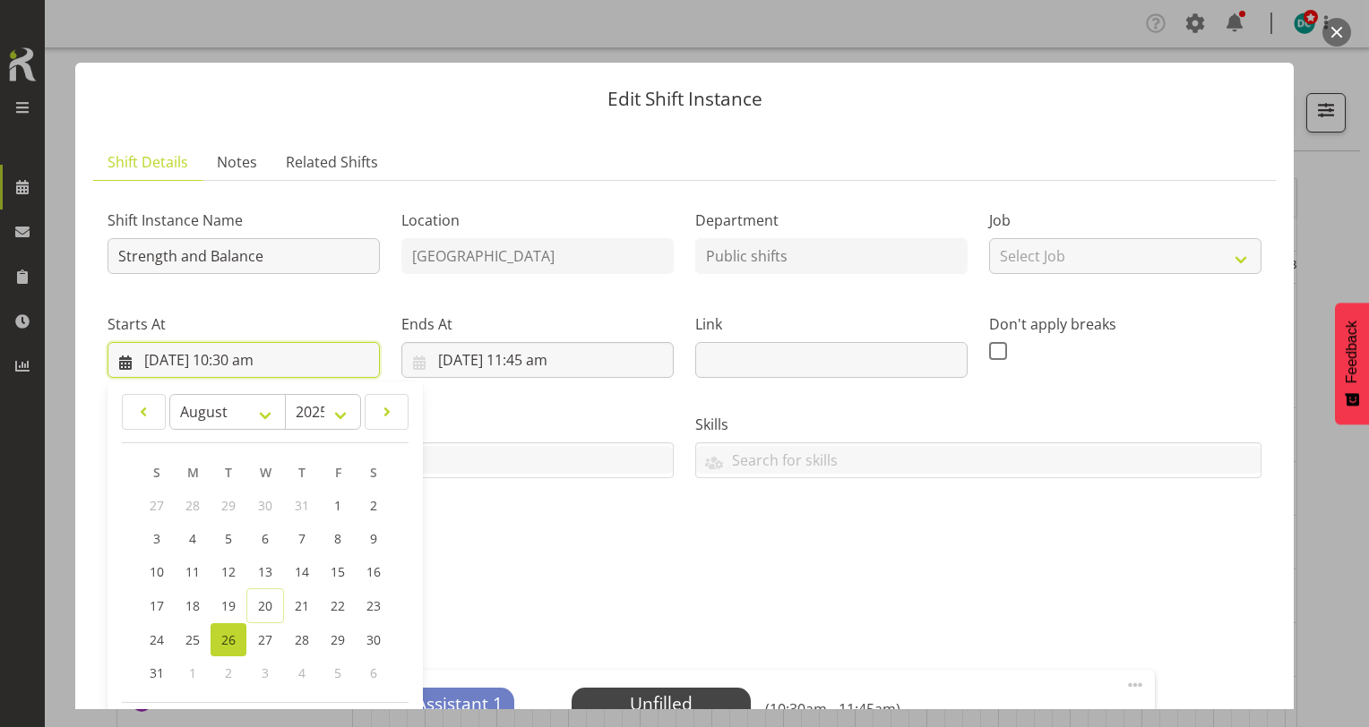
scroll to position [269, 0]
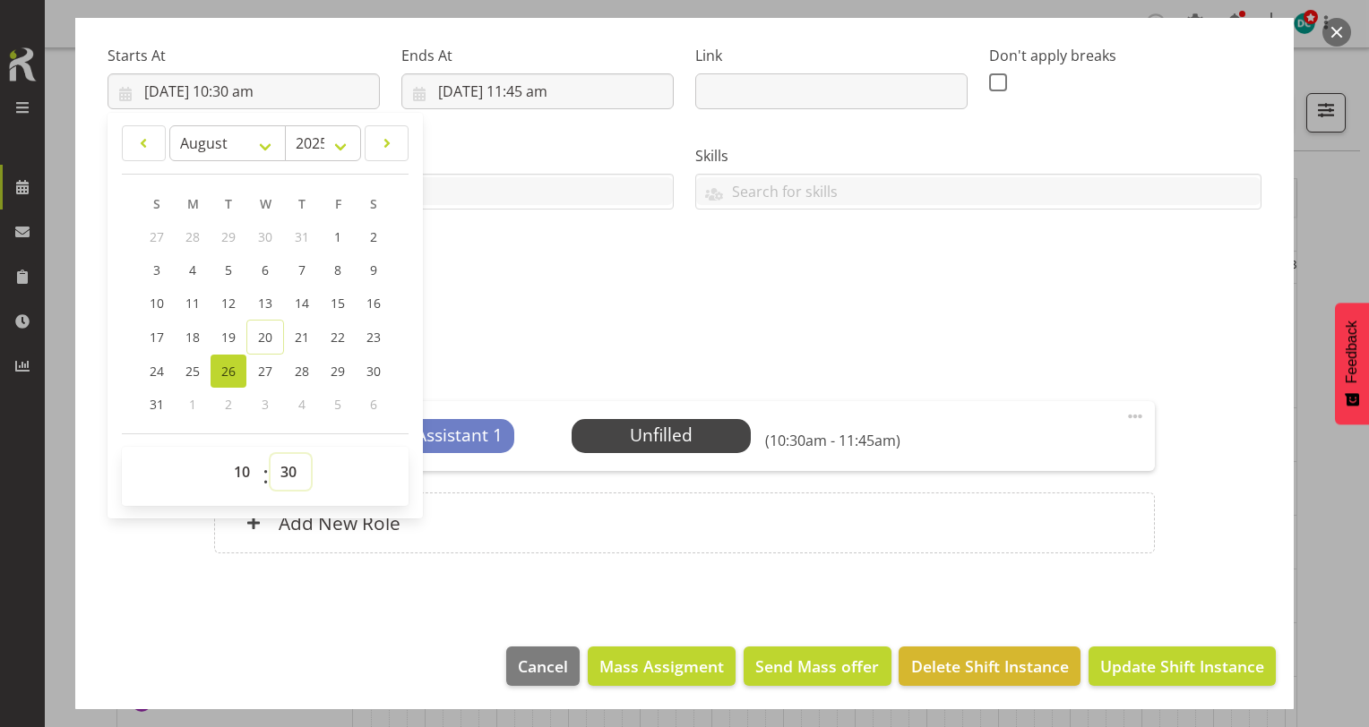
click at [288, 466] on select "00 01 02 03 04 05 06 07 08 09 10 11 12 13 14 15 16 17 18 19 20 21 22 23 24 25 2…" at bounding box center [291, 472] width 40 height 36
select select "15"
click at [271, 454] on select "00 01 02 03 04 05 06 07 08 09 10 11 12 13 14 15 16 17 18 19 20 21 22 23 24 25 2…" at bounding box center [291, 472] width 40 height 36
type input "26/08/2025, 10:15 am"
click at [1039, 380] on div "Roles Programme Delivery Assistant 1 Unfilled Select Employee (10:15am - 11:45a…" at bounding box center [683, 462] width 961 height 228
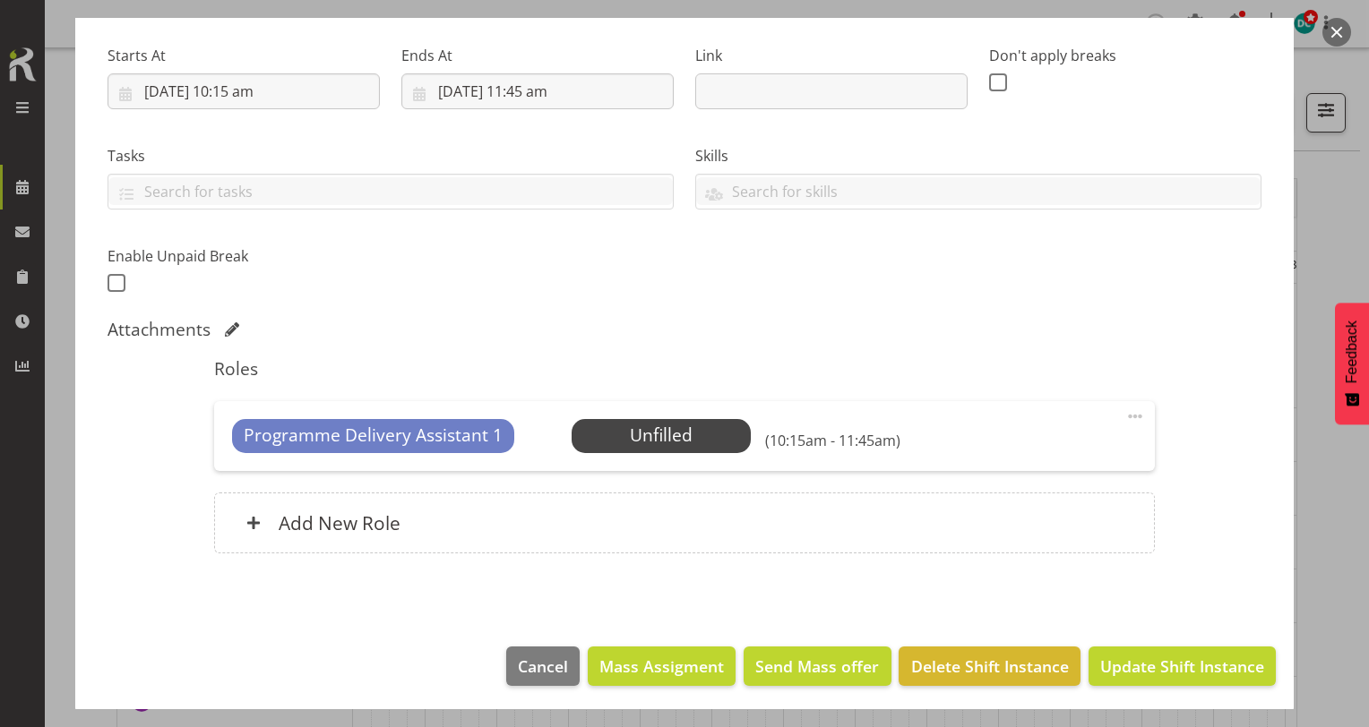
scroll to position [271, 0]
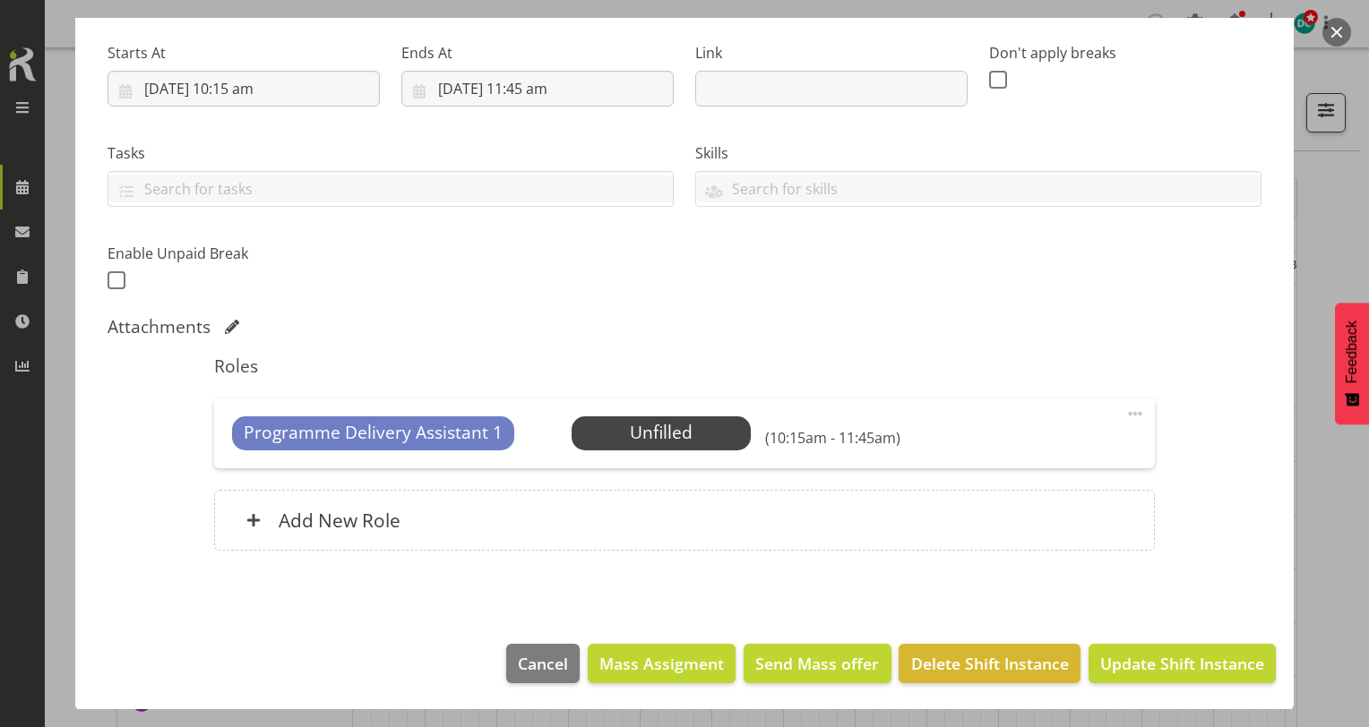
click at [452, 429] on span "Programme Delivery Assistant 1" at bounding box center [373, 433] width 259 height 26
drag, startPoint x: 1123, startPoint y: 416, endPoint x: 1106, endPoint y: 413, distance: 17.2
click at [1124, 415] on span at bounding box center [1135, 414] width 22 height 22
drag, startPoint x: 996, startPoint y: 527, endPoint x: 994, endPoint y: 497, distance: 29.7
click at [994, 524] on link "Delete" at bounding box center [1060, 518] width 172 height 32
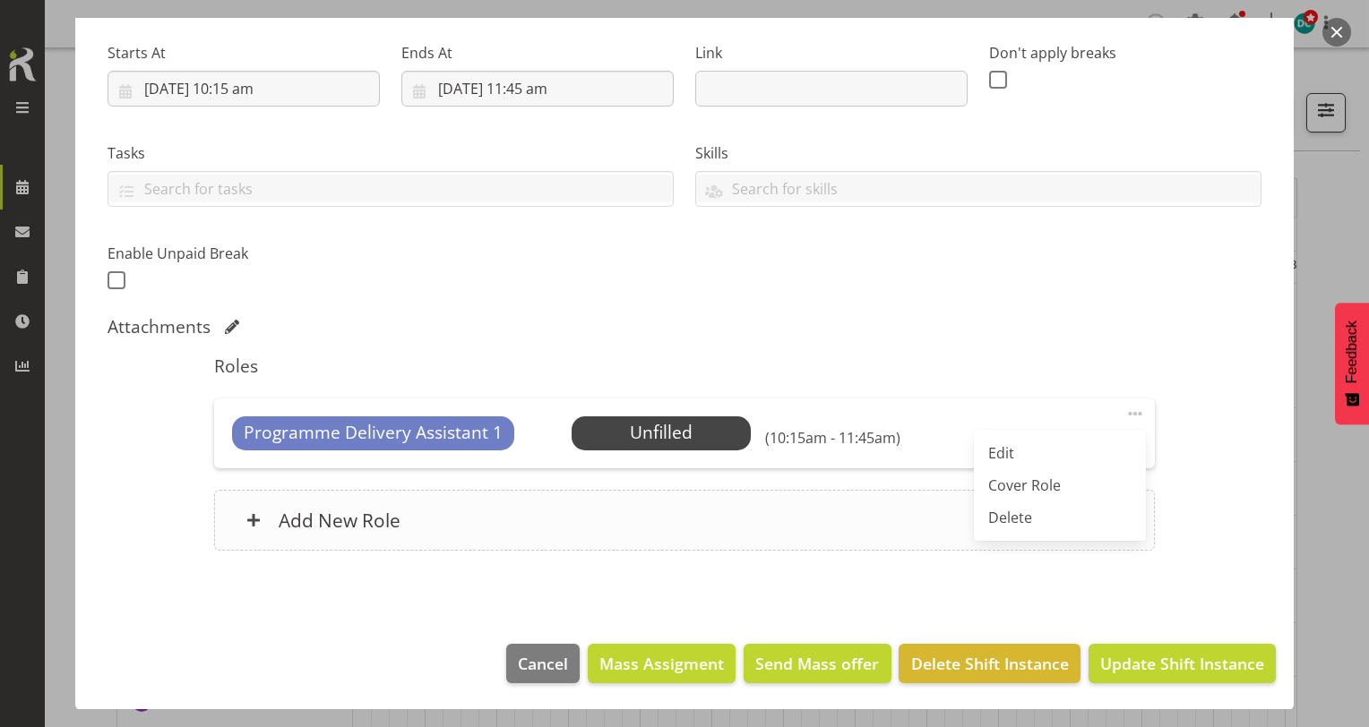
scroll to position [179, 0]
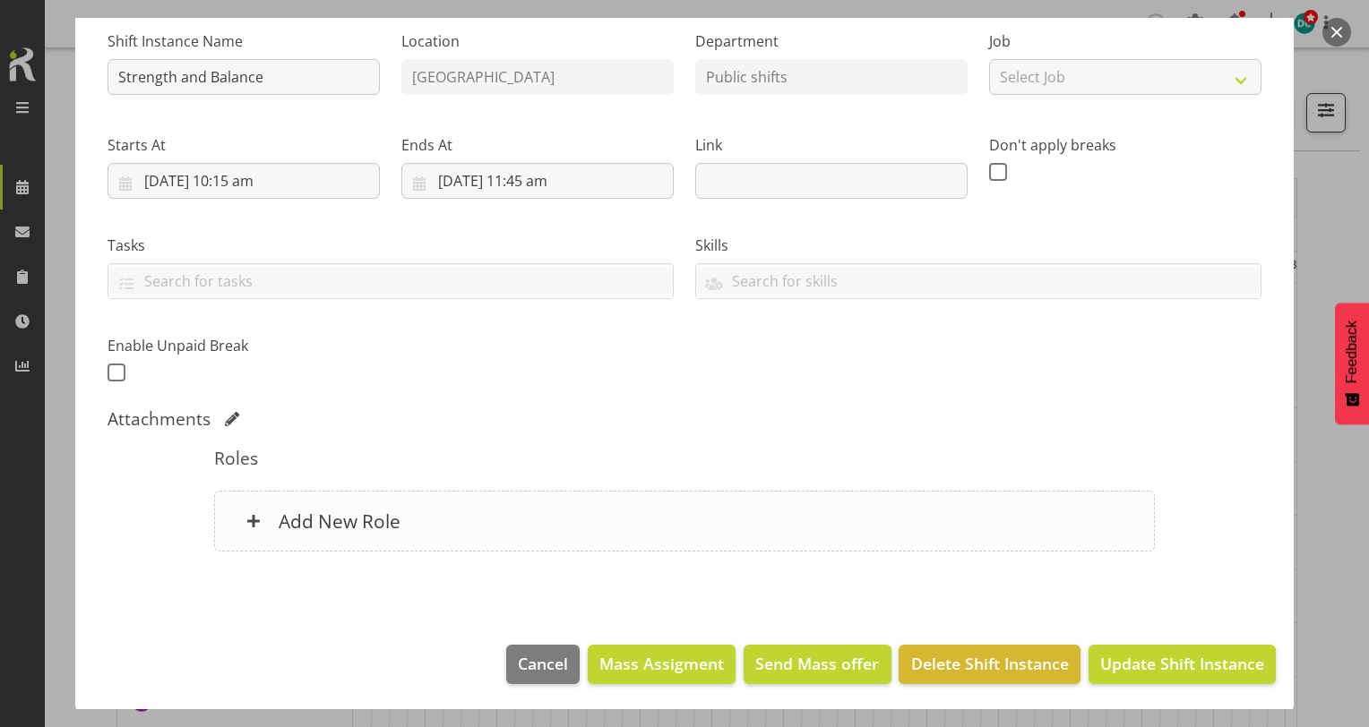
click at [627, 512] on div "Add New Role" at bounding box center [684, 521] width 940 height 61
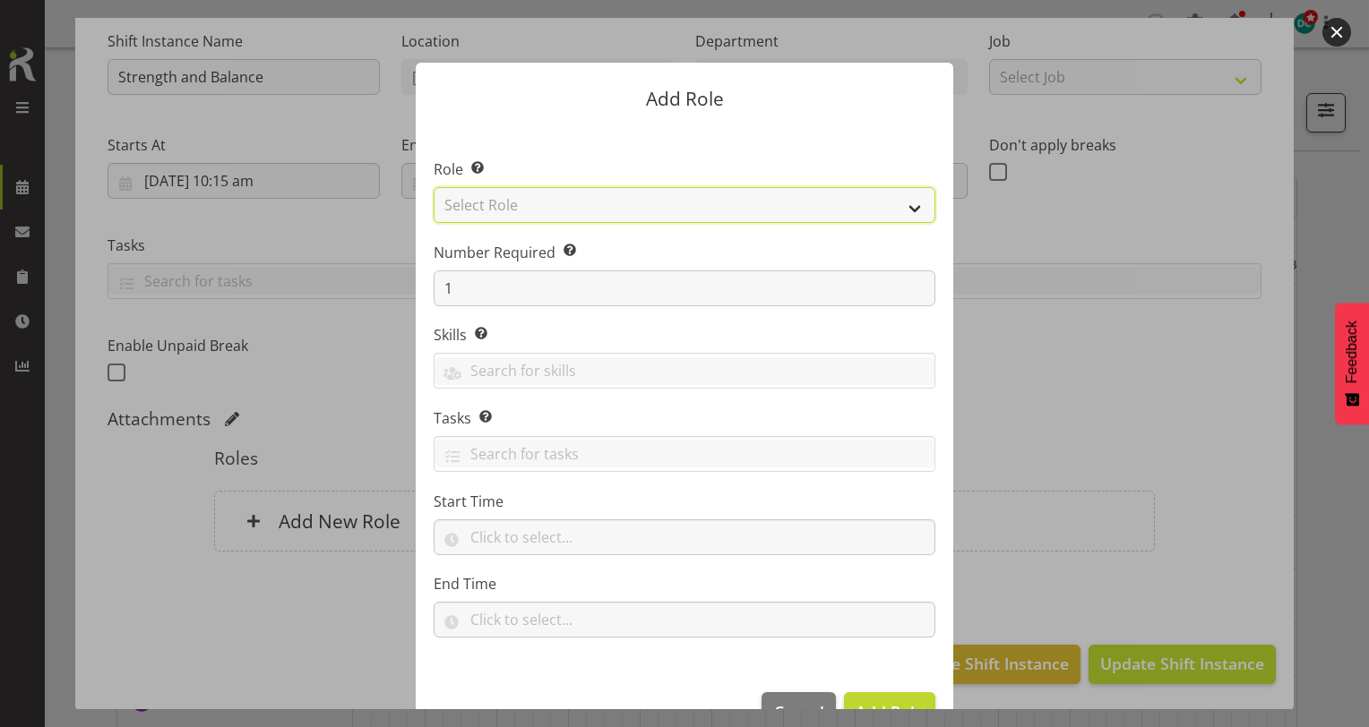
click at [576, 198] on select "Select Role 1st floor desk AQ operator Business Support Team member Casual Cust…" at bounding box center [685, 205] width 502 height 36
select select "1518"
click at [434, 187] on select "Select Role 1st floor desk AQ operator Business Support Team member Casual Cust…" at bounding box center [685, 205] width 502 height 36
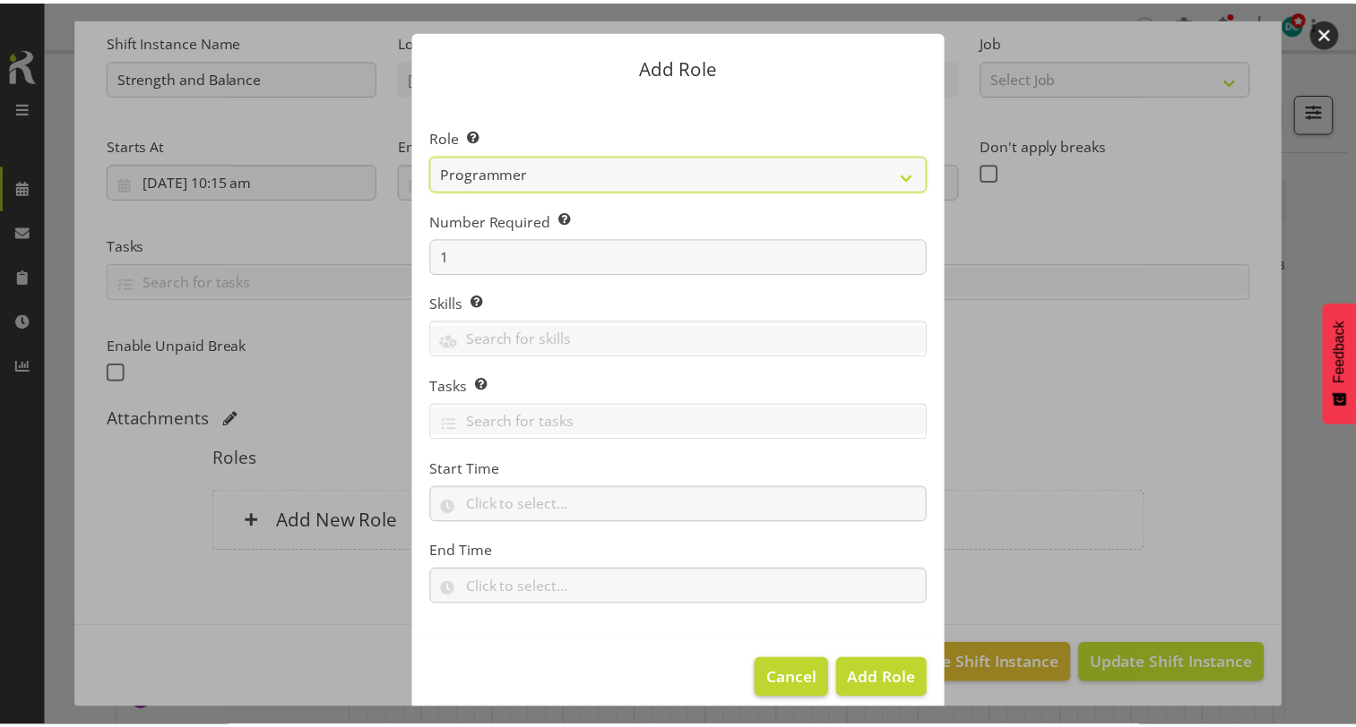
scroll to position [48, 0]
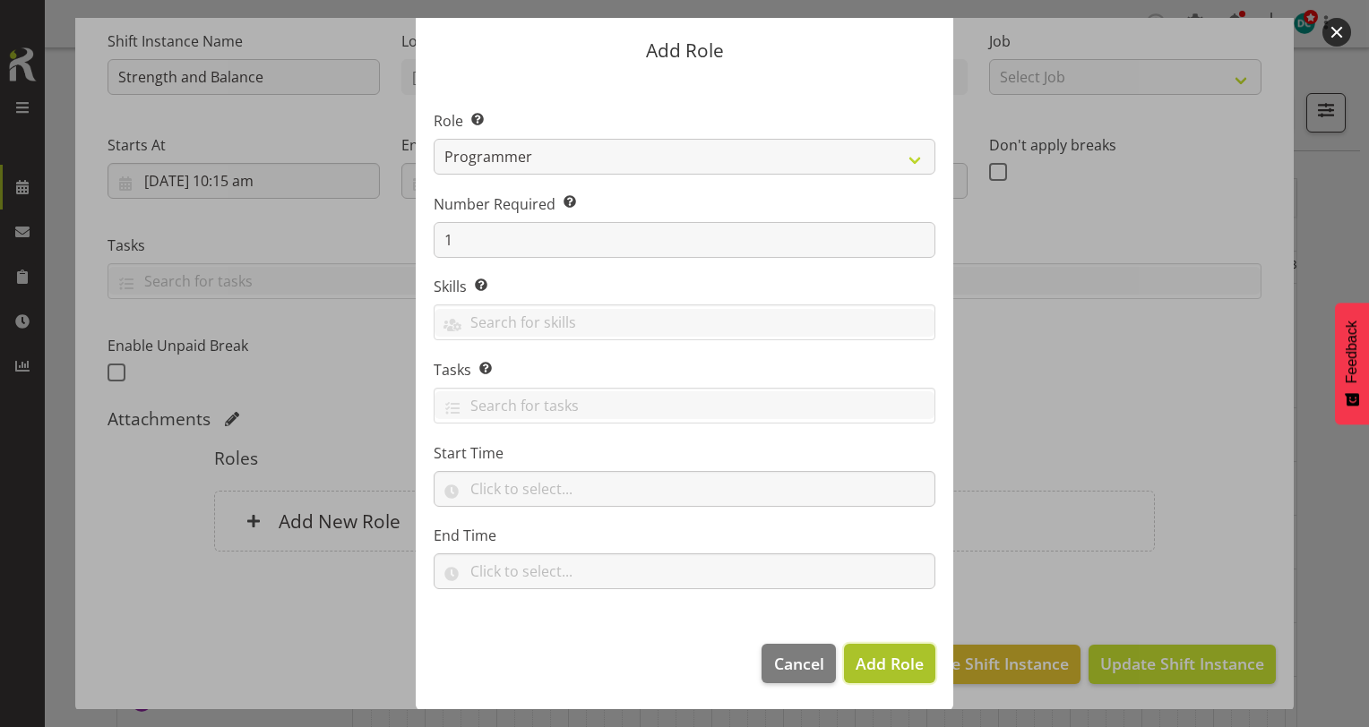
click at [874, 667] on span "Add Role" at bounding box center [890, 664] width 68 height 22
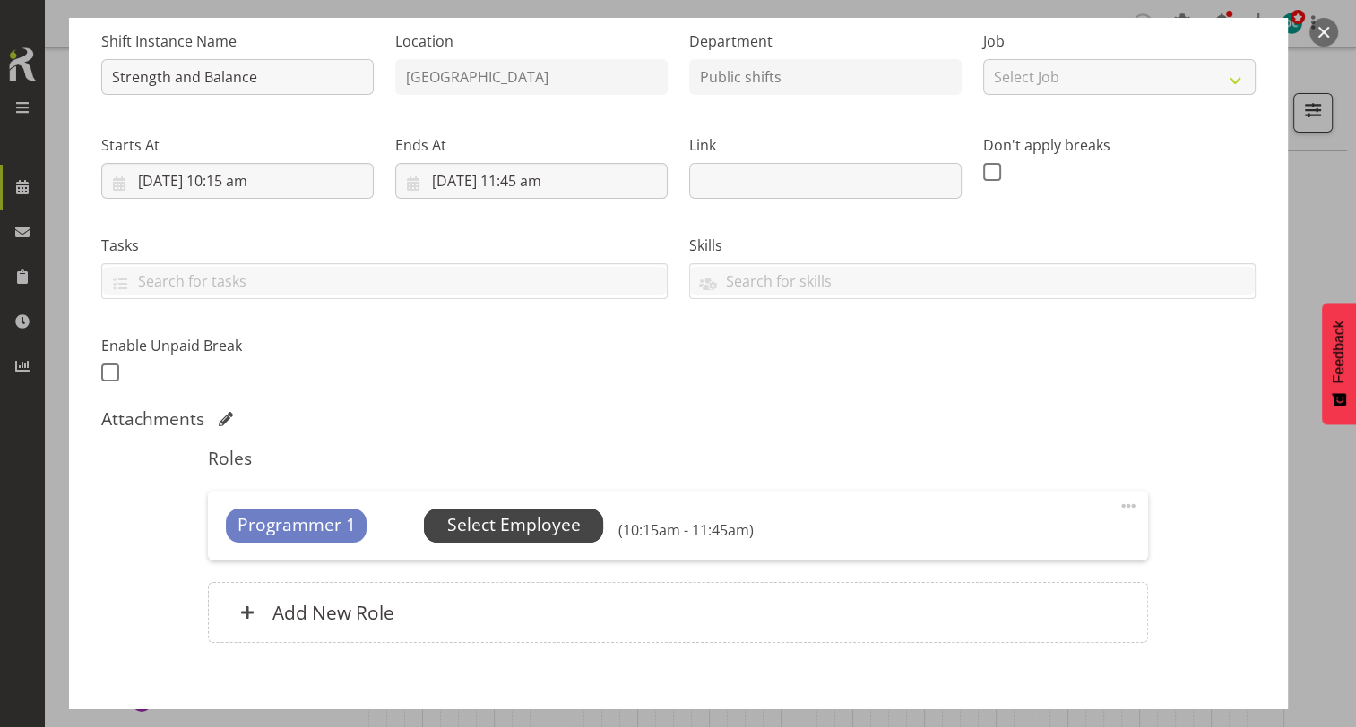
click at [547, 512] on span "Select Employee" at bounding box center [513, 525] width 133 height 26
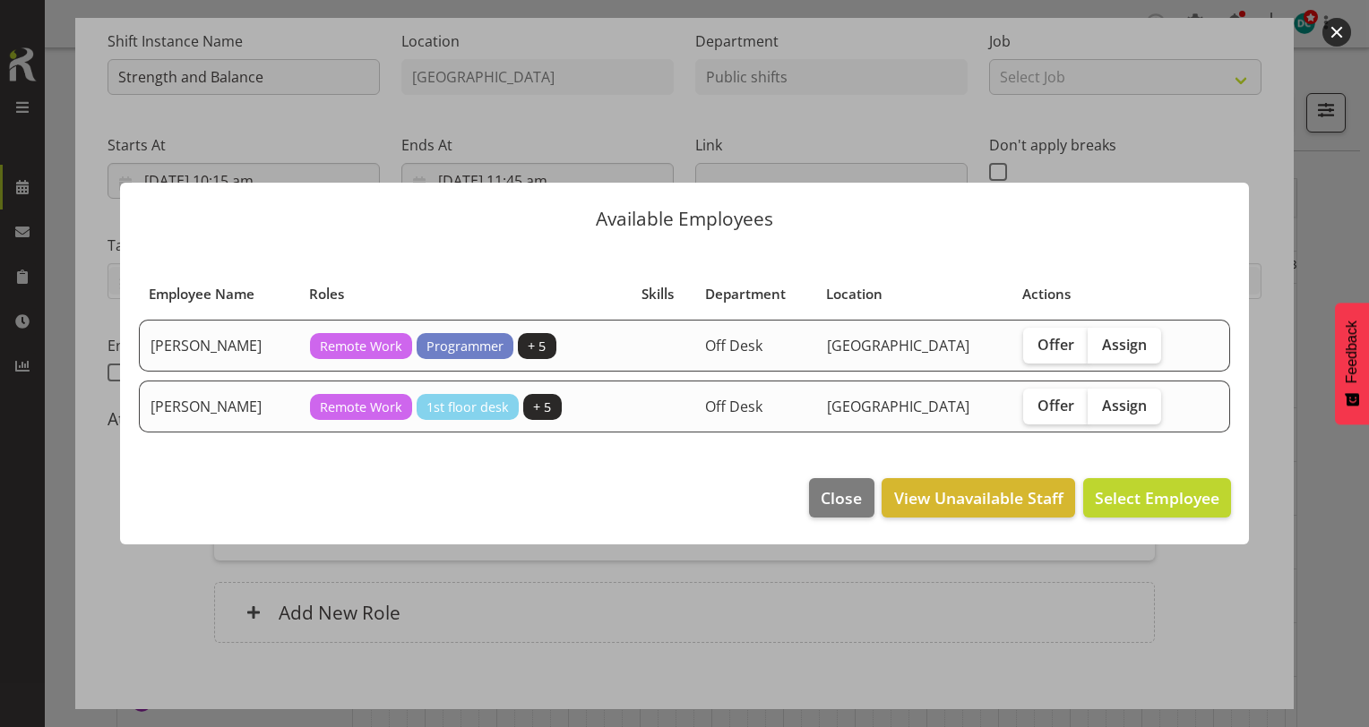
drag, startPoint x: 1107, startPoint y: 410, endPoint x: 1123, endPoint y: 447, distance: 39.8
click at [1107, 412] on span "Assign" at bounding box center [1124, 406] width 45 height 18
click at [1099, 411] on input "Assign" at bounding box center [1094, 406] width 12 height 12
checkbox input "true"
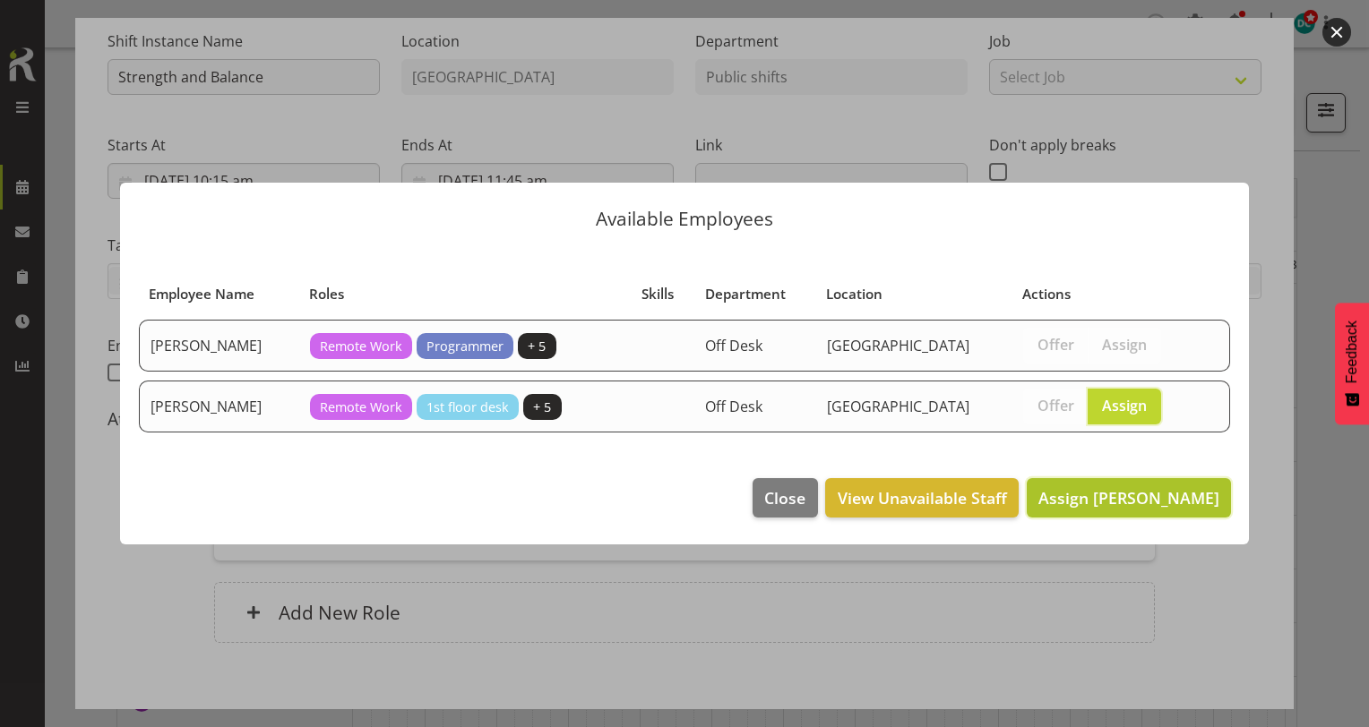
click at [1122, 497] on span "Assign Saniya Thompson" at bounding box center [1128, 498] width 181 height 22
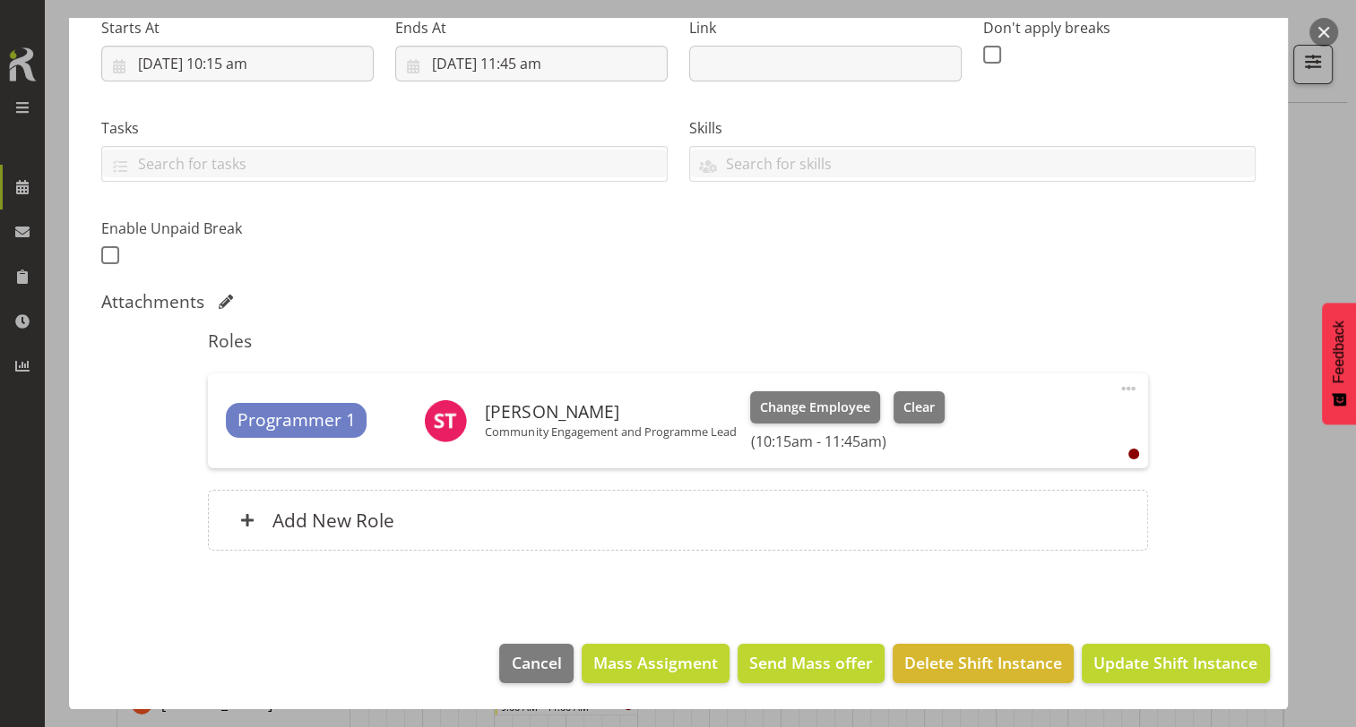
scroll to position [448, 0]
drag, startPoint x: 1146, startPoint y: 658, endPoint x: 1154, endPoint y: 665, distance: 10.8
click at [1150, 661] on span "Update Shift Instance" at bounding box center [1175, 662] width 164 height 23
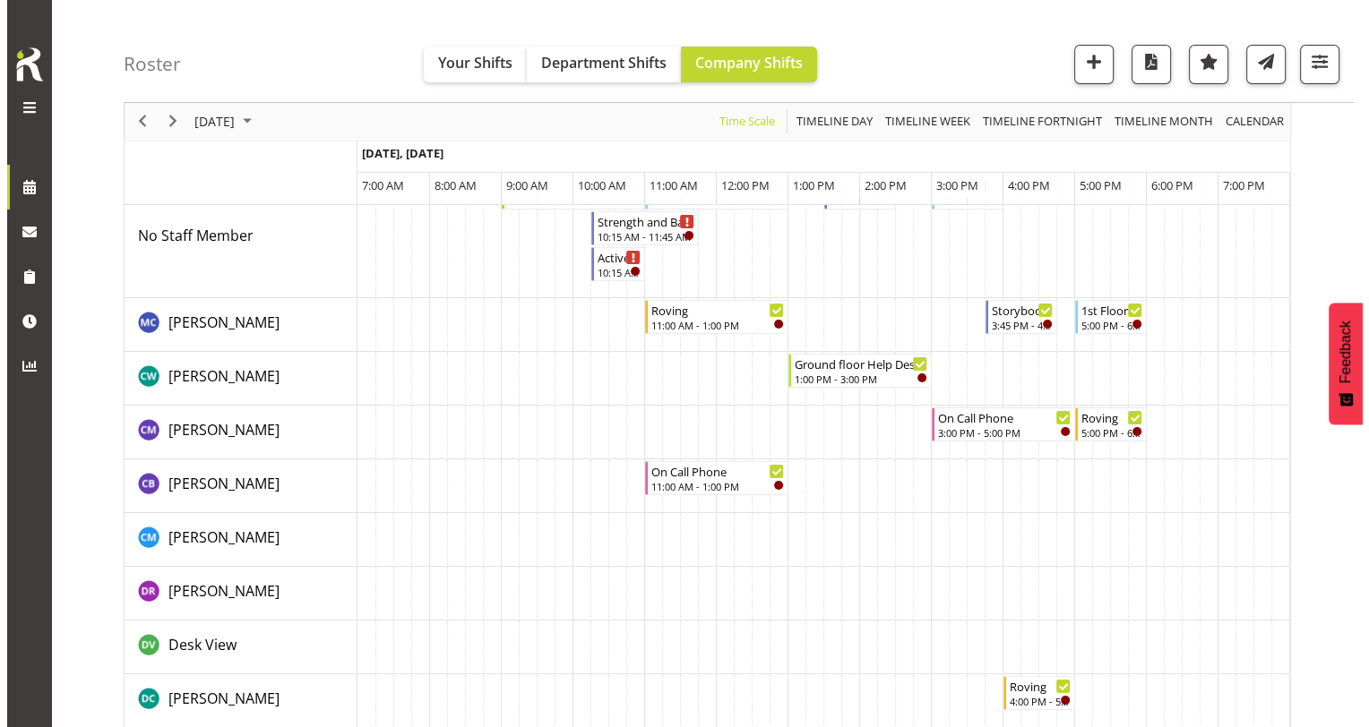
scroll to position [0, 0]
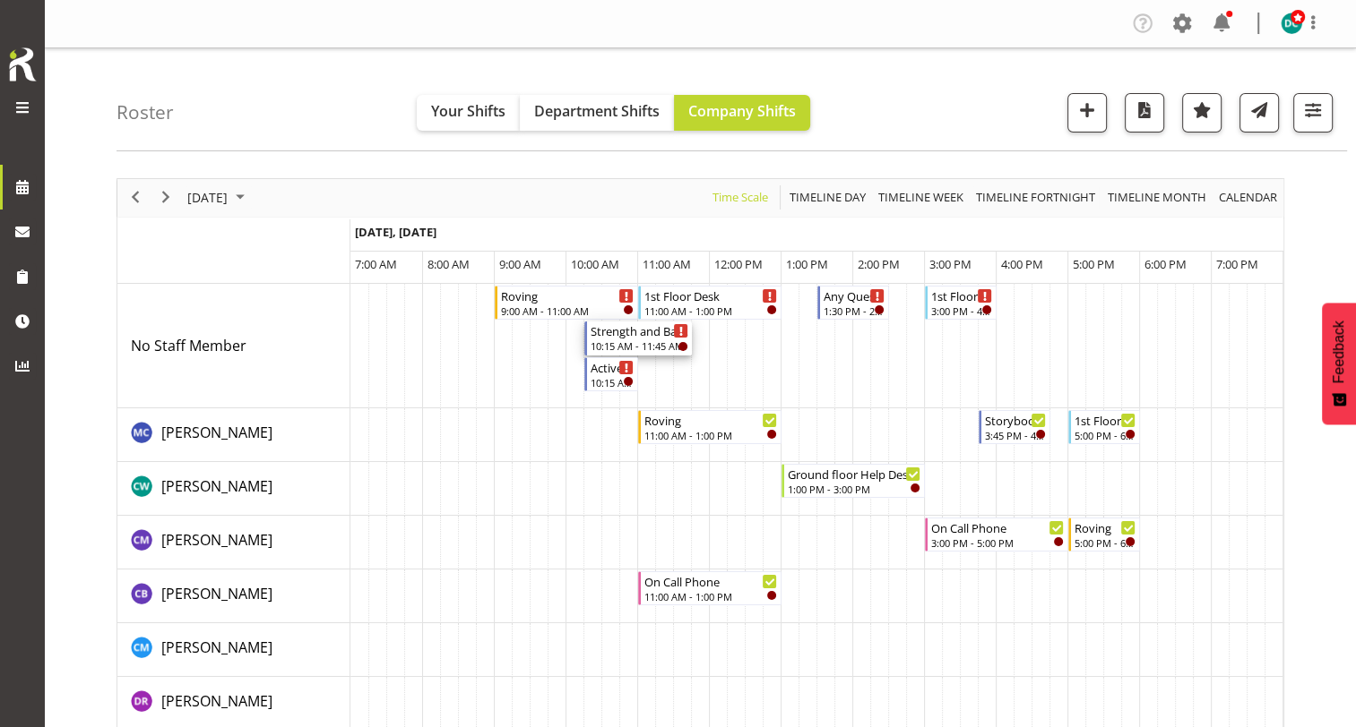
click at [635, 342] on div "10:15 AM - 11:45 AM" at bounding box center [639, 346] width 98 height 14
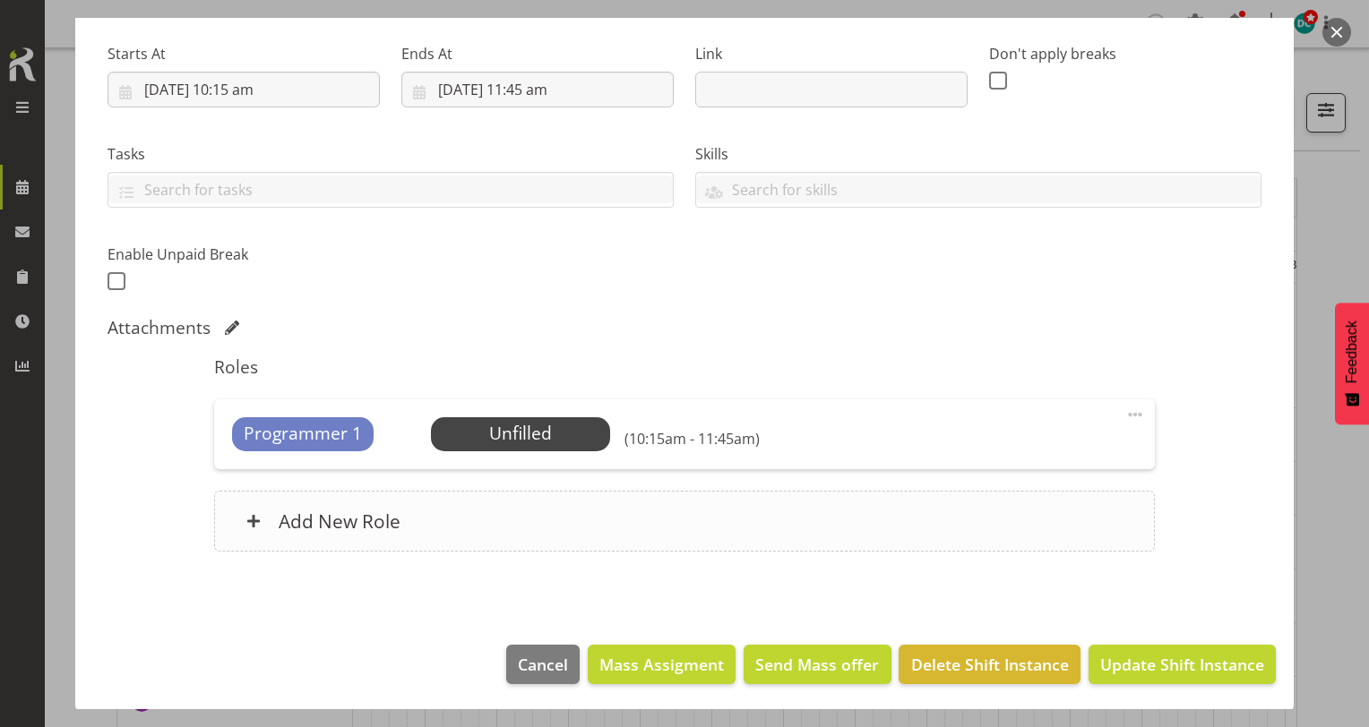
scroll to position [271, 0]
click at [1124, 416] on span at bounding box center [1135, 414] width 22 height 22
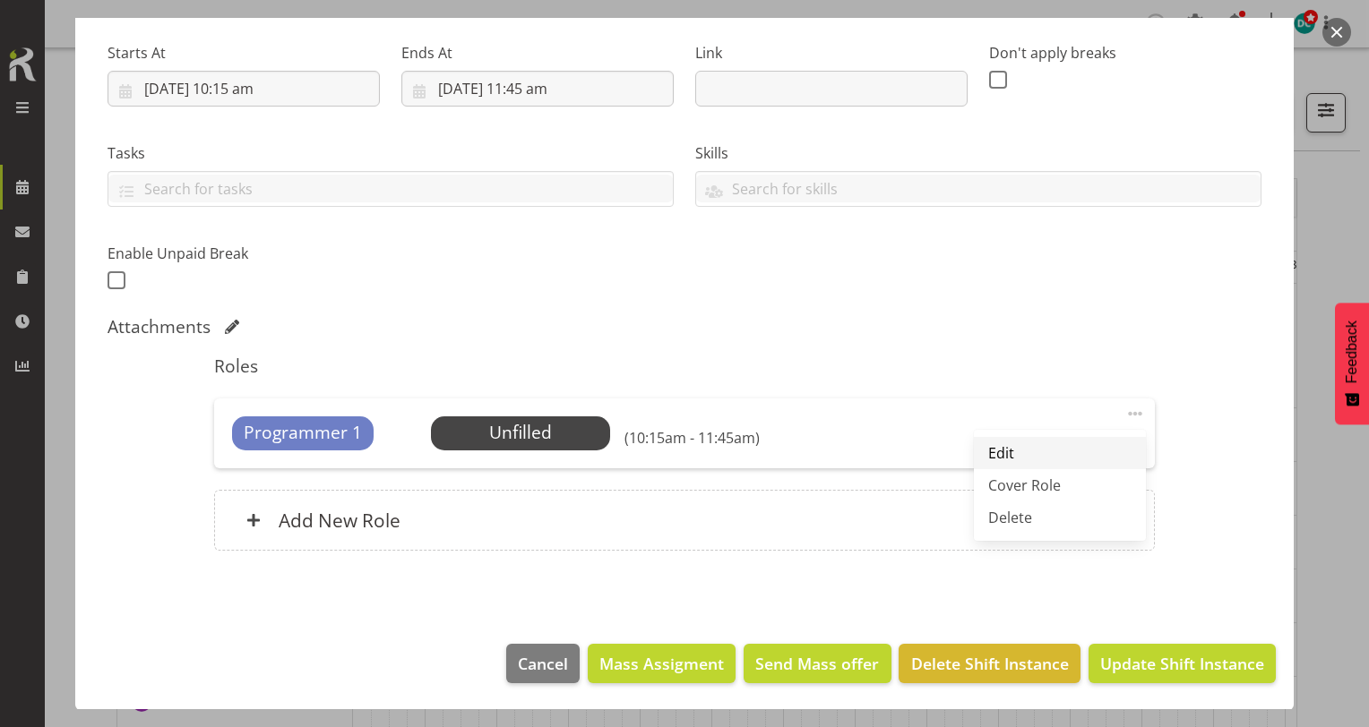
click at [1001, 459] on link "Edit" at bounding box center [1060, 453] width 172 height 32
select select "7"
select select "2025"
select select "10"
select select "15"
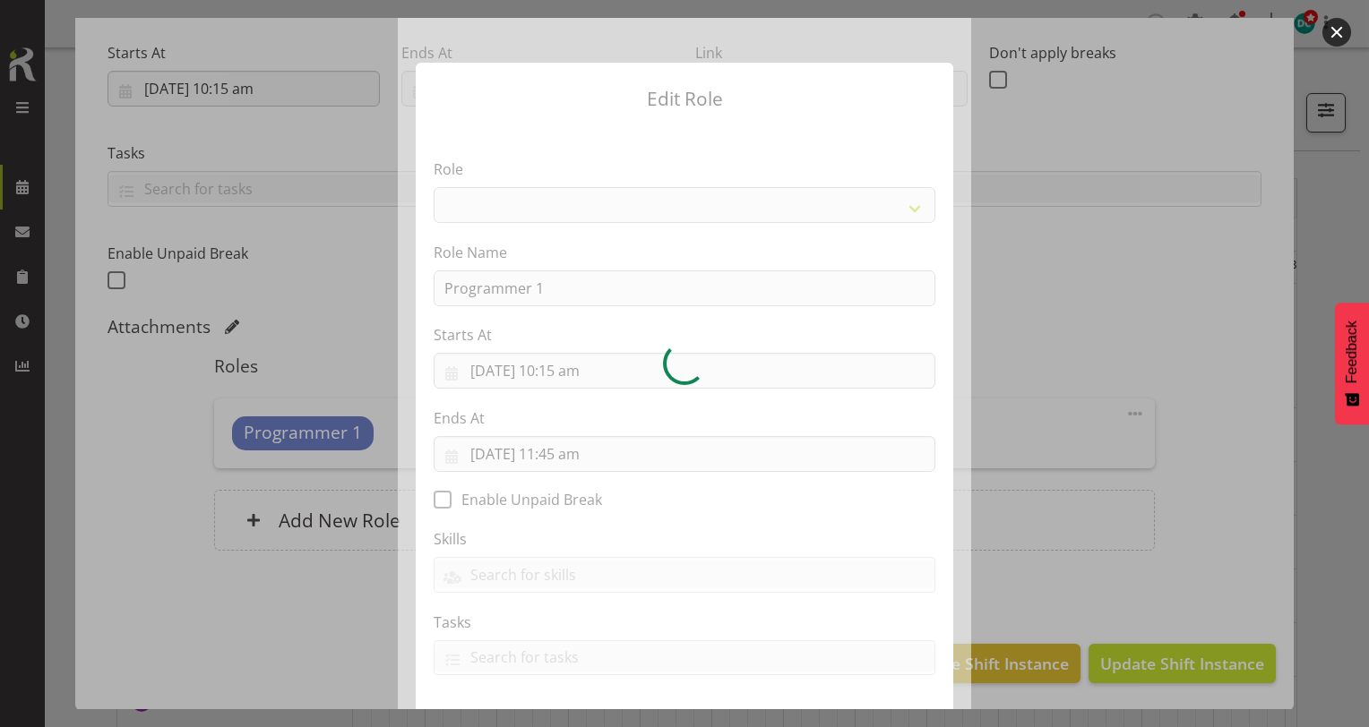
select select "1518"
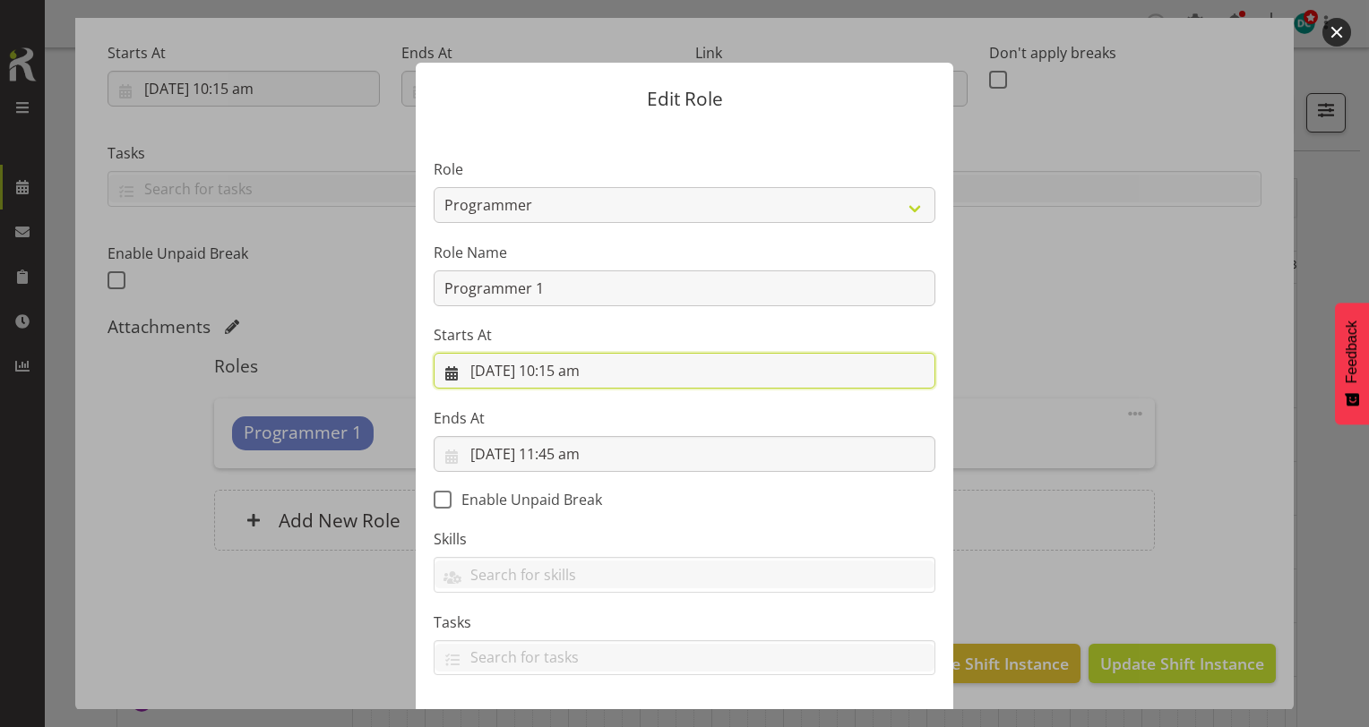
click at [559, 373] on input "26/08/2025, 10:15 am" at bounding box center [685, 371] width 502 height 36
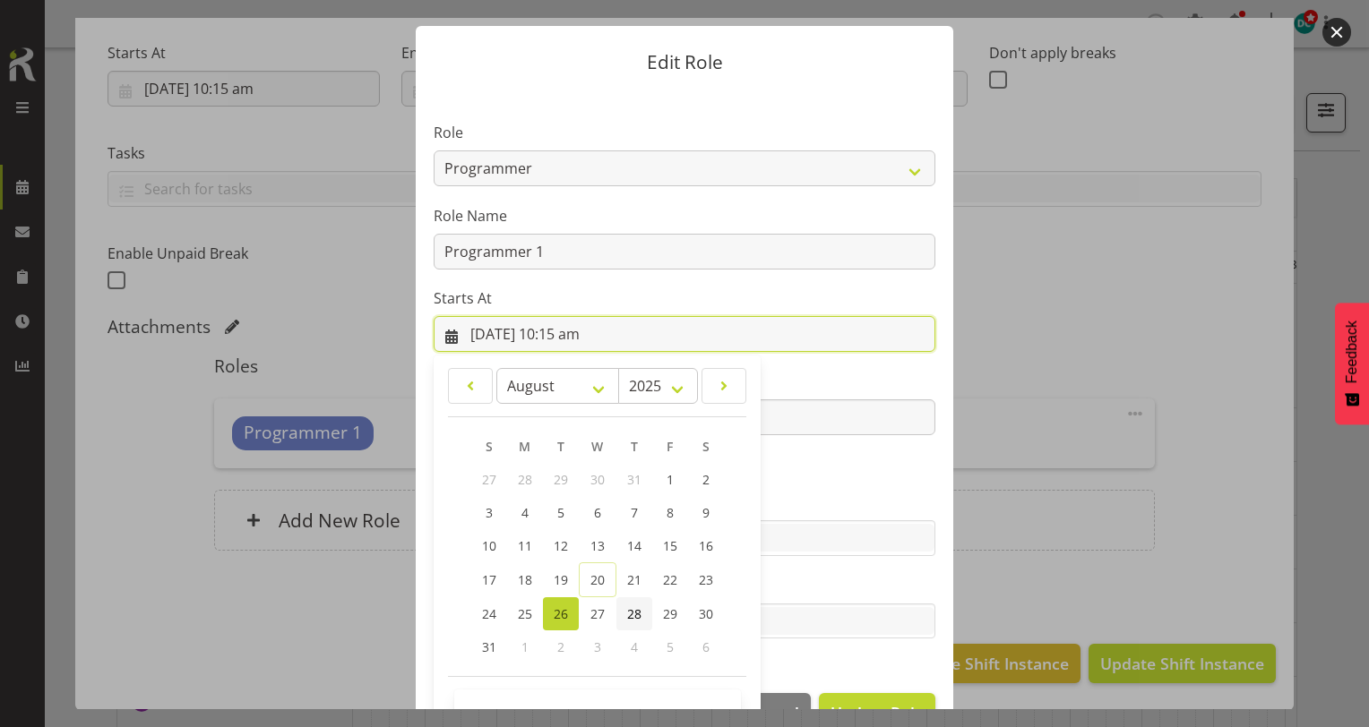
scroll to position [88, 0]
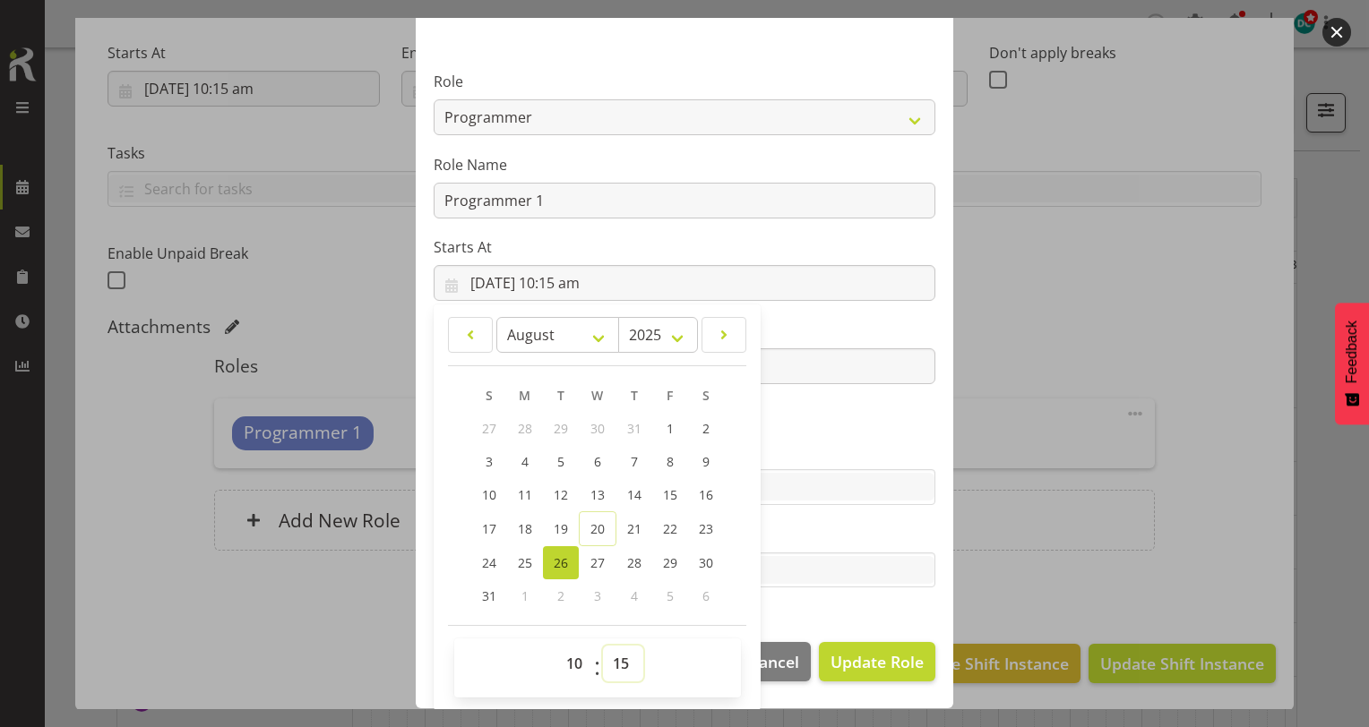
click at [609, 661] on select "00 01 02 03 04 05 06 07 08 09 10 11 12 13 14 15 16 17 18 19 20 21 22 23 24 25 2…" at bounding box center [623, 664] width 40 height 36
select select "30"
click at [603, 646] on select "00 01 02 03 04 05 06 07 08 09 10 11 12 13 14 15 16 17 18 19 20 21 22 23 24 25 2…" at bounding box center [623, 664] width 40 height 36
type input "26/08/2025, 10:30 am"
click at [861, 645] on button "Update Role" at bounding box center [877, 661] width 116 height 39
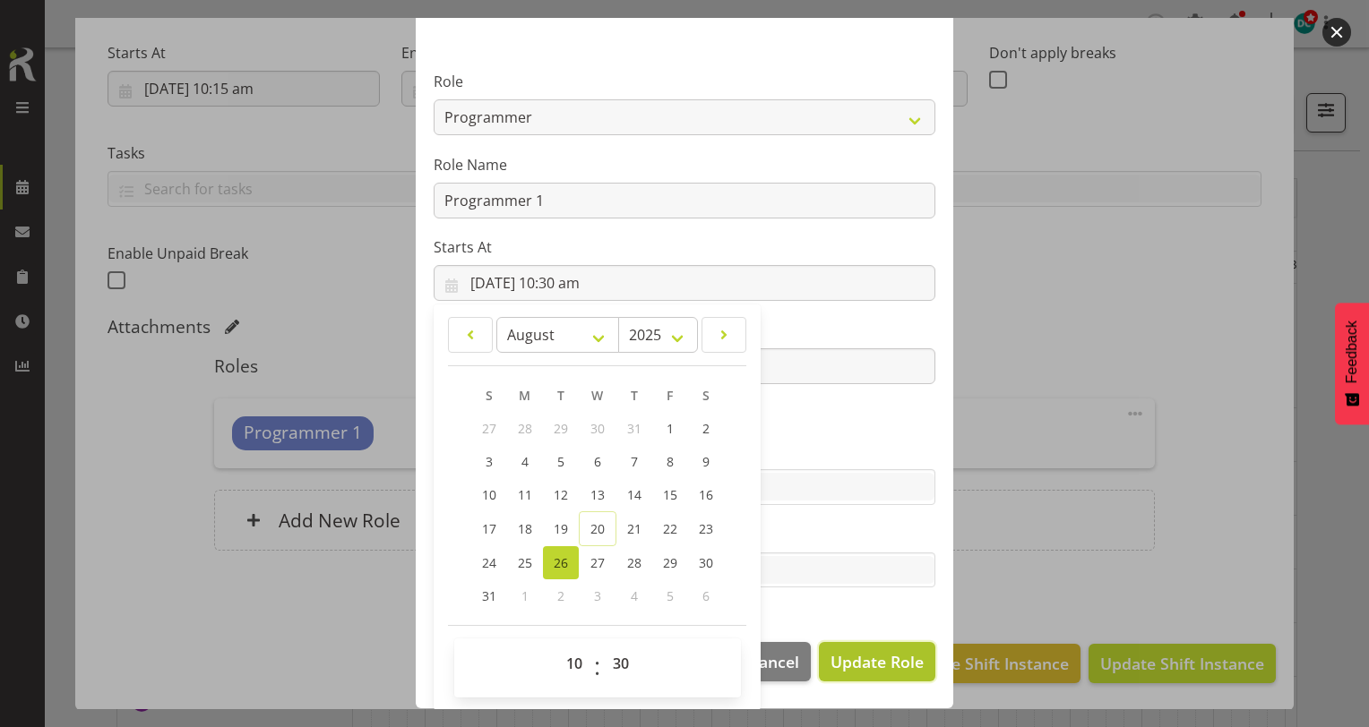
select select
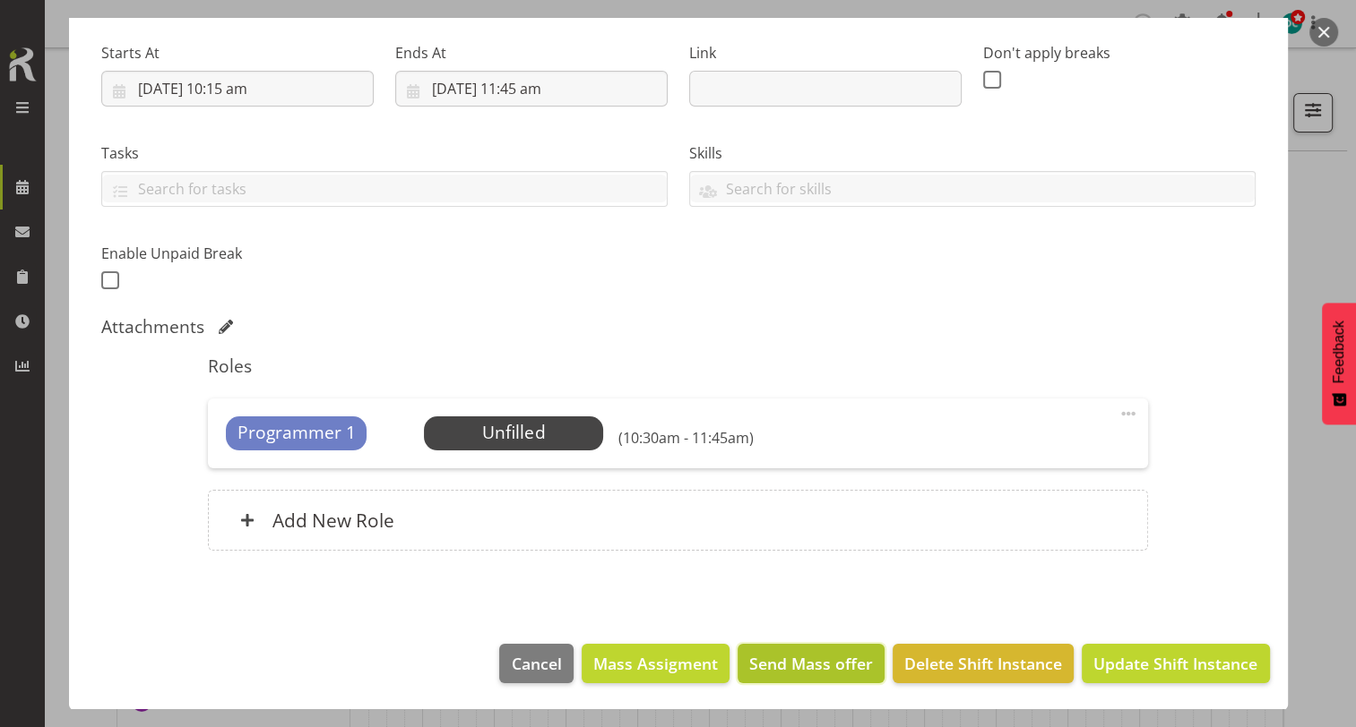
click at [865, 658] on button "Send Mass offer" at bounding box center [810, 663] width 147 height 39
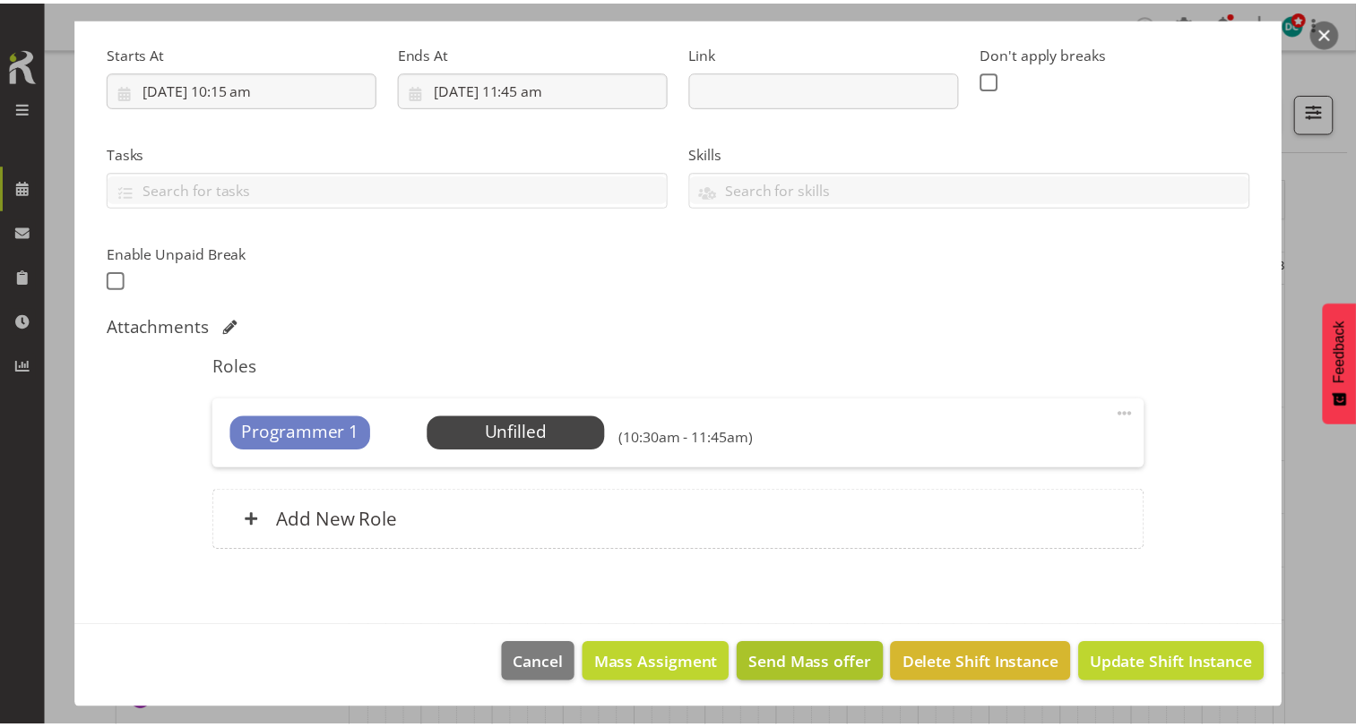
scroll to position [201, 0]
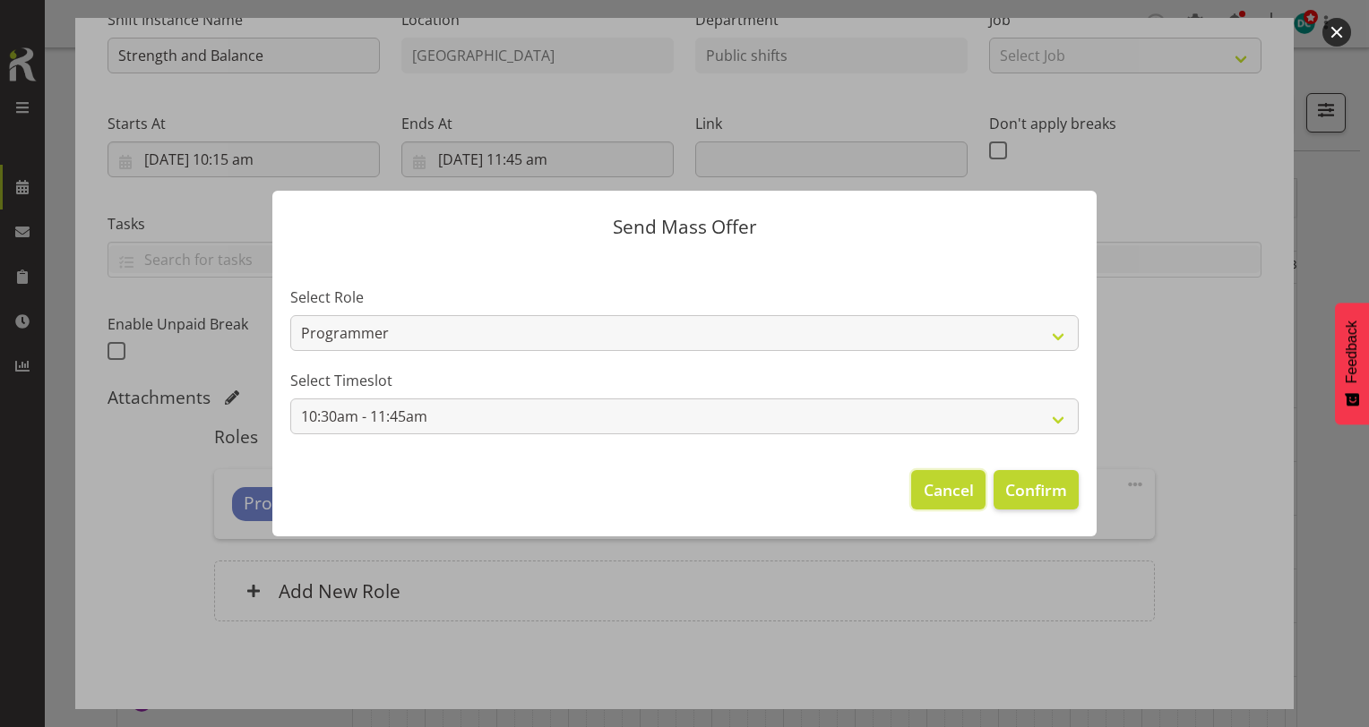
click at [930, 488] on span "Cancel" at bounding box center [949, 489] width 50 height 23
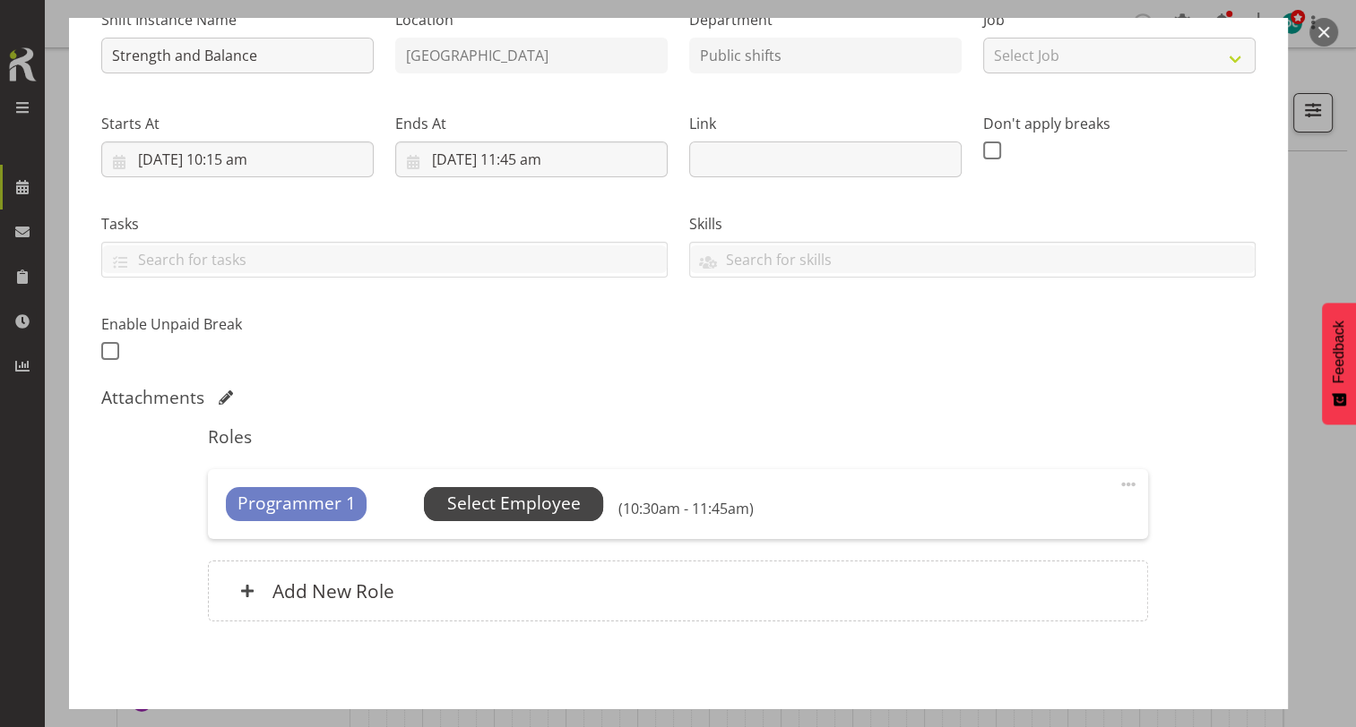
click at [559, 509] on span "Select Employee" at bounding box center [513, 504] width 133 height 26
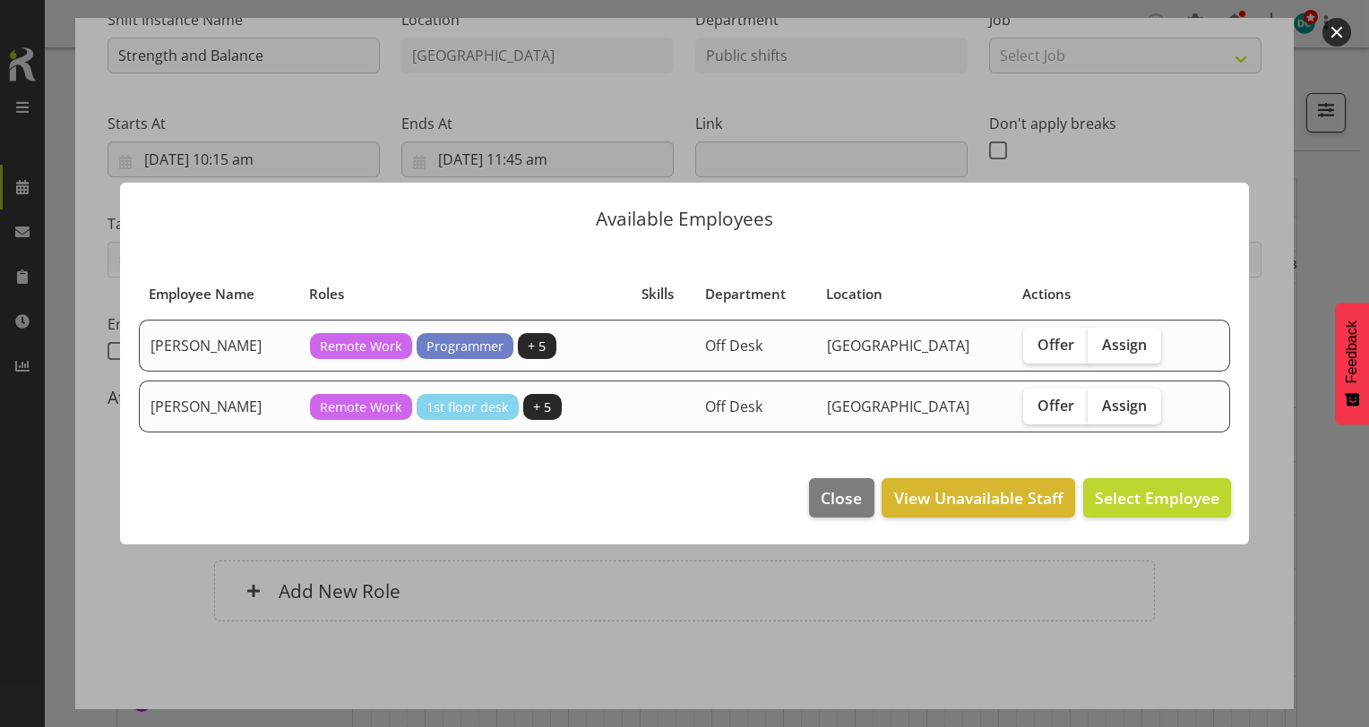
drag, startPoint x: 1110, startPoint y: 404, endPoint x: 1109, endPoint y: 431, distance: 26.9
click at [1108, 405] on span "Assign" at bounding box center [1124, 406] width 45 height 18
click at [1099, 405] on input "Assign" at bounding box center [1094, 406] width 12 height 12
checkbox input "true"
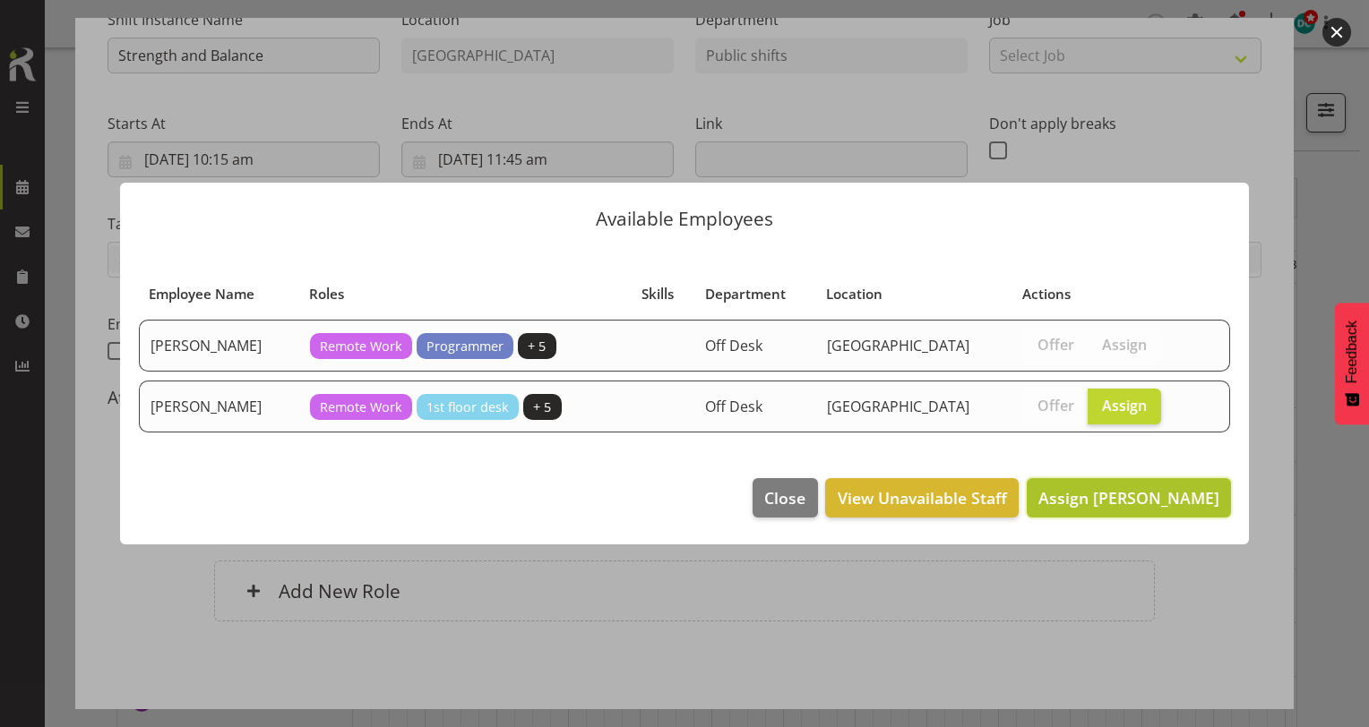
click at [1132, 484] on button "Assign Saniya Thompson" at bounding box center [1129, 497] width 204 height 39
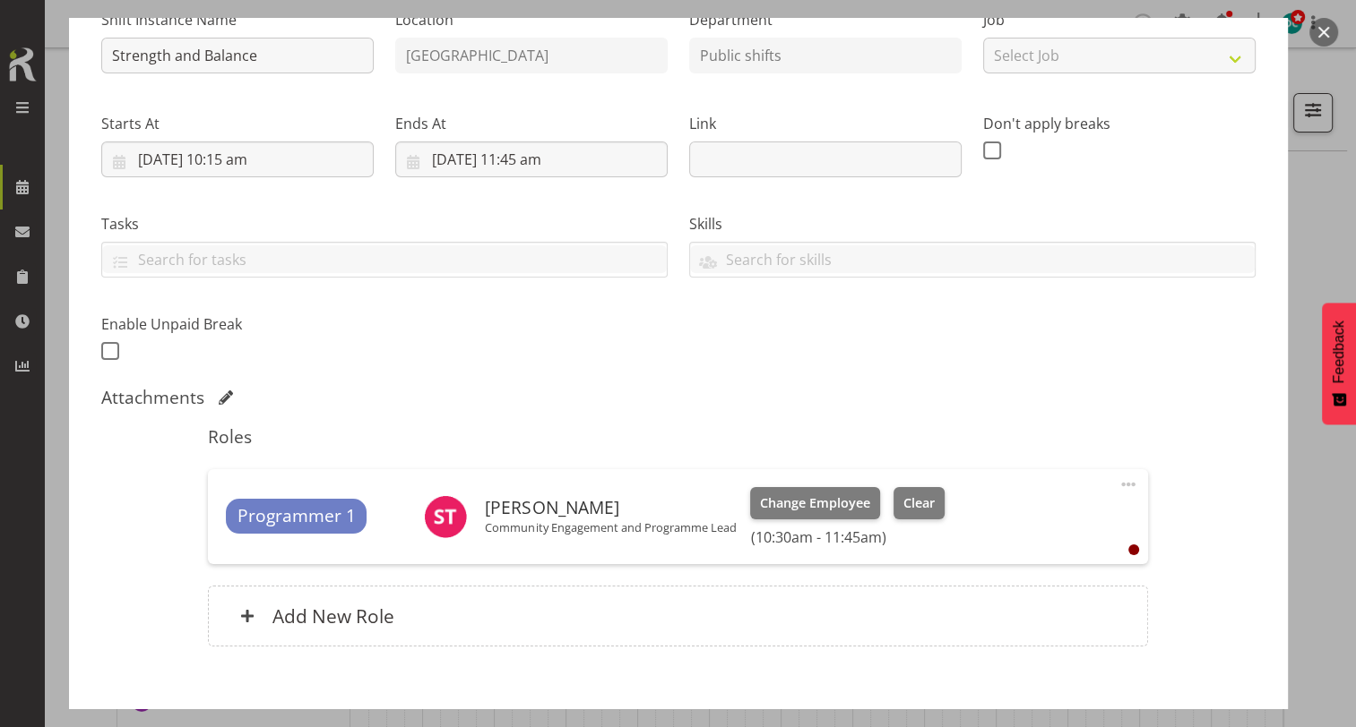
scroll to position [297, 0]
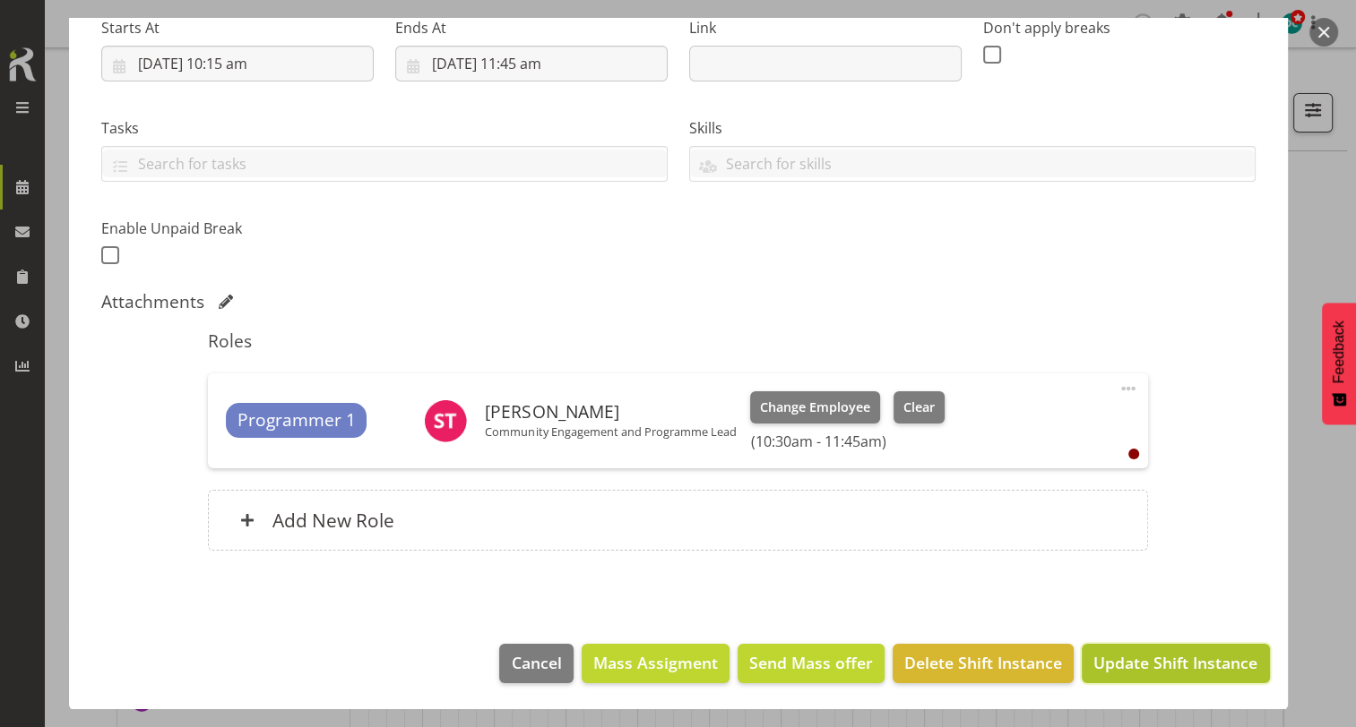
click at [1125, 663] on span "Update Shift Instance" at bounding box center [1175, 662] width 164 height 23
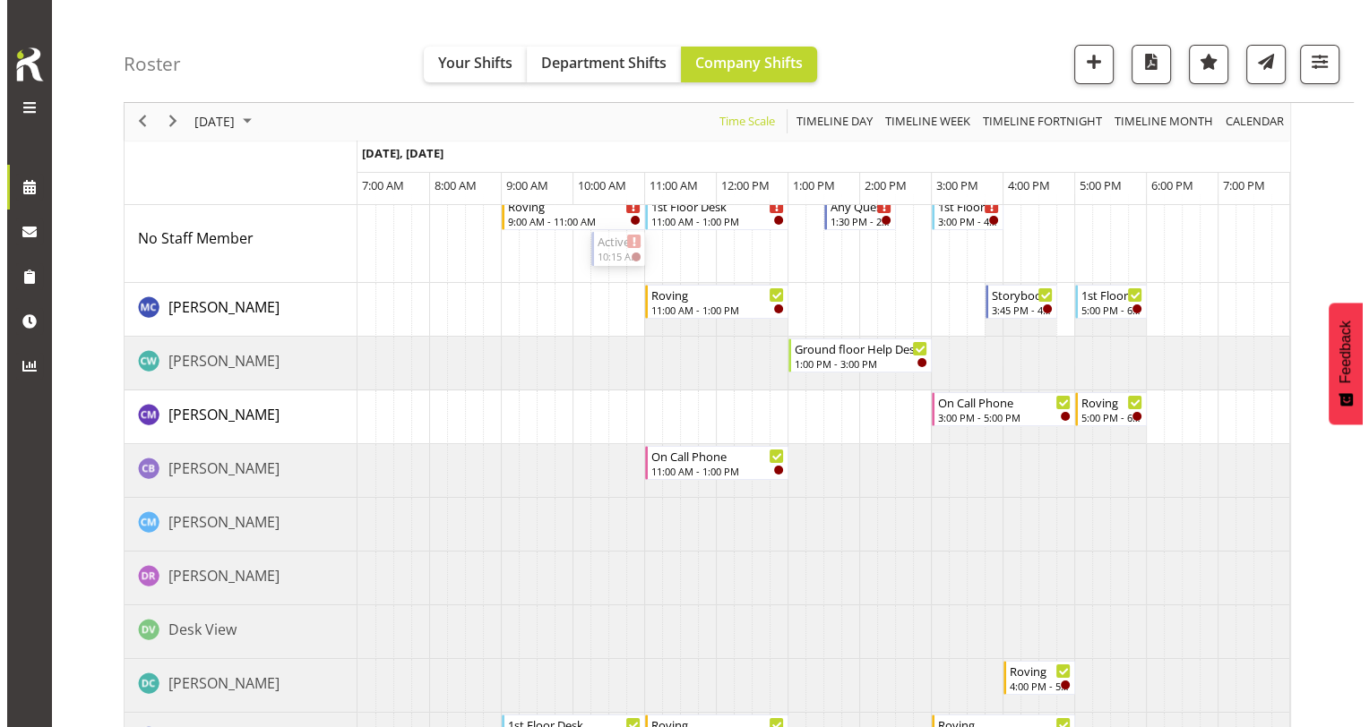
scroll to position [0, 0]
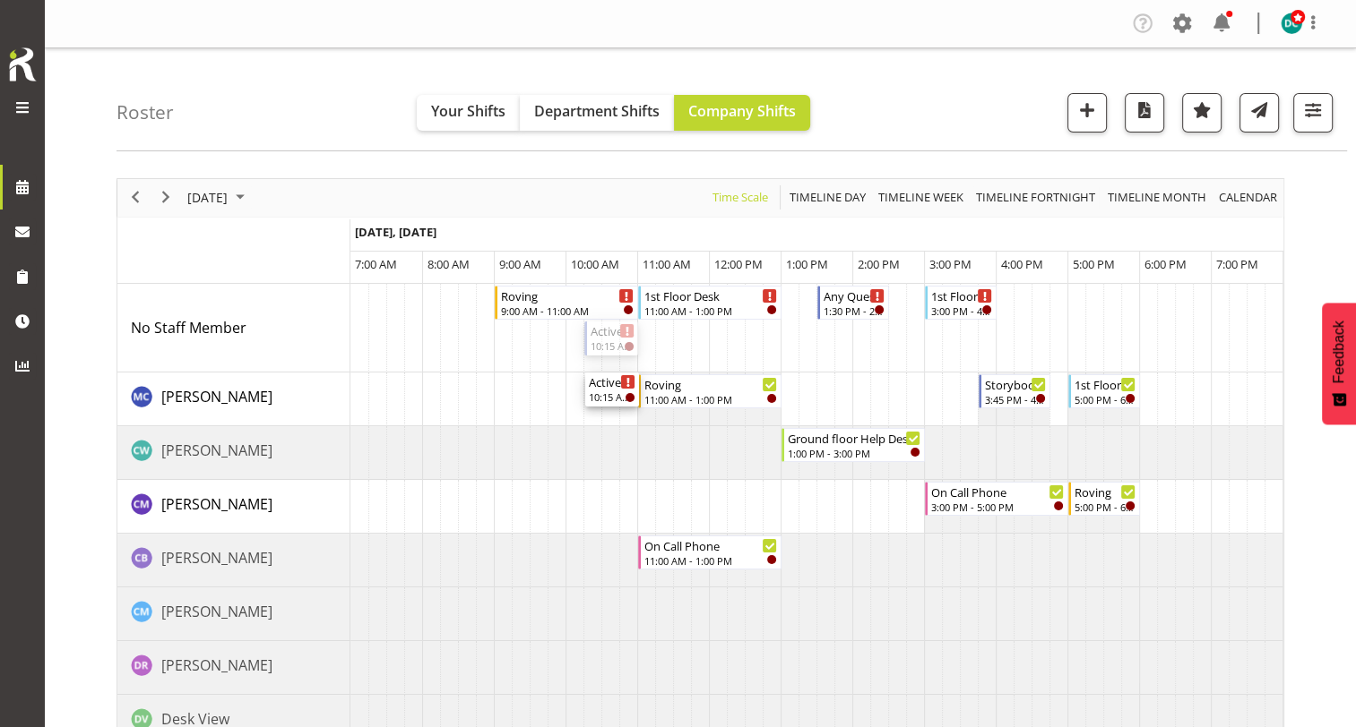
drag, startPoint x: 606, startPoint y: 337, endPoint x: 596, endPoint y: 409, distance: 72.3
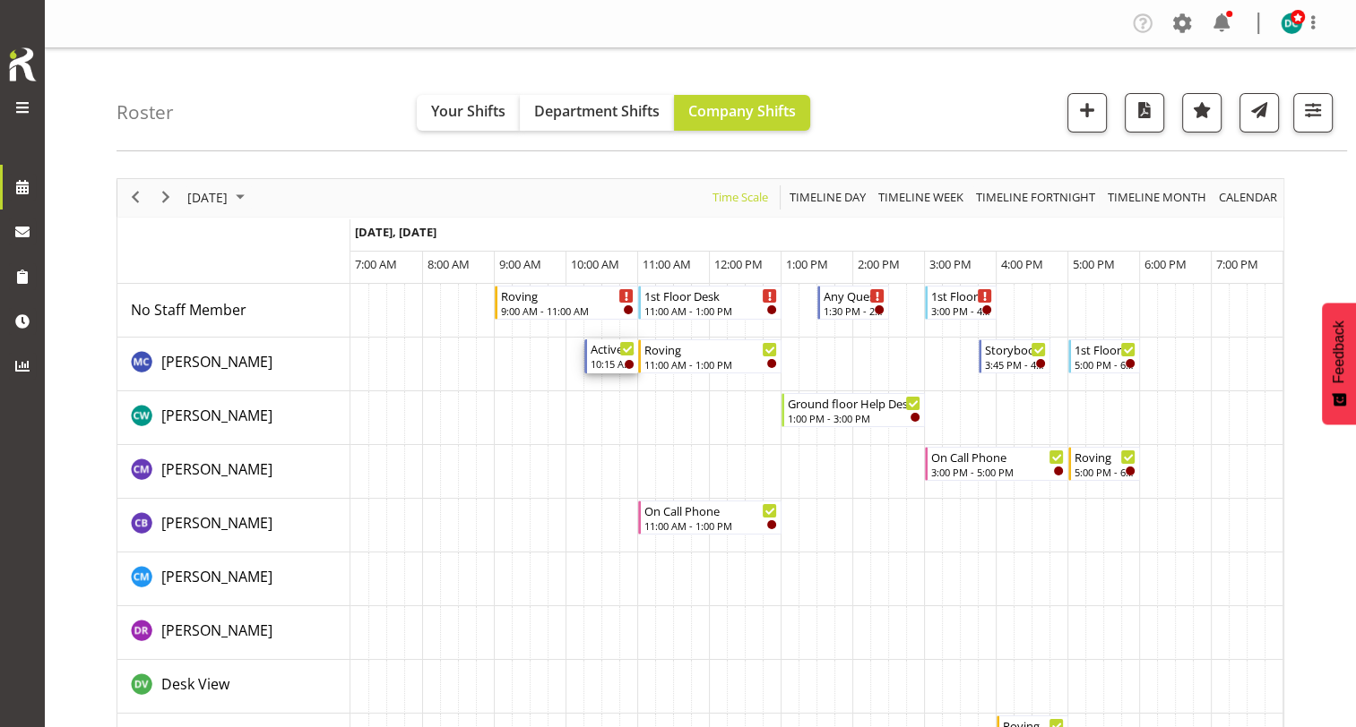
click at [599, 350] on div "Active Rhyming" at bounding box center [612, 349] width 44 height 18
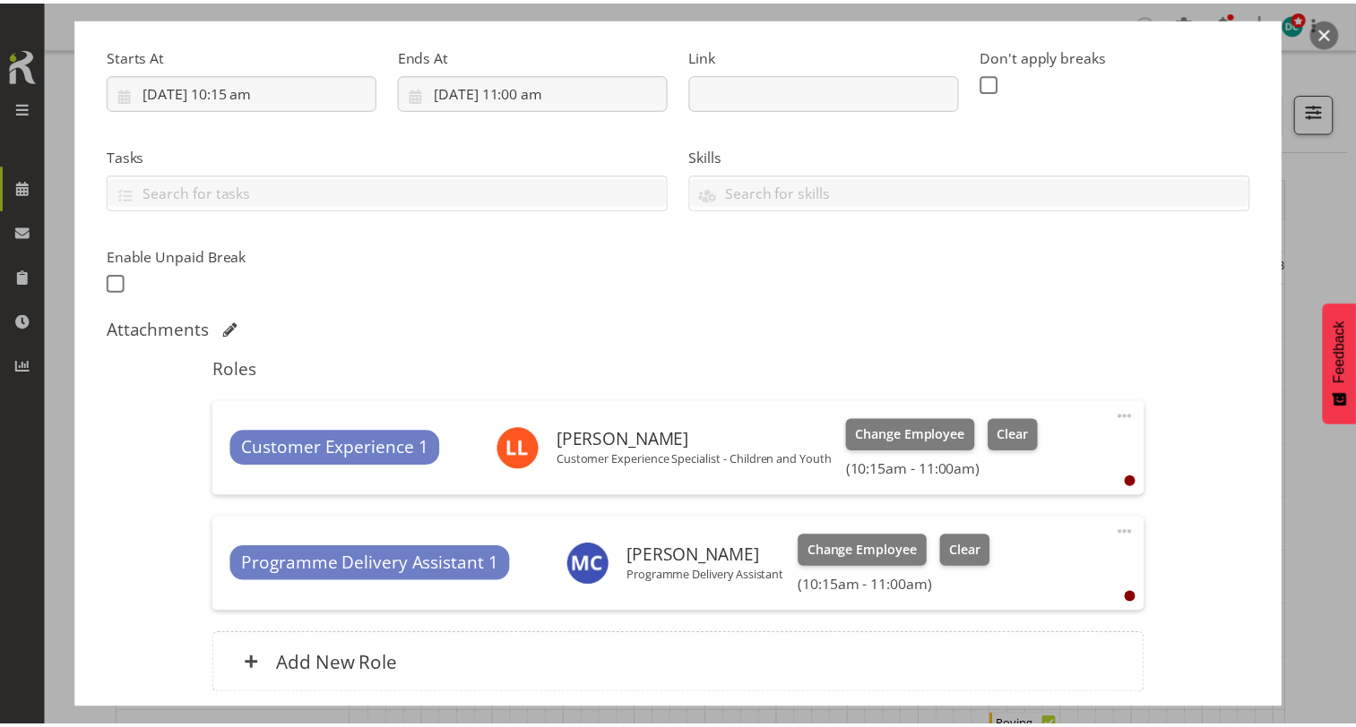
scroll to position [412, 0]
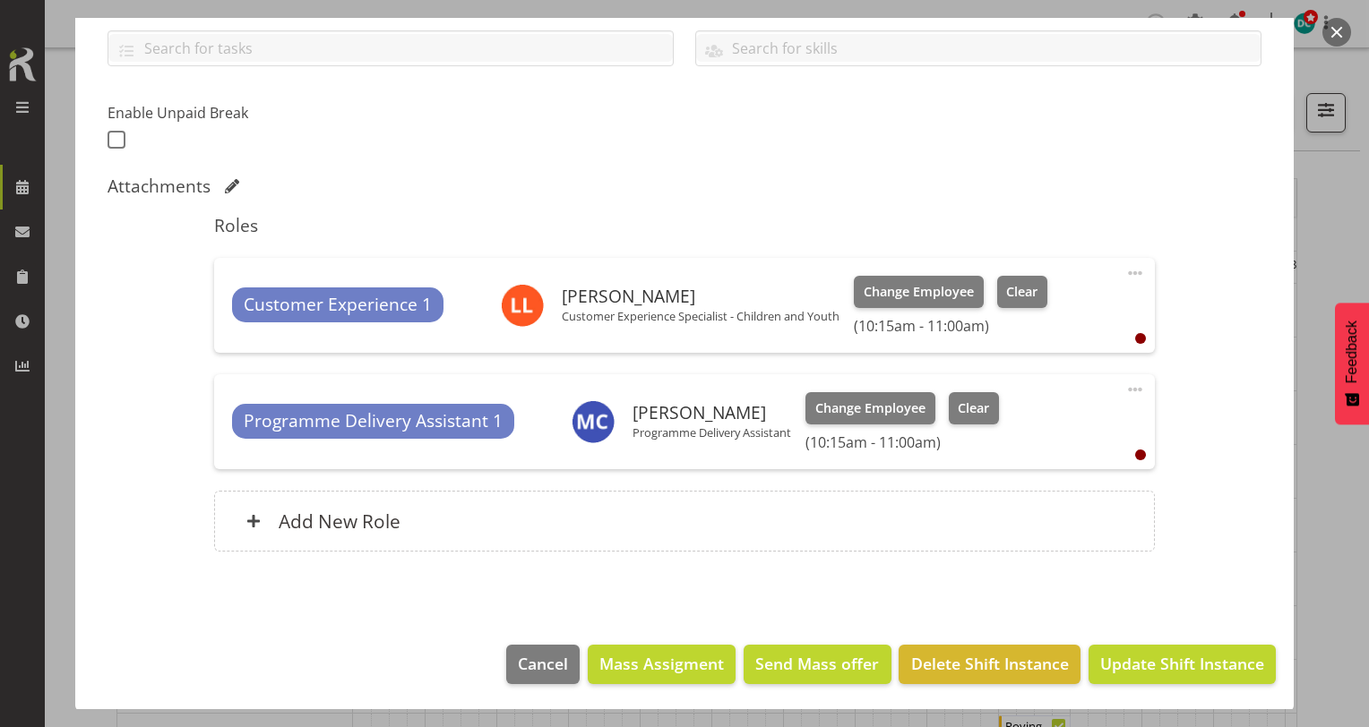
drag, startPoint x: 1331, startPoint y: 22, endPoint x: 1329, endPoint y: 32, distance: 10.2
click at [1331, 25] on button "button" at bounding box center [1336, 32] width 29 height 29
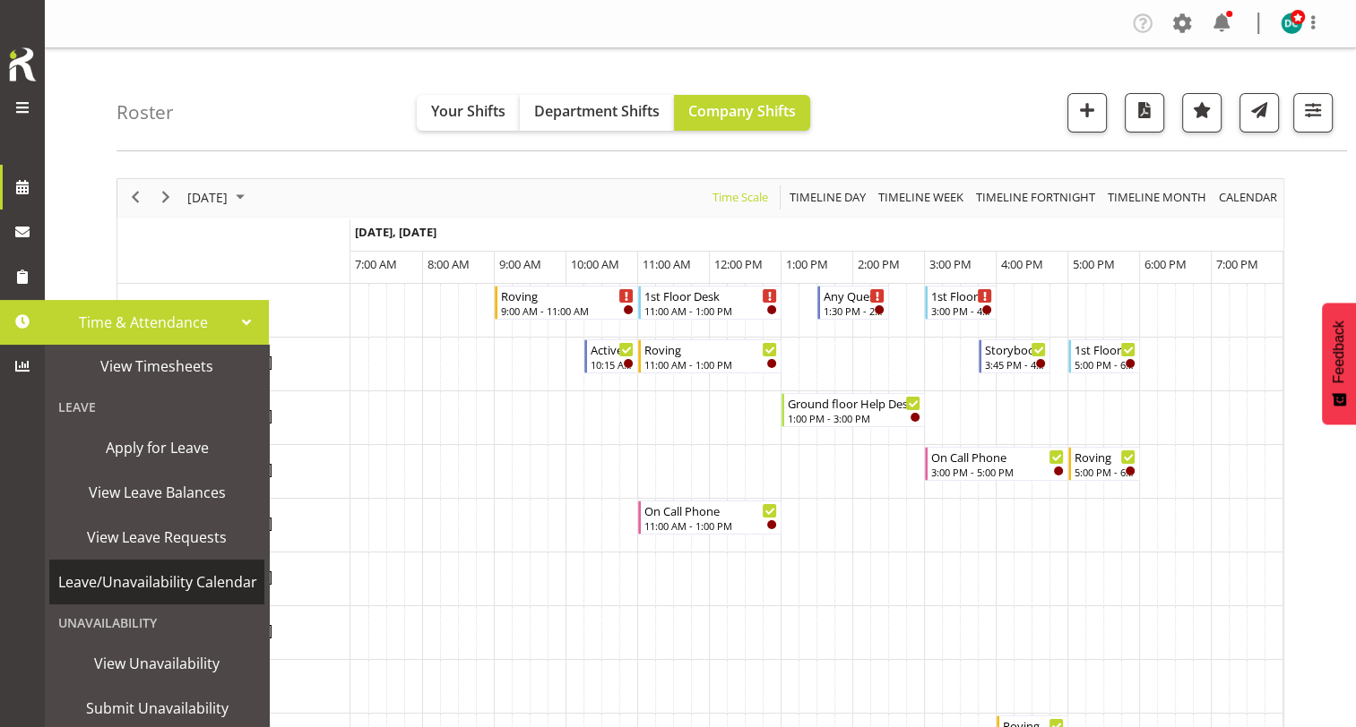
scroll to position [50, 0]
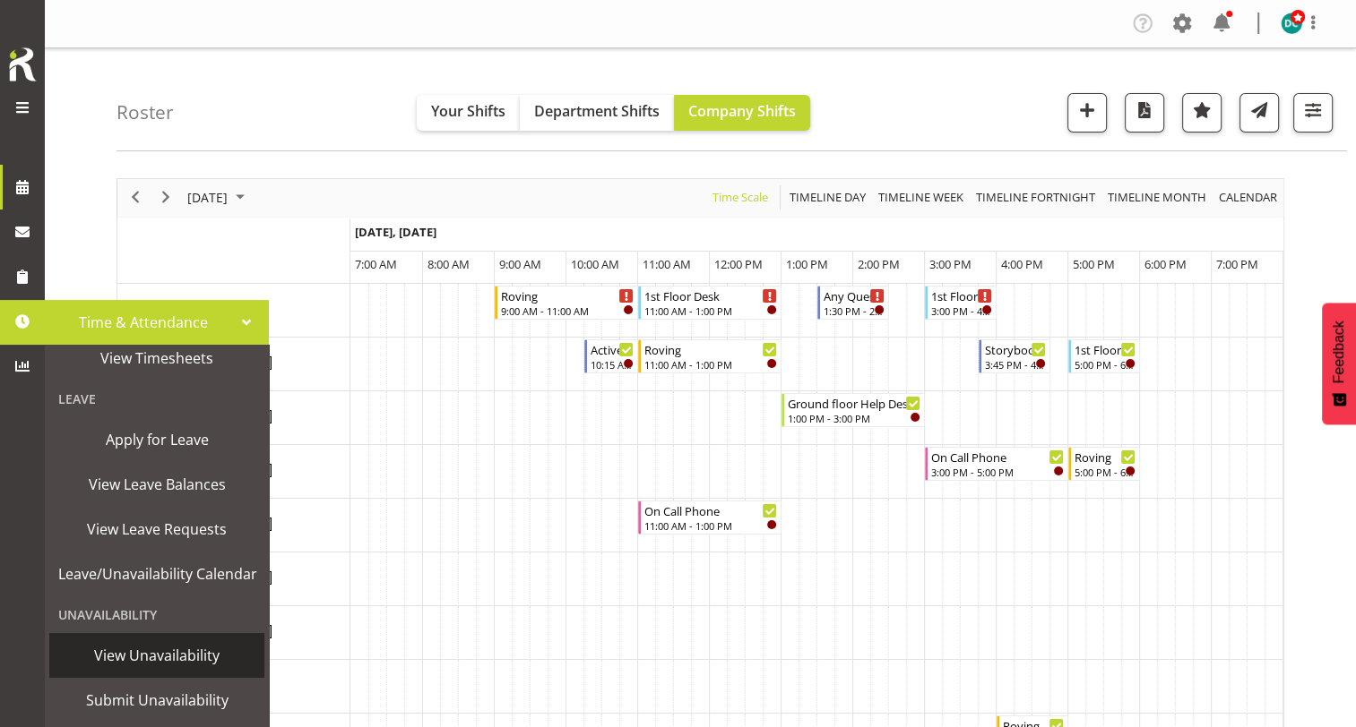
click at [130, 655] on span "View Unavailability" at bounding box center [156, 655] width 197 height 27
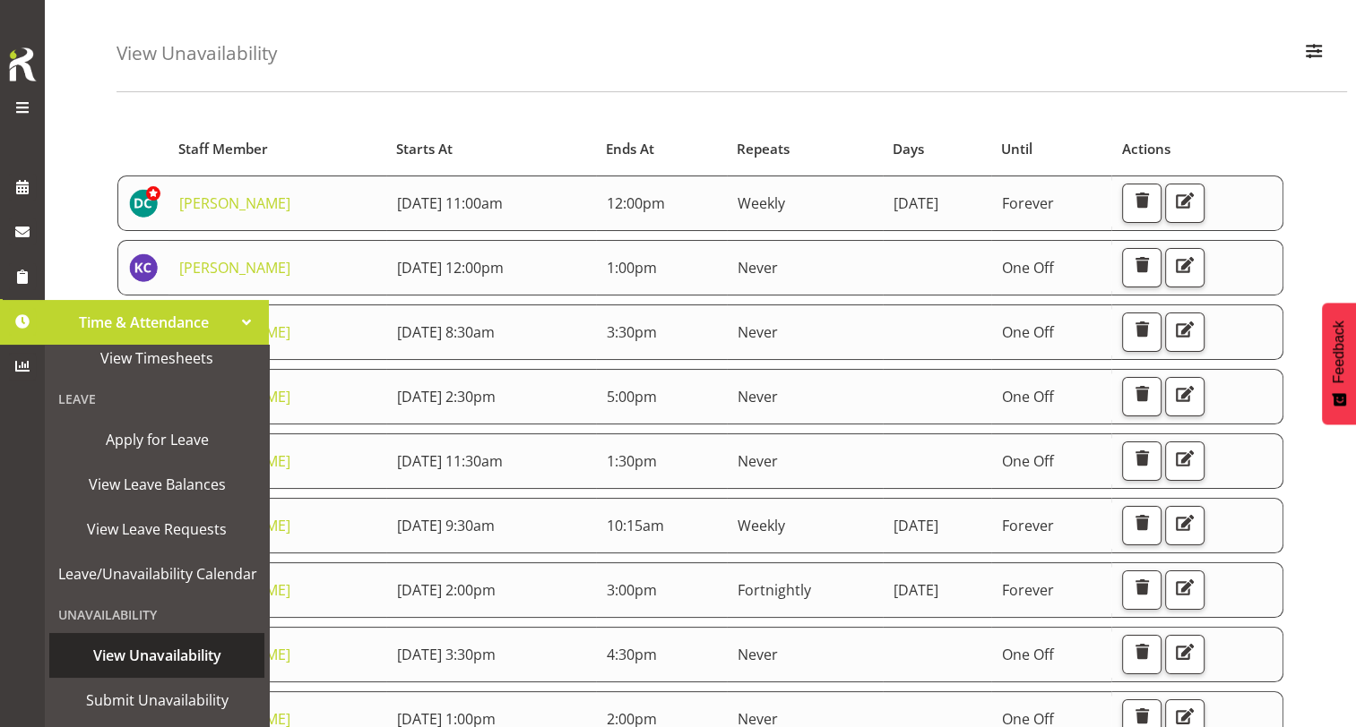
scroll to position [90, 0]
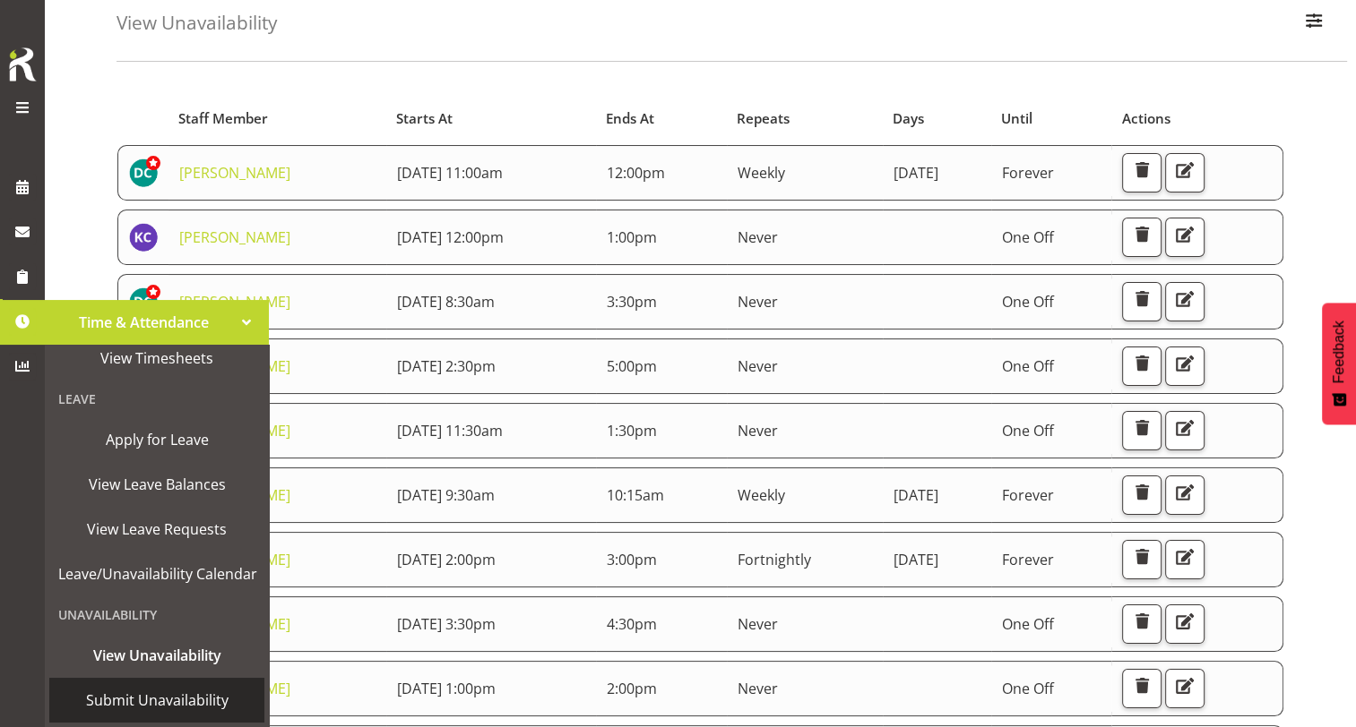
click at [139, 691] on span "Submit Unavailability" at bounding box center [156, 700] width 197 height 27
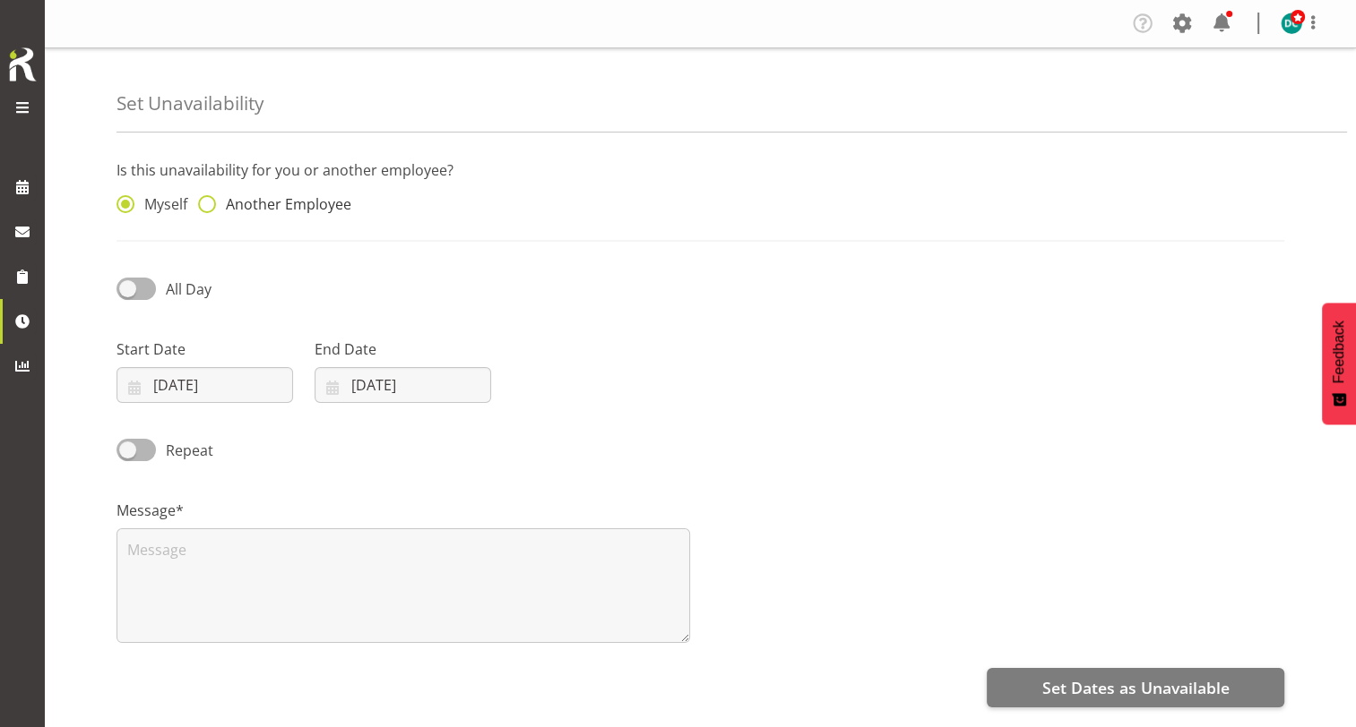
click at [218, 204] on span "Another Employee" at bounding box center [283, 204] width 135 height 18
click at [210, 204] on input "Another Employee" at bounding box center [204, 205] width 12 height 12
radio input "true"
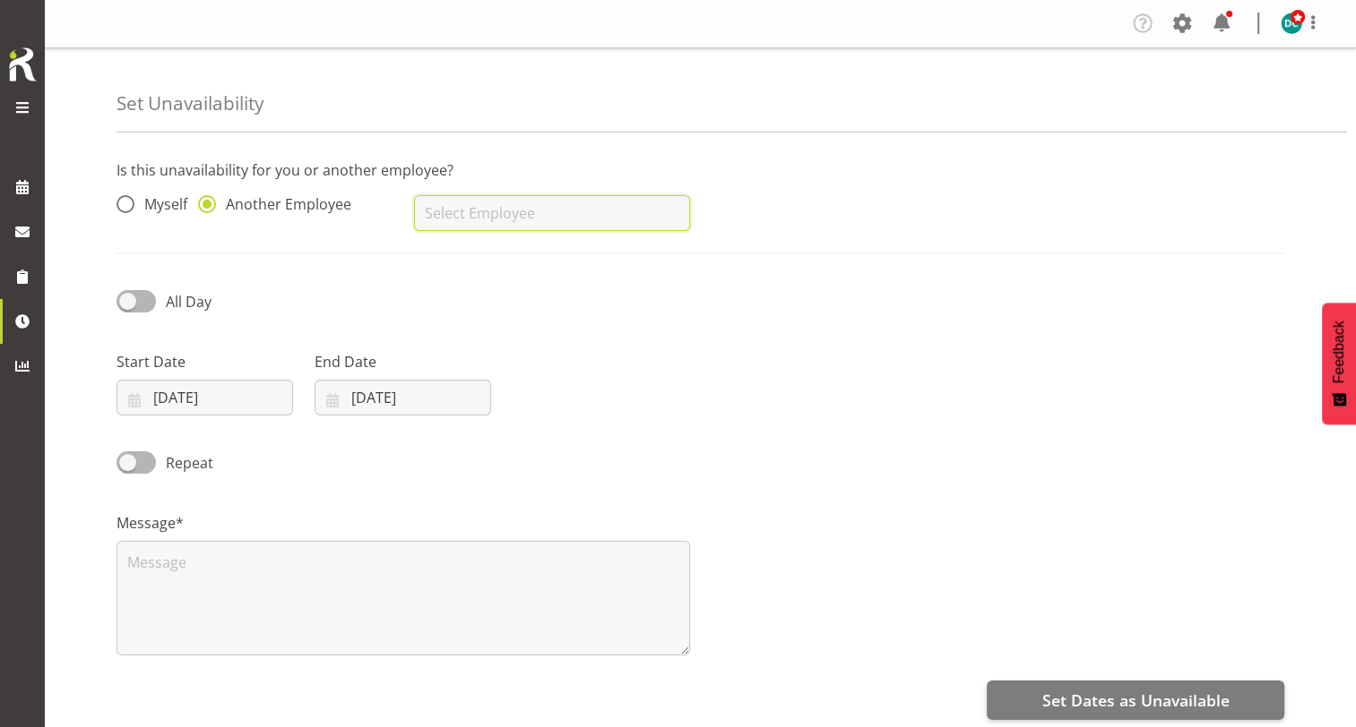
click at [466, 215] on input "text" at bounding box center [552, 213] width 276 height 36
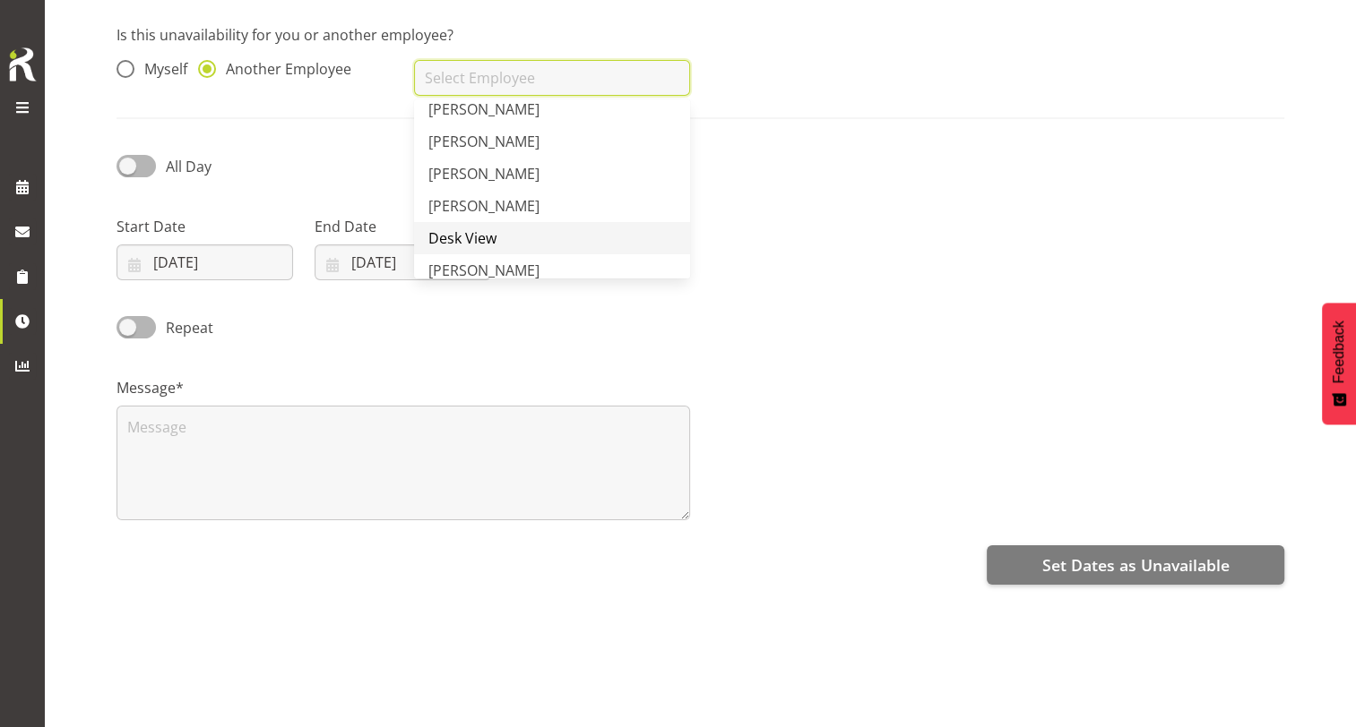
scroll to position [269, 0]
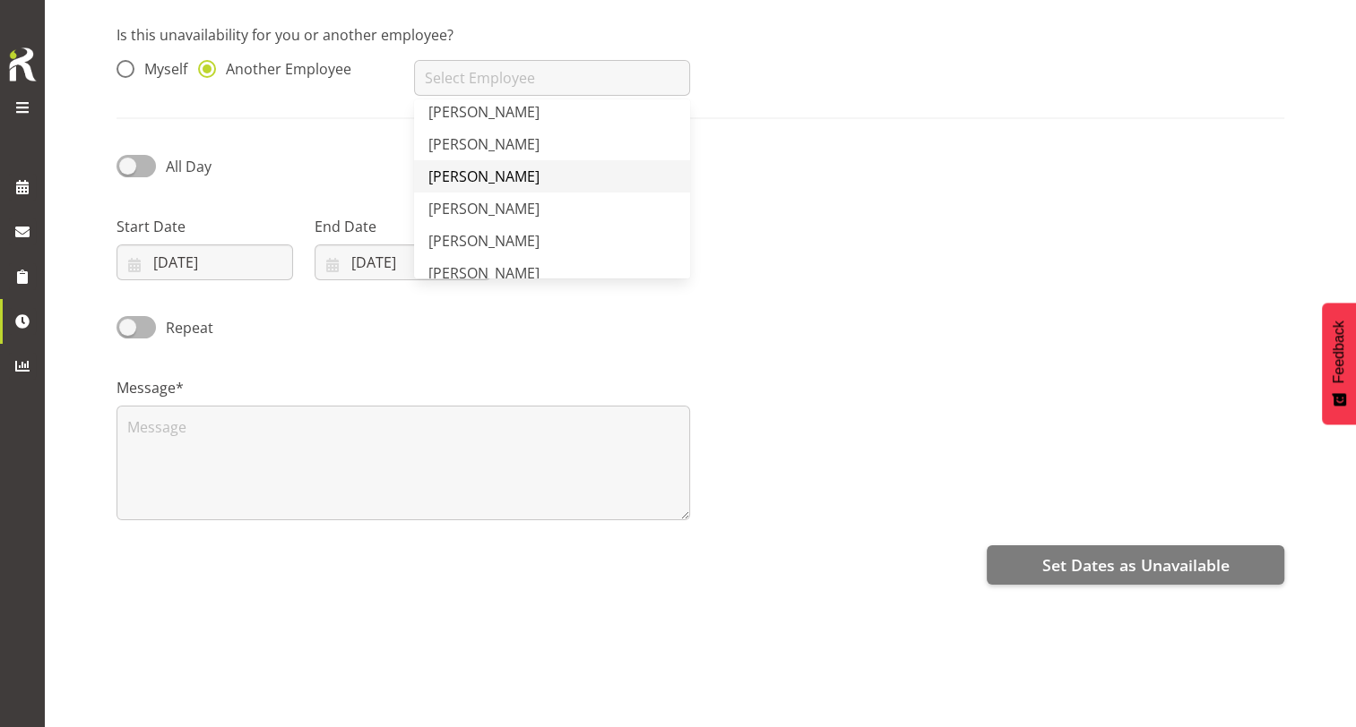
click at [478, 167] on span "[PERSON_NAME]" at bounding box center [483, 177] width 111 height 20
type input "[PERSON_NAME]"
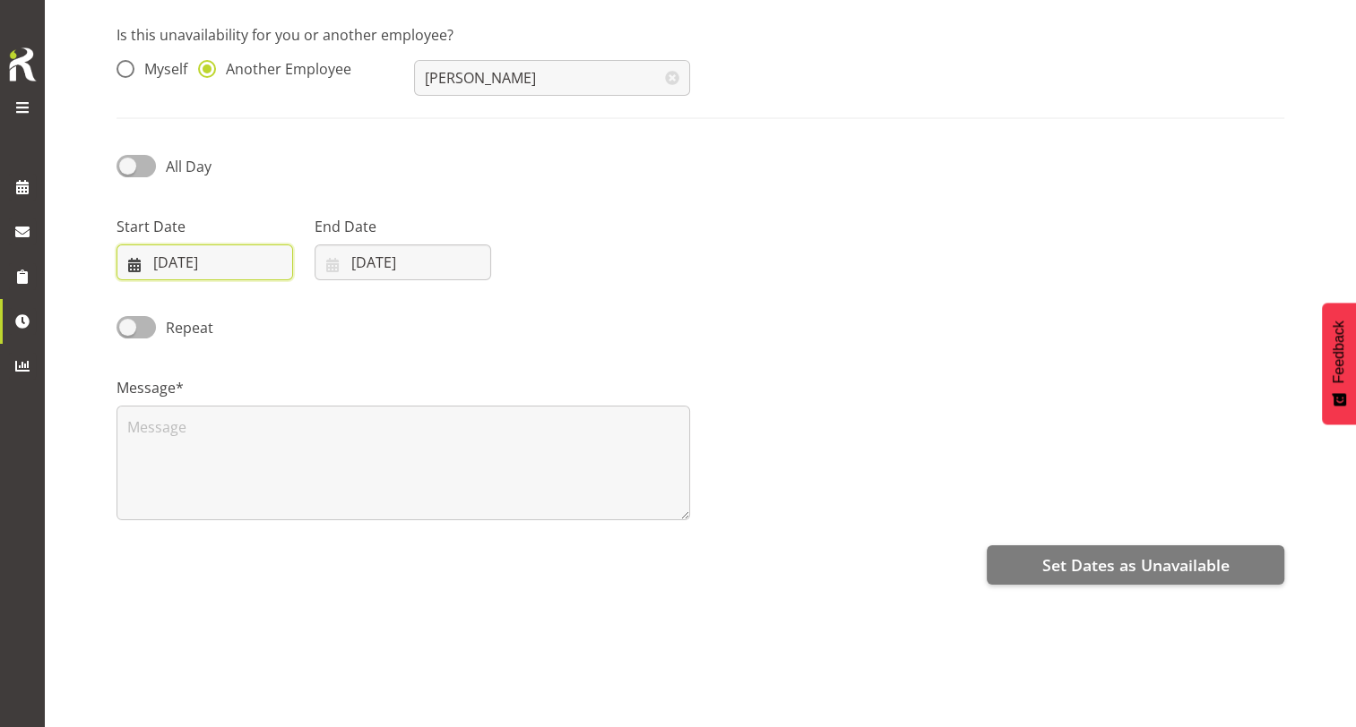
click at [180, 247] on input "20/08/2025" at bounding box center [204, 263] width 176 height 36
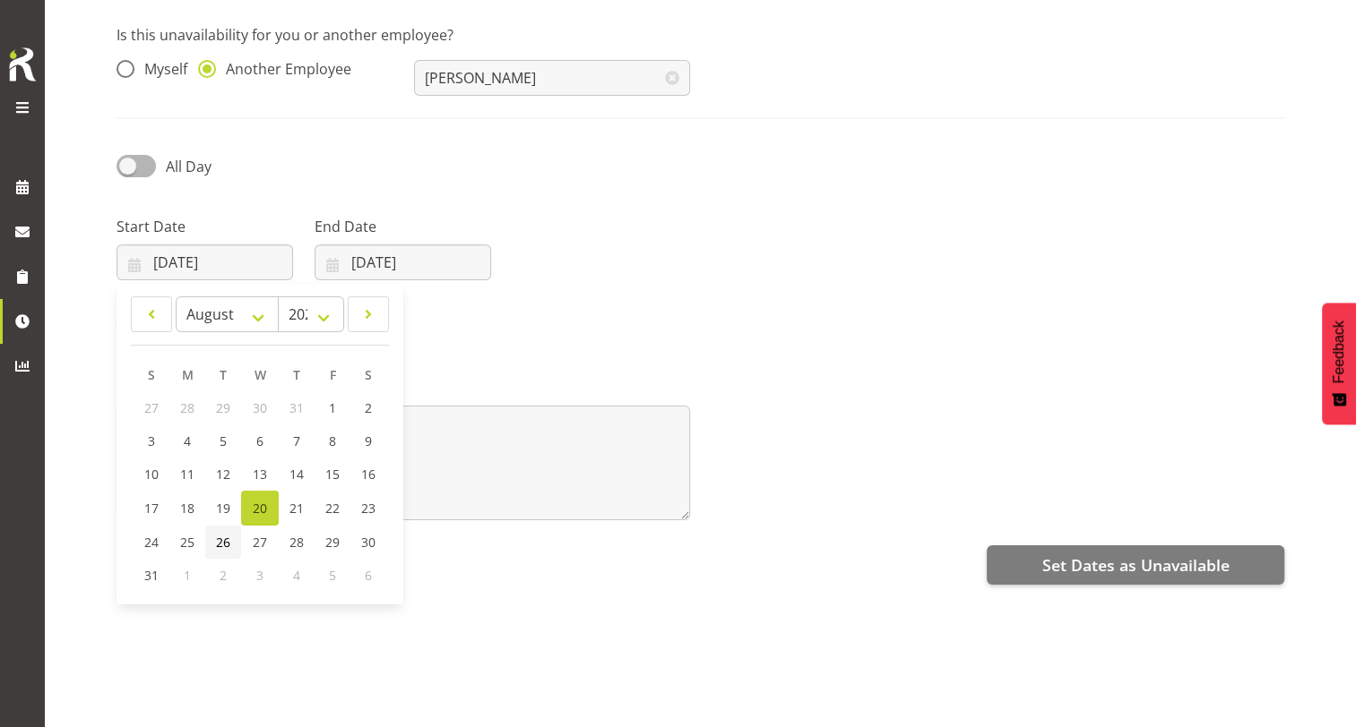
click at [216, 534] on span "26" at bounding box center [223, 542] width 14 height 17
type input "26/08/2025"
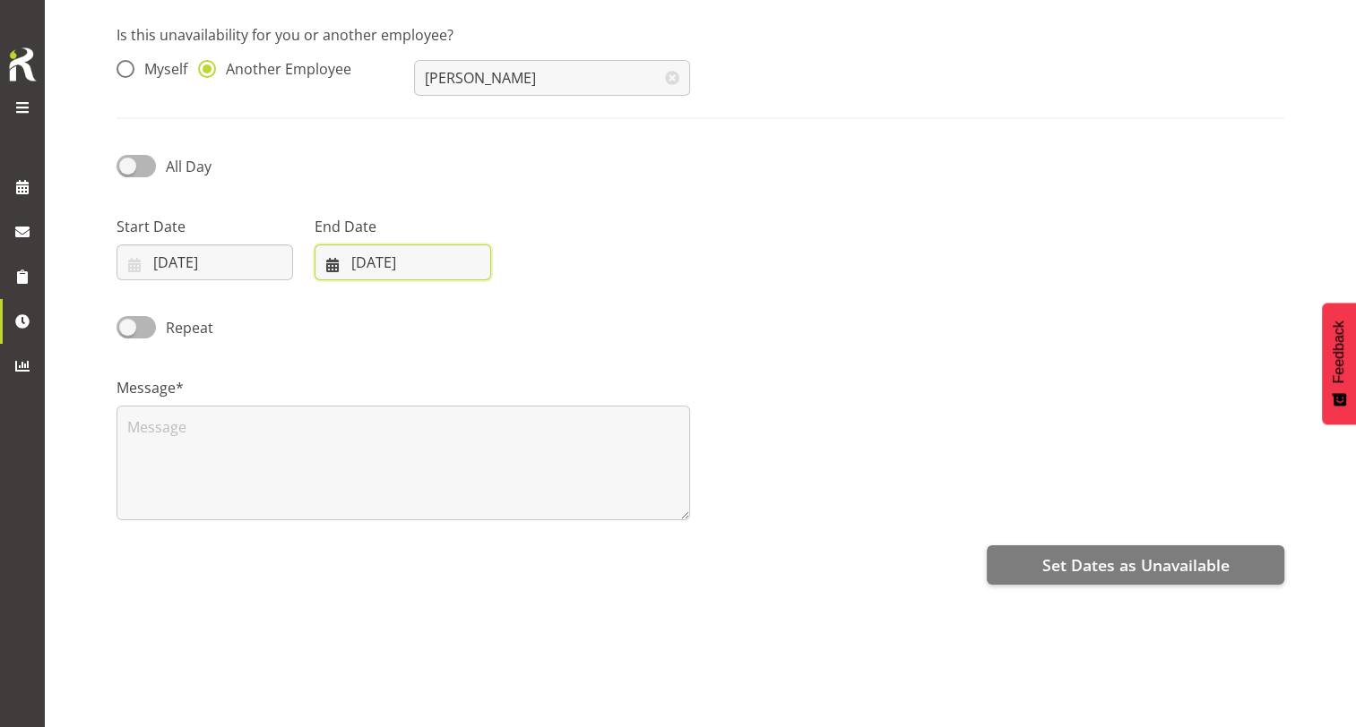
click at [438, 253] on input "20/08/2025" at bounding box center [402, 263] width 176 height 36
click at [423, 534] on span "26" at bounding box center [421, 542] width 14 height 17
type input "26/08/2025"
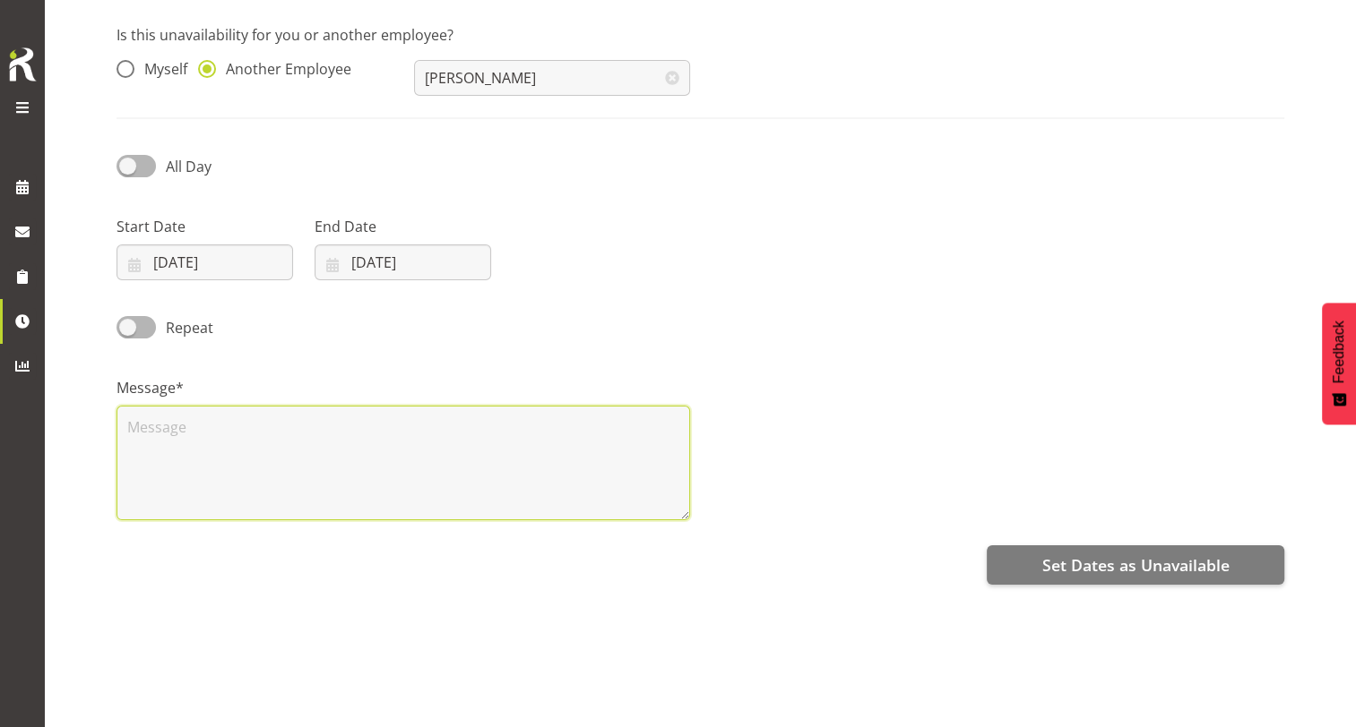
click at [218, 423] on textarea at bounding box center [402, 463] width 573 height 115
type textarea "Invy youth"
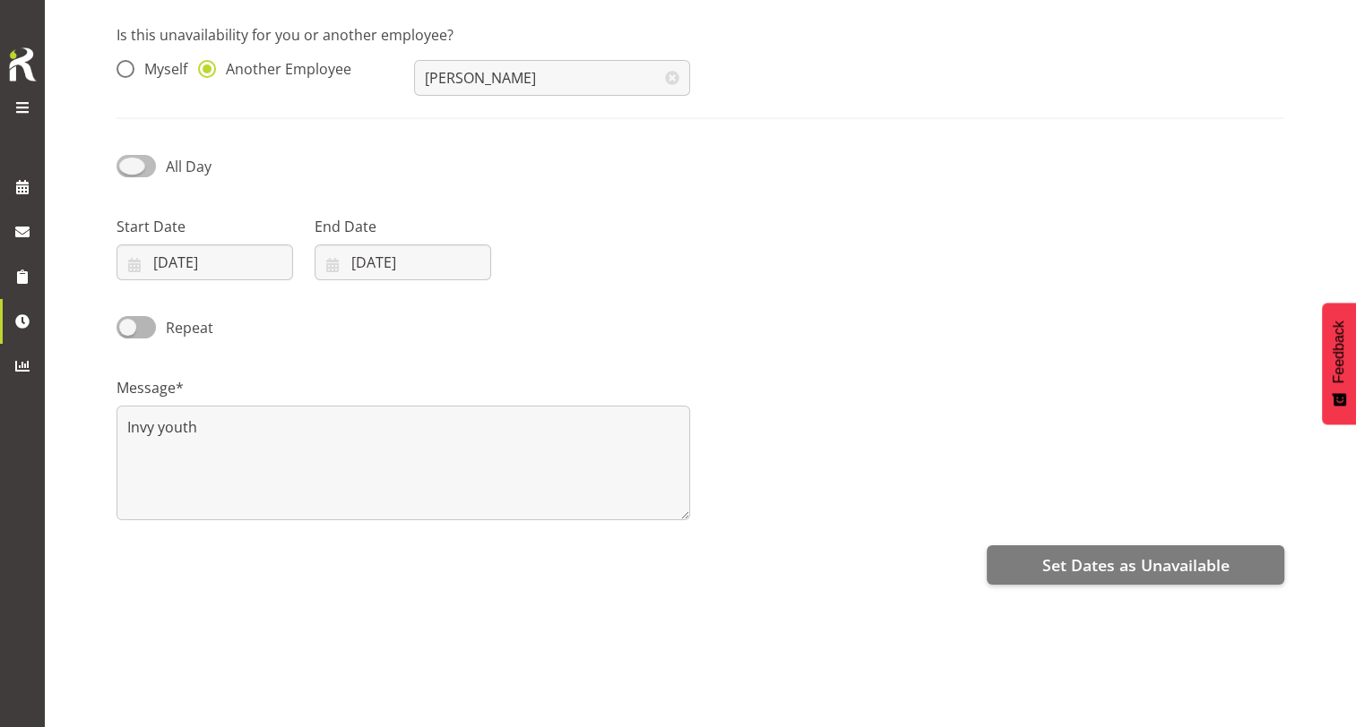
click at [125, 155] on span at bounding box center [135, 166] width 39 height 22
click at [125, 160] on input "All Day" at bounding box center [122, 166] width 12 height 12
checkbox input "true"
select select "11"
select select "43"
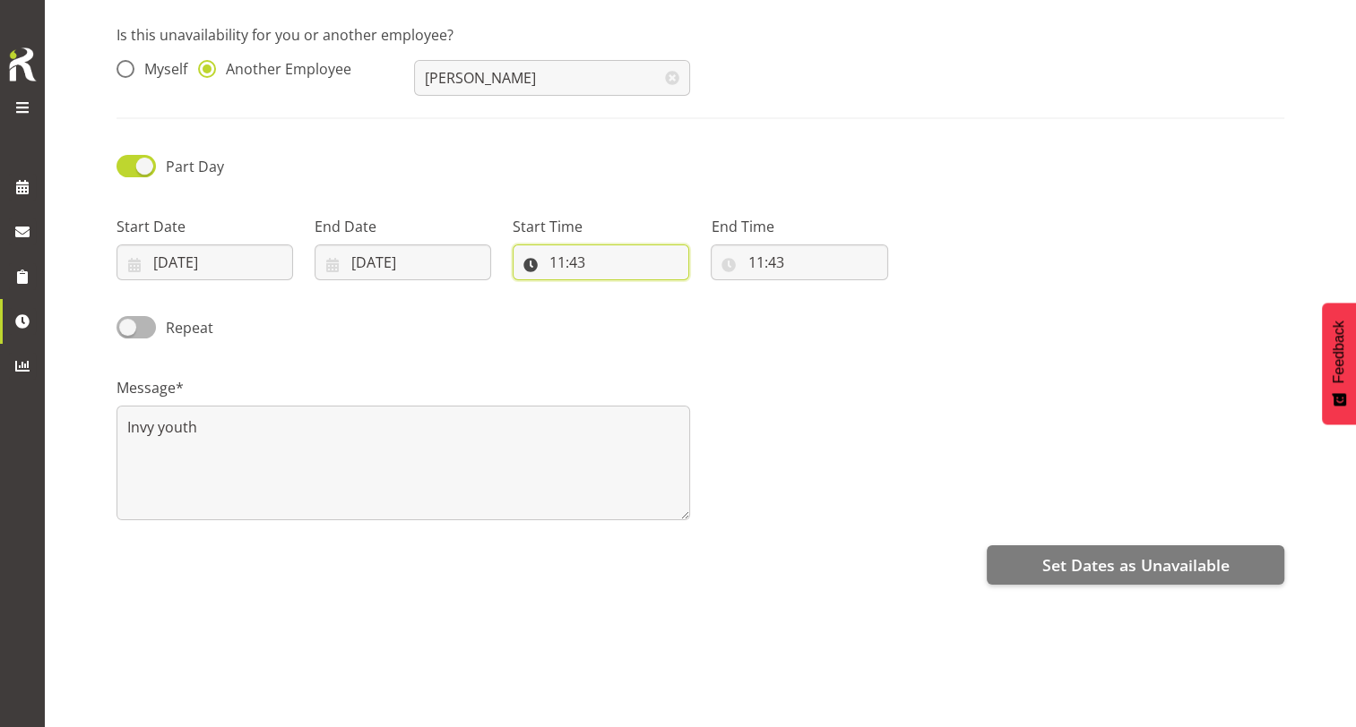
click at [577, 248] on input "11:43" at bounding box center [600, 263] width 176 height 36
click at [628, 306] on select "00 01 02 03 04 05 06 07 08 09 10 11 12 13 14 15 16 17 18 19 20 21 22 23" at bounding box center [635, 309] width 40 height 36
select select "12"
click at [615, 291] on select "00 01 02 03 04 05 06 07 08 09 10 11 12 13 14 15 16 17 18 19 20 21 22 23" at bounding box center [635, 309] width 40 height 36
type input "12:43"
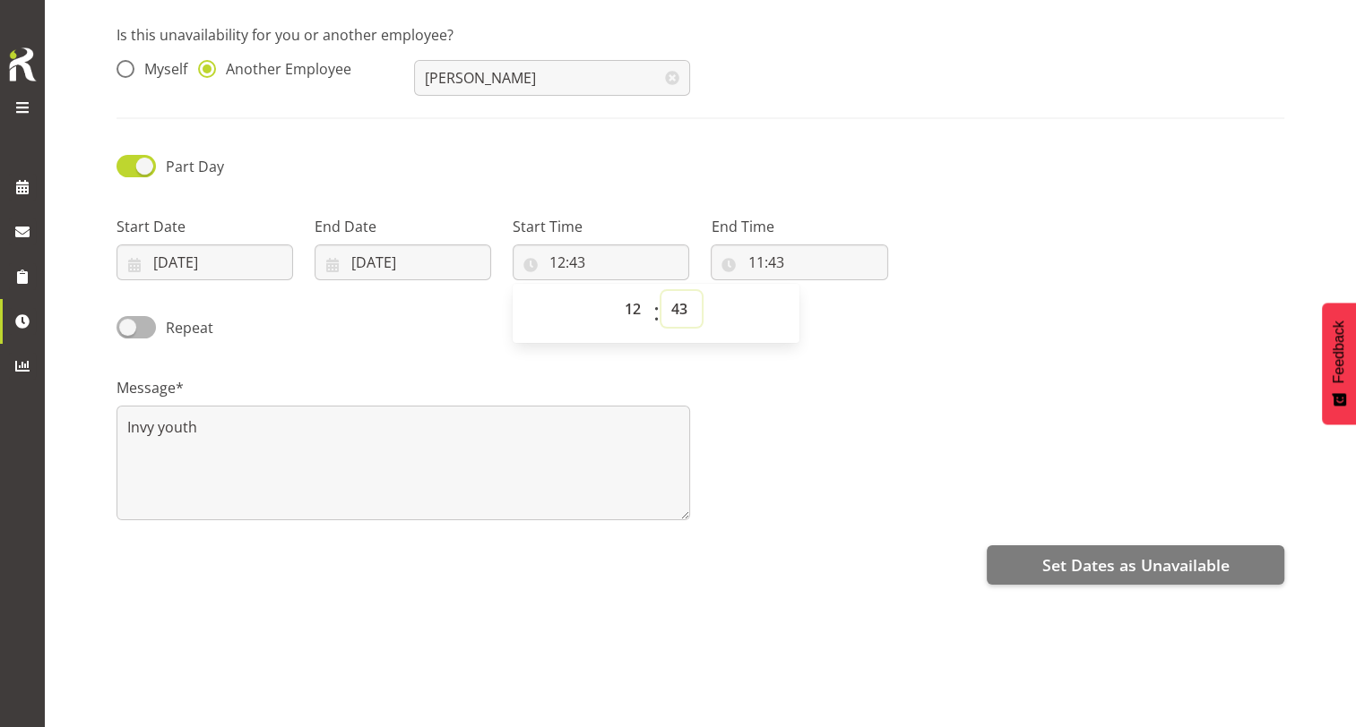
click at [676, 291] on select "00 01 02 03 04 05 06 07 08 09 10 11 12 13 14 15 16 17 18 19 20 21 22 23 24 25 2…" at bounding box center [681, 309] width 40 height 36
select select "30"
click at [661, 291] on select "00 01 02 03 04 05 06 07 08 09 10 11 12 13 14 15 16 17 18 19 20 21 22 23 24 25 2…" at bounding box center [681, 309] width 40 height 36
type input "12:30"
click at [762, 251] on input "11:43" at bounding box center [798, 263] width 176 height 36
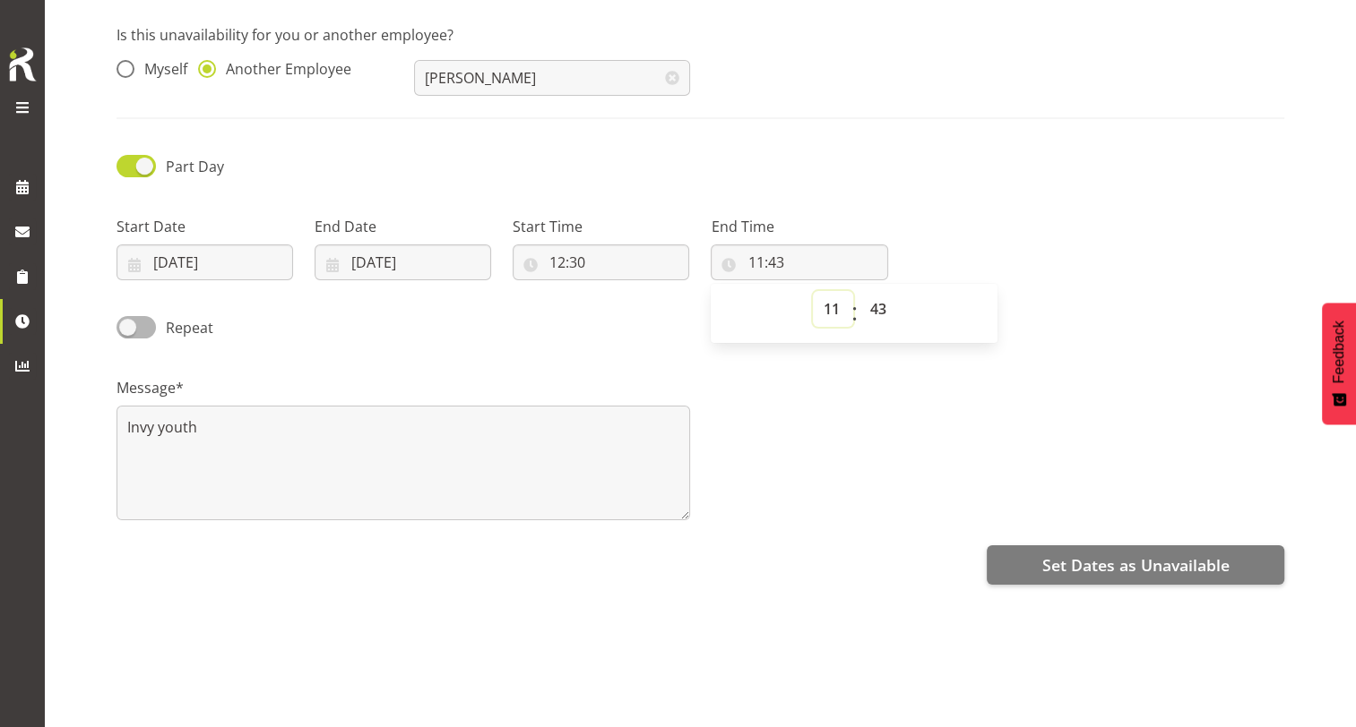
click at [820, 291] on select "00 01 02 03 04 05 06 07 08 09 10 11 12 13 14 15 16 17 18 19 20 21 22 23" at bounding box center [833, 309] width 40 height 36
select select "2"
click at [813, 291] on select "00 01 02 03 04 05 06 07 08 09 10 11 12 13 14 15 16 17 18 19 20 21 22 23" at bounding box center [833, 309] width 40 height 36
type input "02:43"
click at [871, 300] on select "00 01 02 03 04 05 06 07 08 09 10 11 12 13 14 15 16 17 18 19 20 21 22 23 24 25 2…" at bounding box center [879, 309] width 40 height 36
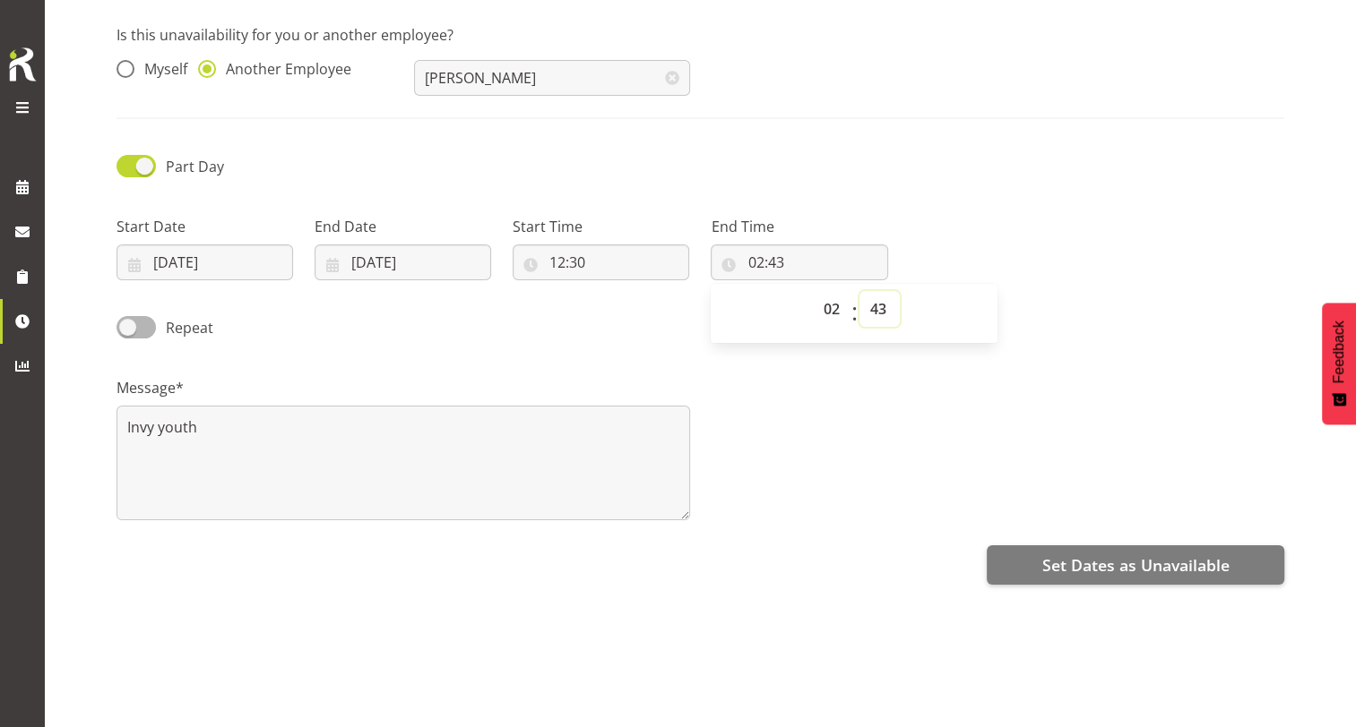
select select "30"
click at [859, 291] on select "00 01 02 03 04 05 06 07 08 09 10 11 12 13 14 15 16 17 18 19 20 21 22 23 24 25 2…" at bounding box center [879, 309] width 40 height 36
type input "02:30"
click at [1042, 484] on div "Message* Invy youth" at bounding box center [700, 441] width 1189 height 179
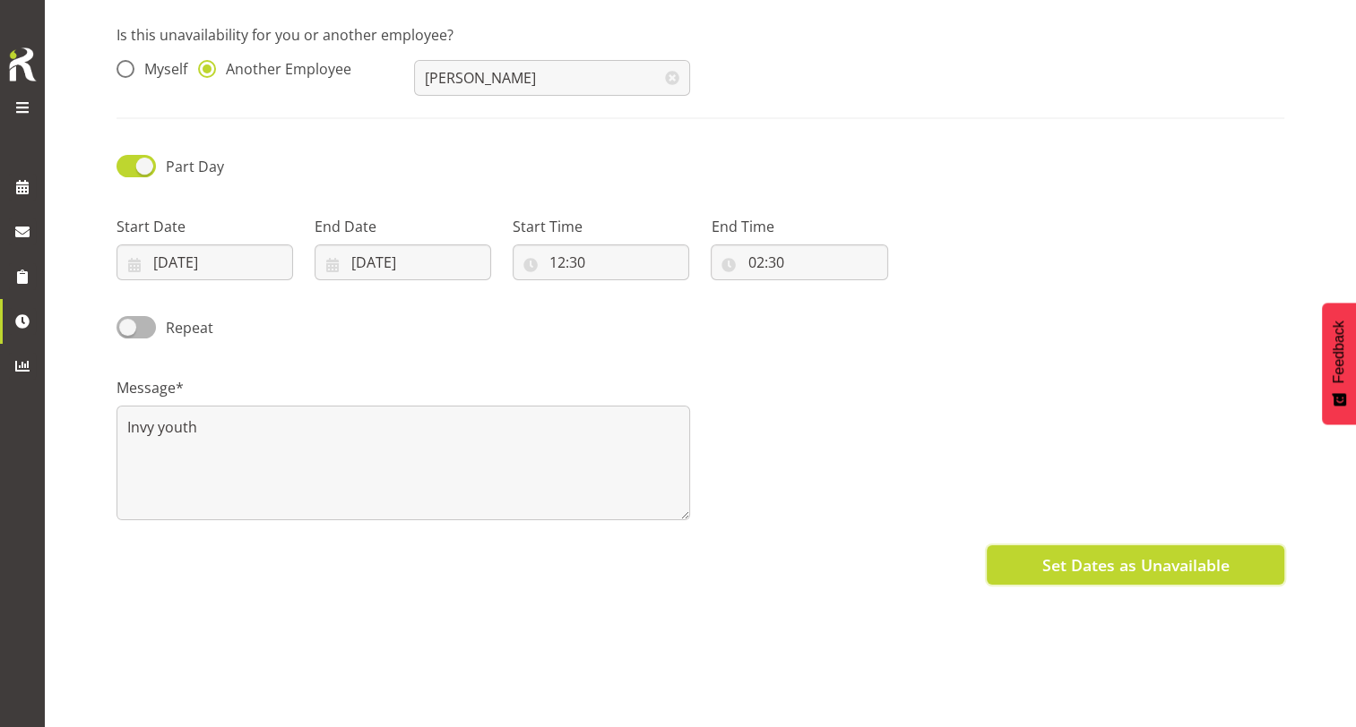
click at [1128, 555] on span "Set Dates as Unavailable" at bounding box center [1134, 565] width 187 height 23
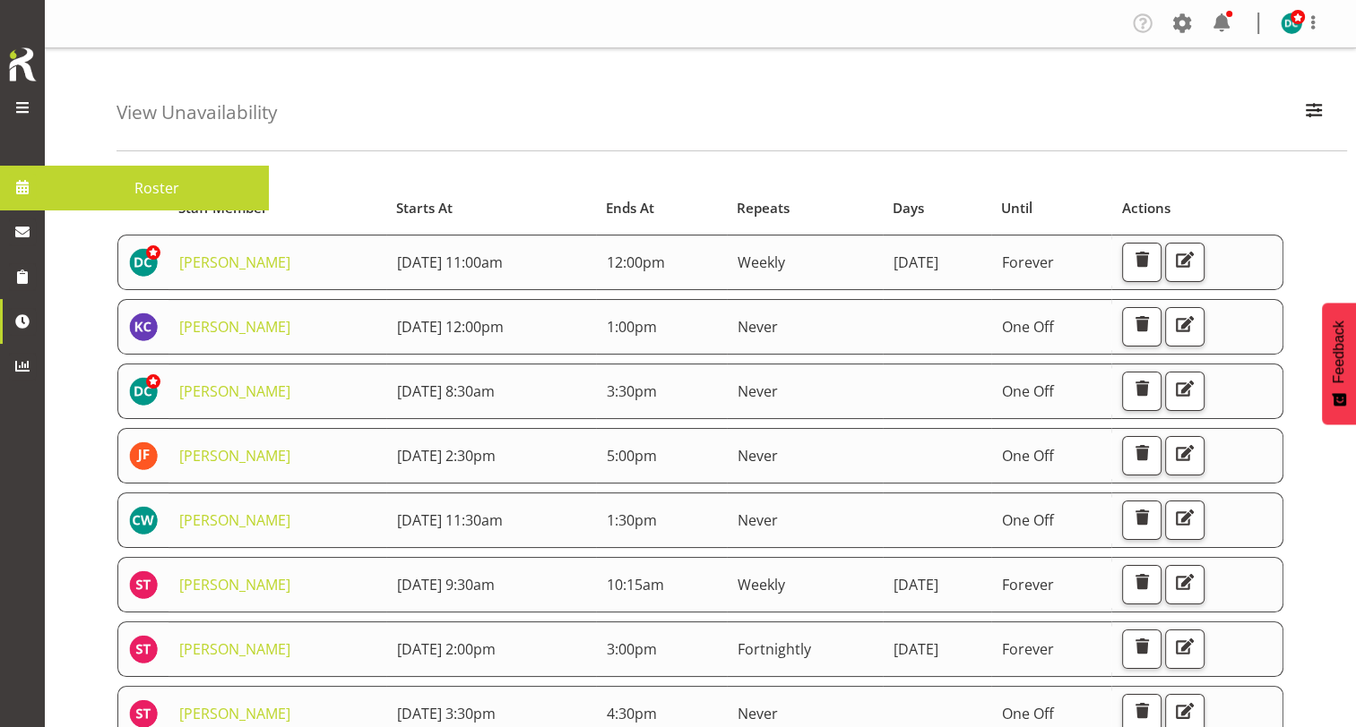
click at [16, 191] on span at bounding box center [22, 187] width 27 height 27
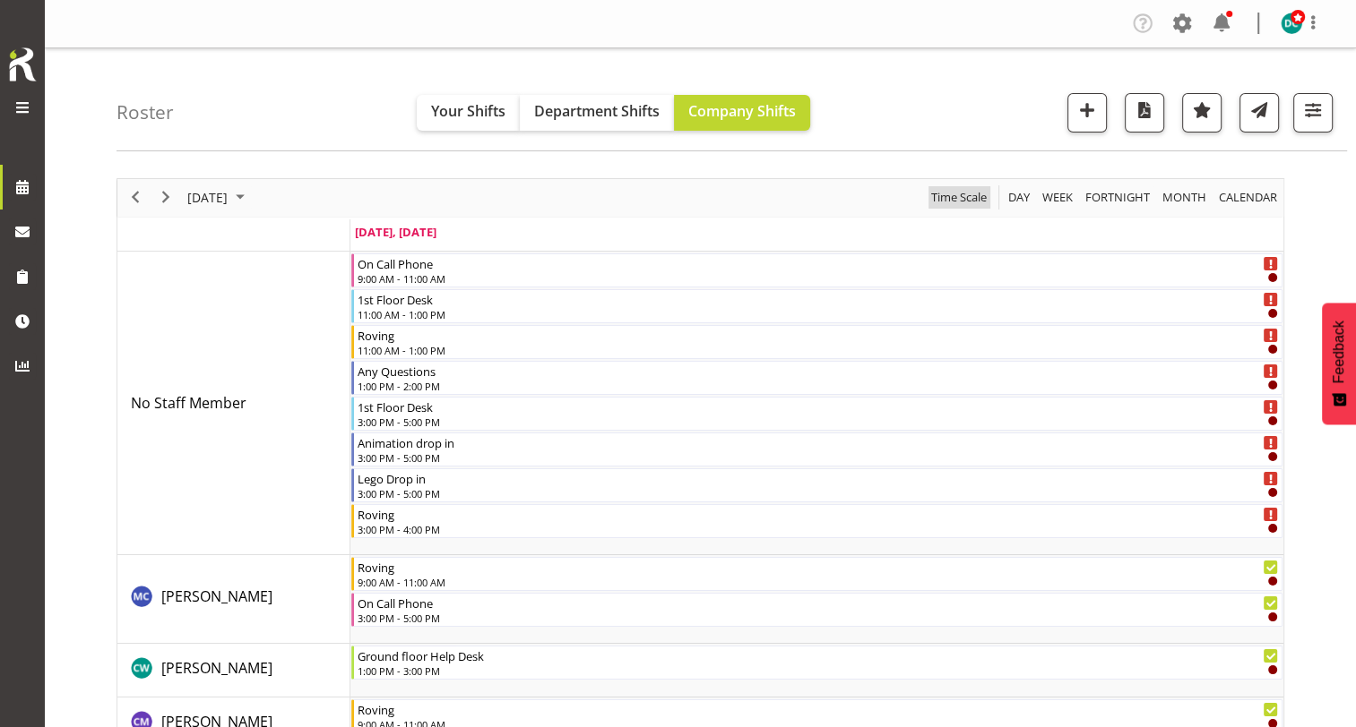
click at [945, 202] on span "Time Scale" at bounding box center [958, 197] width 59 height 22
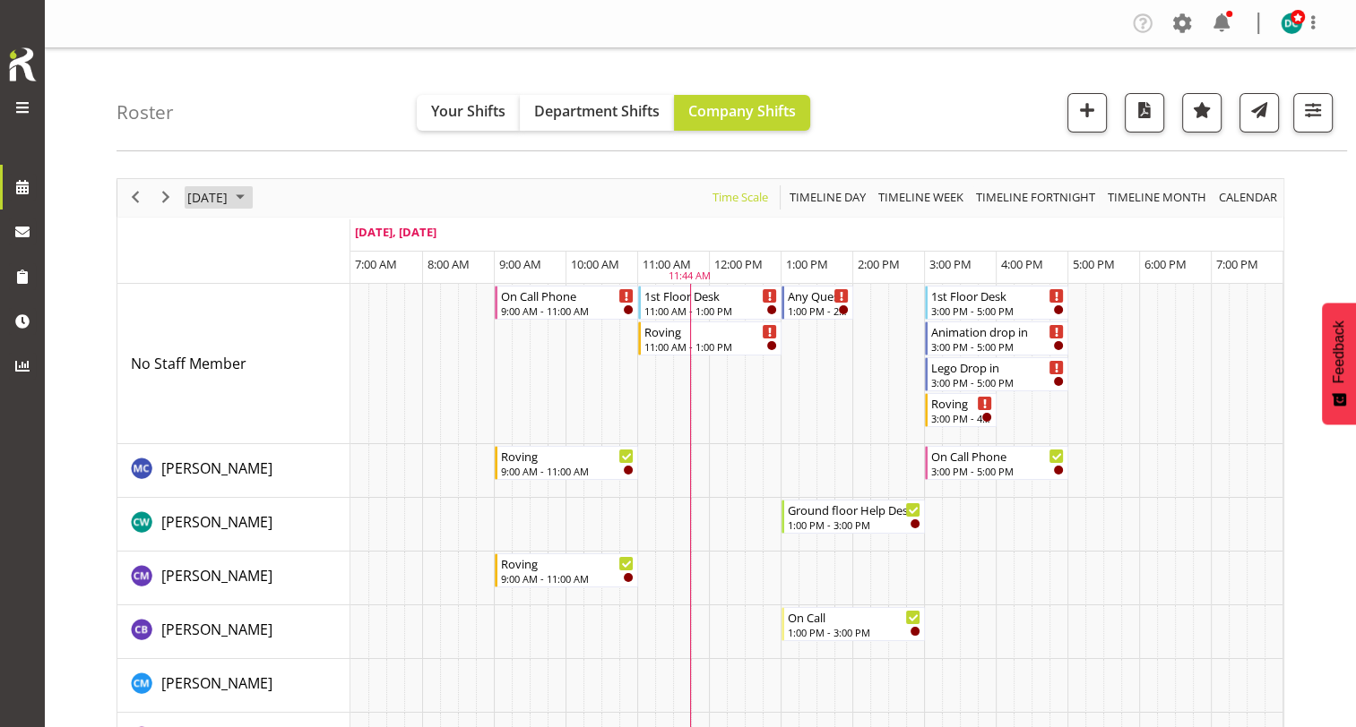
click at [229, 200] on span "[DATE]" at bounding box center [207, 197] width 44 height 22
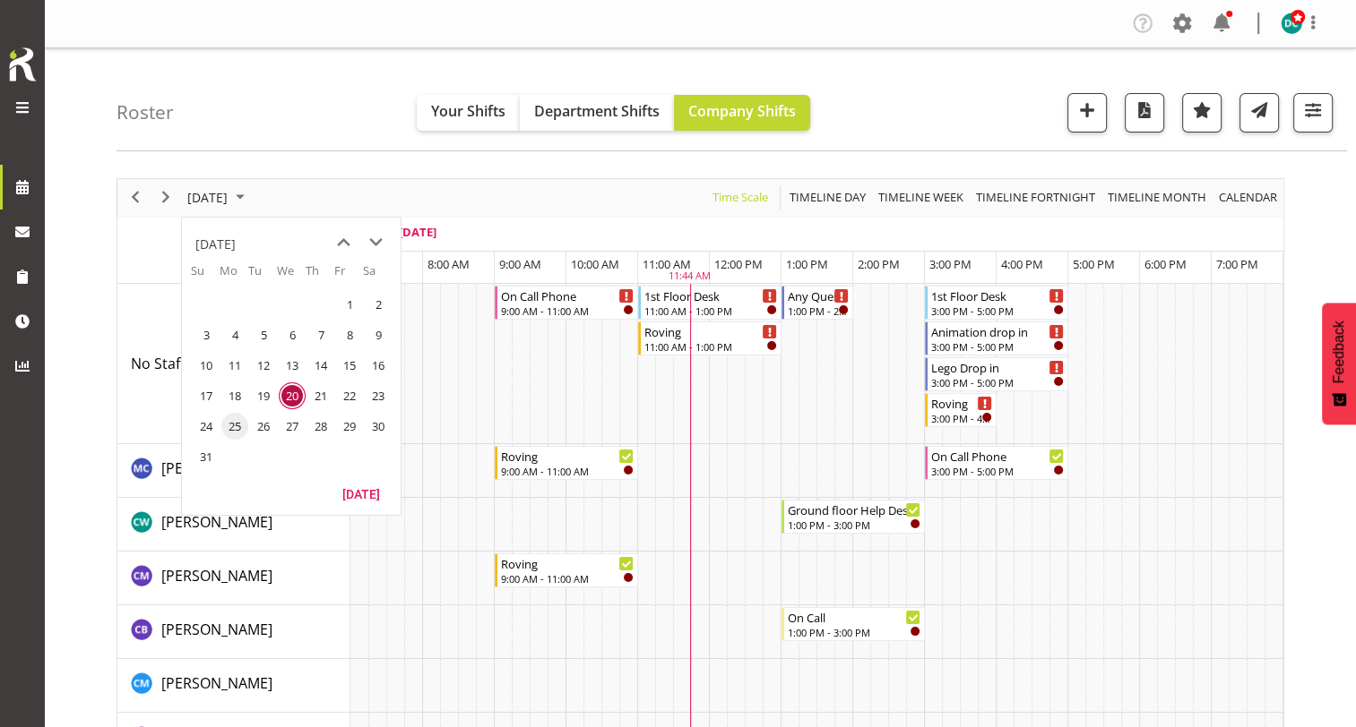
click at [232, 431] on span "25" at bounding box center [234, 426] width 27 height 27
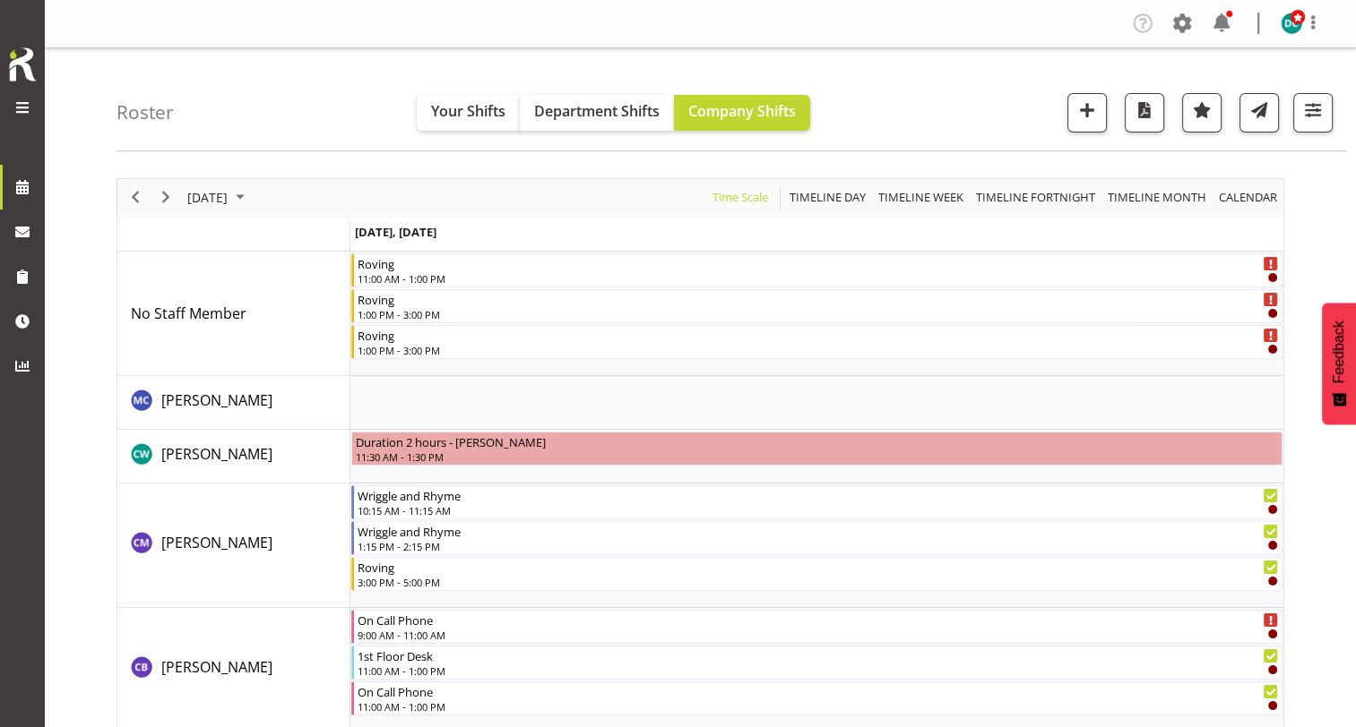
drag, startPoint x: 168, startPoint y: 211, endPoint x: 168, endPoint y: 197, distance: 13.5
click at [168, 211] on div "next period" at bounding box center [166, 198] width 30 height 38
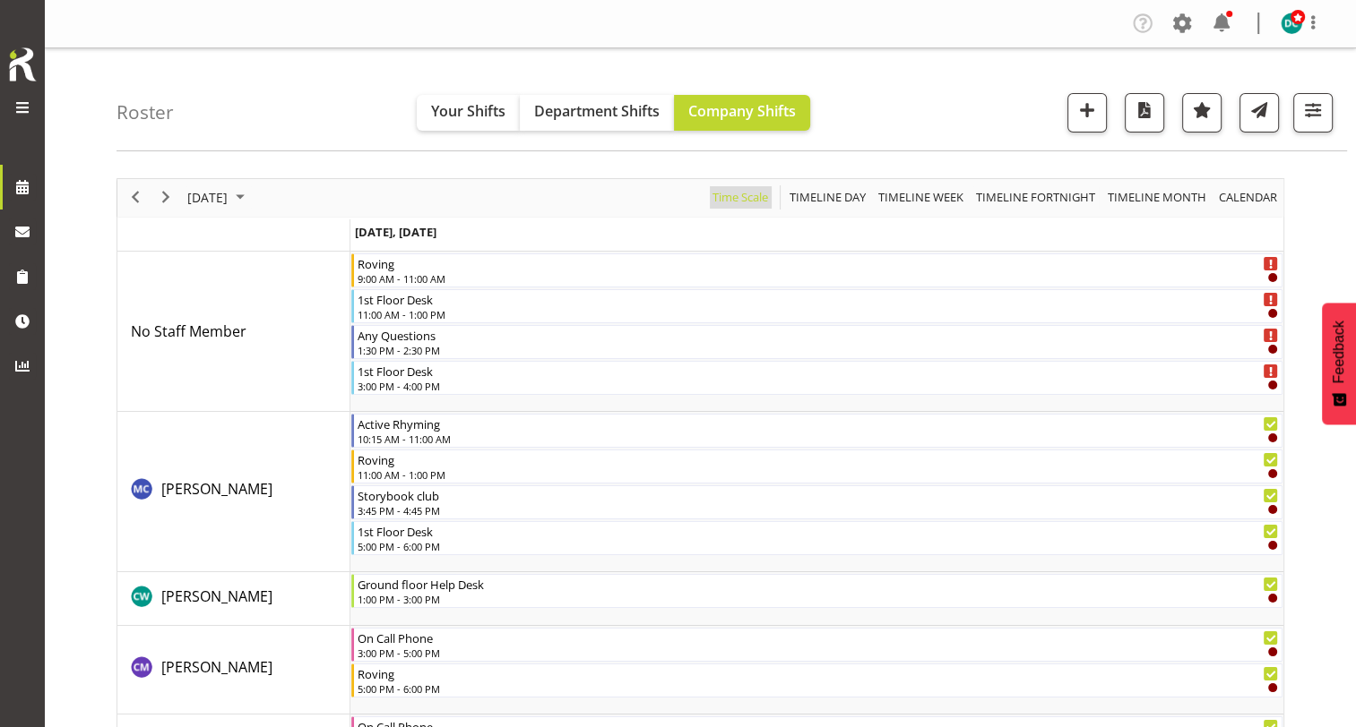
click at [727, 204] on span "Time Scale" at bounding box center [739, 197] width 59 height 22
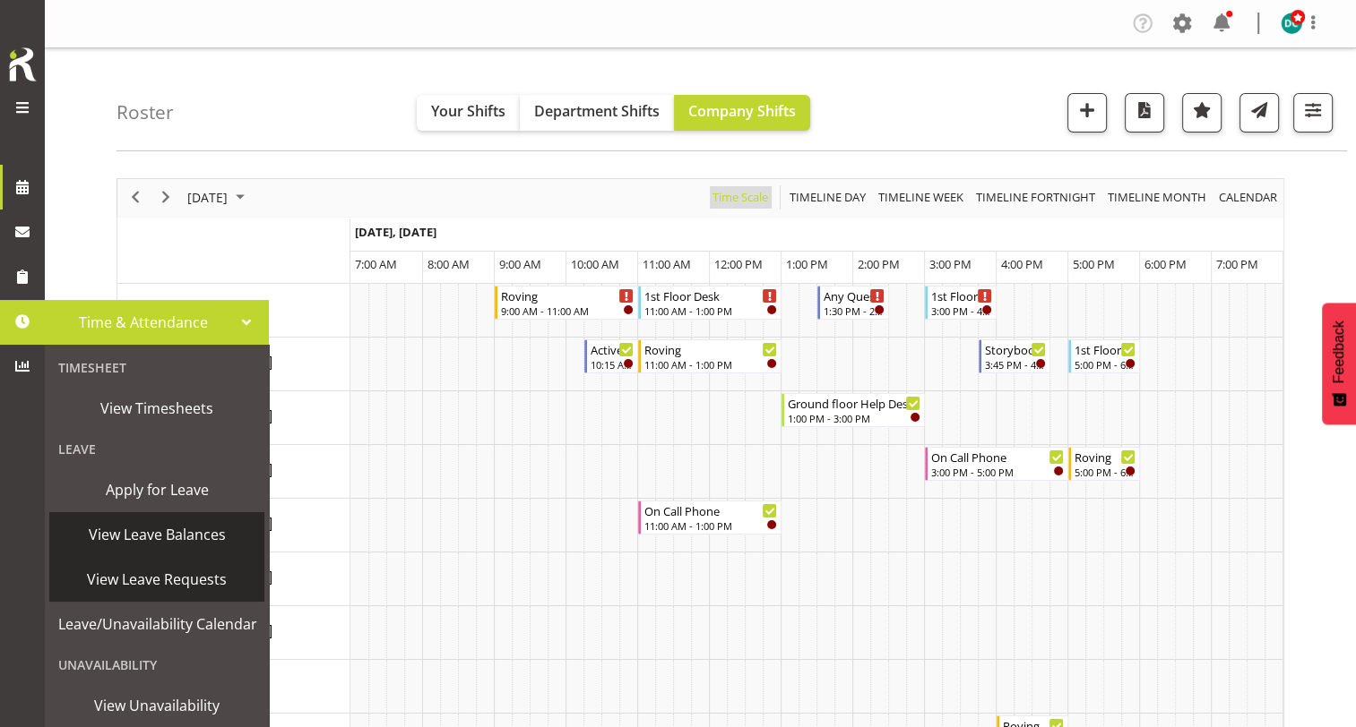
scroll to position [50, 0]
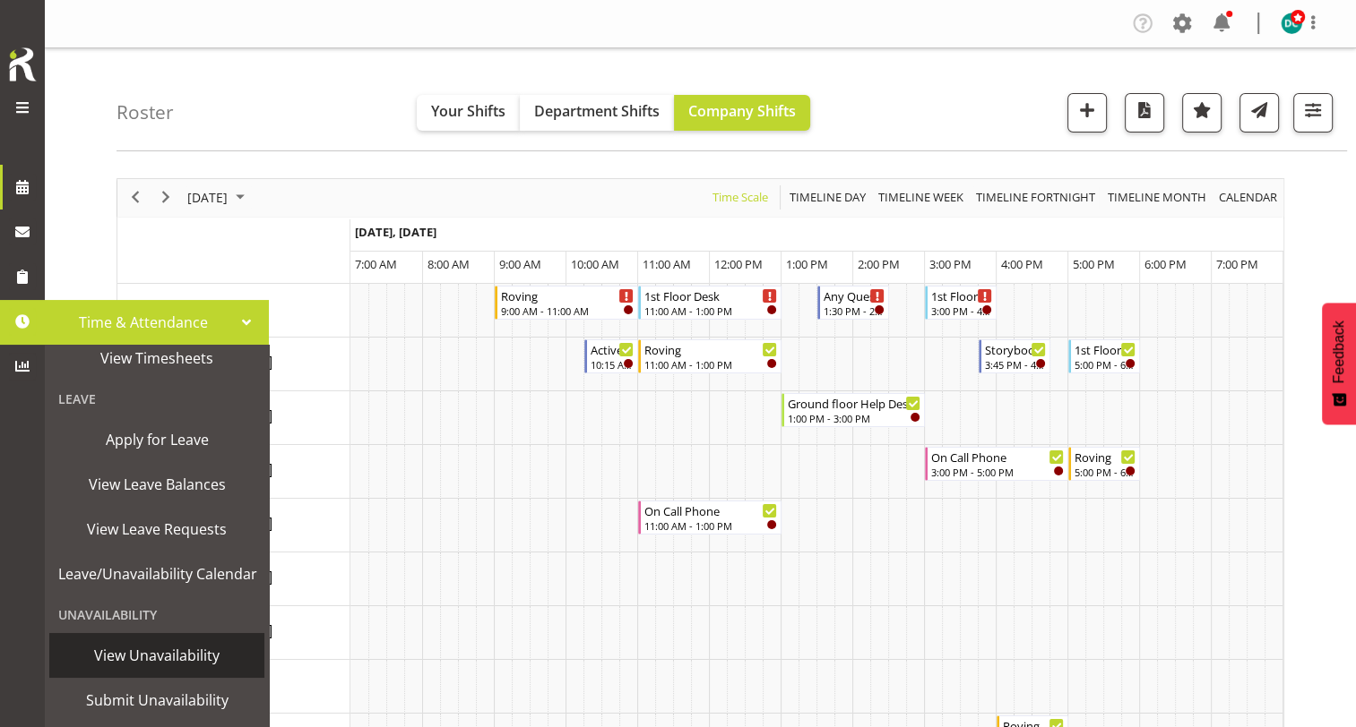
click at [131, 663] on span "View Unavailability" at bounding box center [156, 655] width 197 height 27
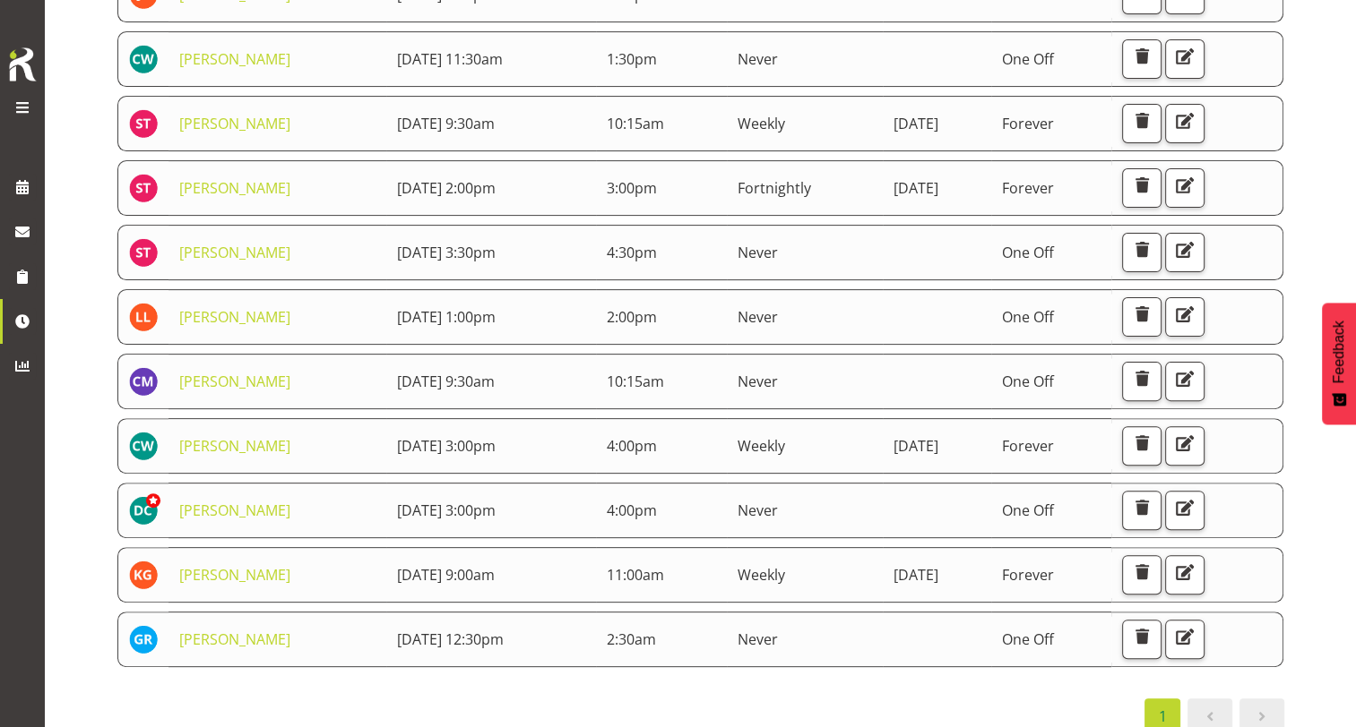
scroll to position [484, 0]
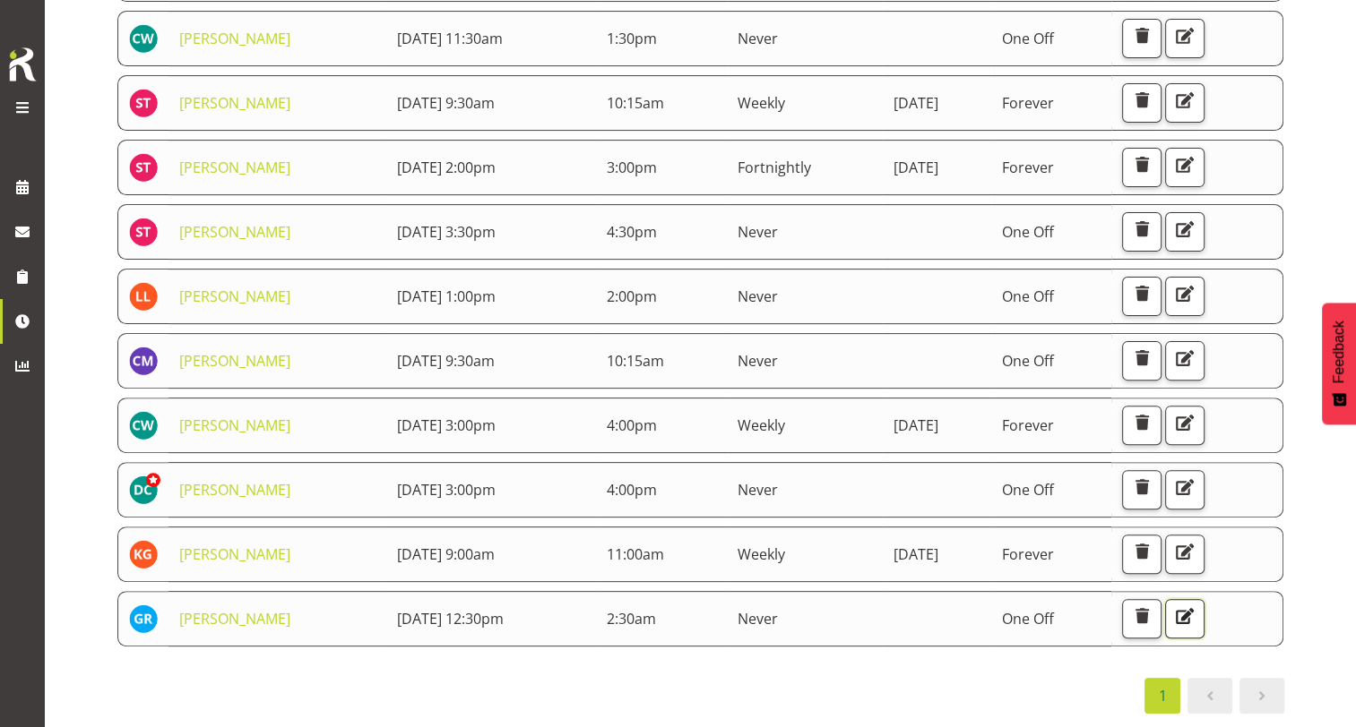
click at [1196, 606] on span "button" at bounding box center [1184, 616] width 23 height 23
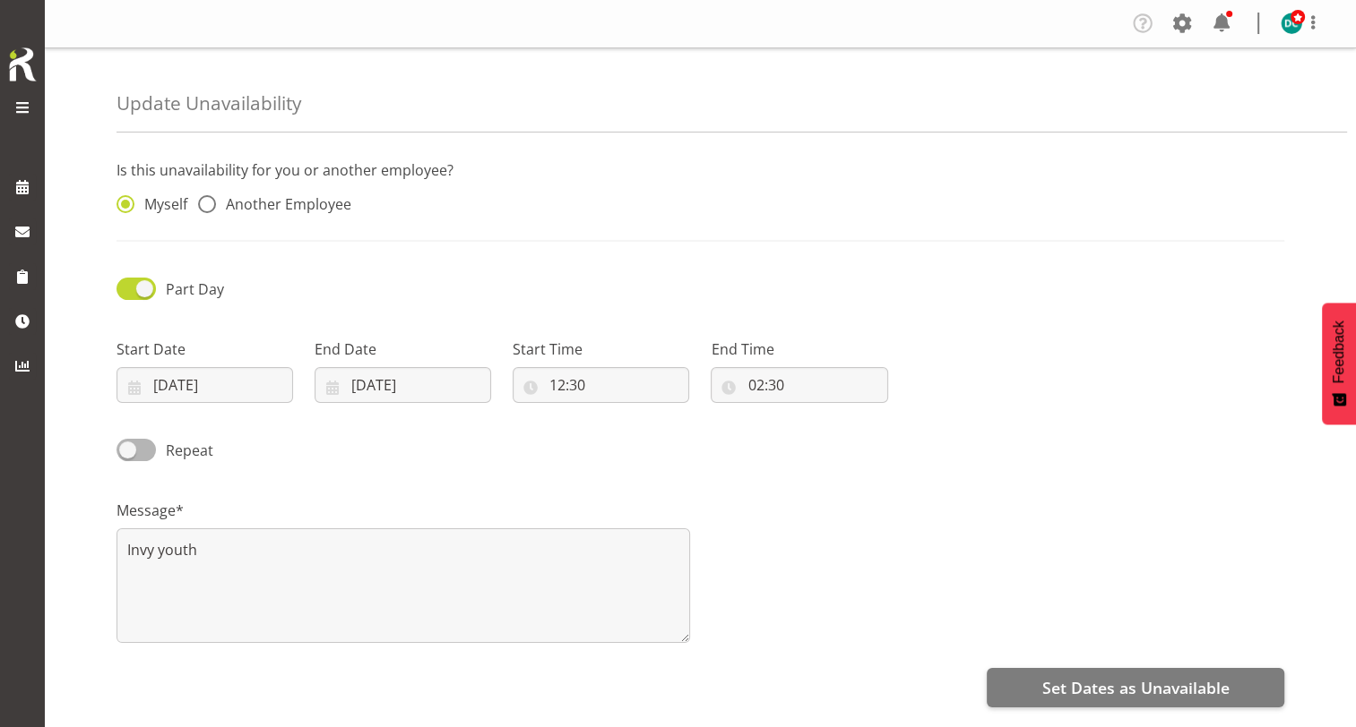
radio input "false"
radio input "true"
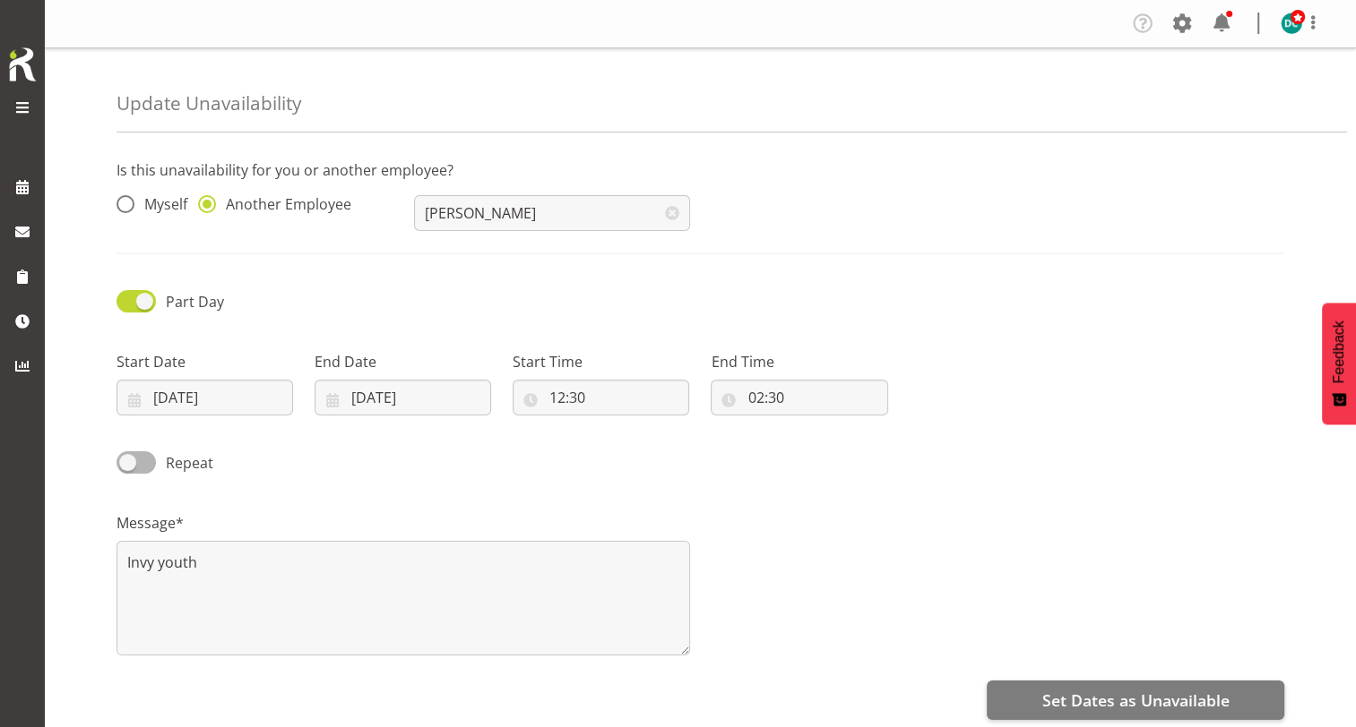
click at [1014, 529] on div "Message* Invy youth" at bounding box center [700, 576] width 1189 height 179
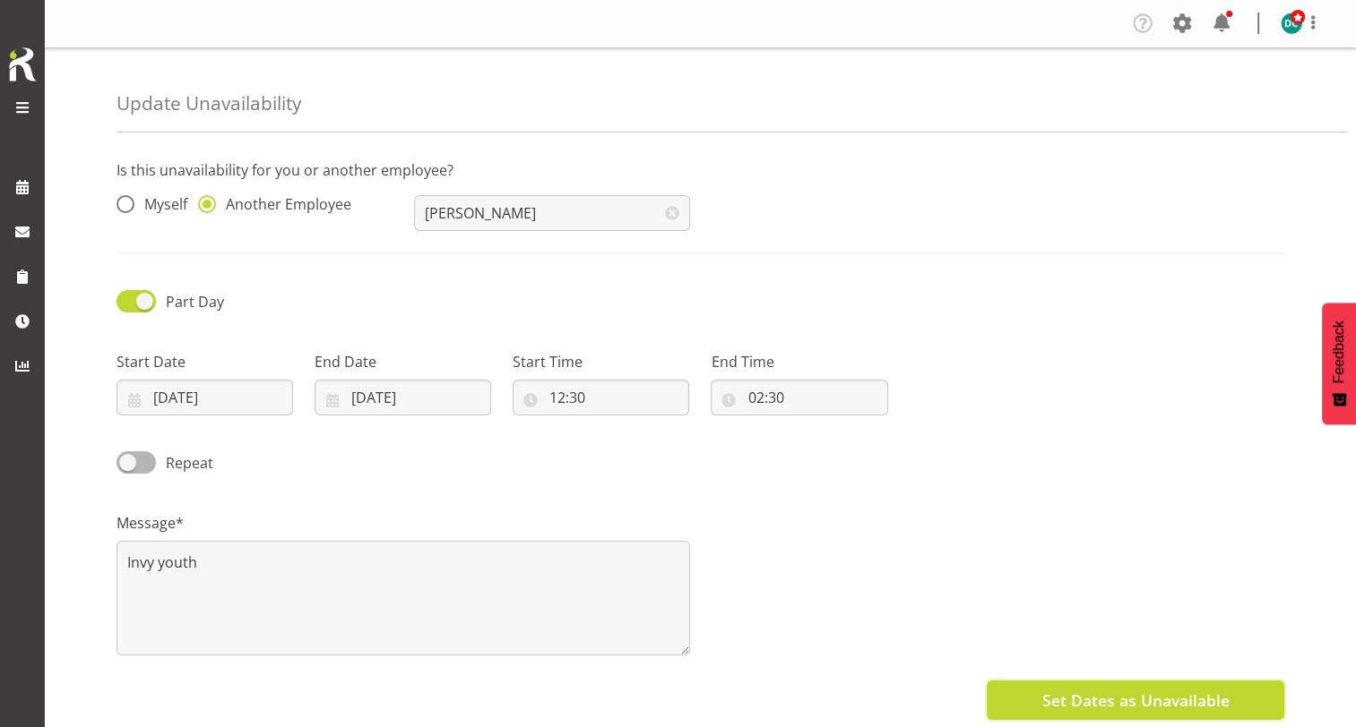
click at [1146, 697] on span "Set Dates as Unavailable" at bounding box center [1134, 700] width 187 height 23
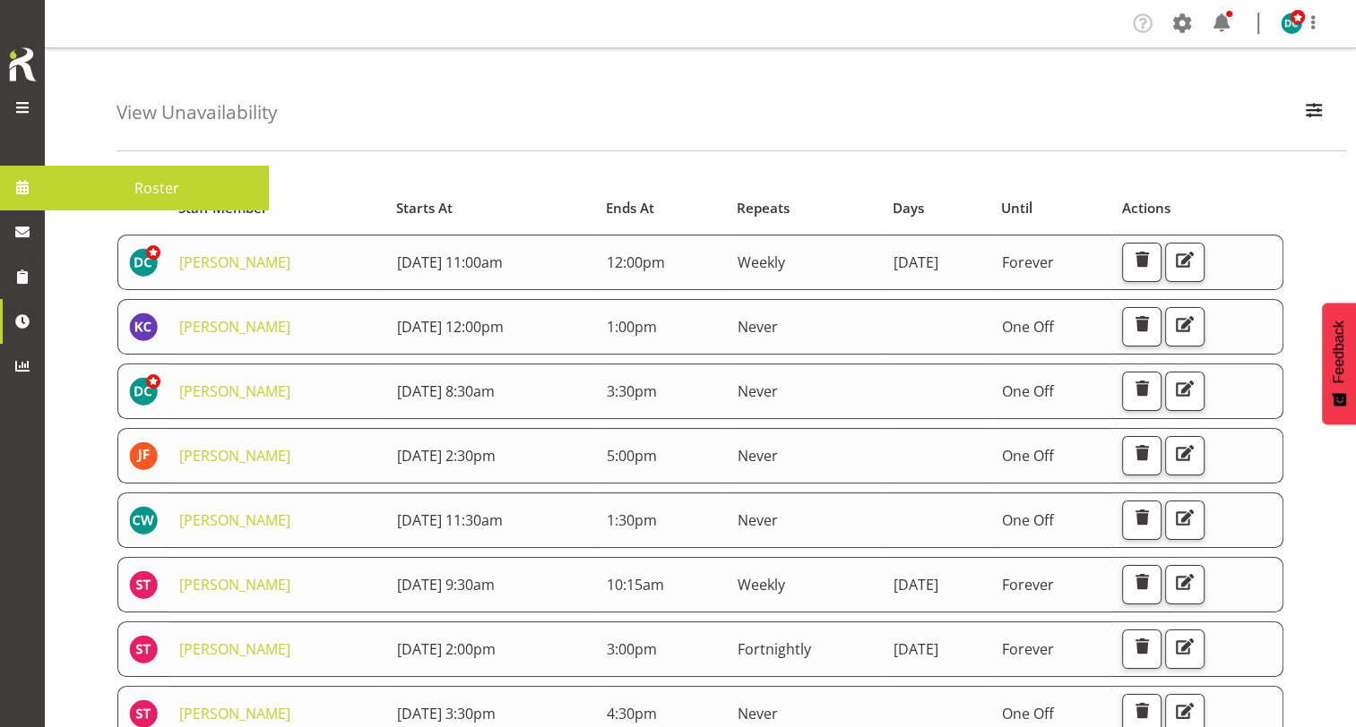
click at [25, 185] on span at bounding box center [22, 187] width 27 height 27
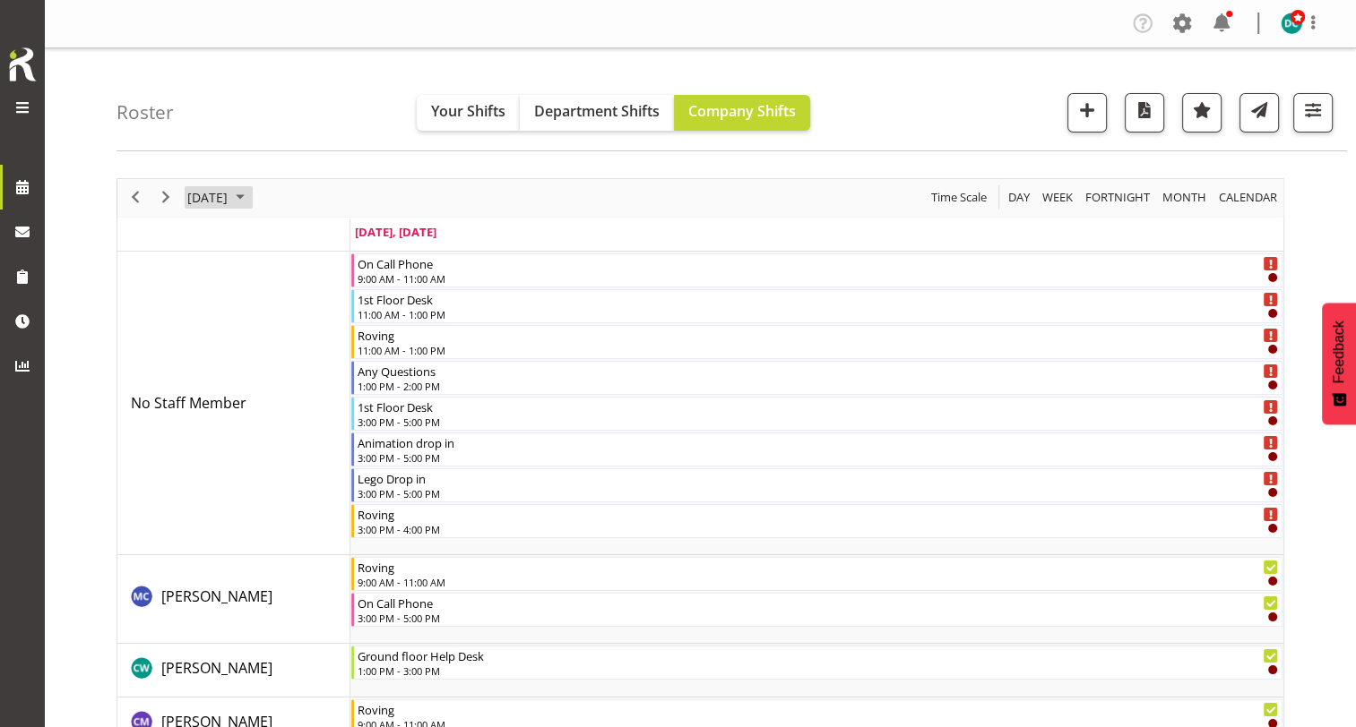
drag, startPoint x: 235, startPoint y: 182, endPoint x: 237, endPoint y: 191, distance: 9.4
click at [236, 183] on div "[DATE]" at bounding box center [218, 198] width 74 height 38
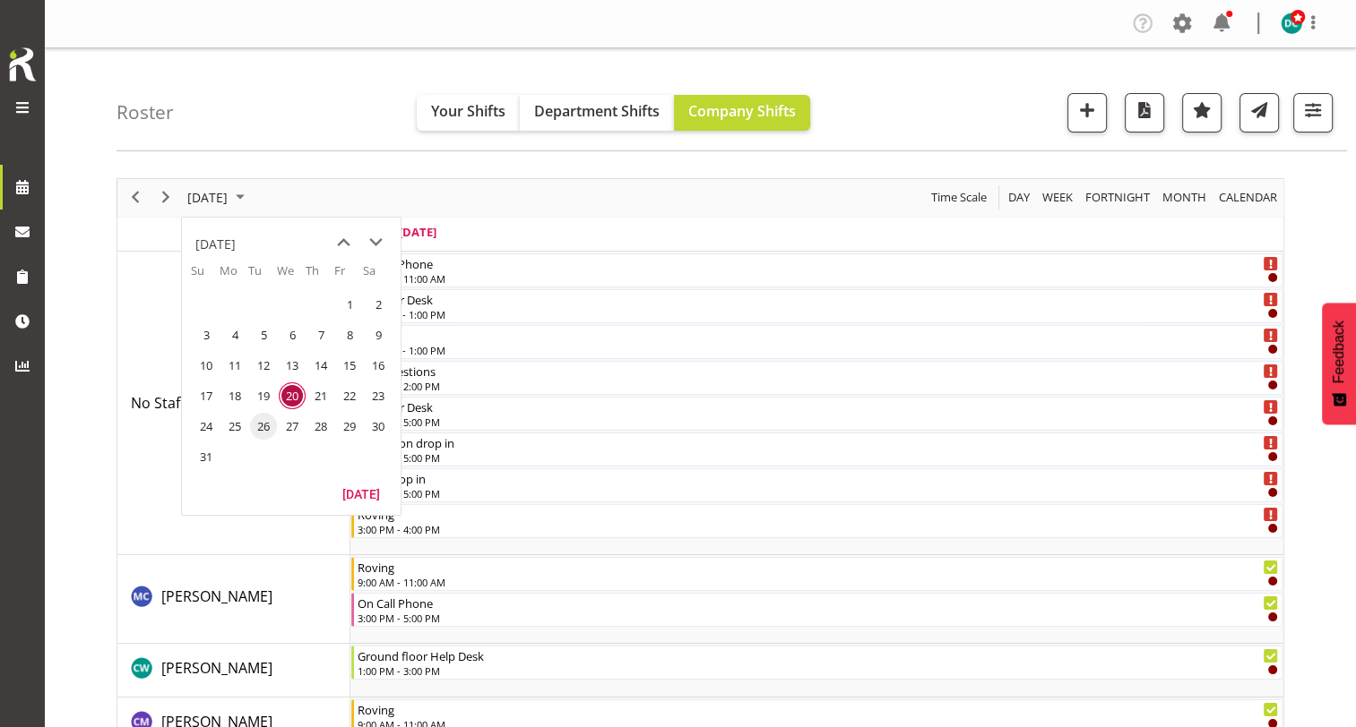
click at [267, 424] on span "26" at bounding box center [263, 426] width 27 height 27
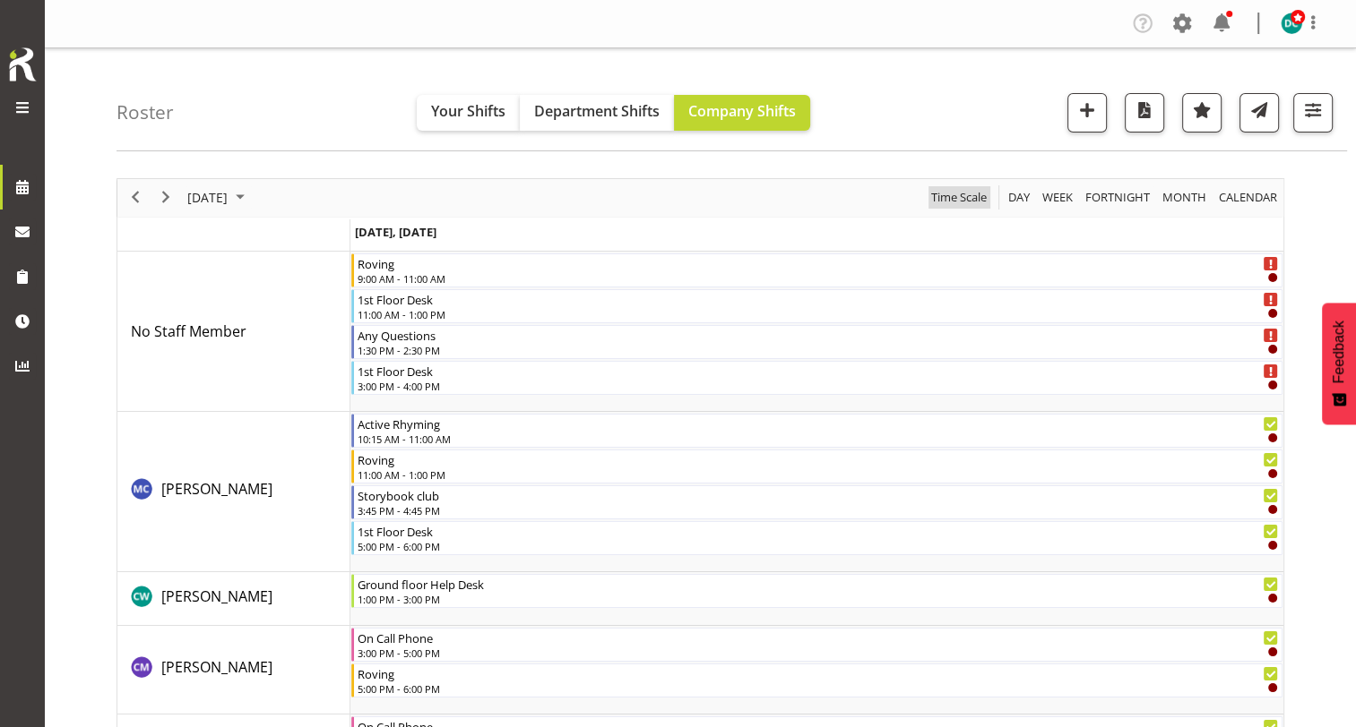
click at [961, 196] on span "Time Scale" at bounding box center [958, 197] width 59 height 22
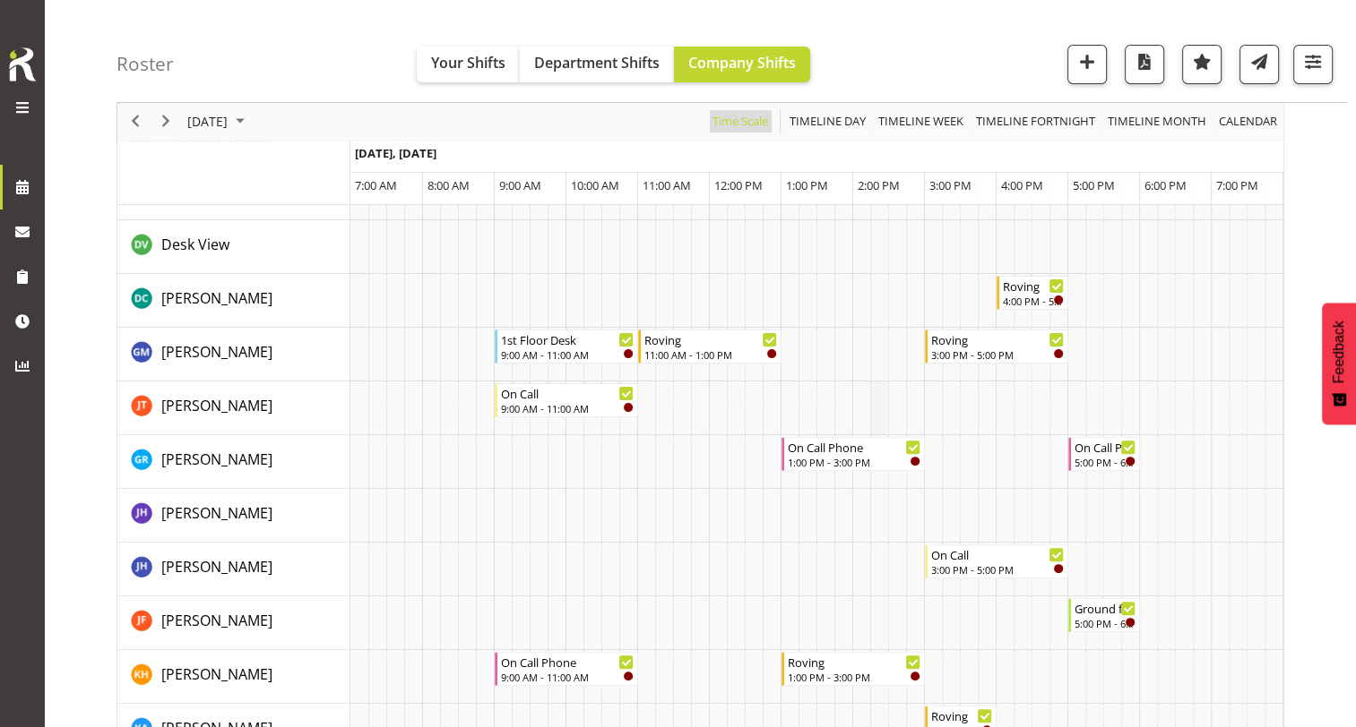
scroll to position [426, 0]
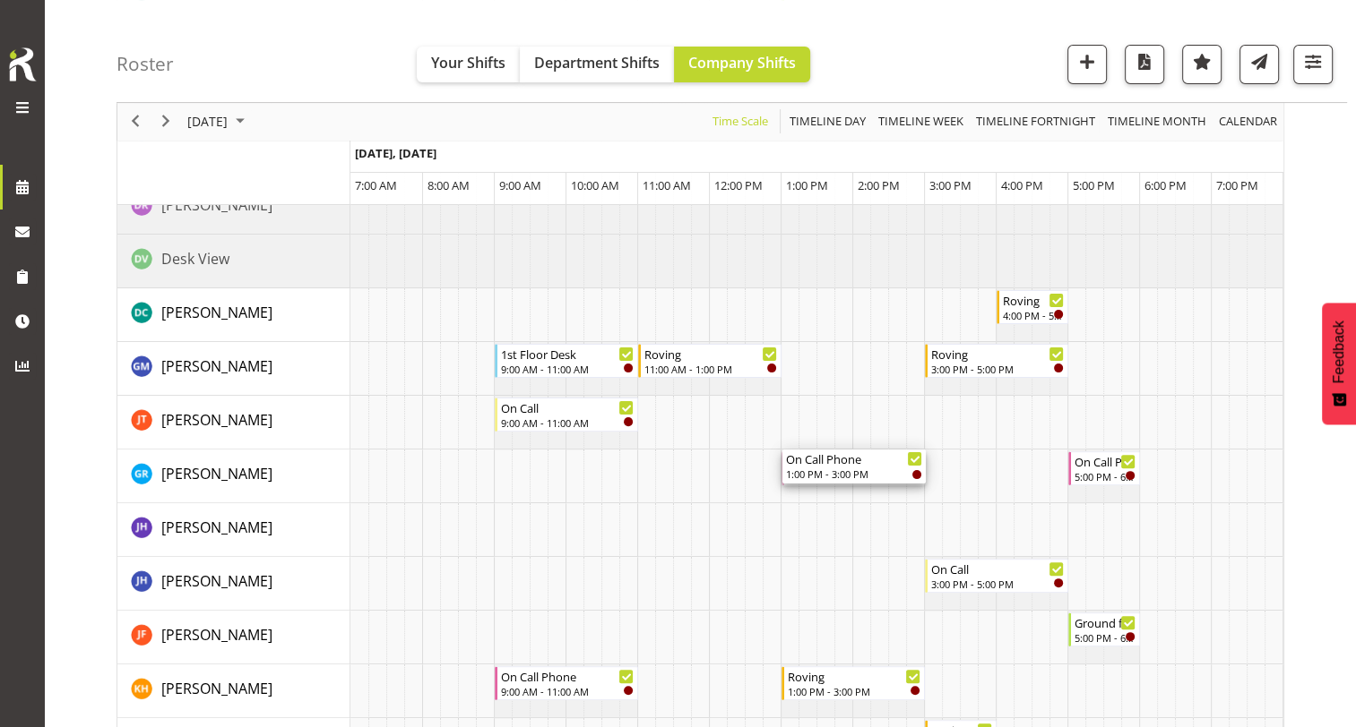
drag, startPoint x: 839, startPoint y: 469, endPoint x: 826, endPoint y: 477, distance: 14.4
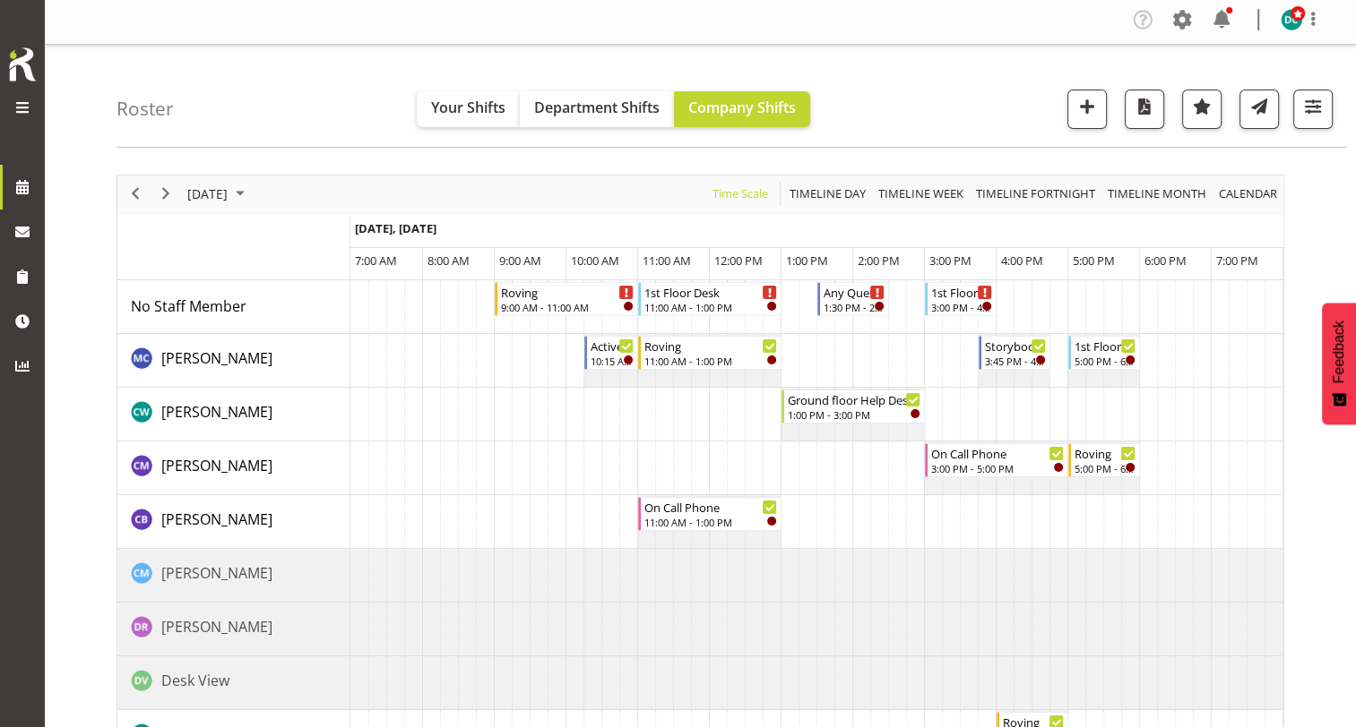
scroll to position [0, 0]
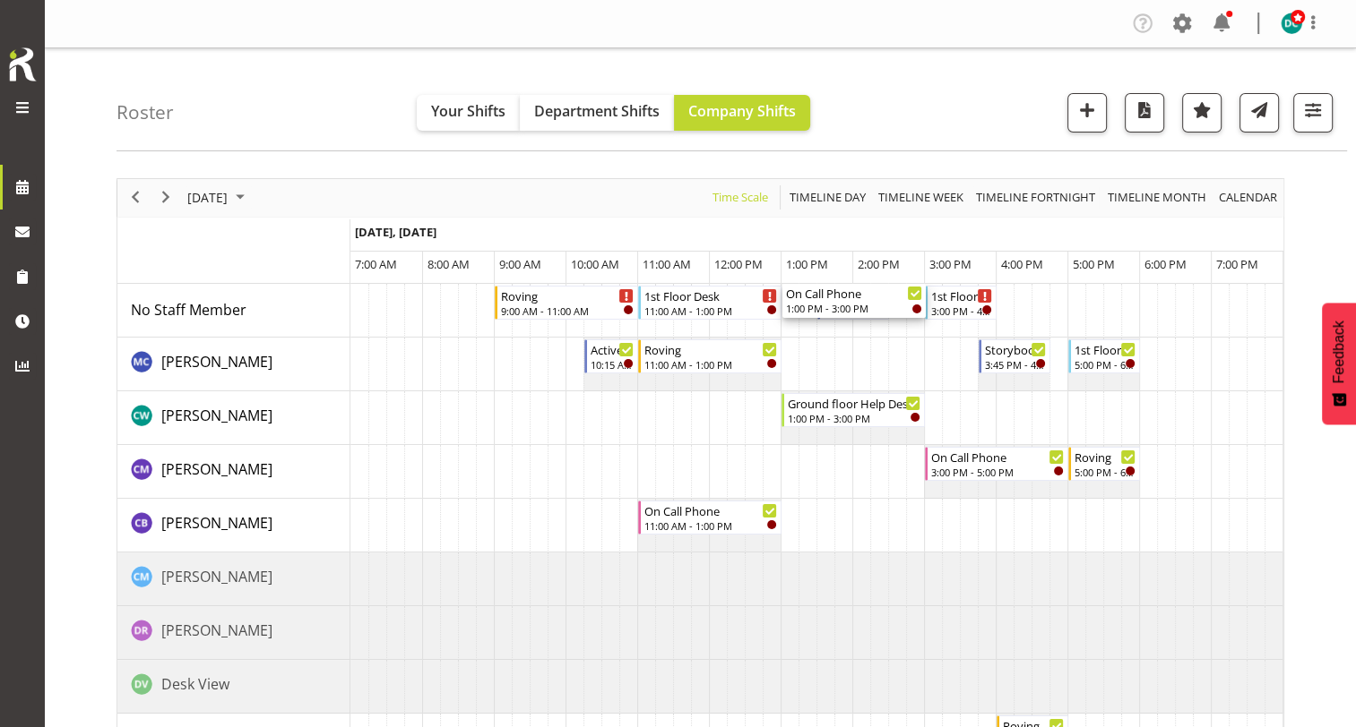
drag, startPoint x: 835, startPoint y: 473, endPoint x: 789, endPoint y: 314, distance: 165.9
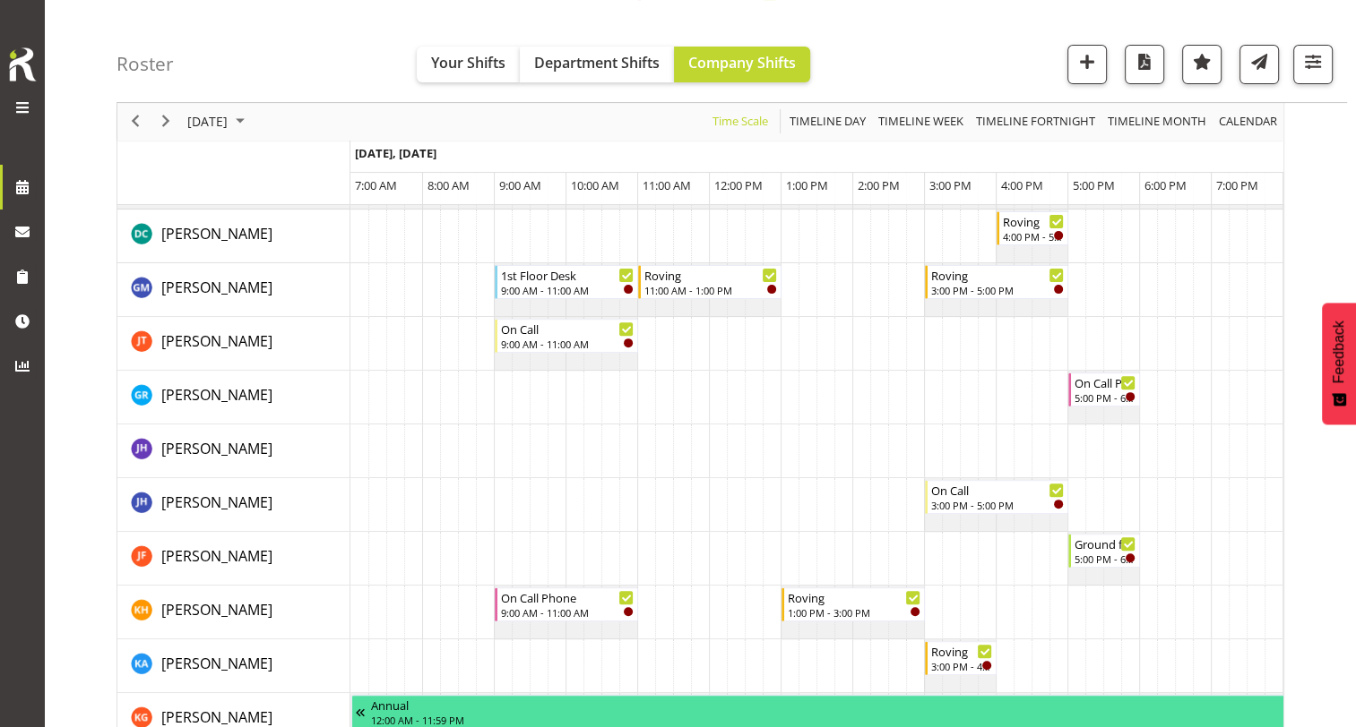
scroll to position [538, 0]
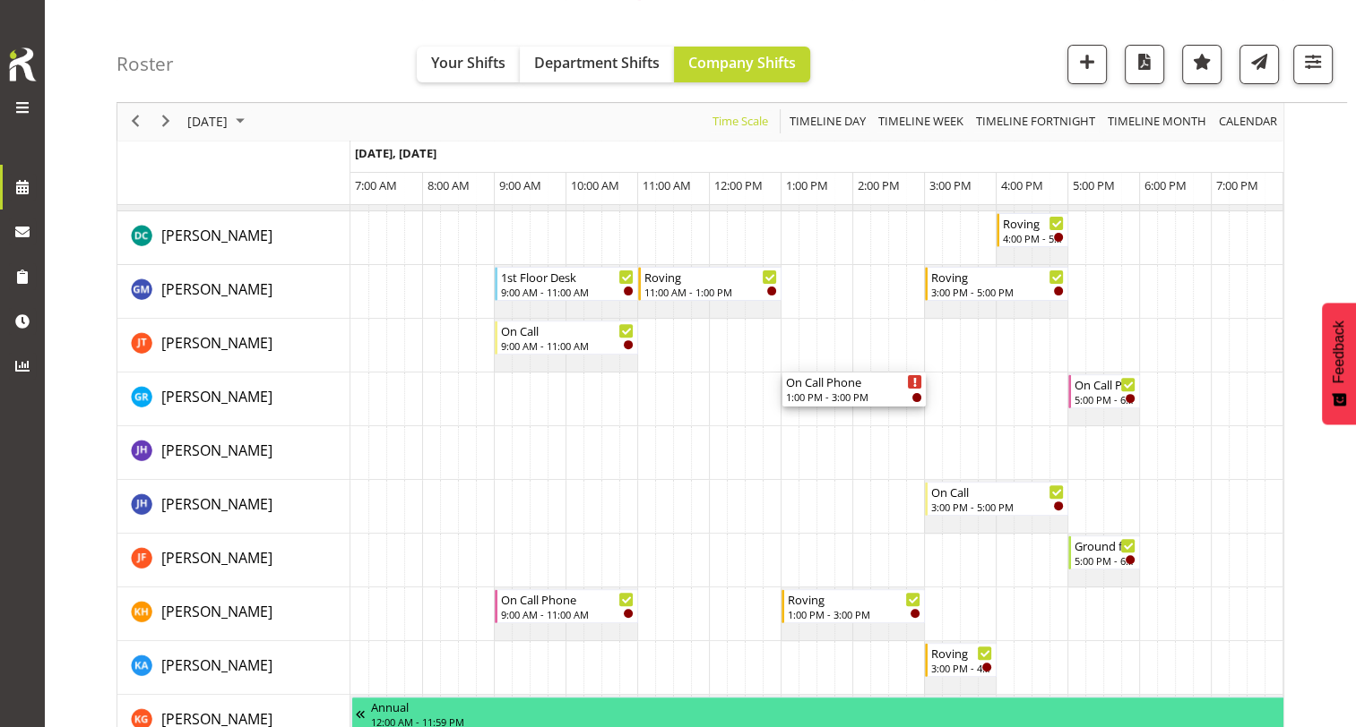
drag, startPoint x: 834, startPoint y: 305, endPoint x: 828, endPoint y: 401, distance: 97.0
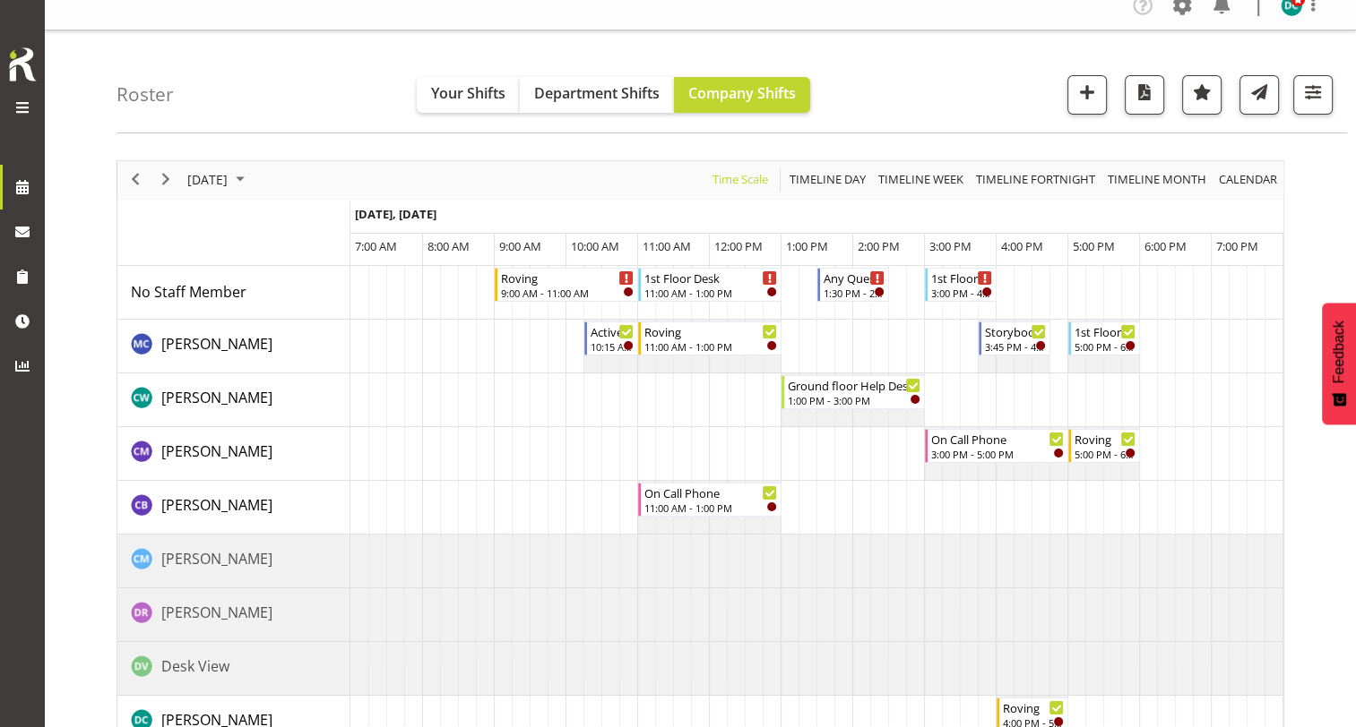
scroll to position [0, 0]
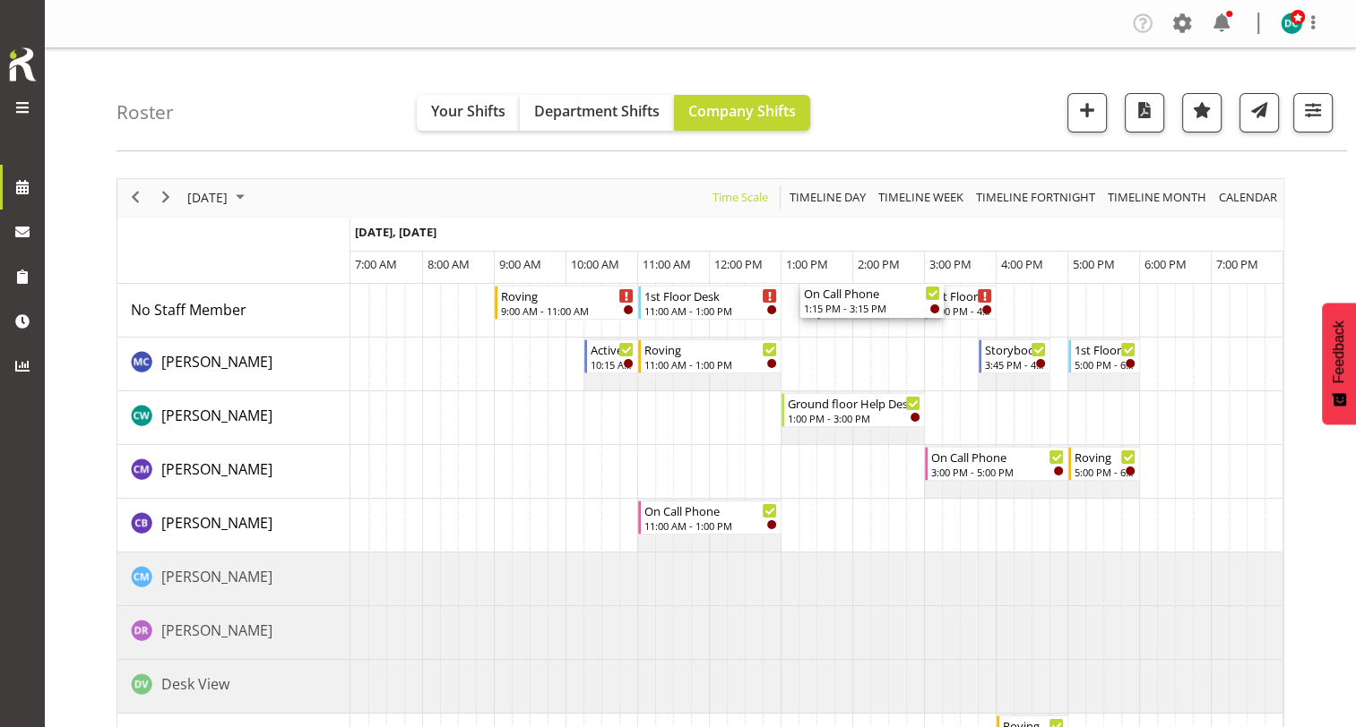
drag, startPoint x: 848, startPoint y: 392, endPoint x: 836, endPoint y: 293, distance: 99.2
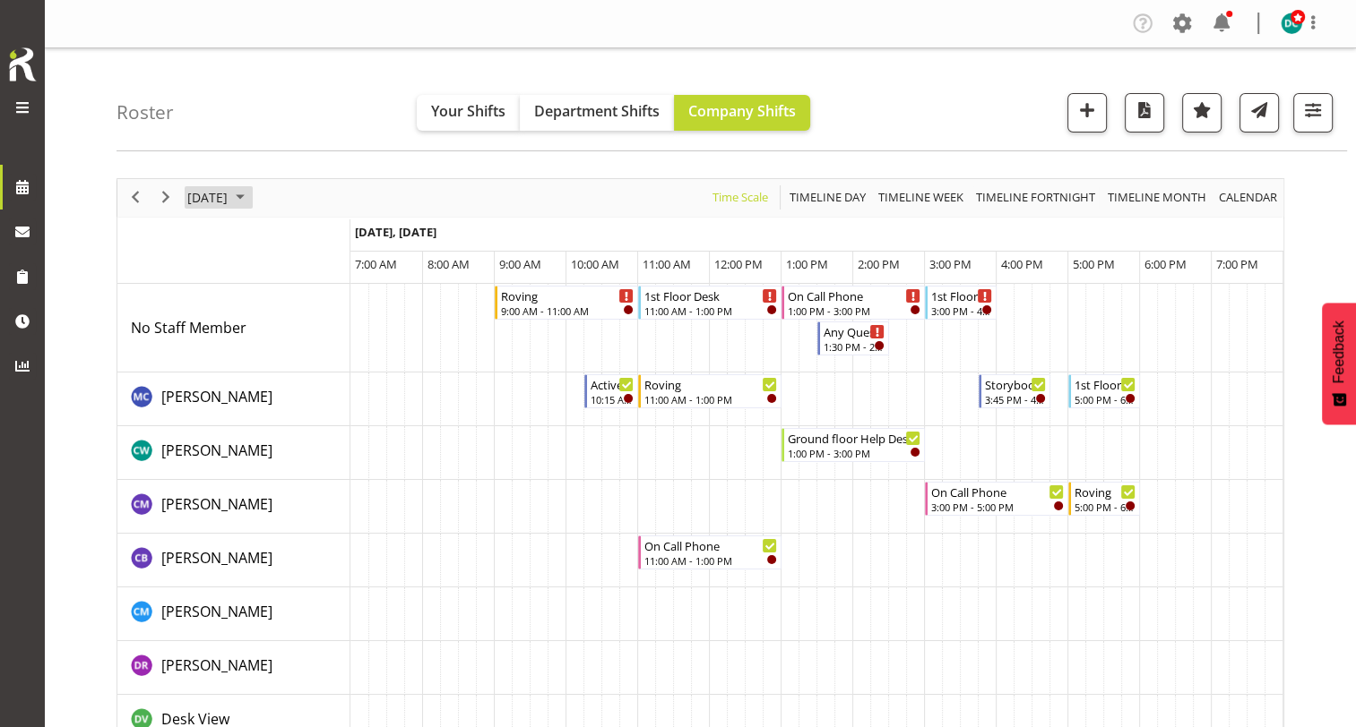
click at [229, 203] on span "[DATE]" at bounding box center [207, 197] width 44 height 22
click at [376, 211] on div "[DATE] [DATE] Timeline Day Timeline Week Timeline Fortnight Timeline Month cale…" at bounding box center [700, 198] width 1166 height 38
click at [907, 202] on span "Timeline Week" at bounding box center [920, 197] width 89 height 22
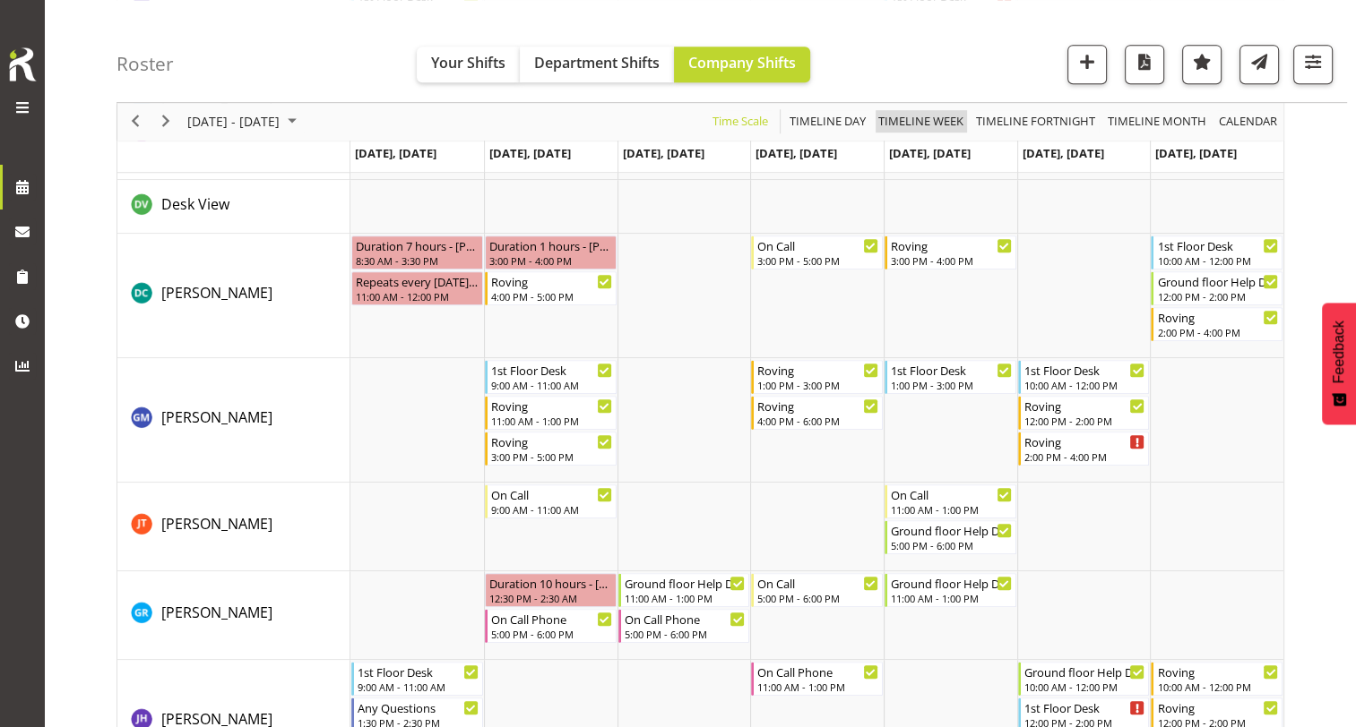
scroll to position [986, 0]
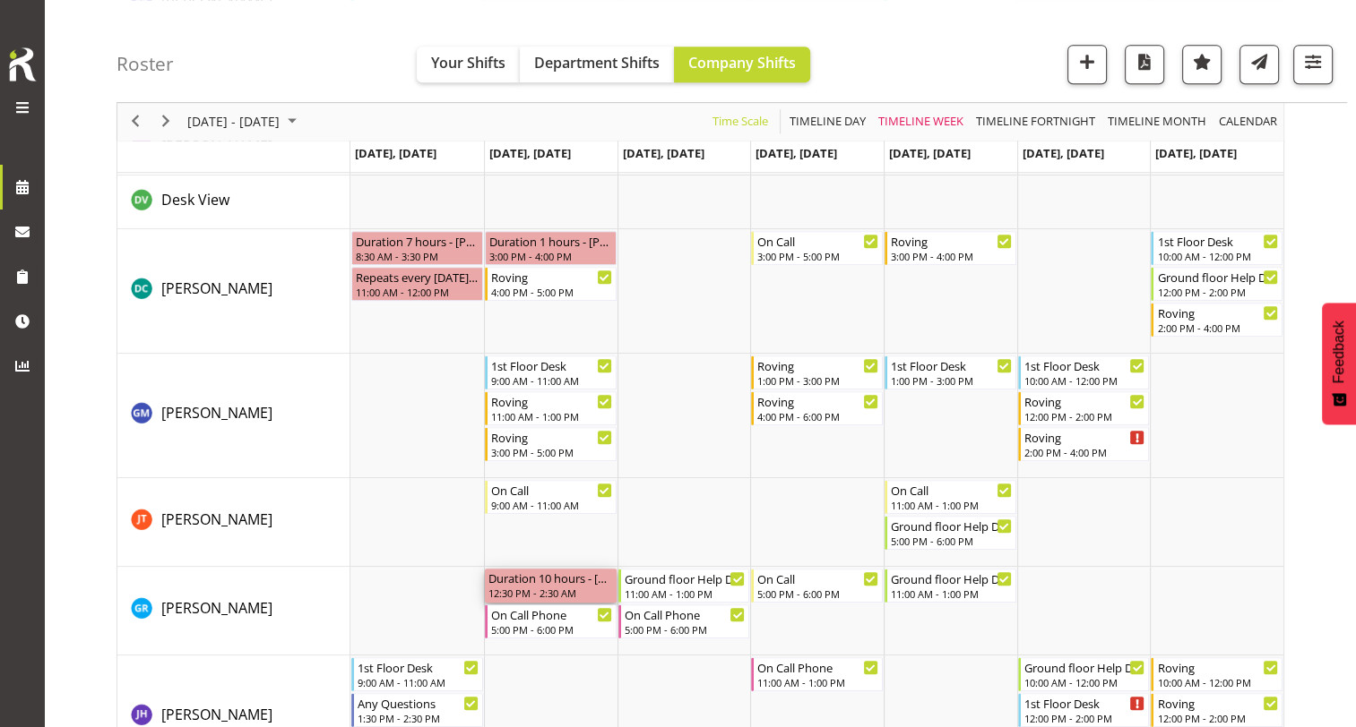
click at [581, 587] on div "12:30 PM - 2:30 AM" at bounding box center [550, 593] width 125 height 14
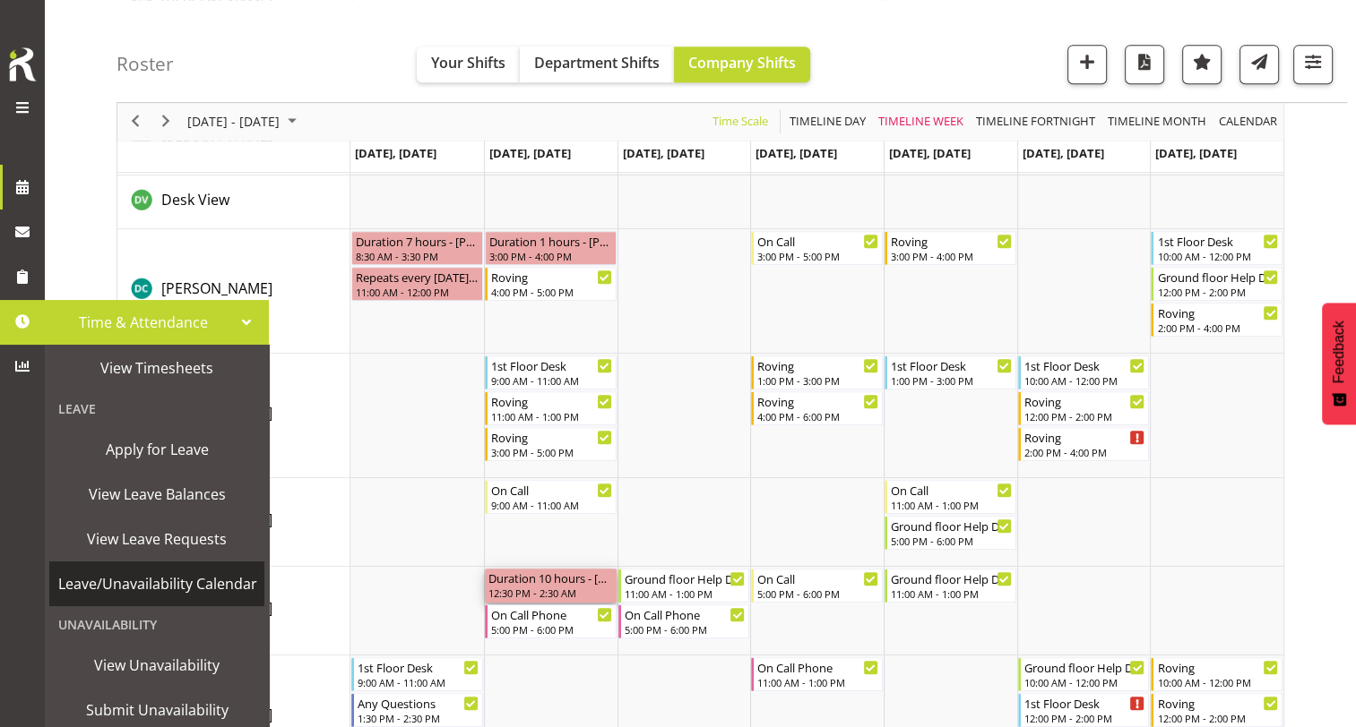
scroll to position [50, 0]
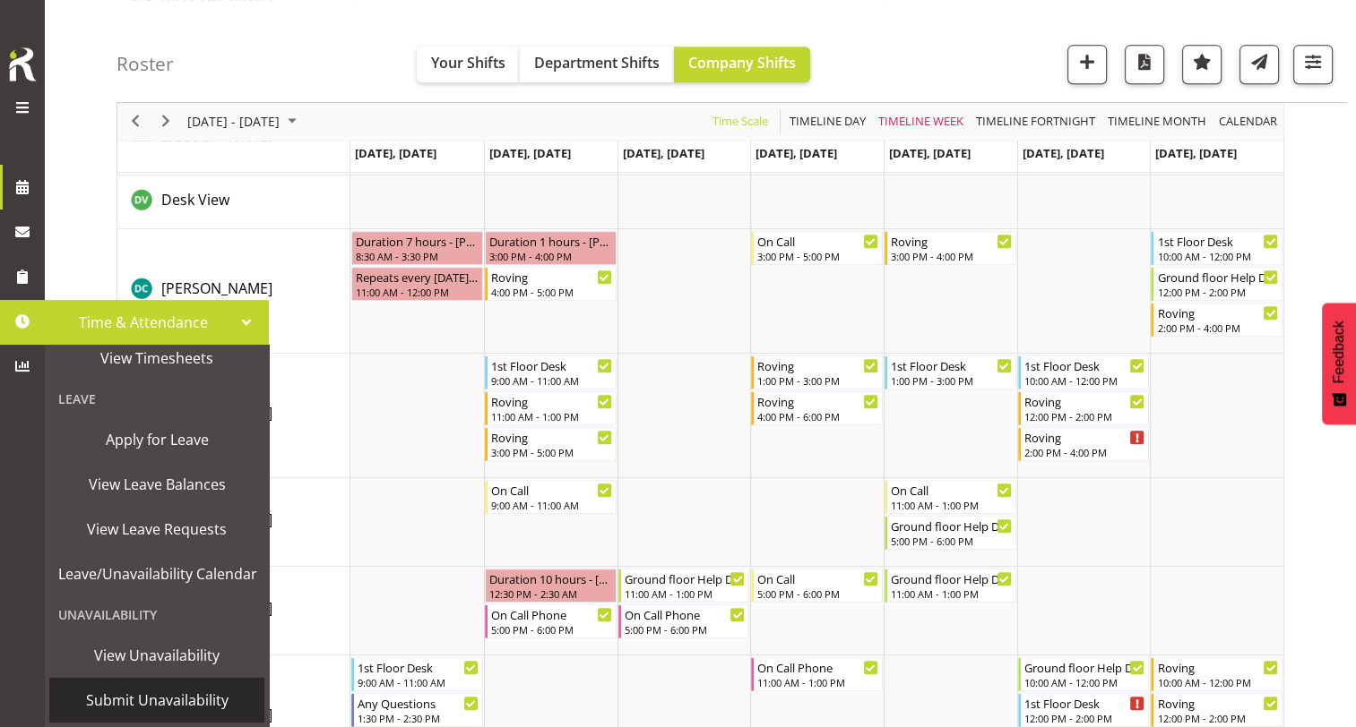
click at [143, 695] on span "Submit Unavailability" at bounding box center [156, 700] width 197 height 27
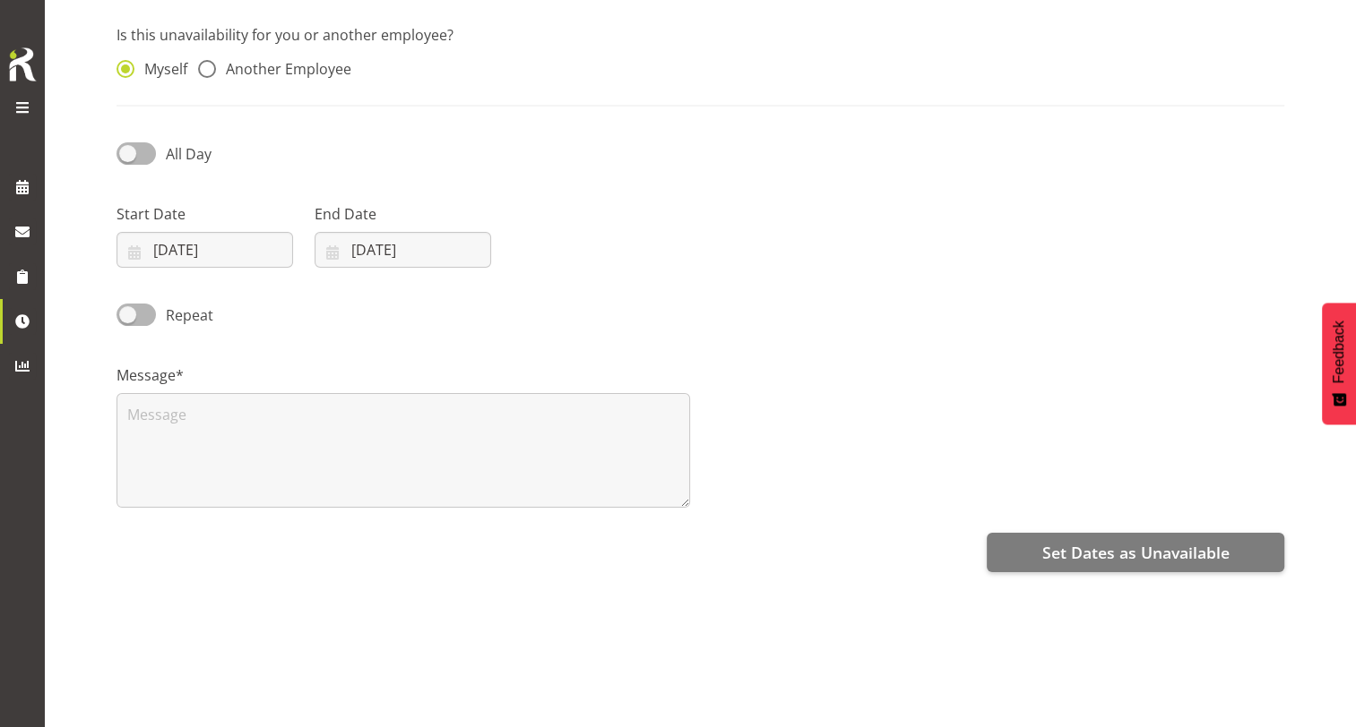
scroll to position [149, 0]
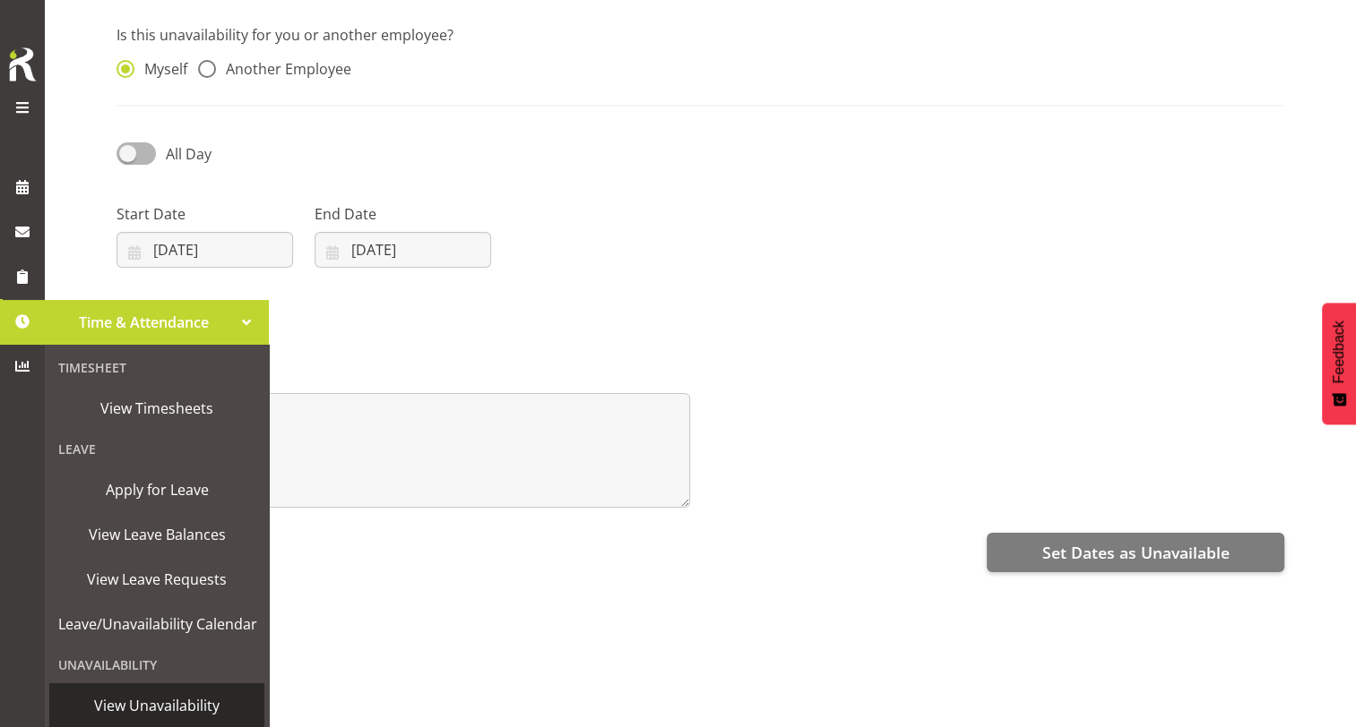
click at [151, 702] on span "View Unavailability" at bounding box center [156, 706] width 197 height 27
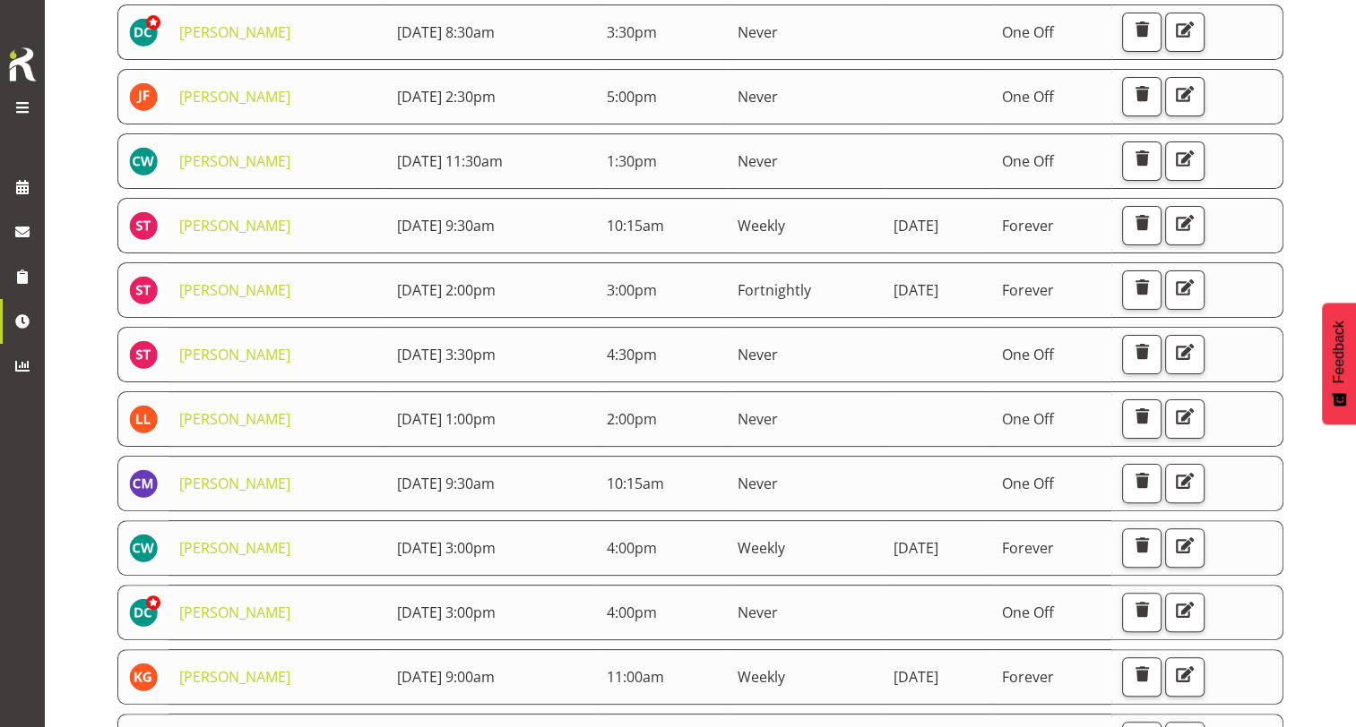
scroll to position [484, 0]
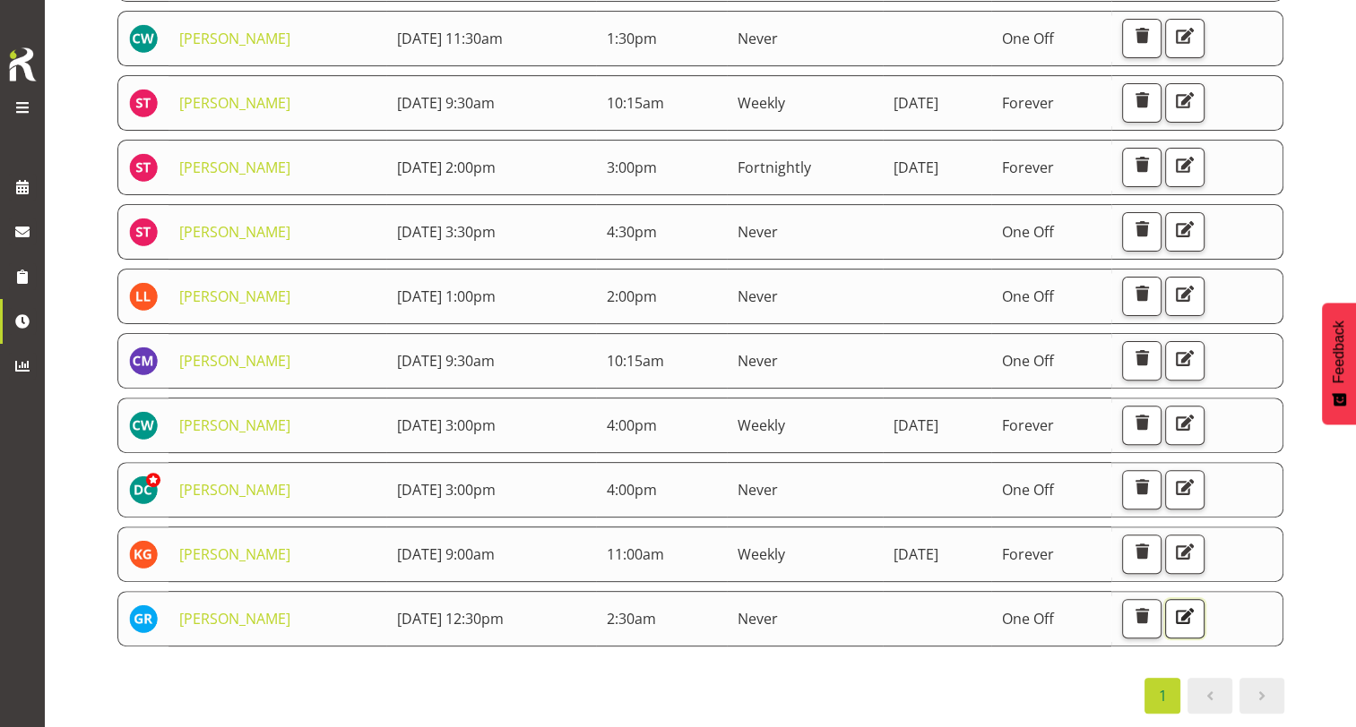
click at [1196, 605] on span "button" at bounding box center [1184, 616] width 23 height 23
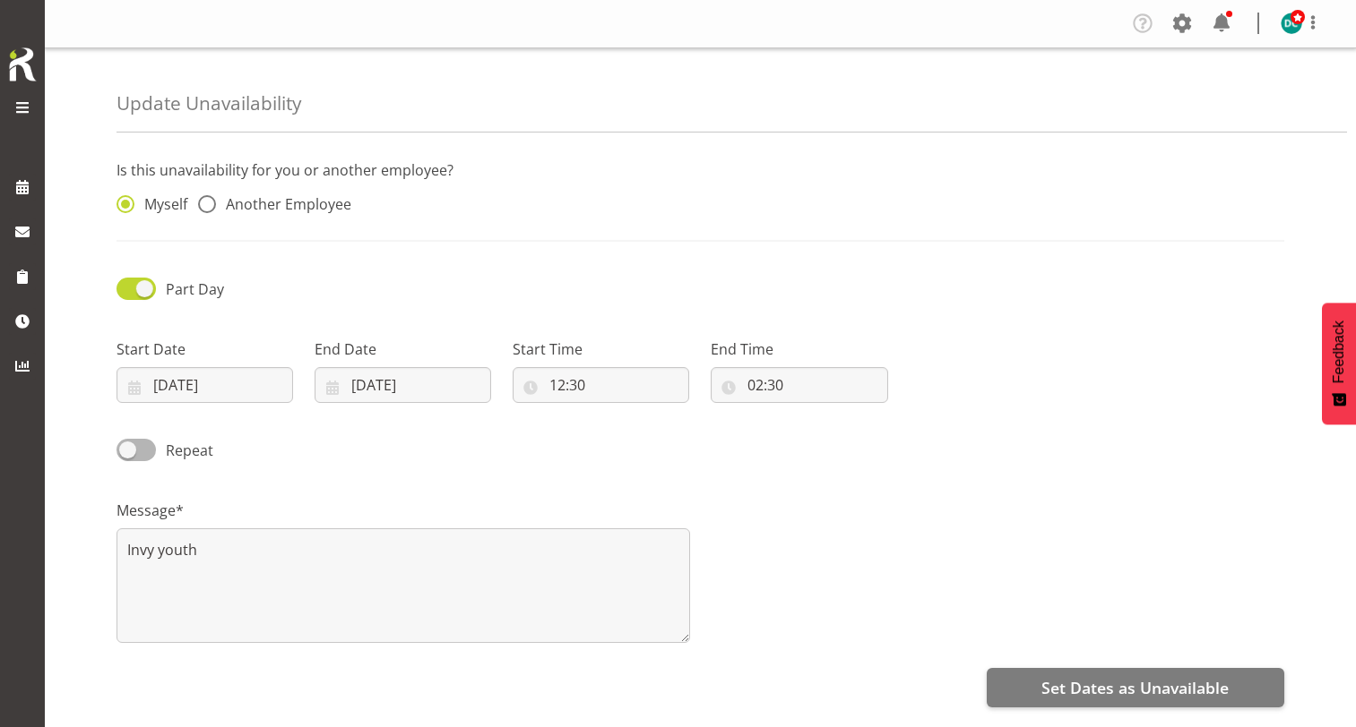
select select "2"
select select "30"
radio input "false"
radio input "true"
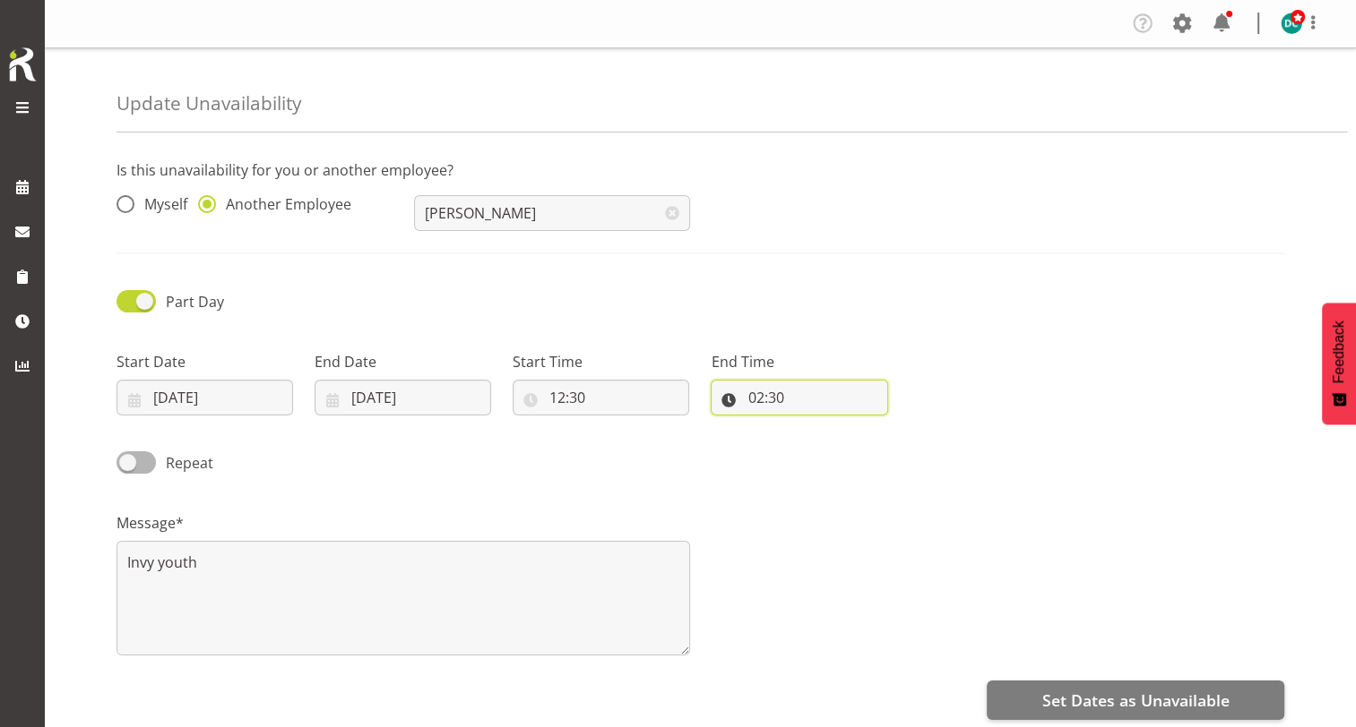
click at [777, 395] on input "02:30" at bounding box center [798, 398] width 176 height 36
click at [820, 444] on select "00 01 02 03 04 05 06 07 08 09 10 11 12 13 14 15 16 17 18 19 20 21 22 23" at bounding box center [833, 444] width 40 height 36
select select "14"
click at [813, 426] on select "00 01 02 03 04 05 06 07 08 09 10 11 12 13 14 15 16 17 18 19 20 21 22 23" at bounding box center [833, 444] width 40 height 36
type input "14:30"
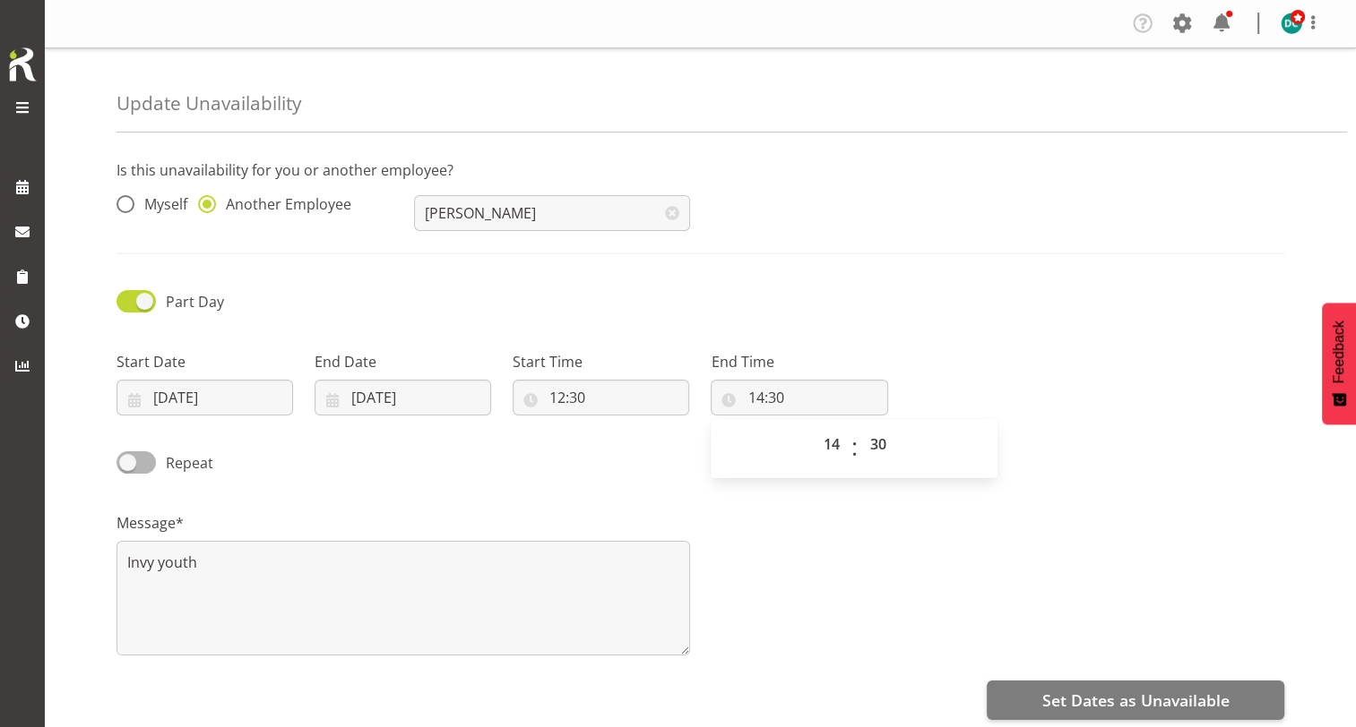
click at [832, 705] on div "Set Dates as Unavailable" at bounding box center [699, 698] width 1167 height 43
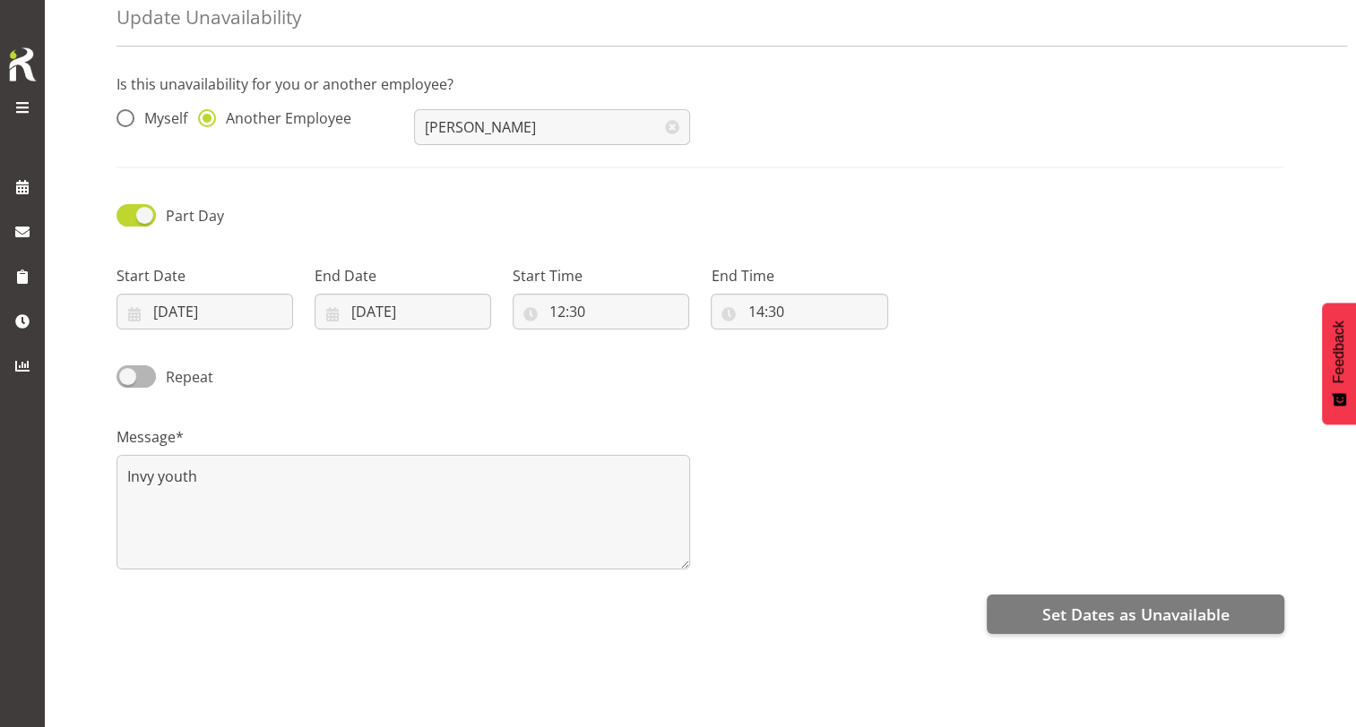
scroll to position [149, 0]
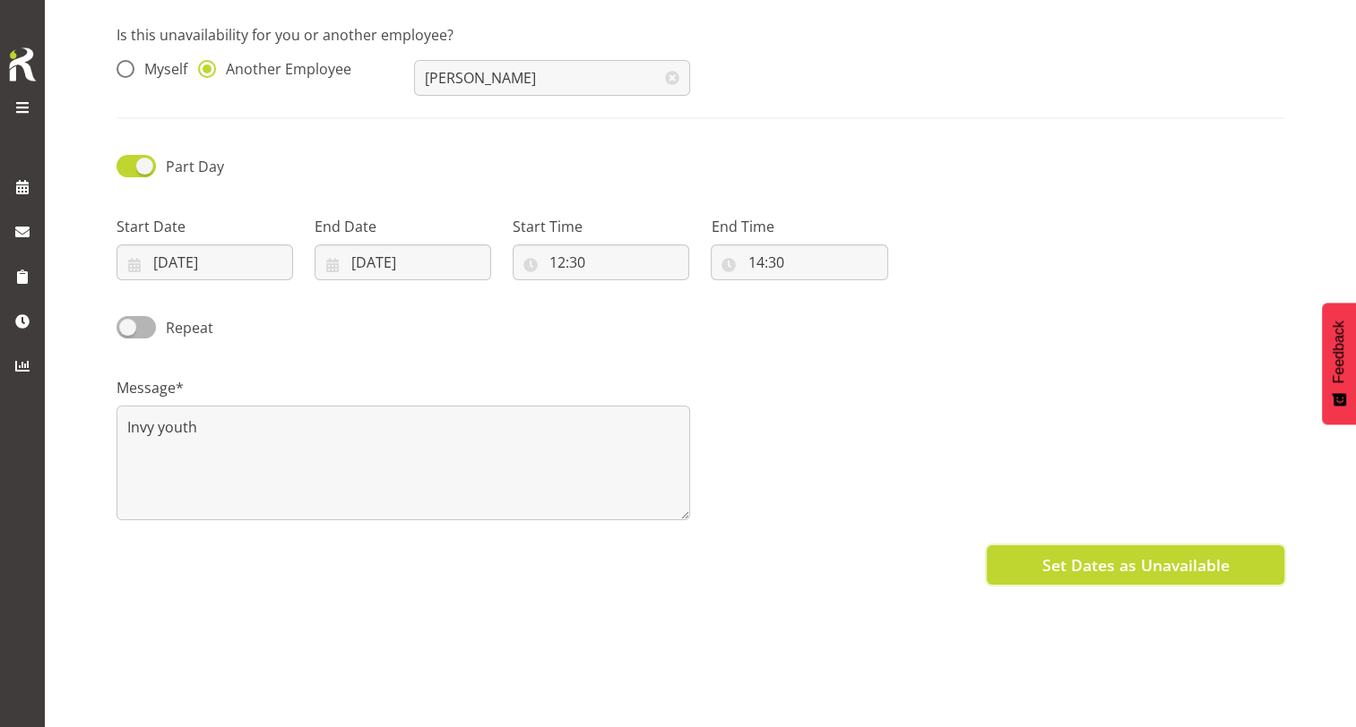
click at [1041, 558] on span "Set Dates as Unavailable" at bounding box center [1134, 565] width 187 height 23
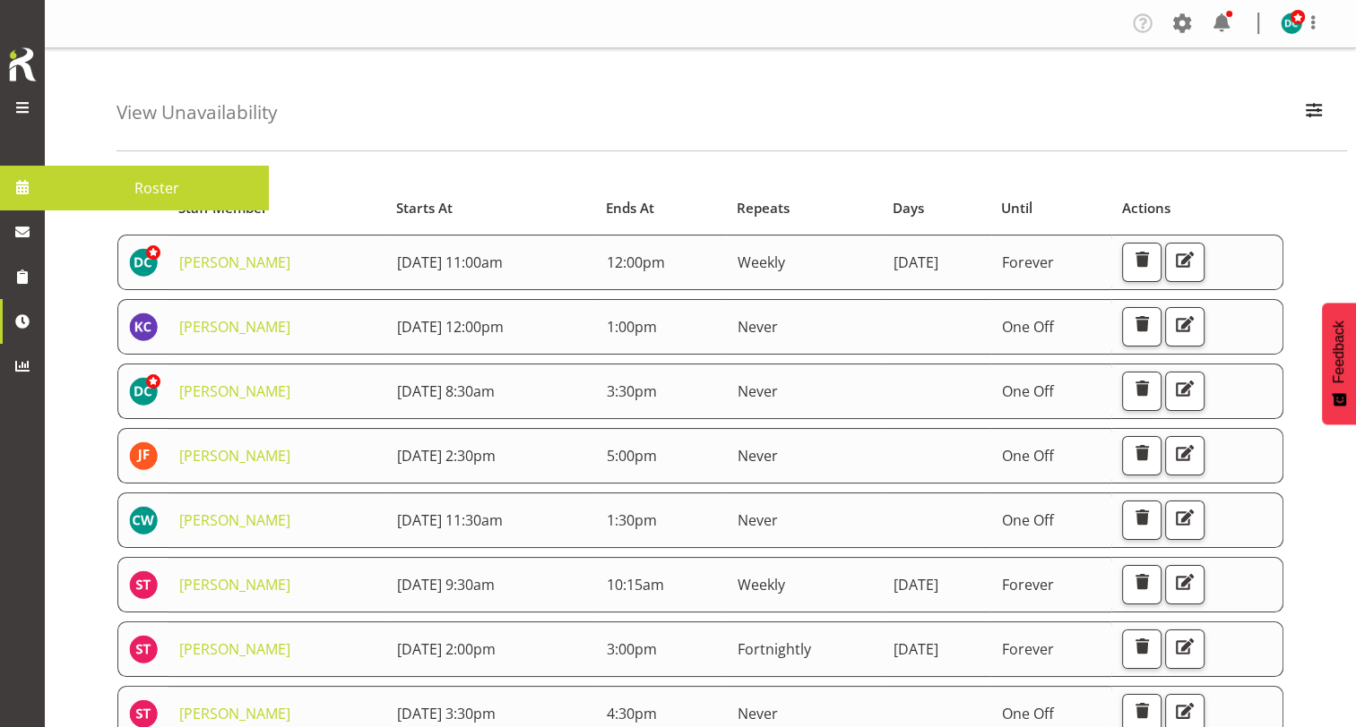
click at [32, 190] on span at bounding box center [22, 187] width 27 height 27
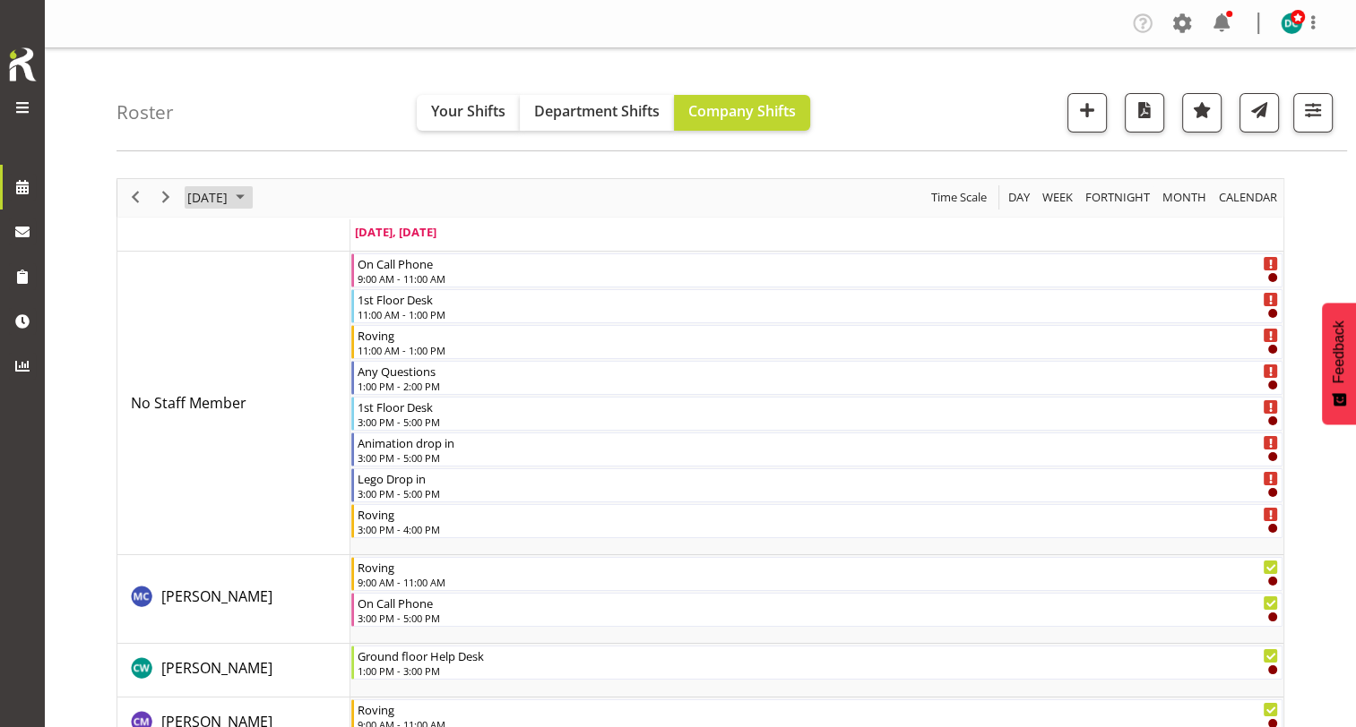
click at [229, 202] on span "[DATE]" at bounding box center [207, 197] width 44 height 22
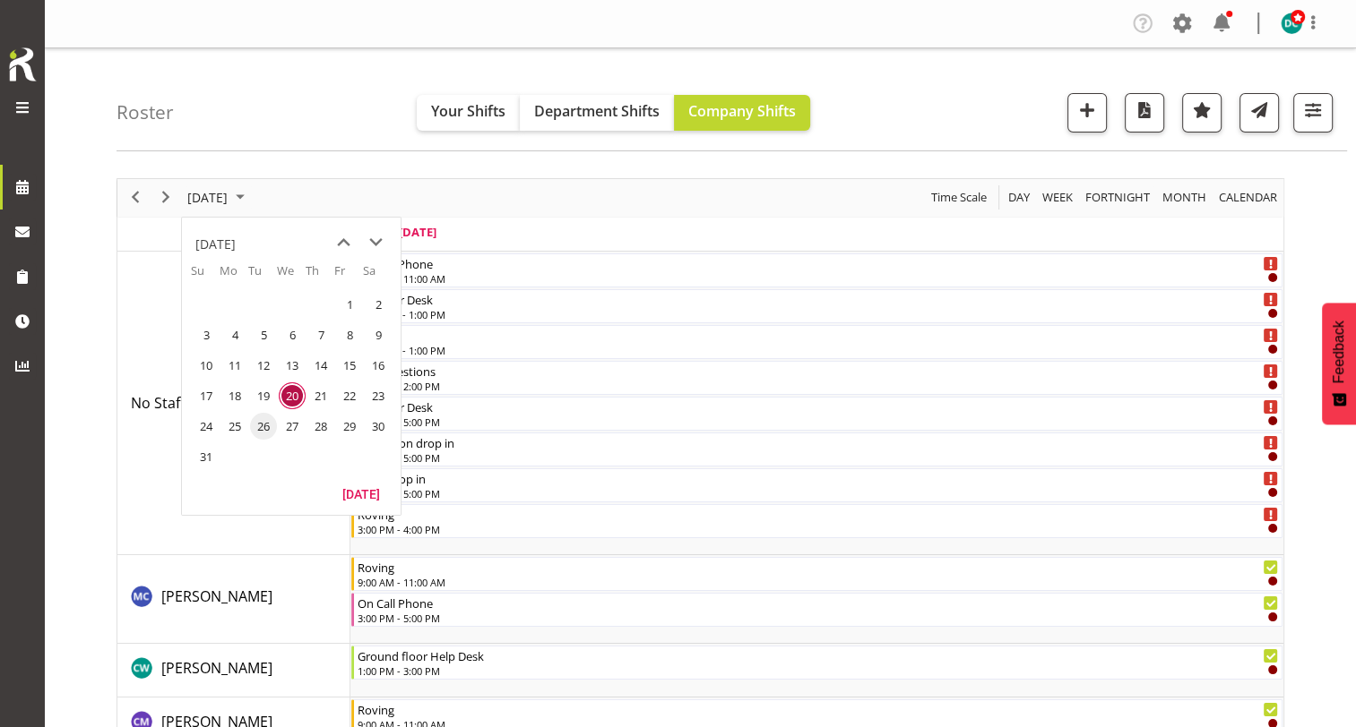
click at [271, 419] on span "26" at bounding box center [263, 426] width 27 height 27
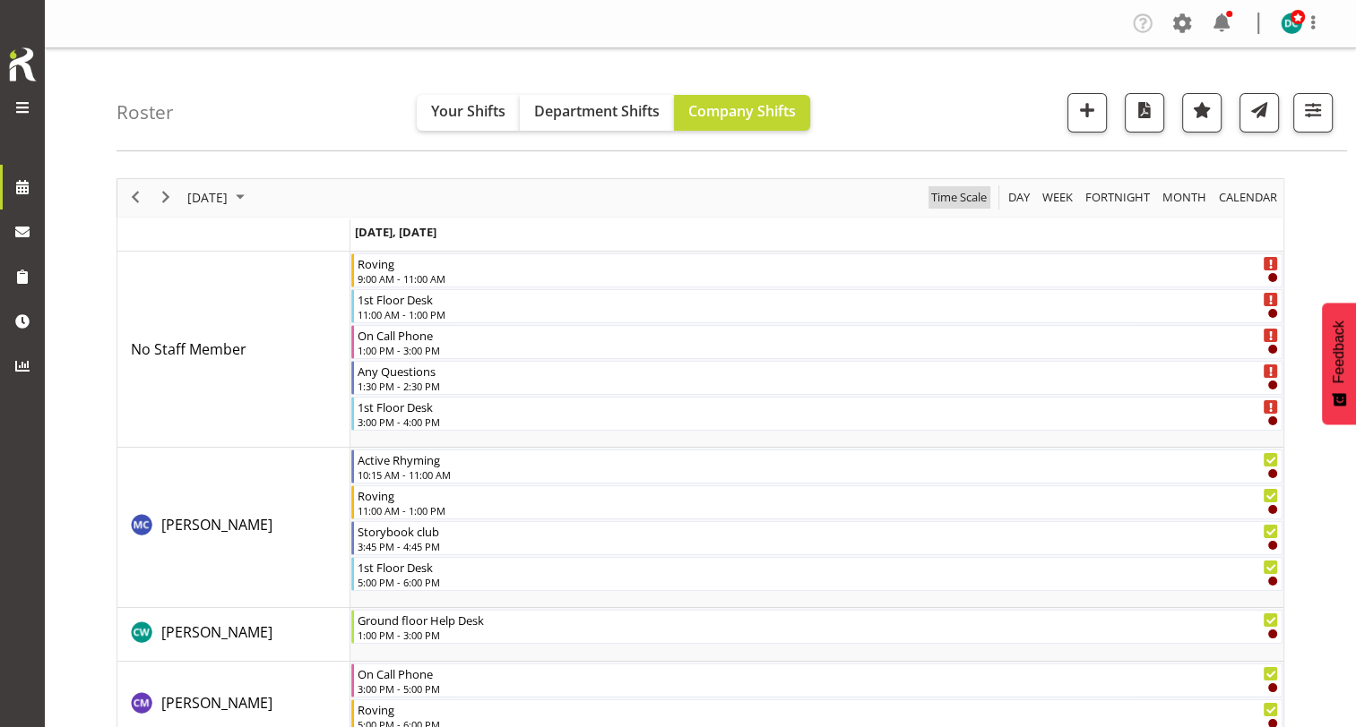
click at [969, 194] on span "Time Scale" at bounding box center [958, 197] width 59 height 22
